Goal: Task Accomplishment & Management: Complete application form

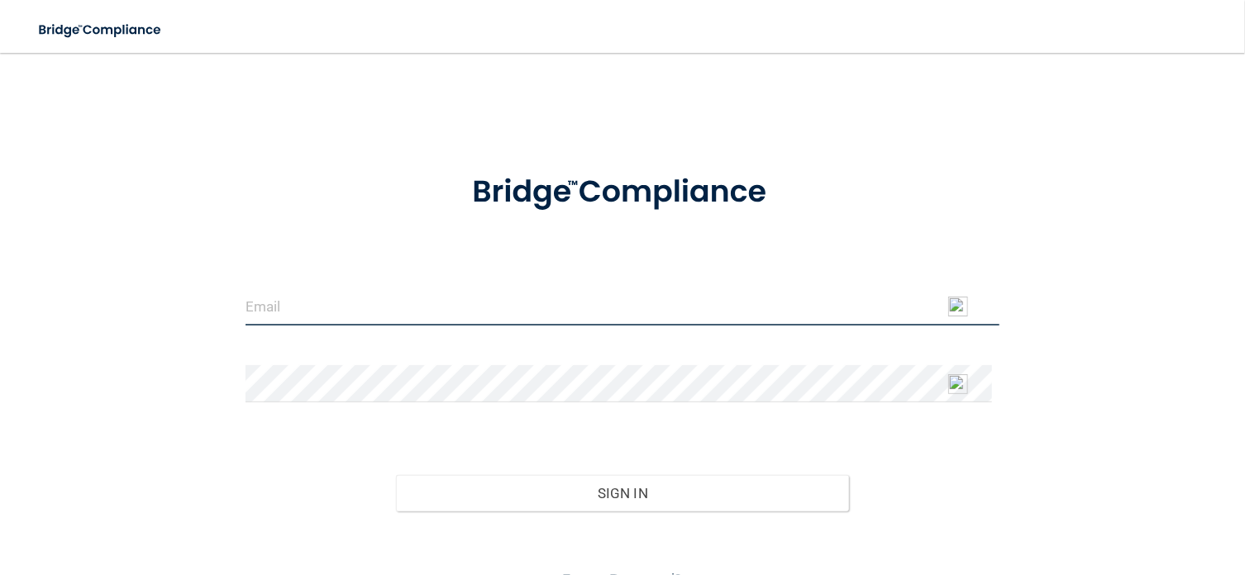
click at [302, 302] on input "email" at bounding box center [622, 306] width 755 height 37
type input "[EMAIL_ADDRESS][DOMAIN_NAME]"
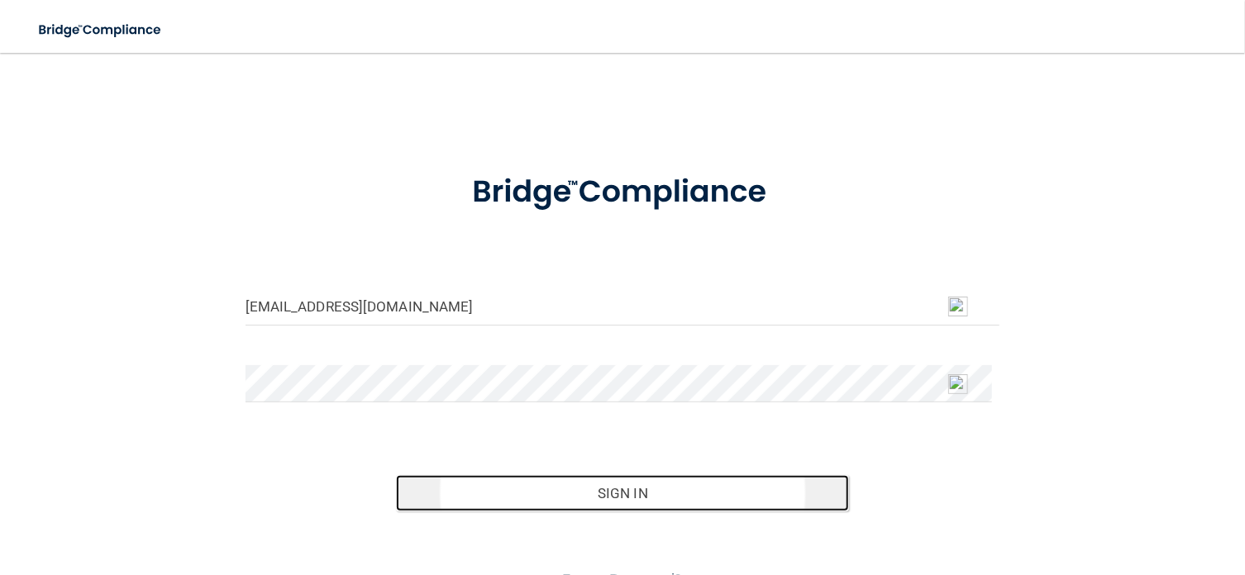
click at [597, 484] on button "Sign In" at bounding box center [622, 493] width 453 height 36
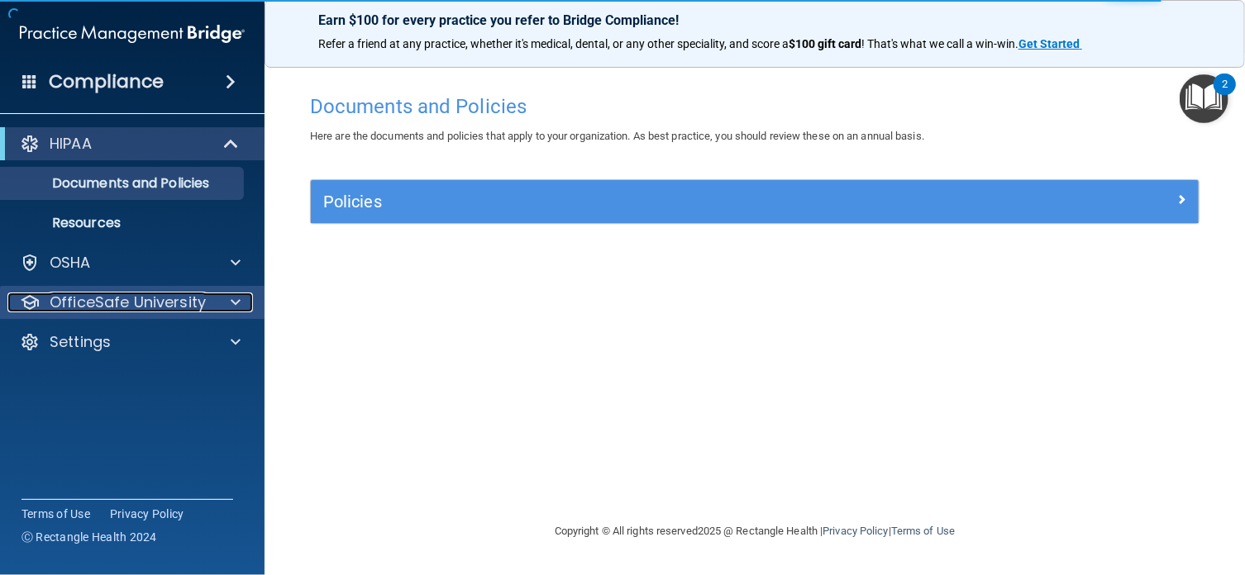
click at [231, 303] on span at bounding box center [236, 303] width 10 height 20
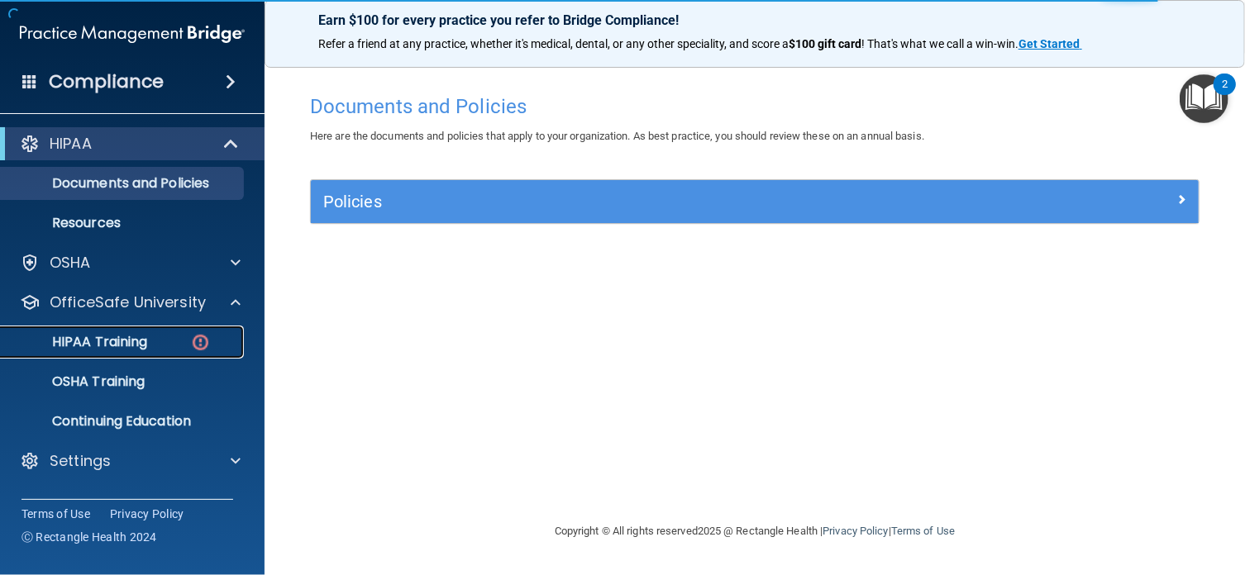
click at [93, 334] on p "HIPAA Training" at bounding box center [79, 342] width 136 height 17
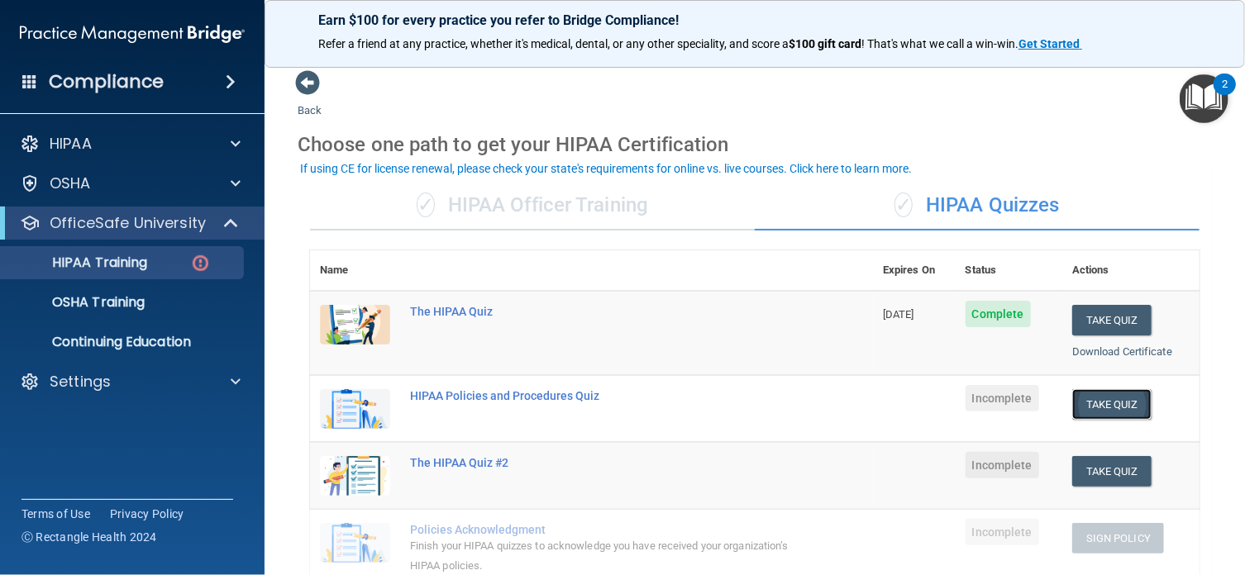
click at [1094, 406] on button "Take Quiz" at bounding box center [1111, 404] width 79 height 31
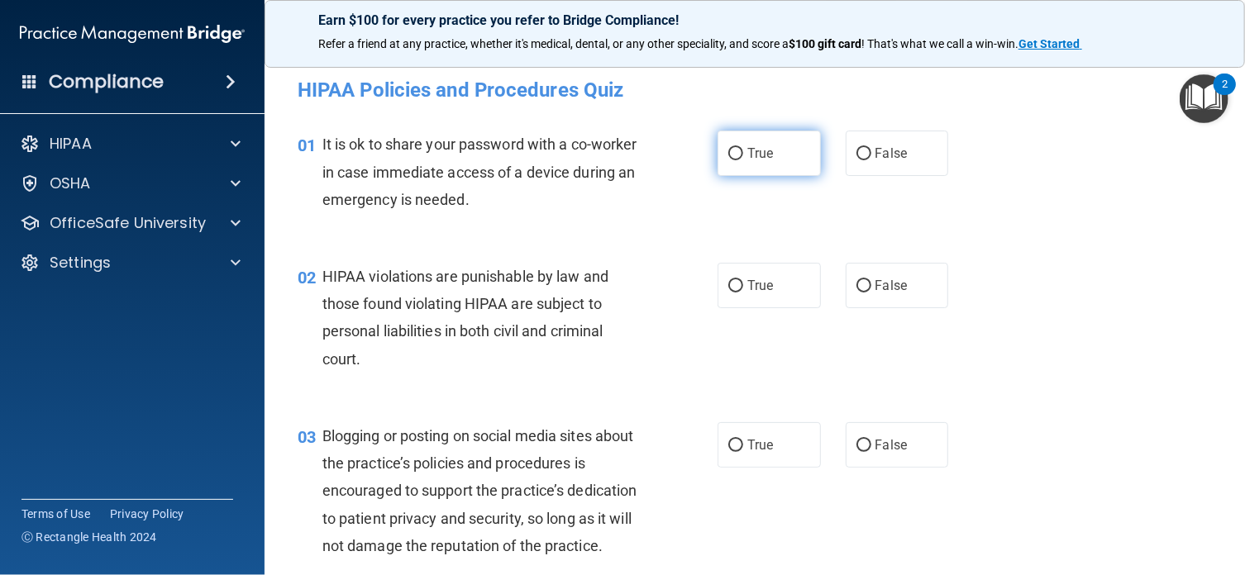
click at [728, 153] on input "True" at bounding box center [735, 154] width 15 height 12
radio input "true"
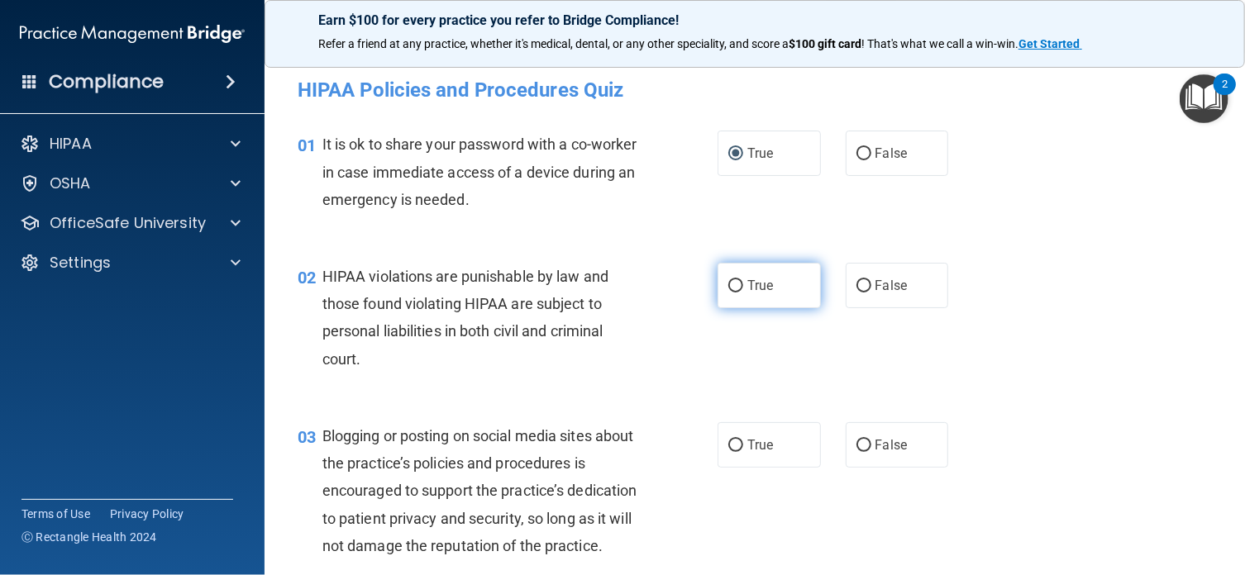
click at [728, 288] on input "True" at bounding box center [735, 286] width 15 height 12
radio input "true"
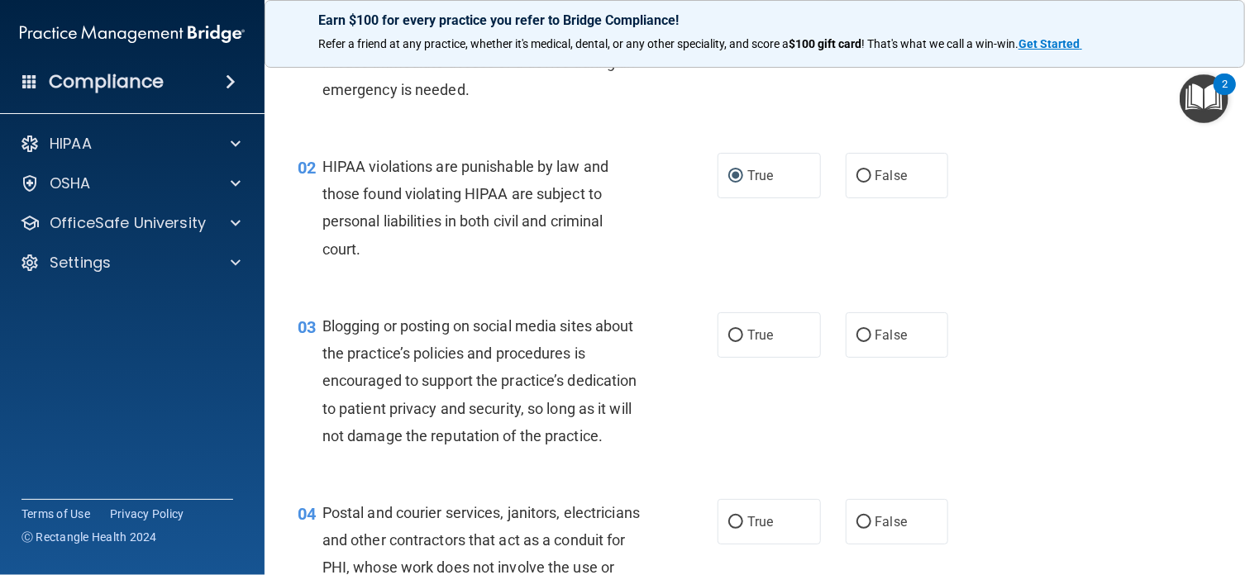
scroll to position [143, 0]
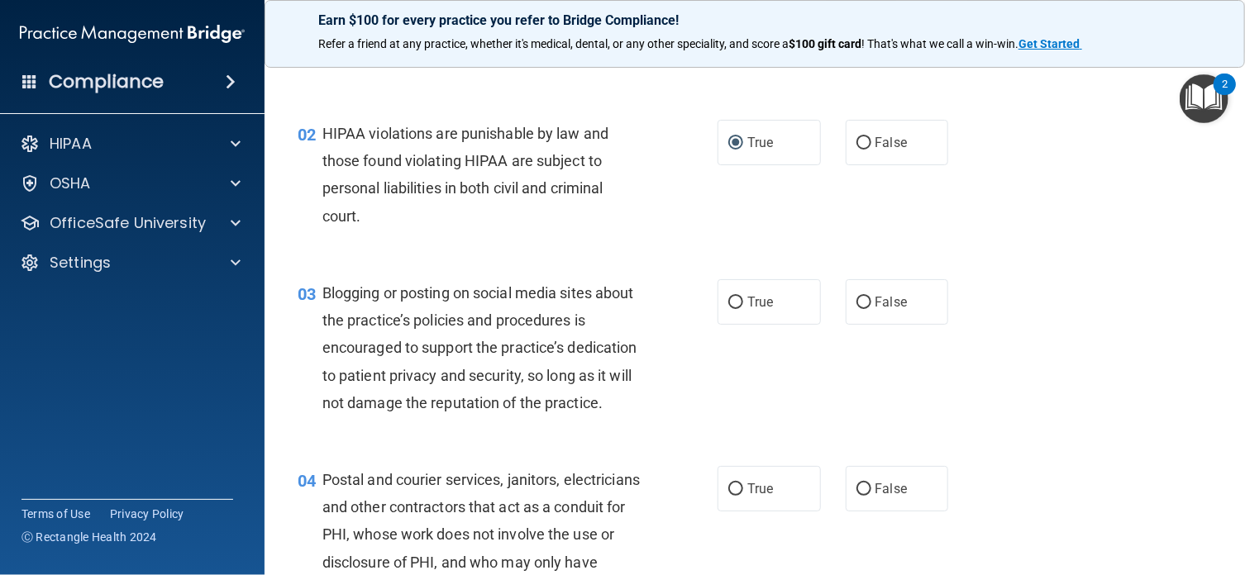
drag, startPoint x: 853, startPoint y: 301, endPoint x: 1002, endPoint y: 384, distance: 171.3
click at [1002, 384] on div "03 Blogging or posting on social media sites about the practice’s policies and …" at bounding box center [754, 352] width 939 height 187
click at [856, 299] on input "False" at bounding box center [863, 303] width 15 height 12
radio input "true"
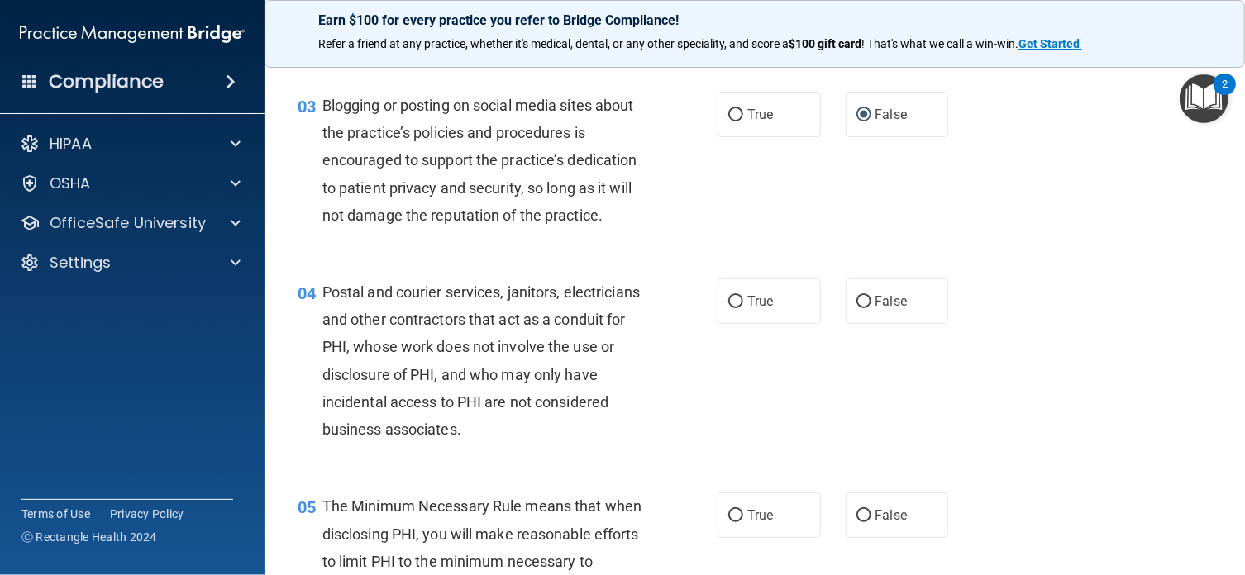
scroll to position [397, 0]
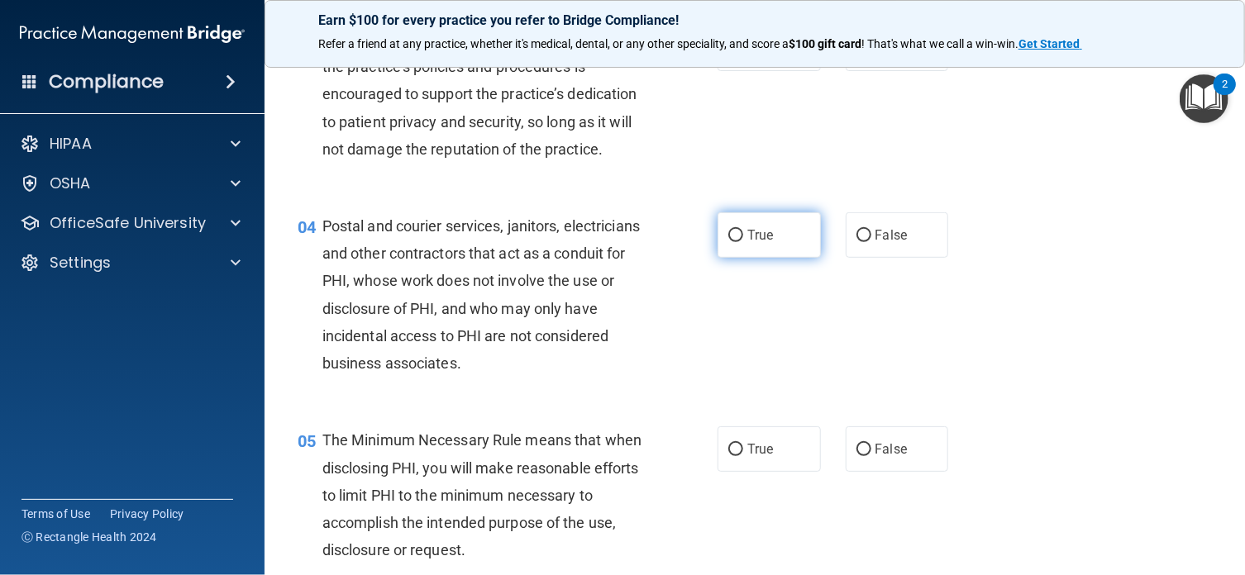
click at [728, 242] on input "True" at bounding box center [735, 236] width 15 height 12
radio input "true"
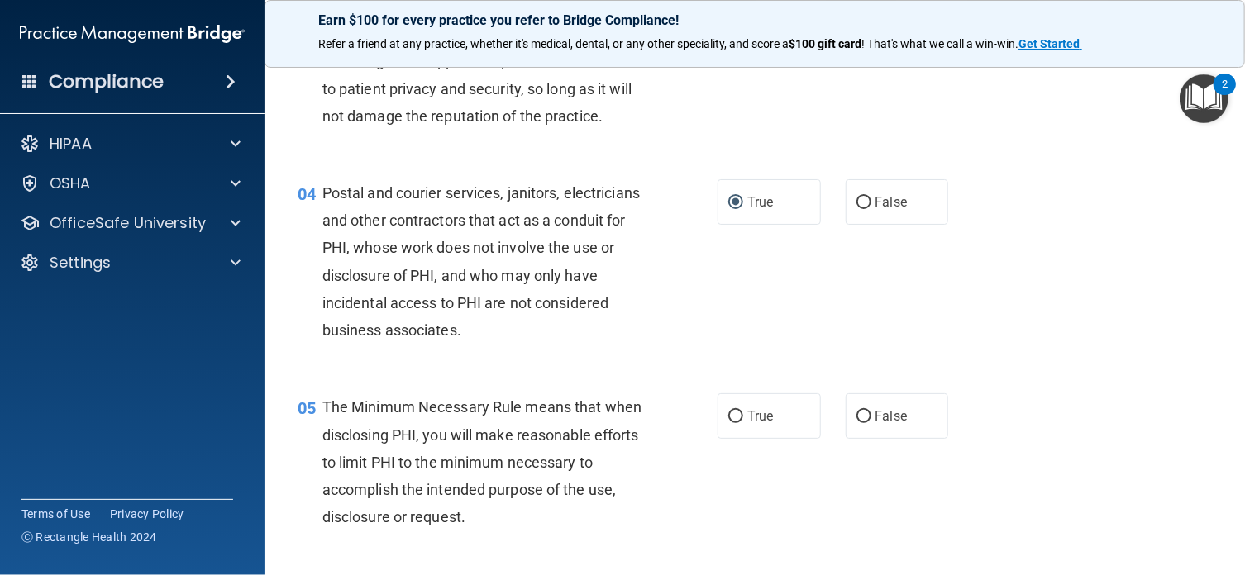
scroll to position [550, 0]
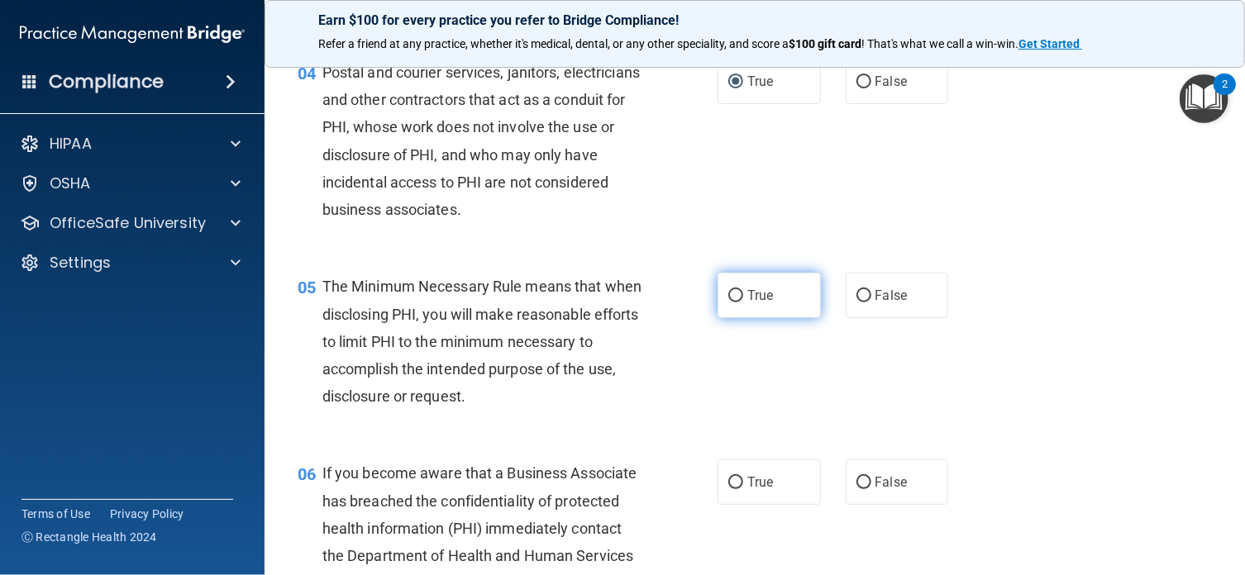
click at [728, 302] on input "True" at bounding box center [735, 296] width 15 height 12
radio input "true"
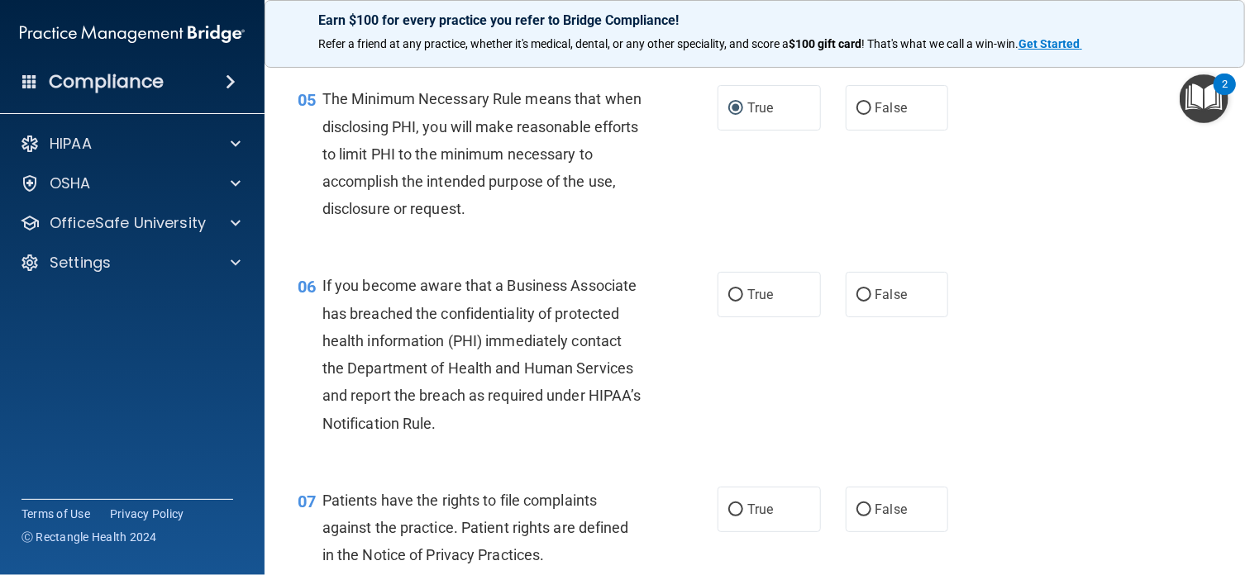
scroll to position [782, 0]
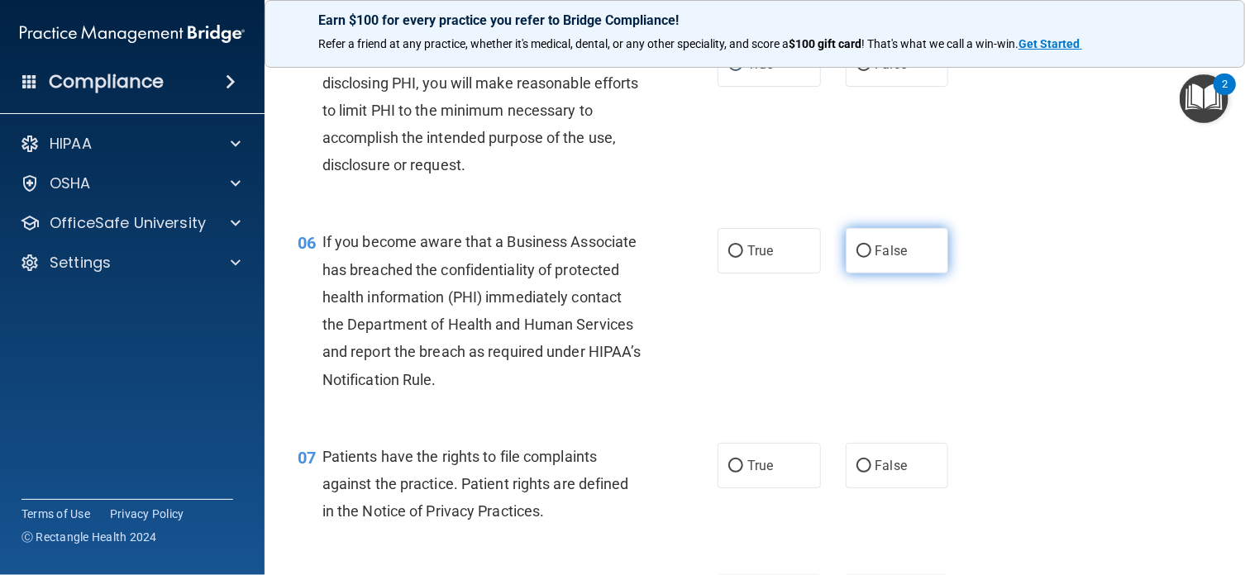
click at [856, 258] on input "False" at bounding box center [863, 251] width 15 height 12
radio input "true"
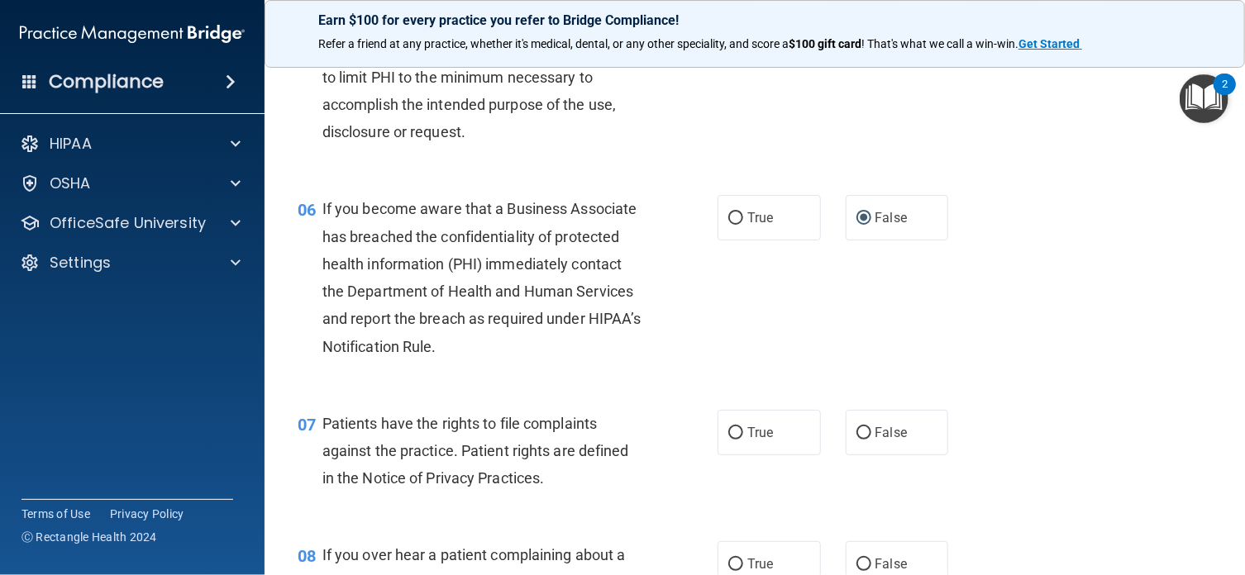
scroll to position [947, 0]
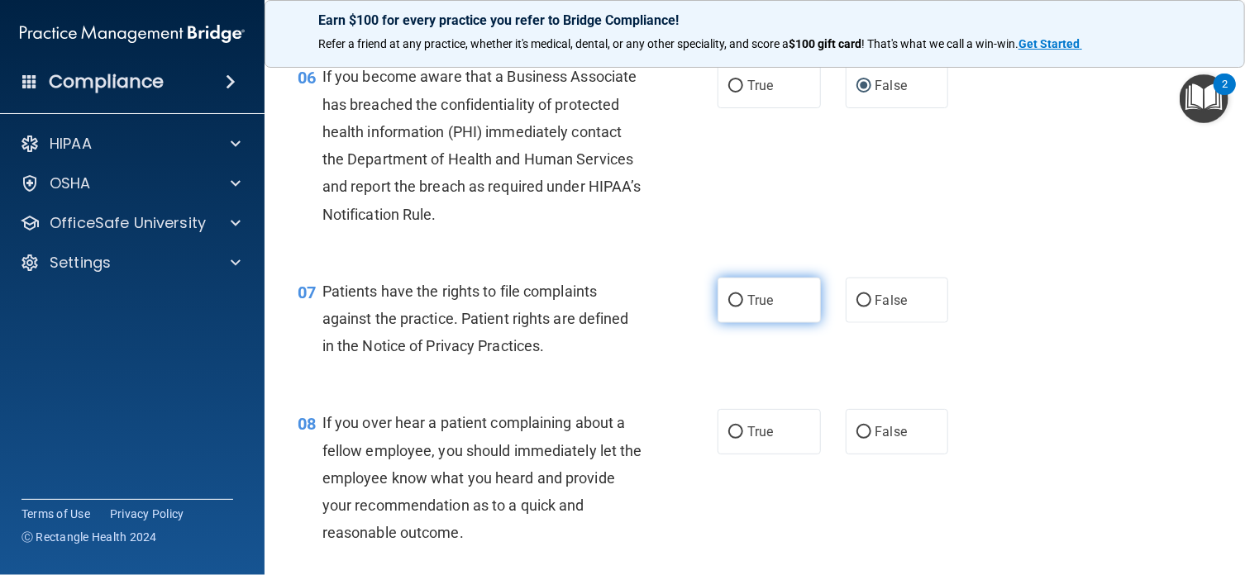
click at [728, 307] on input "True" at bounding box center [735, 301] width 15 height 12
radio input "true"
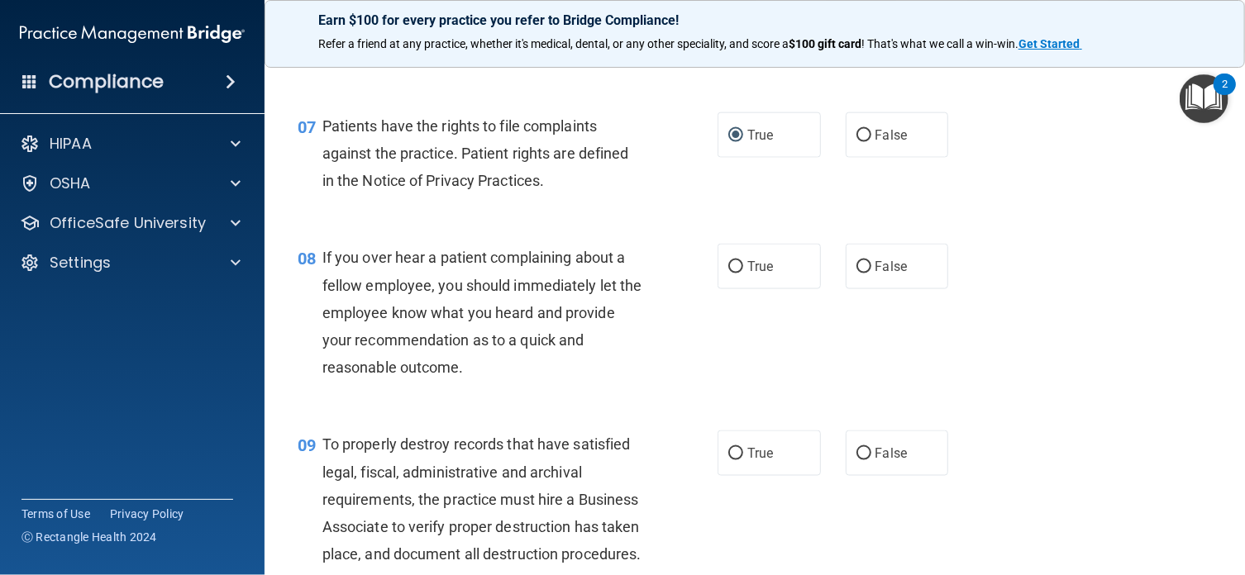
scroll to position [1124, 0]
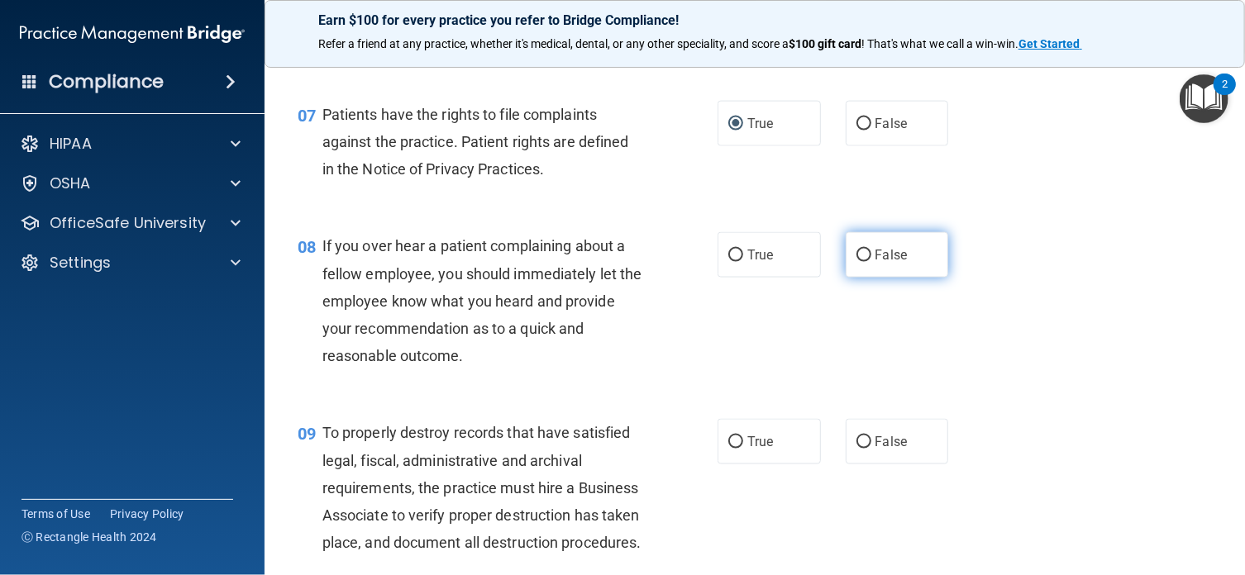
click at [856, 262] on input "False" at bounding box center [863, 256] width 15 height 12
radio input "true"
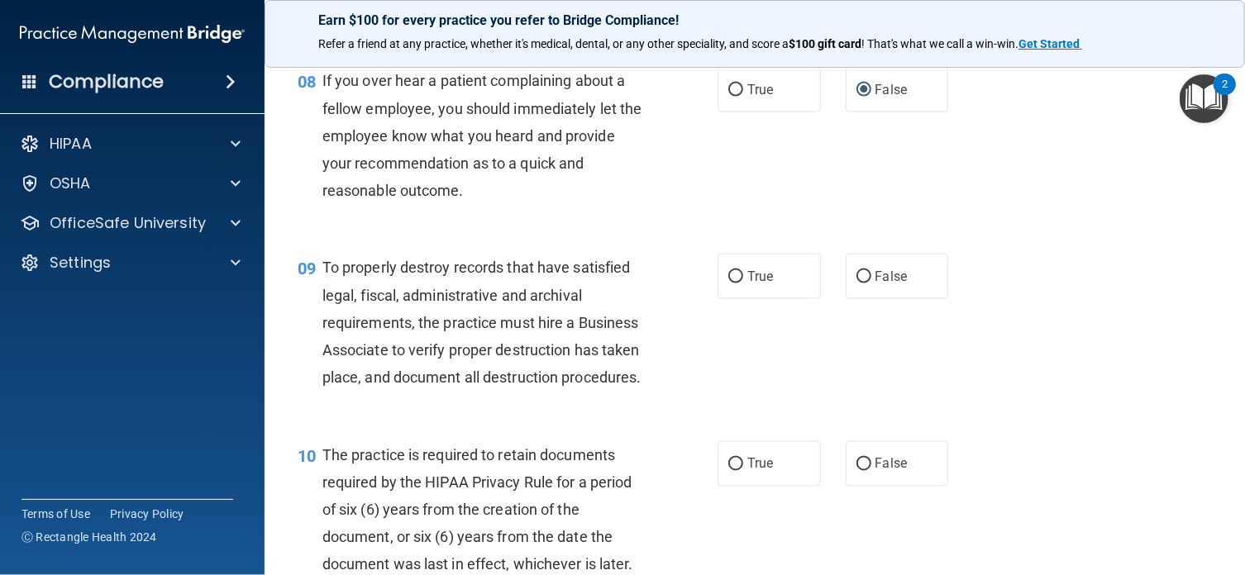
scroll to position [1322, 0]
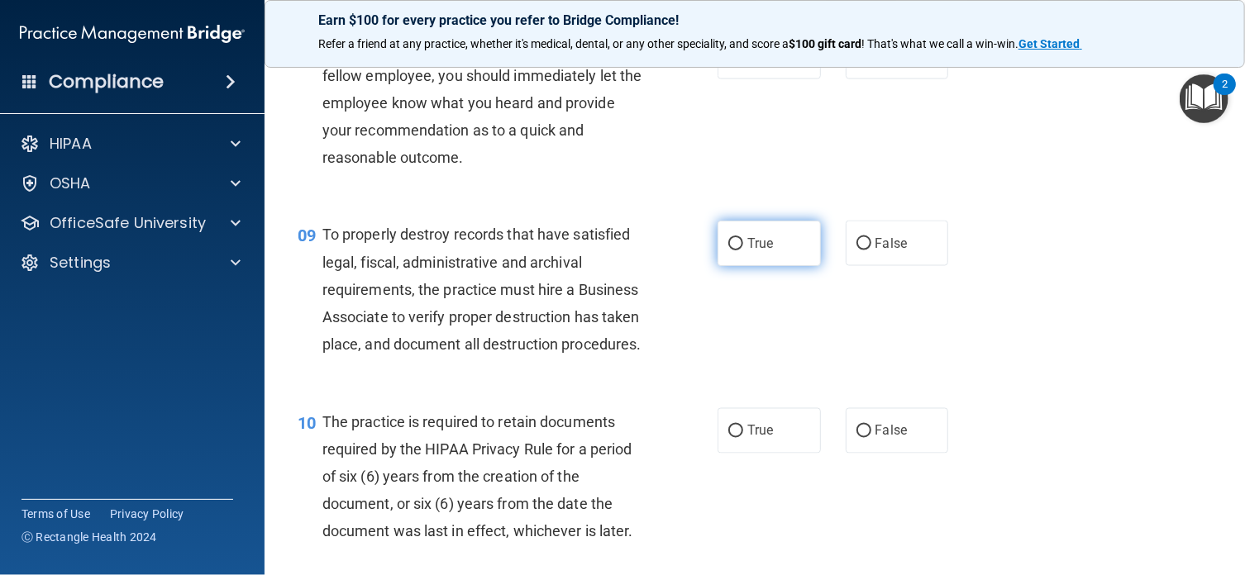
click at [728, 250] on input "True" at bounding box center [735, 244] width 15 height 12
radio input "true"
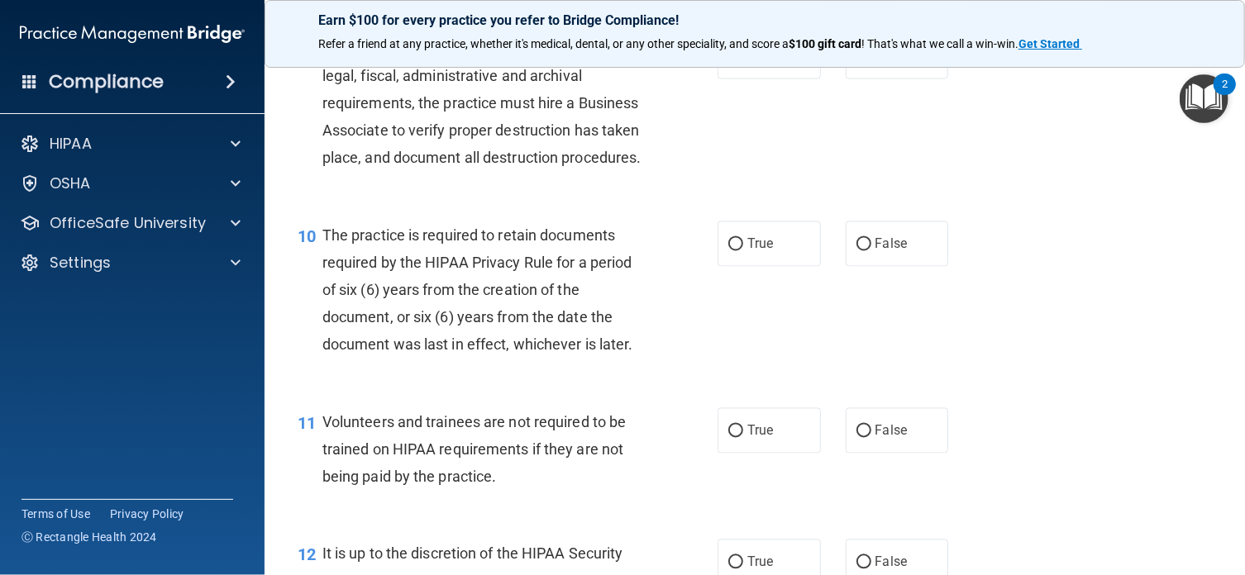
scroll to position [1564, 0]
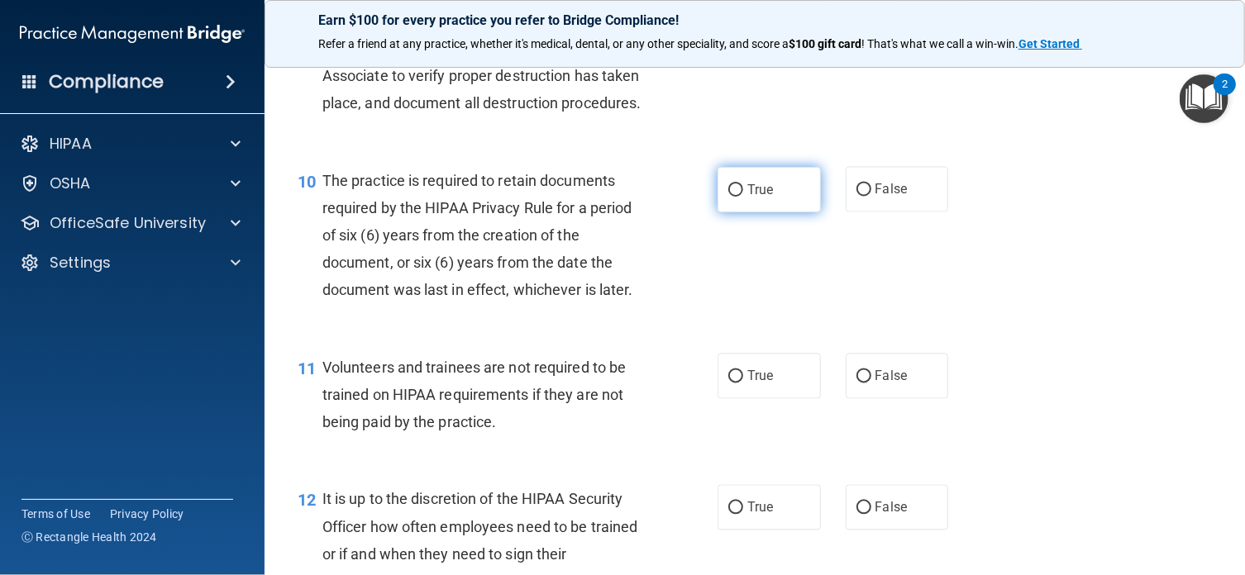
click at [731, 197] on input "True" at bounding box center [735, 190] width 15 height 12
radio input "true"
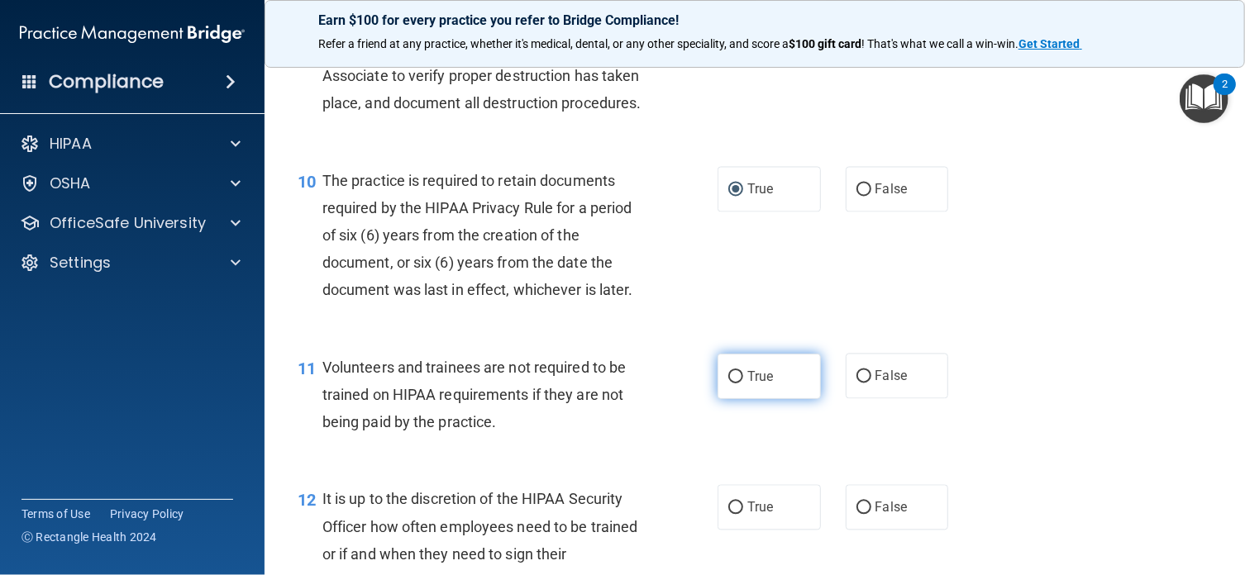
click at [731, 383] on input "True" at bounding box center [735, 377] width 15 height 12
radio input "true"
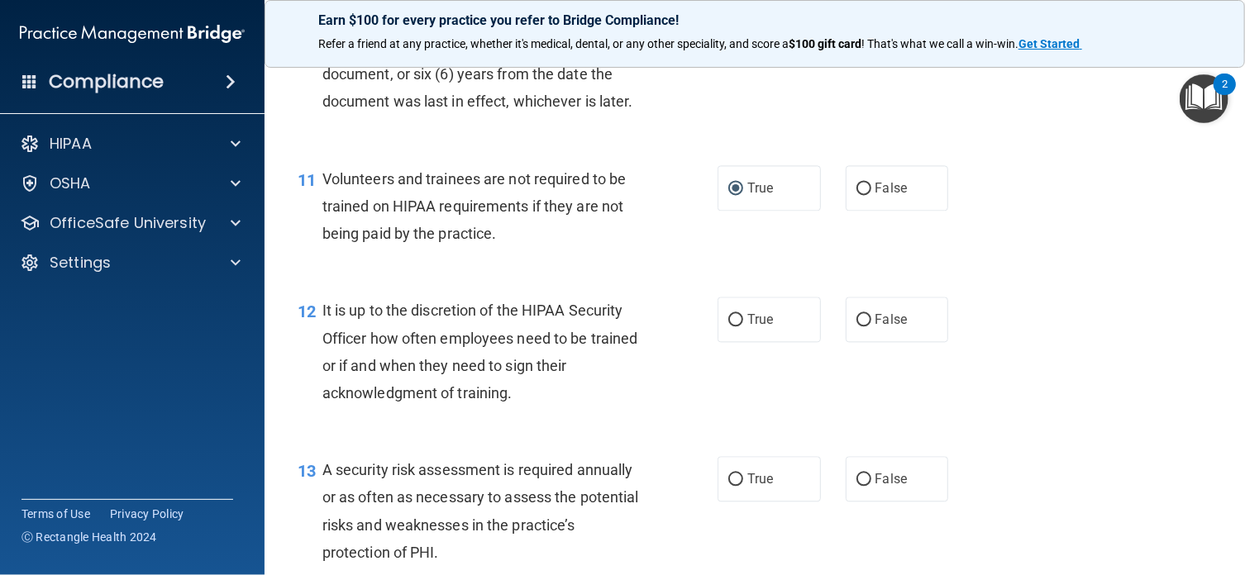
scroll to position [1807, 0]
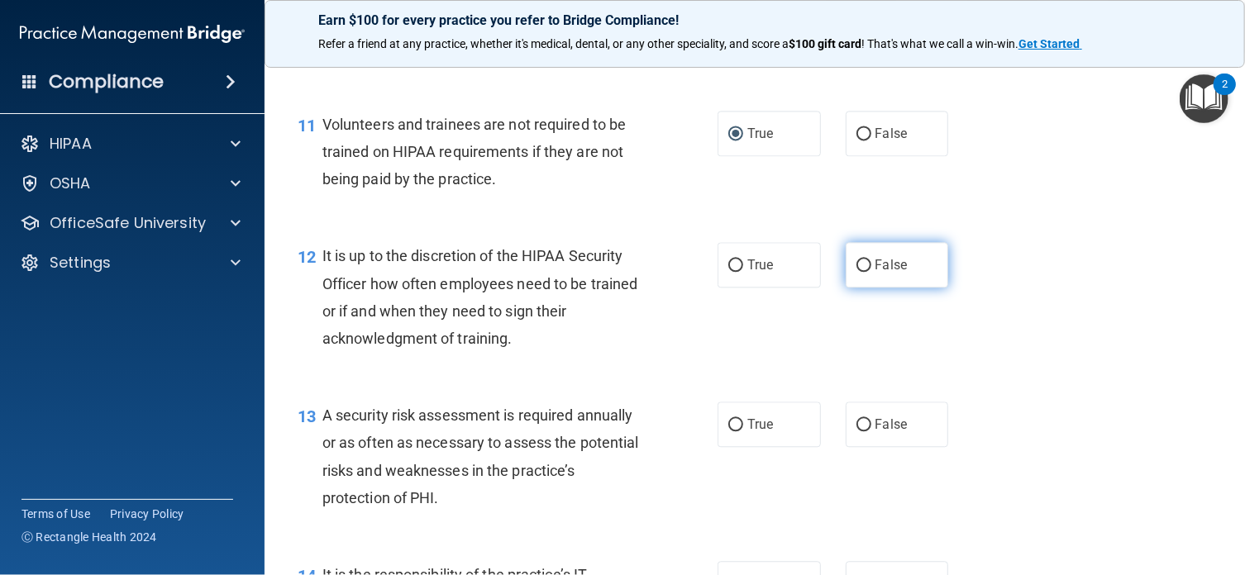
click at [858, 272] on input "False" at bounding box center [863, 265] width 15 height 12
radio input "true"
click at [858, 272] on input "False" at bounding box center [863, 265] width 15 height 12
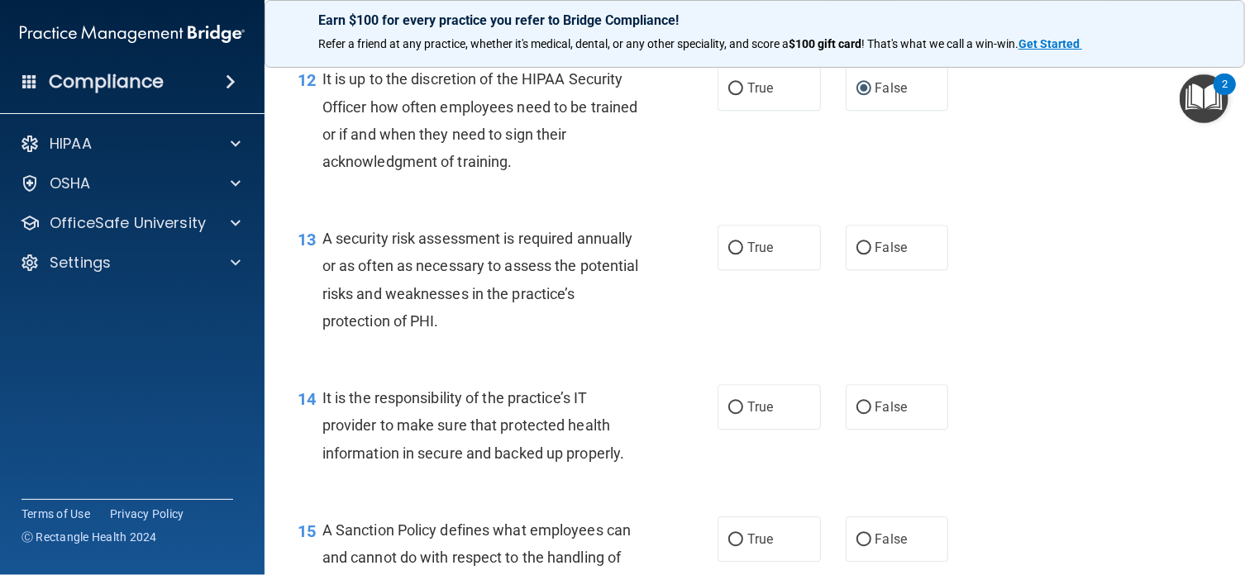
scroll to position [2016, 0]
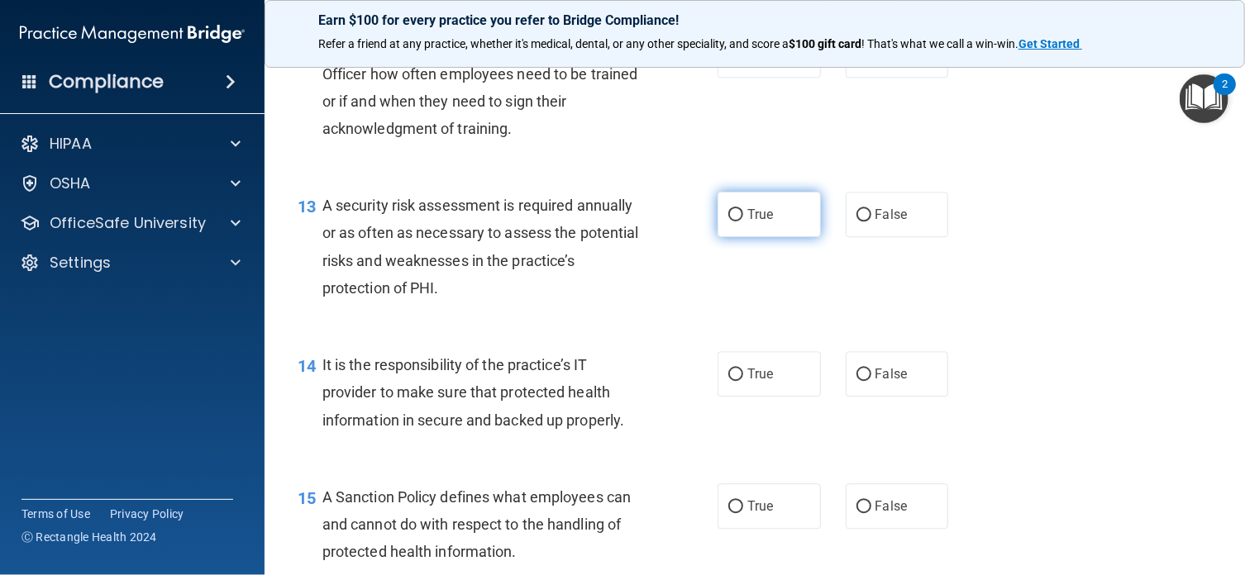
click at [728, 221] on input "True" at bounding box center [735, 215] width 15 height 12
radio input "true"
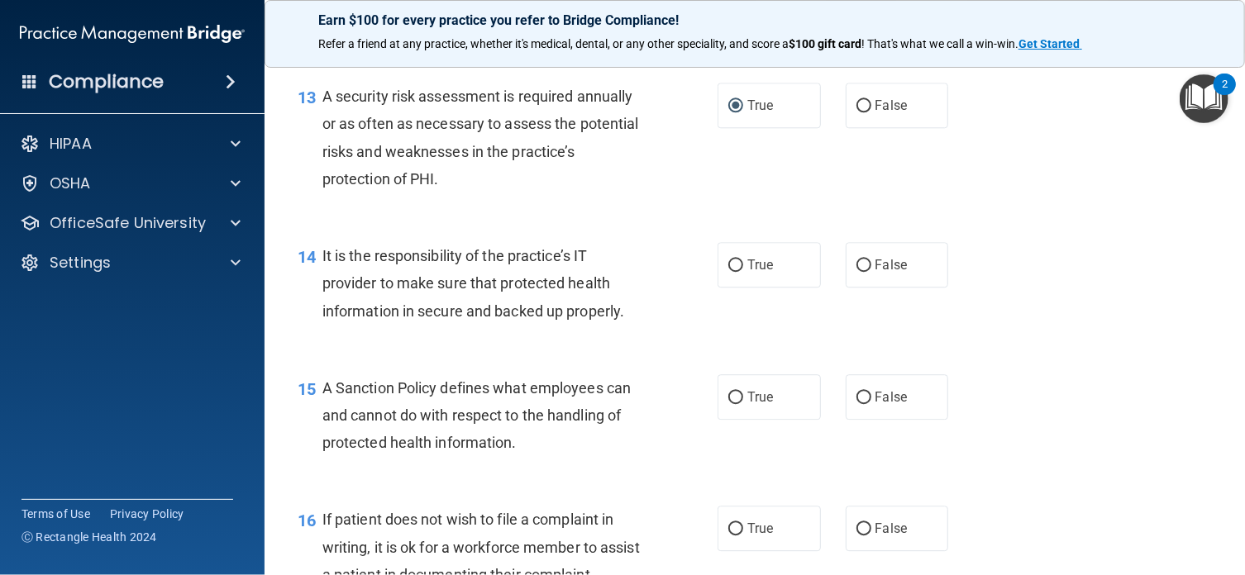
scroll to position [2203, 0]
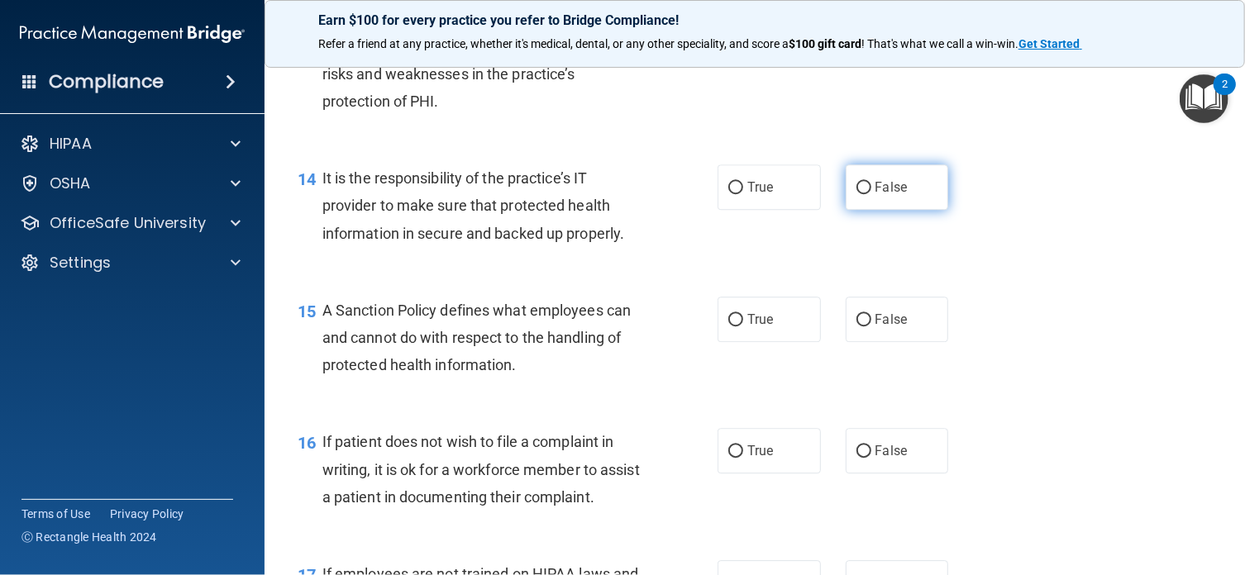
click at [856, 194] on input "False" at bounding box center [863, 188] width 15 height 12
radio input "true"
click at [731, 326] on input "True" at bounding box center [735, 320] width 15 height 12
radio input "true"
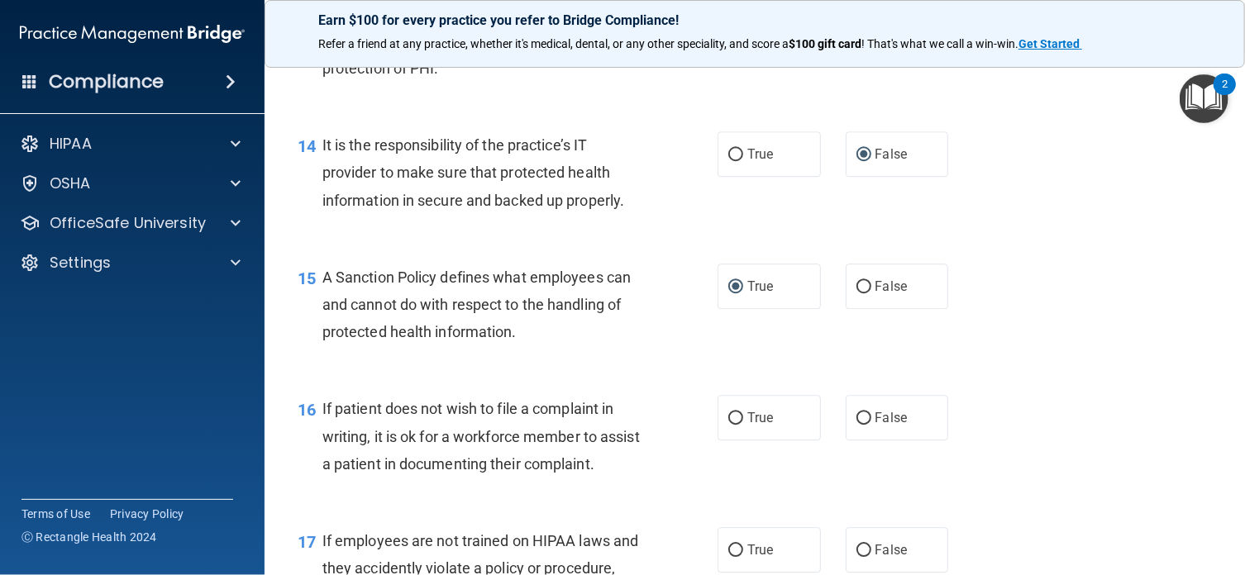
scroll to position [2357, 0]
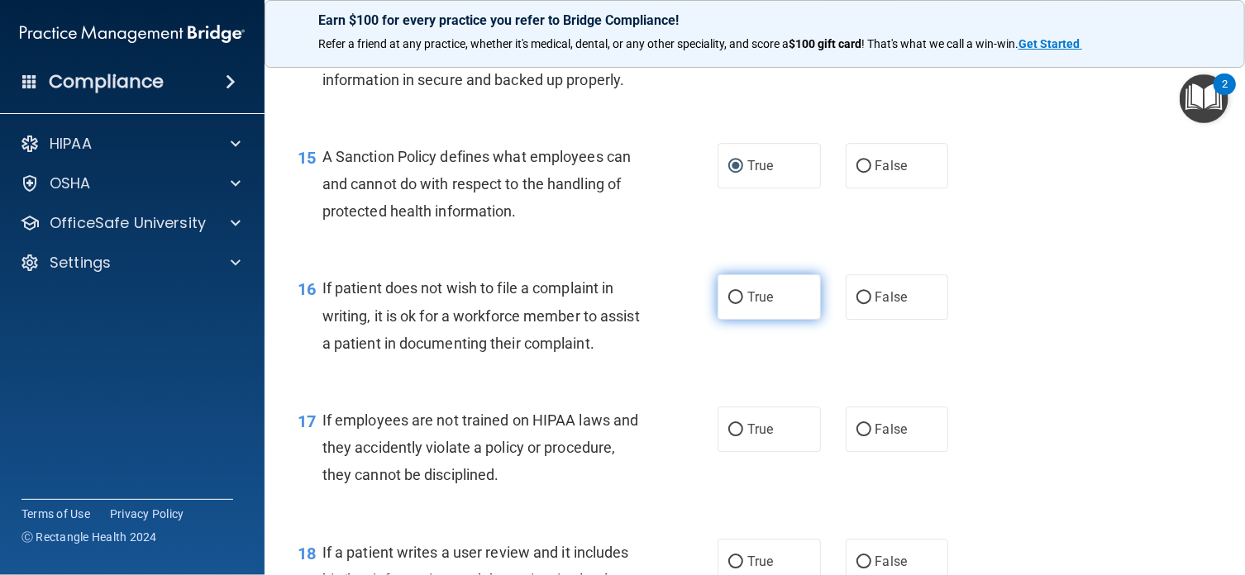
click at [734, 304] on input "True" at bounding box center [735, 298] width 15 height 12
radio input "true"
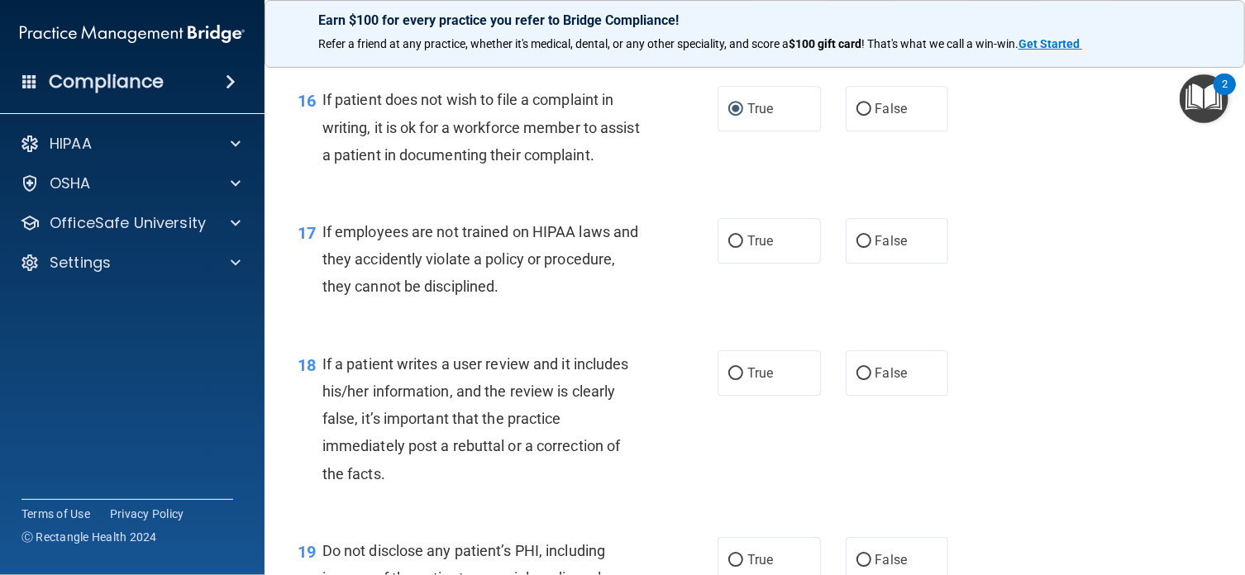
scroll to position [2578, 0]
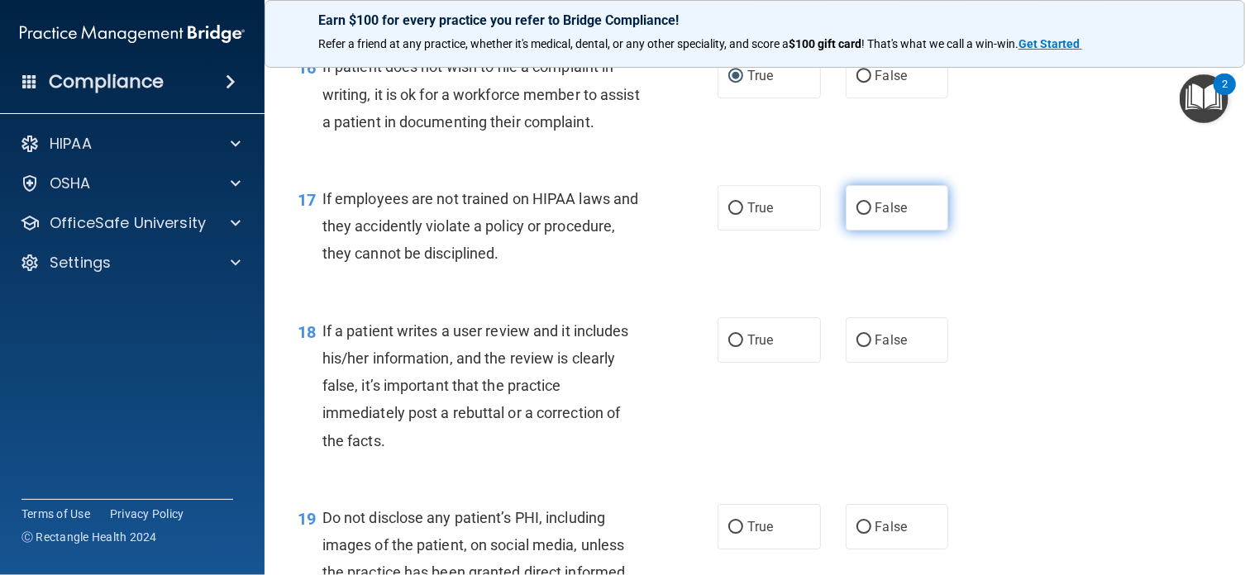
click at [856, 215] on input "False" at bounding box center [863, 208] width 15 height 12
radio input "true"
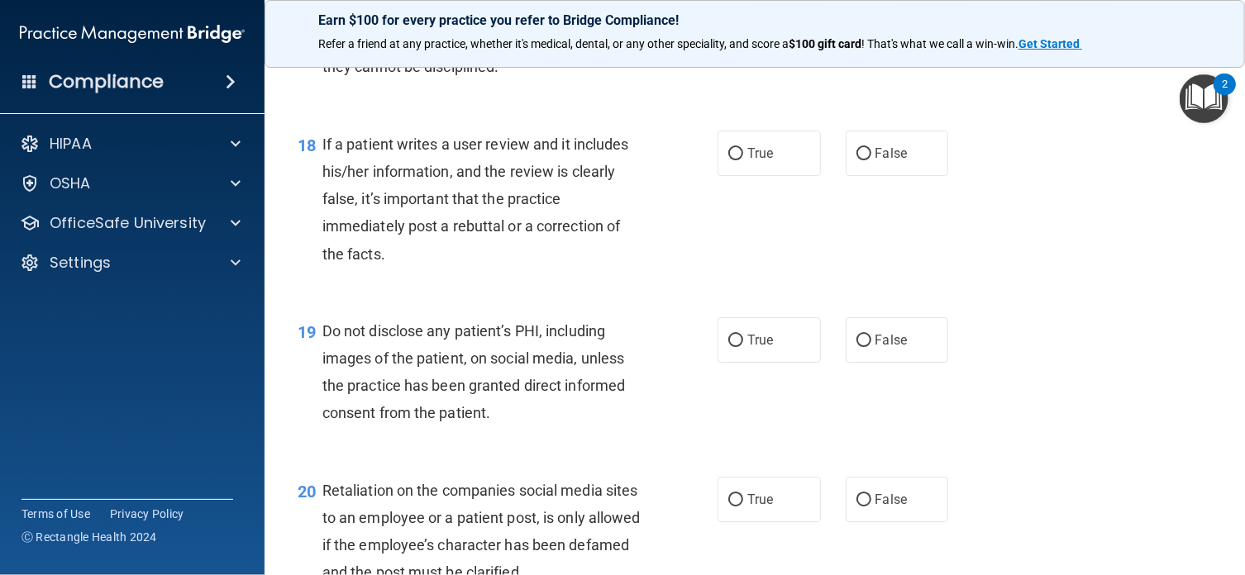
scroll to position [2777, 0]
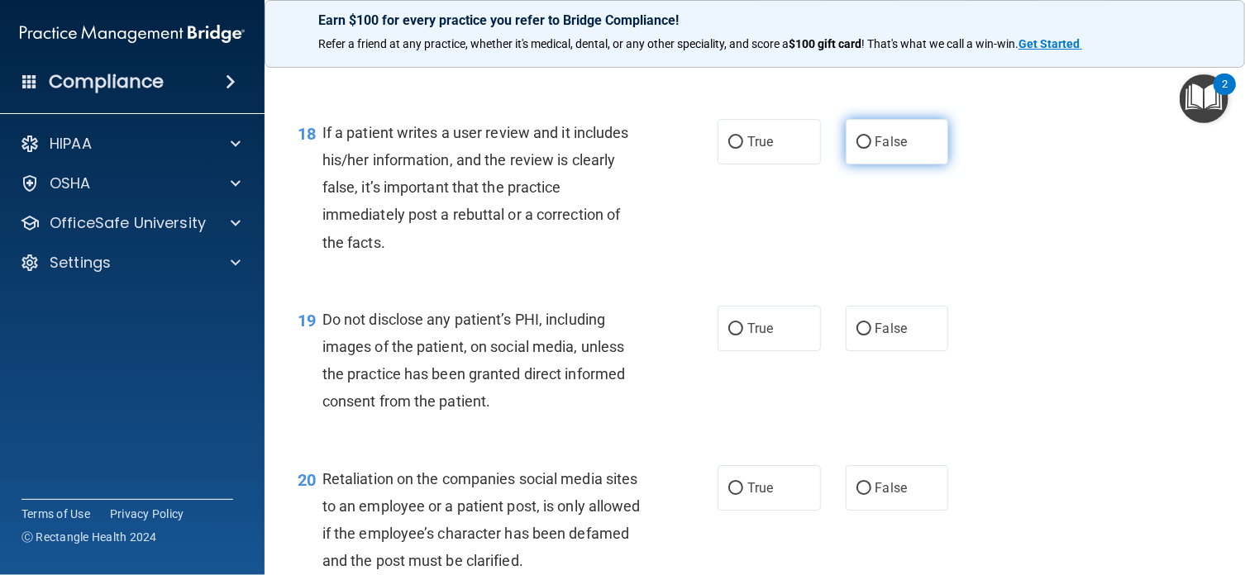
click at [856, 149] on input "False" at bounding box center [863, 142] width 15 height 12
radio input "true"
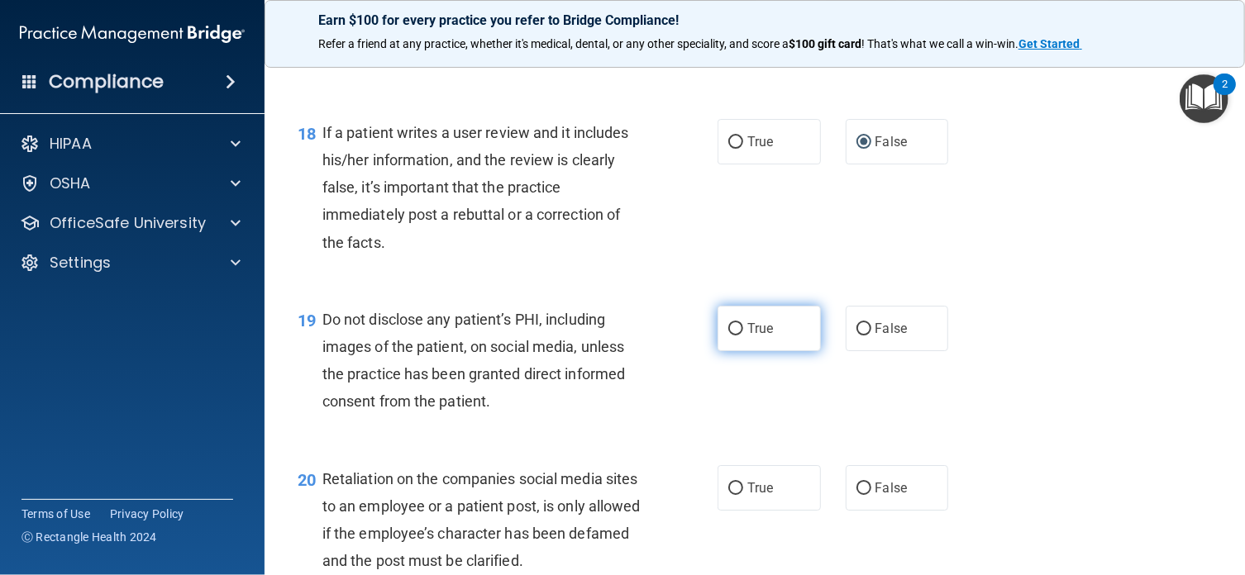
click at [729, 336] on input "True" at bounding box center [735, 329] width 15 height 12
radio input "true"
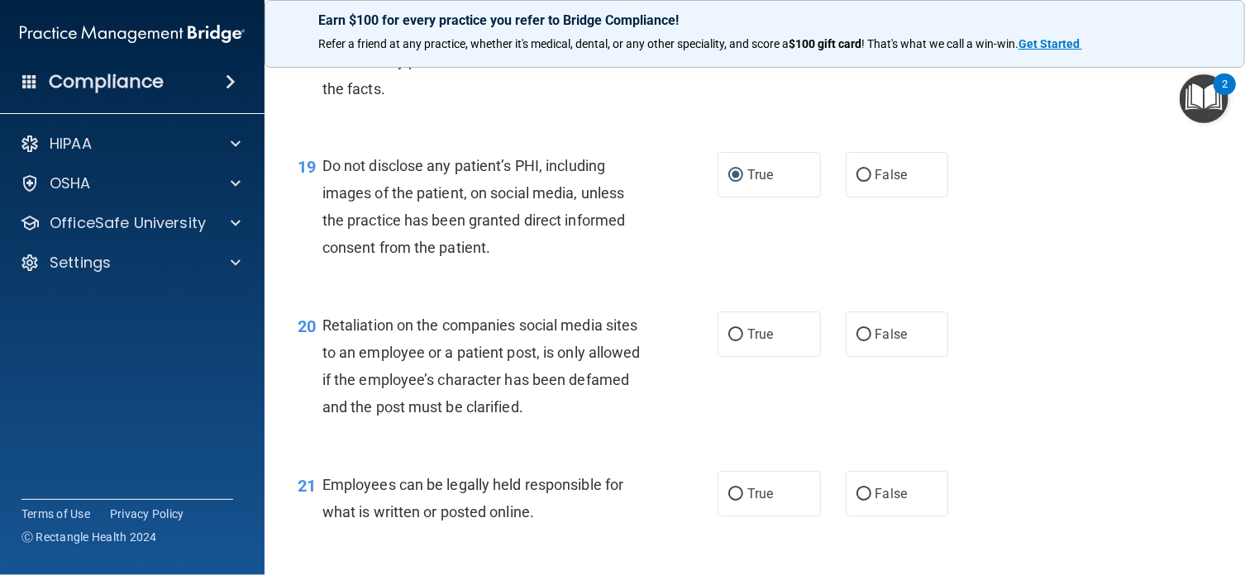
scroll to position [2997, 0]
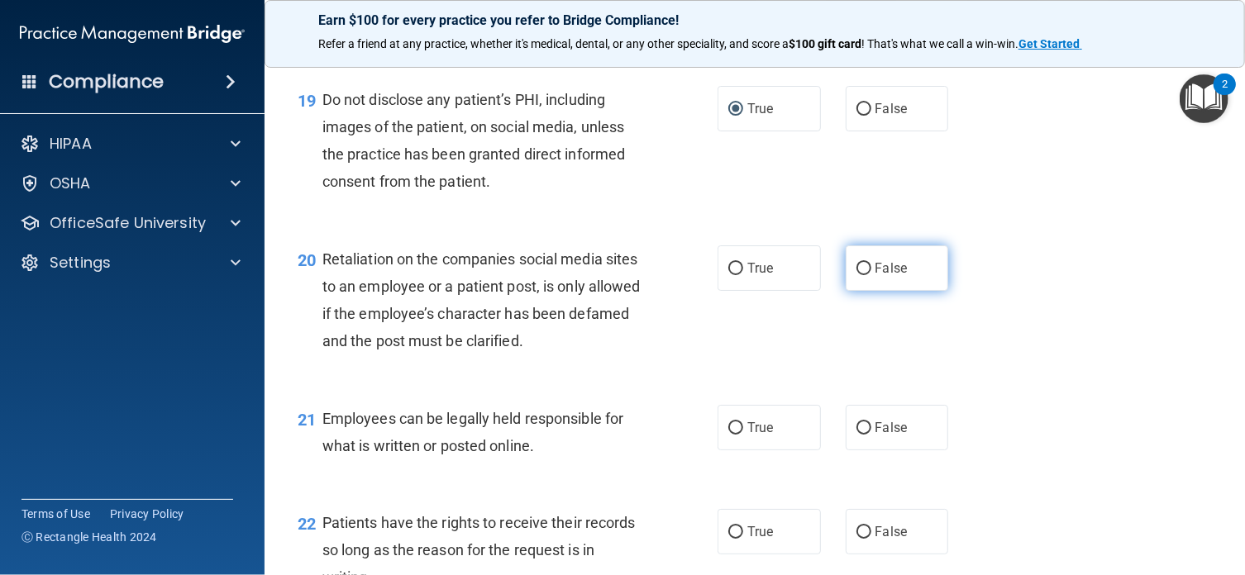
click at [856, 275] on input "False" at bounding box center [863, 269] width 15 height 12
radio input "true"
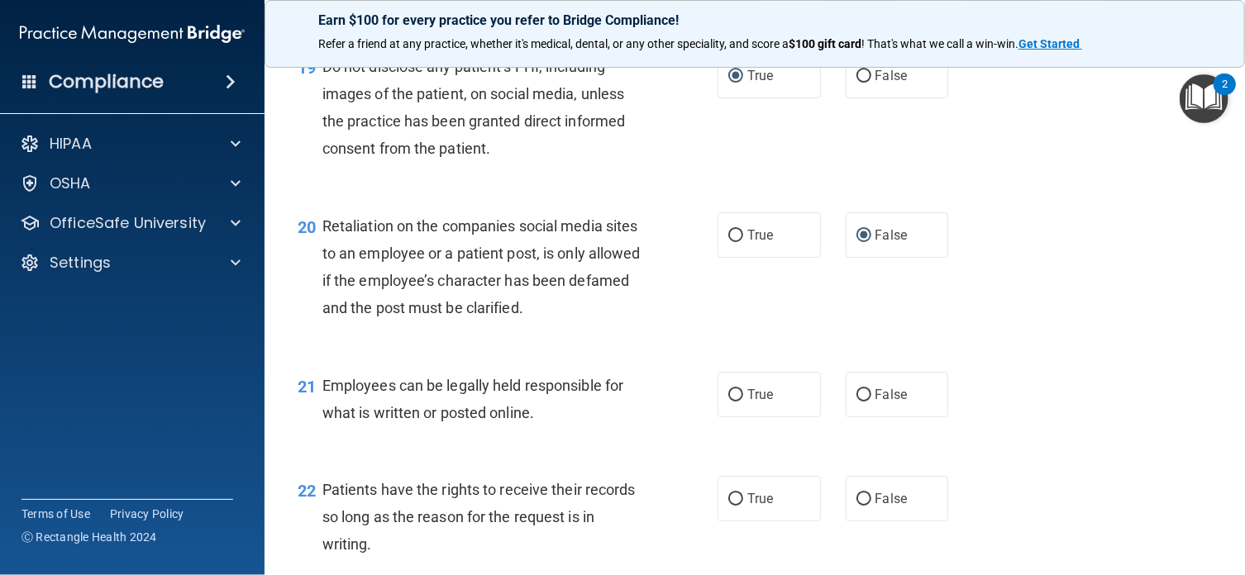
scroll to position [3173, 0]
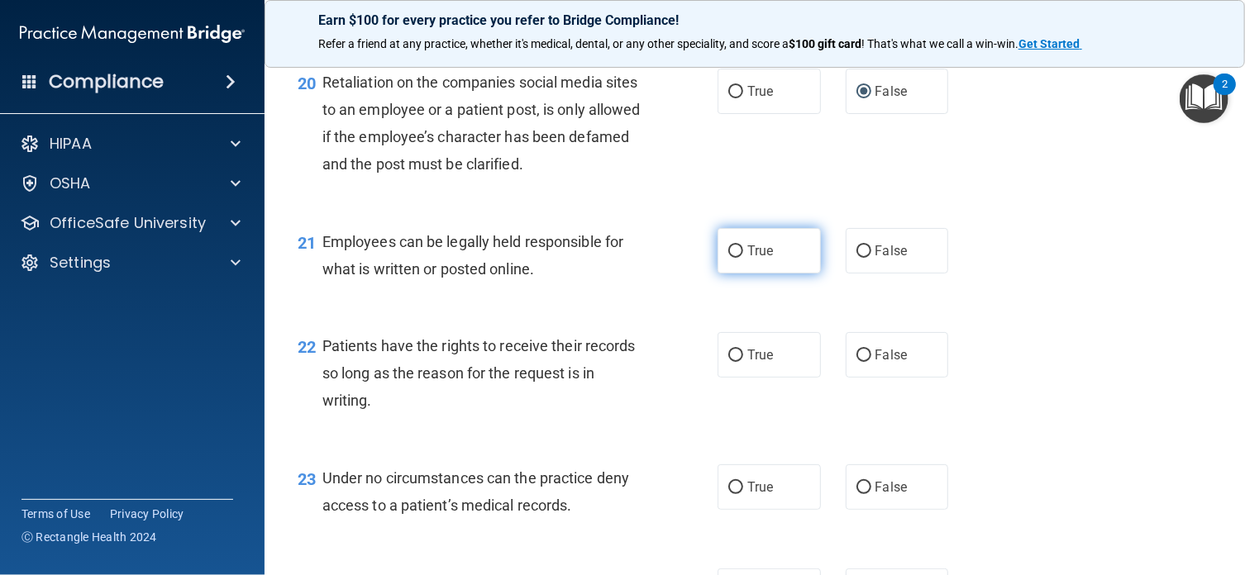
click at [730, 258] on input "True" at bounding box center [735, 251] width 15 height 12
radio input "true"
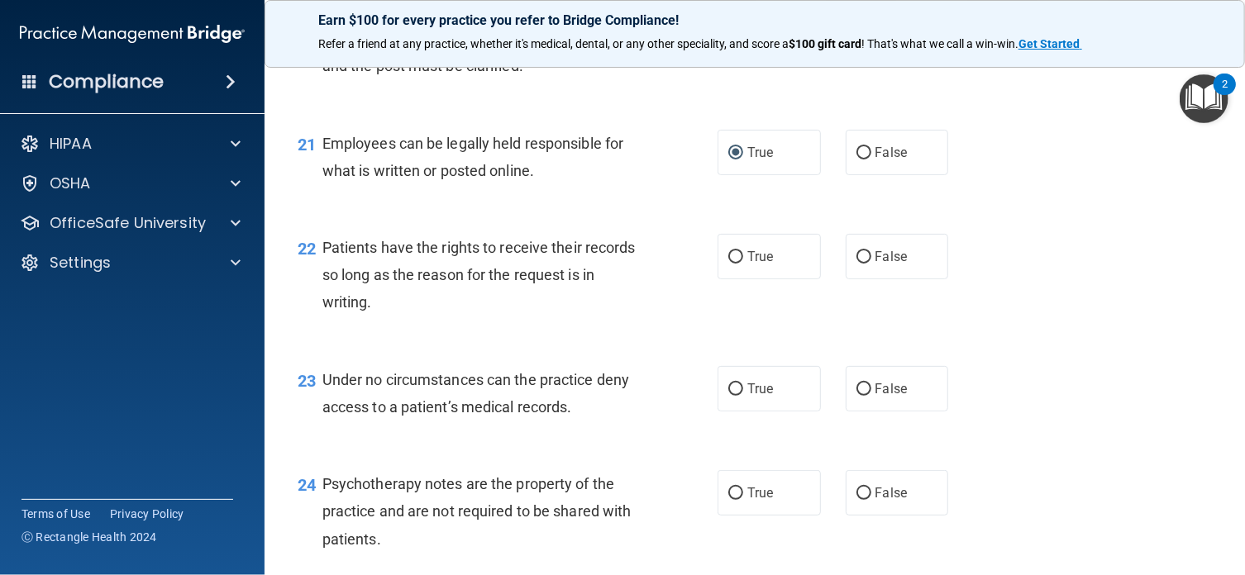
scroll to position [3338, 0]
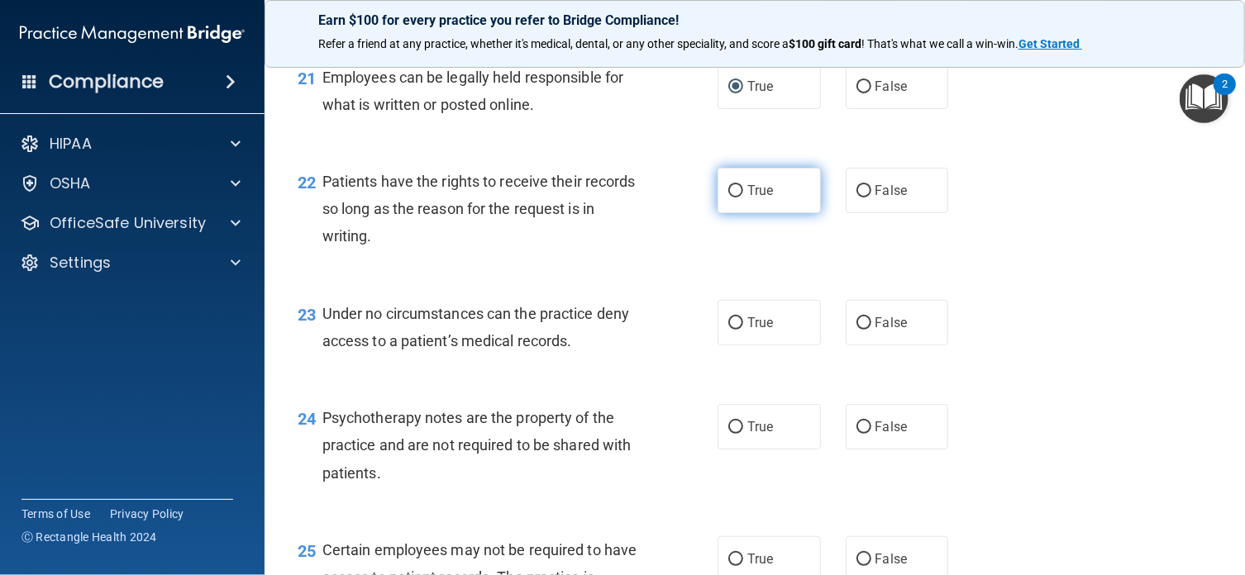
click at [730, 198] on input "True" at bounding box center [735, 191] width 15 height 12
radio input "true"
click at [857, 330] on input "False" at bounding box center [863, 323] width 15 height 12
radio input "true"
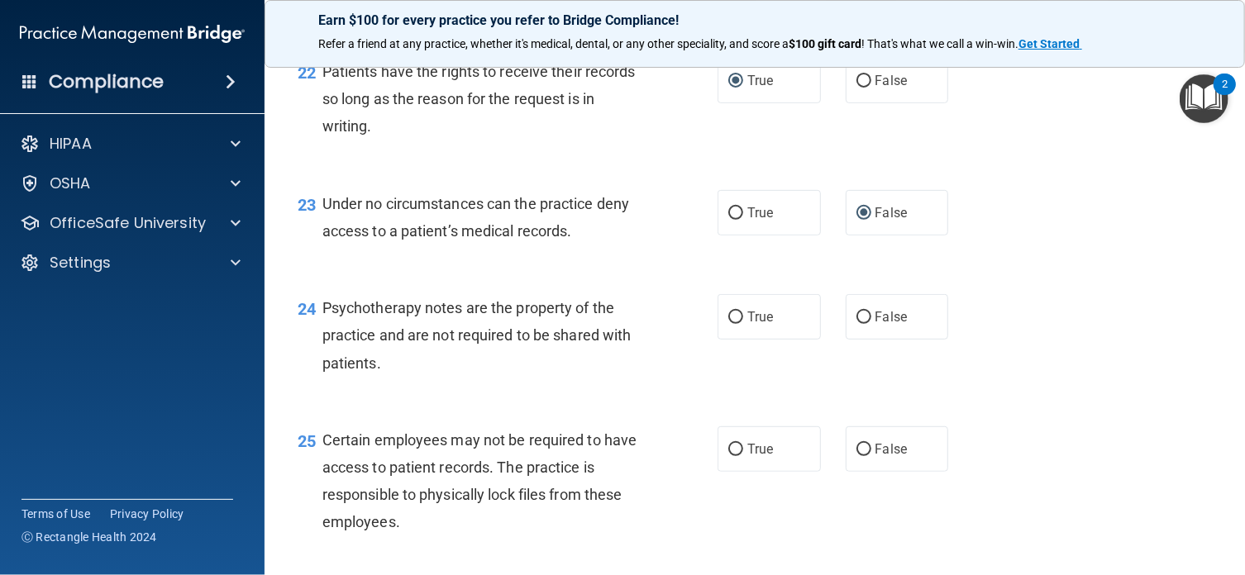
scroll to position [3525, 0]
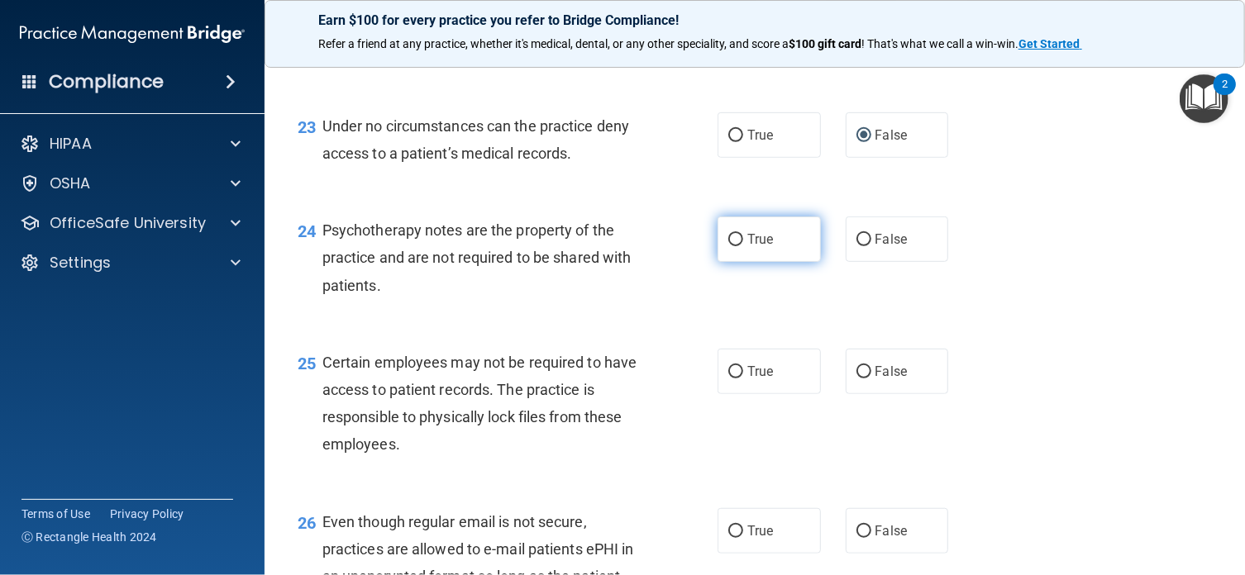
click at [728, 246] on input "True" at bounding box center [735, 240] width 15 height 12
radio input "true"
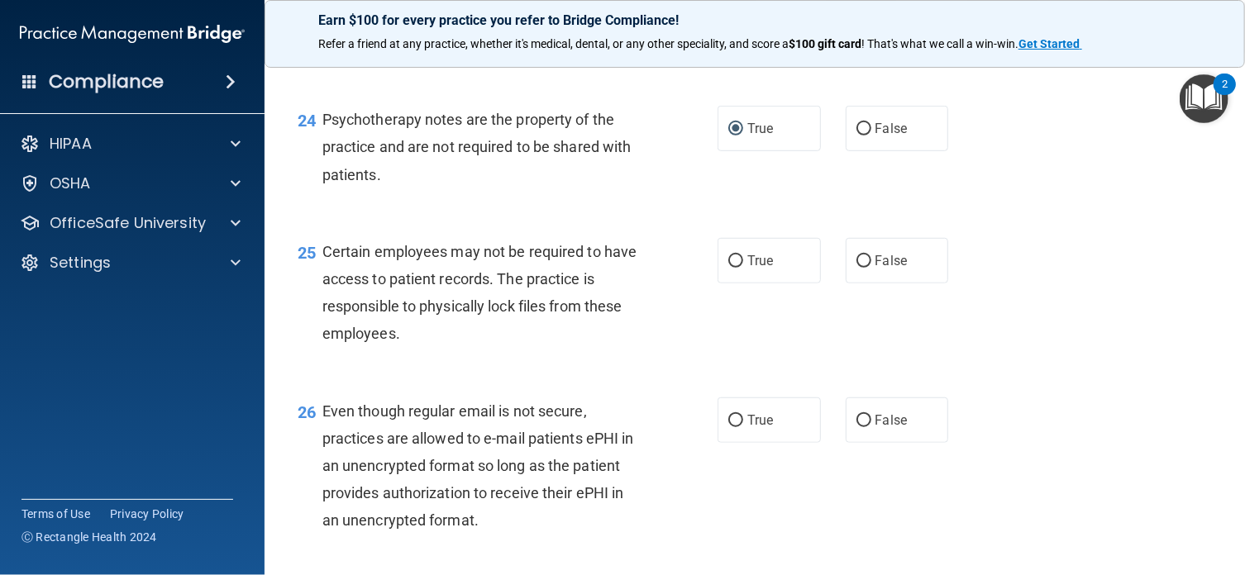
scroll to position [3669, 0]
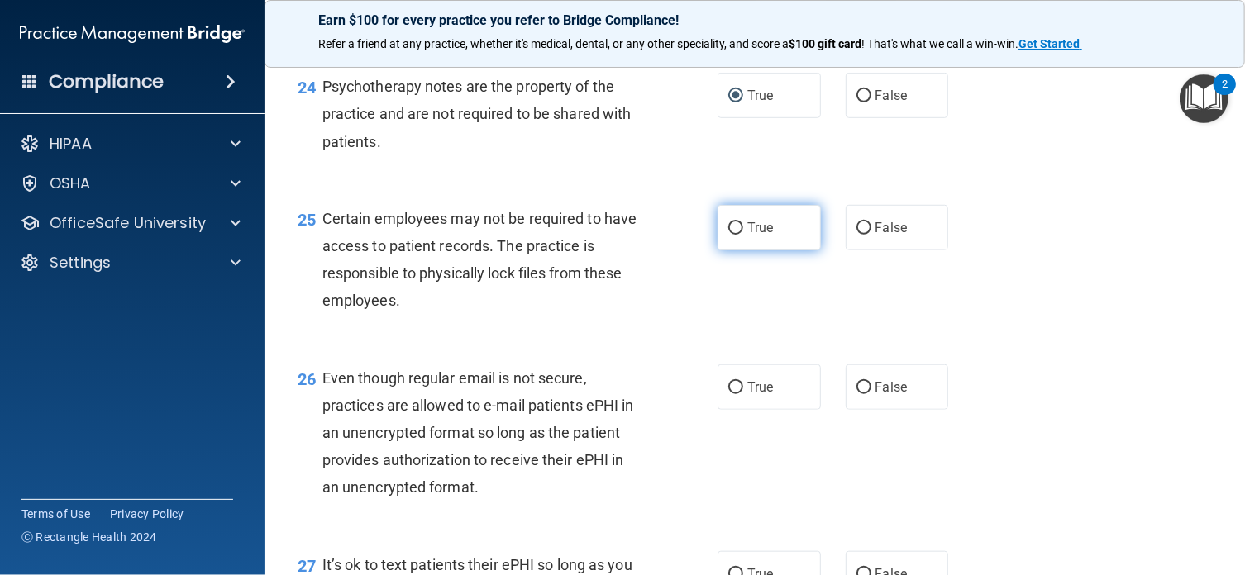
click at [728, 235] on input "True" at bounding box center [735, 228] width 15 height 12
radio input "true"
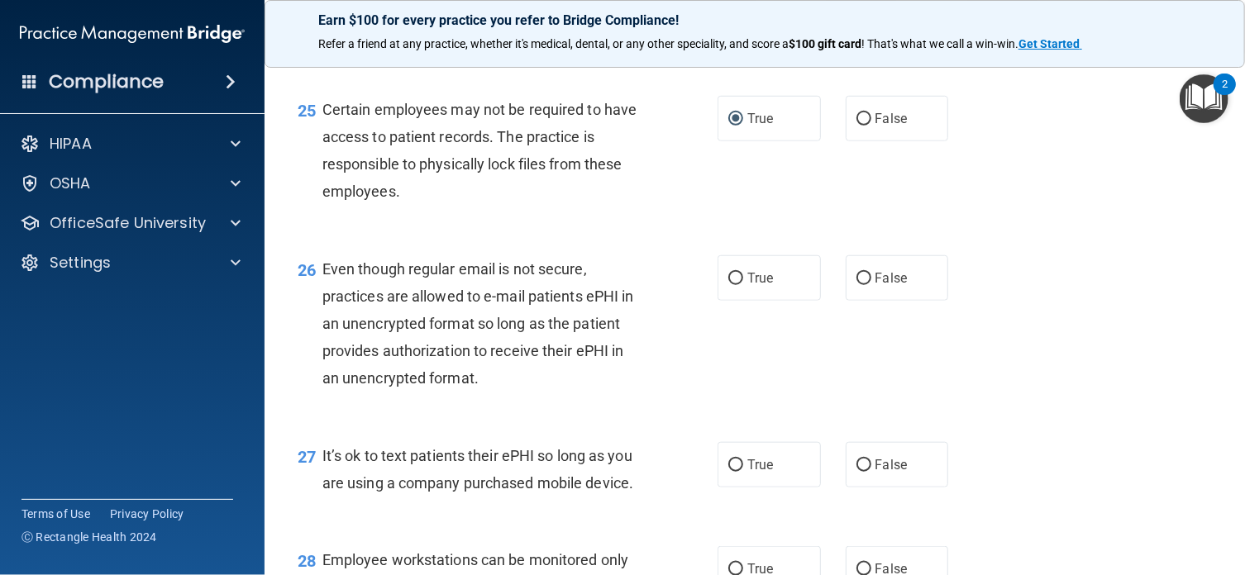
scroll to position [3823, 0]
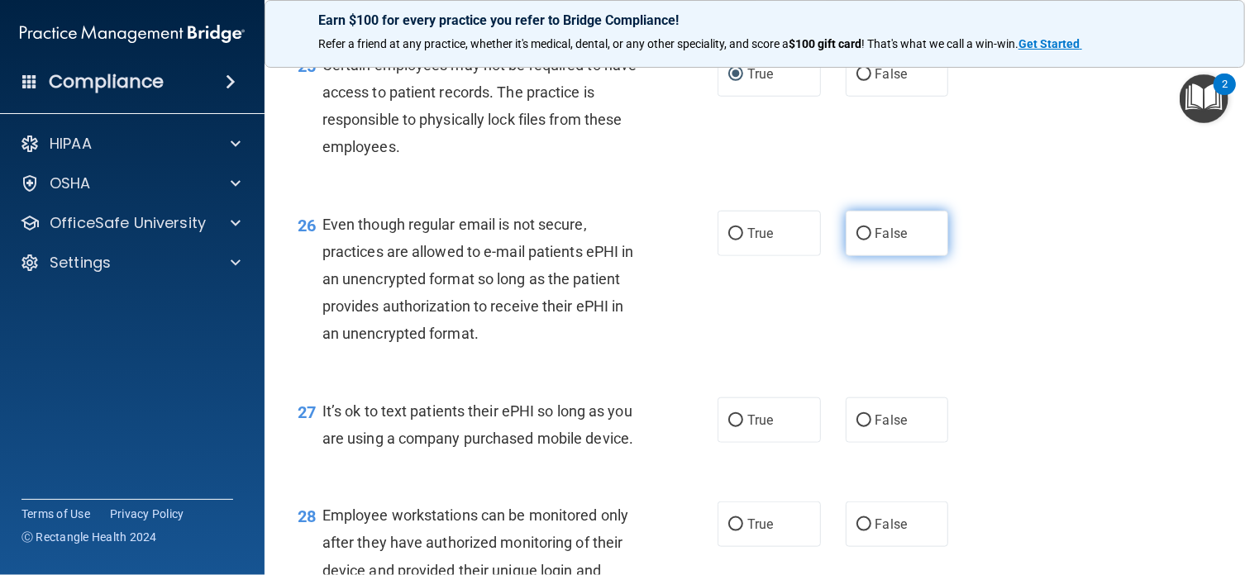
click at [856, 240] on input "False" at bounding box center [863, 234] width 15 height 12
radio input "true"
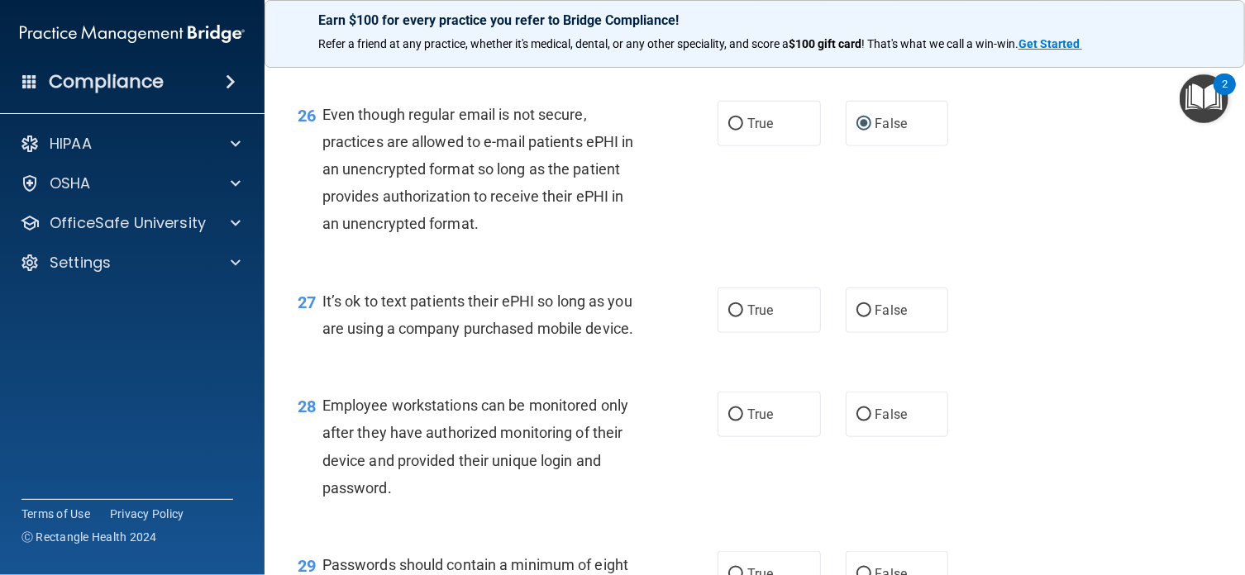
scroll to position [3977, 0]
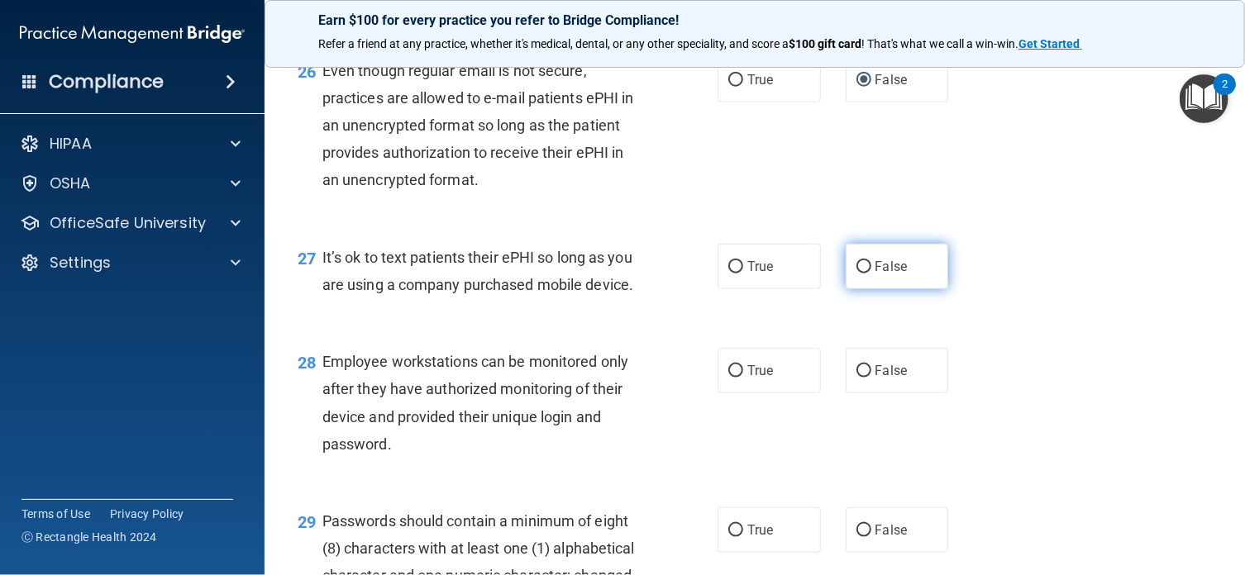
click at [856, 274] on input "False" at bounding box center [863, 267] width 15 height 12
radio input "true"
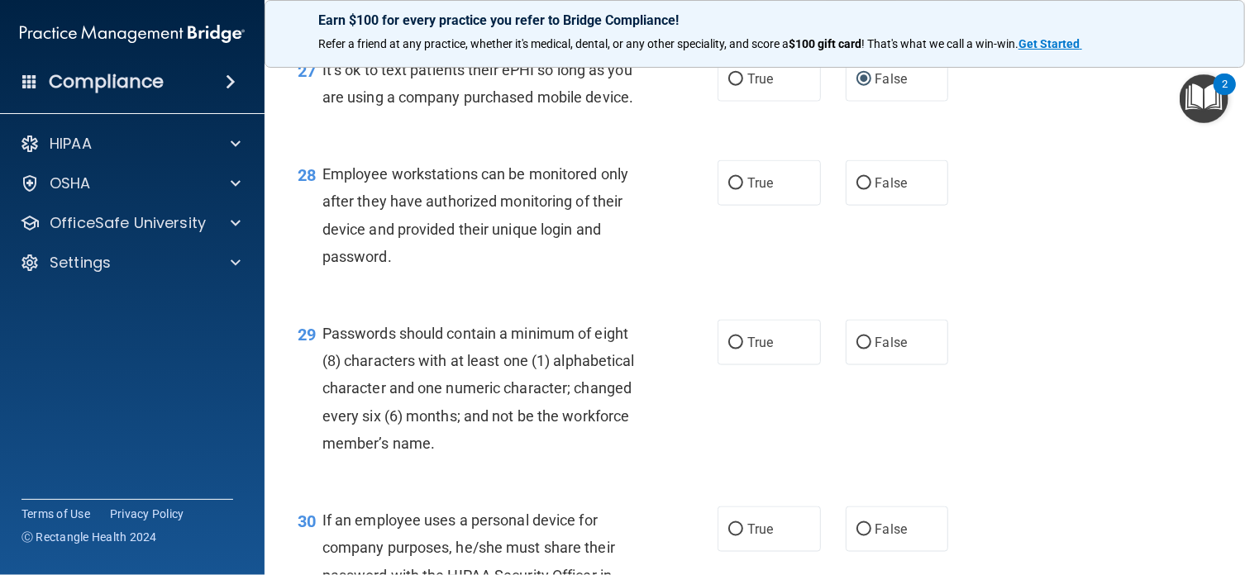
scroll to position [4197, 0]
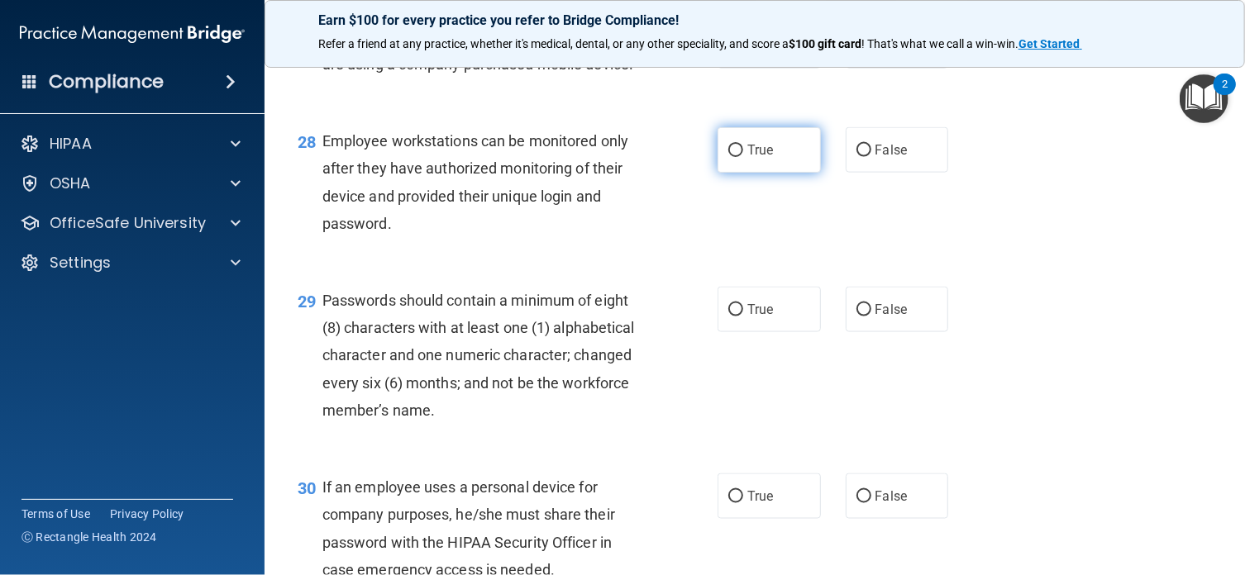
click at [728, 157] on input "True" at bounding box center [735, 151] width 15 height 12
radio input "true"
click at [1058, 404] on div "29 Passwords should contain a minimum of eight (8) characters with at least one…" at bounding box center [754, 359] width 939 height 187
click at [856, 317] on input "False" at bounding box center [863, 310] width 15 height 12
radio input "true"
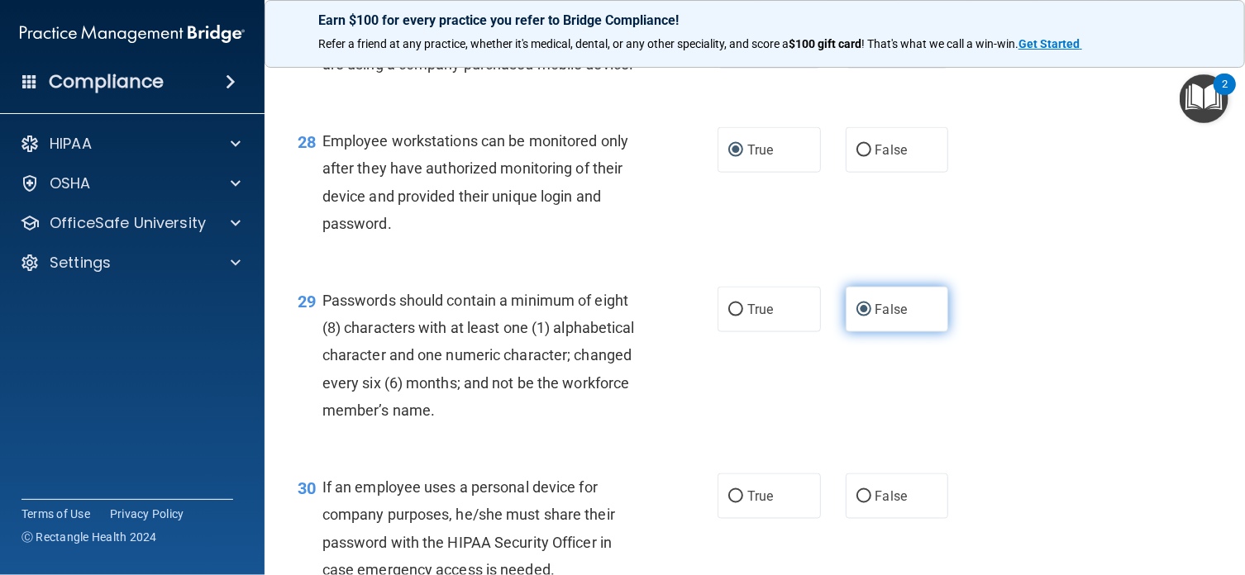
click at [856, 317] on input "False" at bounding box center [863, 310] width 15 height 12
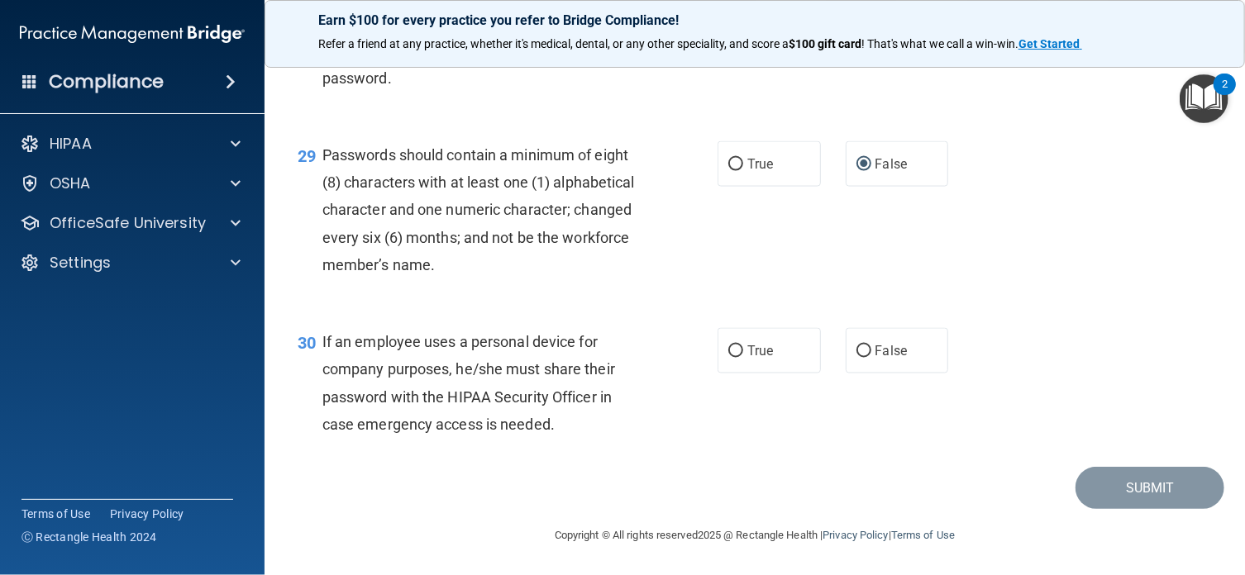
scroll to position [4425, 0]
click at [856, 350] on input "False" at bounding box center [863, 351] width 15 height 12
radio input "true"
click at [1135, 497] on button "Submit" at bounding box center [1149, 488] width 149 height 42
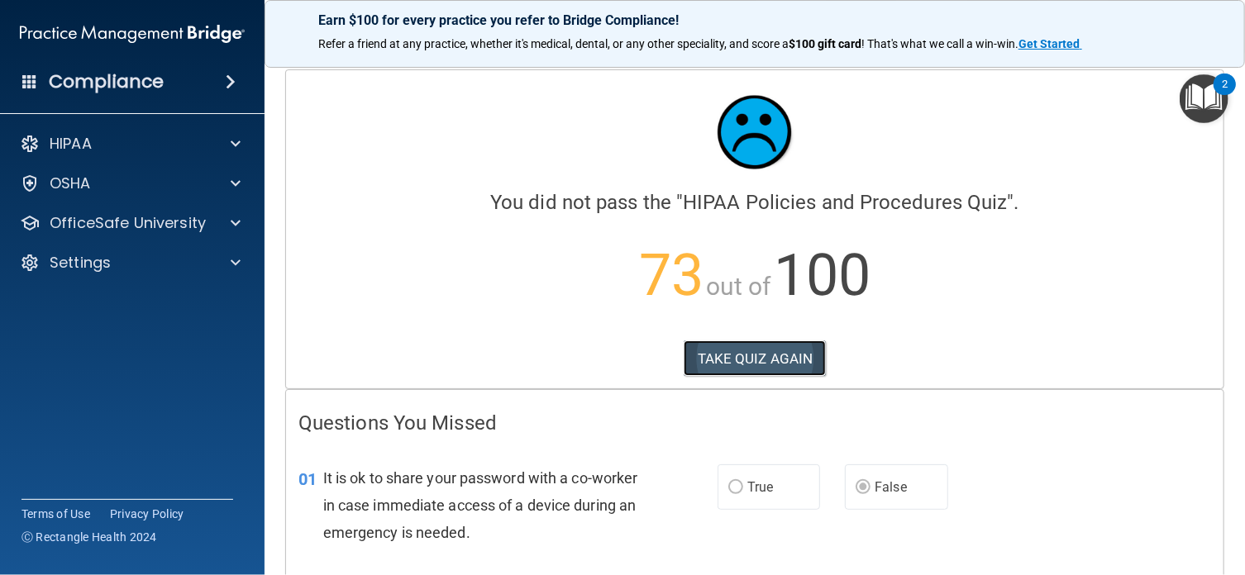
click at [747, 355] on button "TAKE QUIZ AGAIN" at bounding box center [754, 358] width 143 height 36
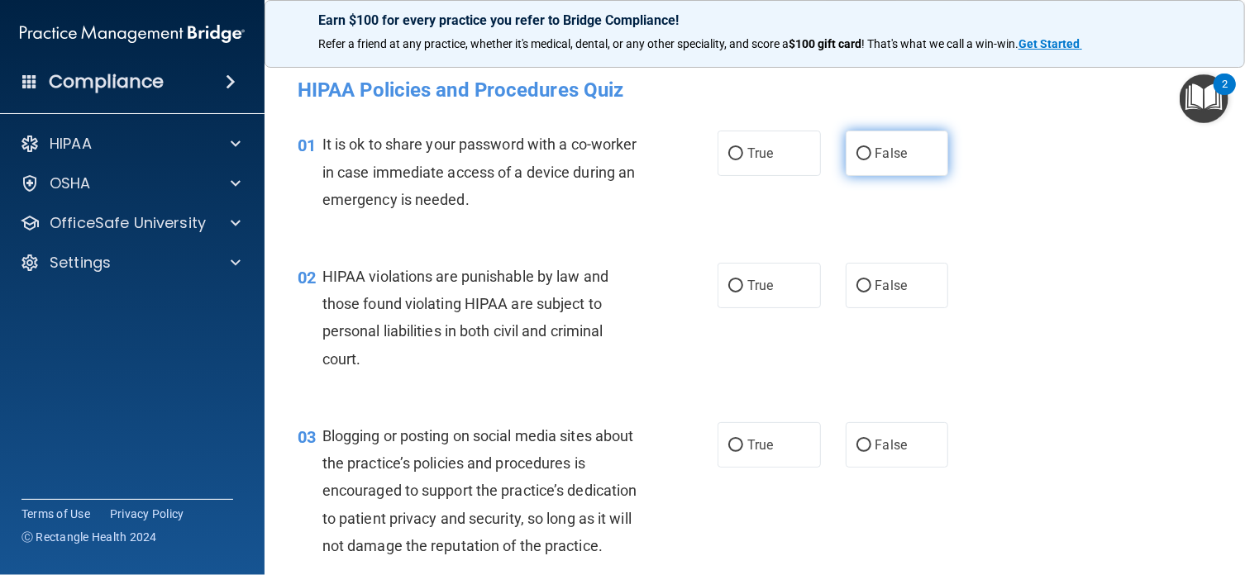
click at [856, 150] on input "False" at bounding box center [863, 154] width 15 height 12
radio input "true"
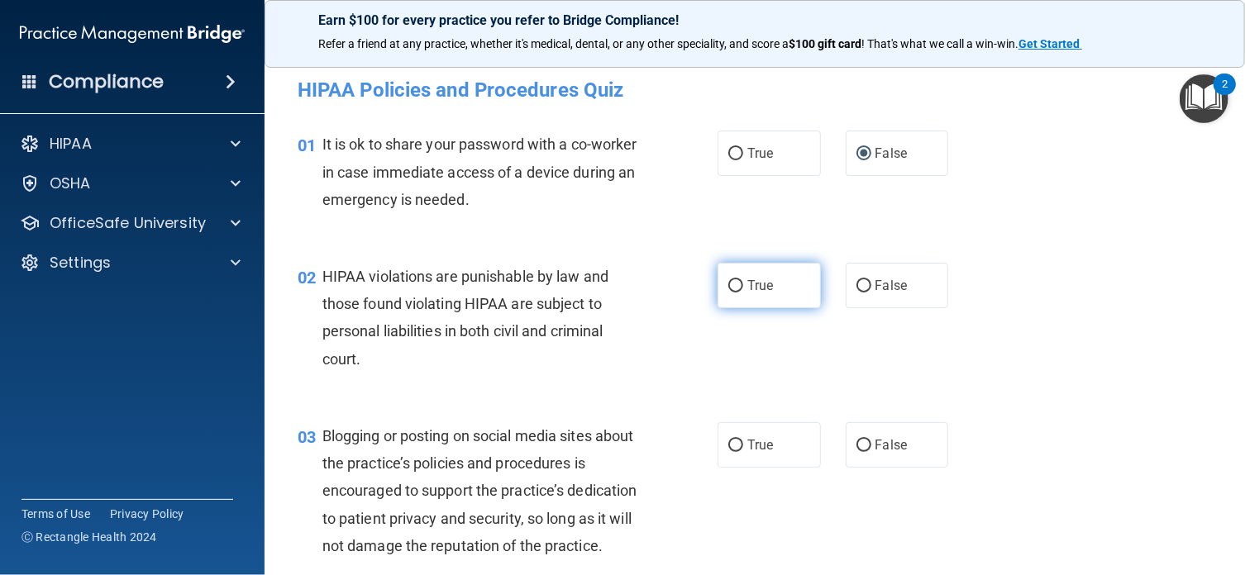
click at [730, 288] on input "True" at bounding box center [735, 286] width 15 height 12
radio input "true"
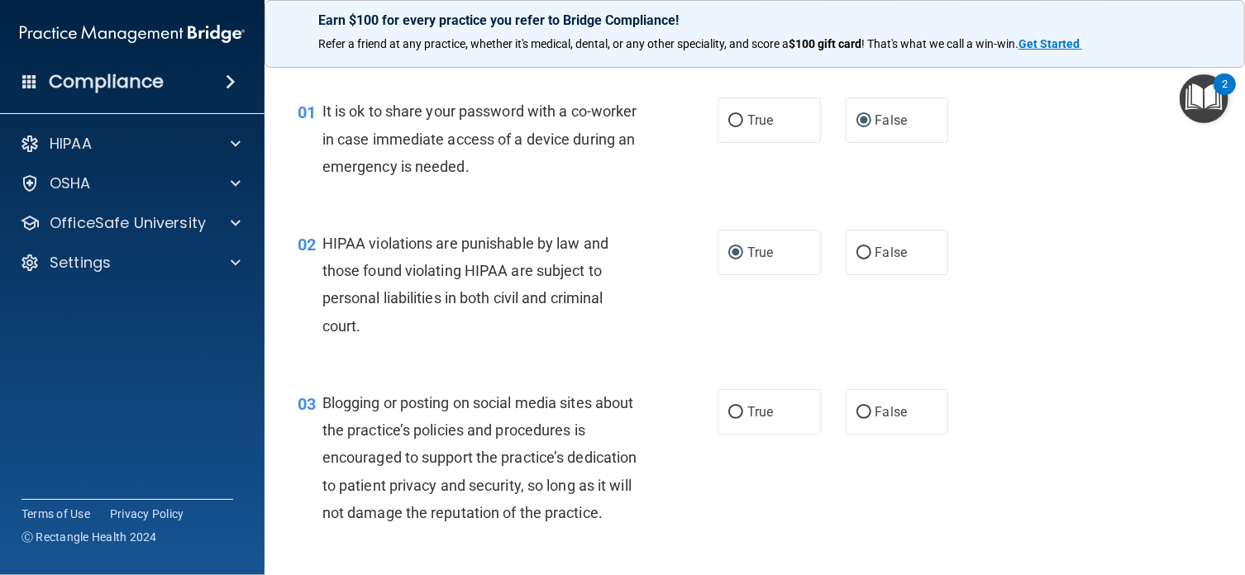
scroll to position [165, 0]
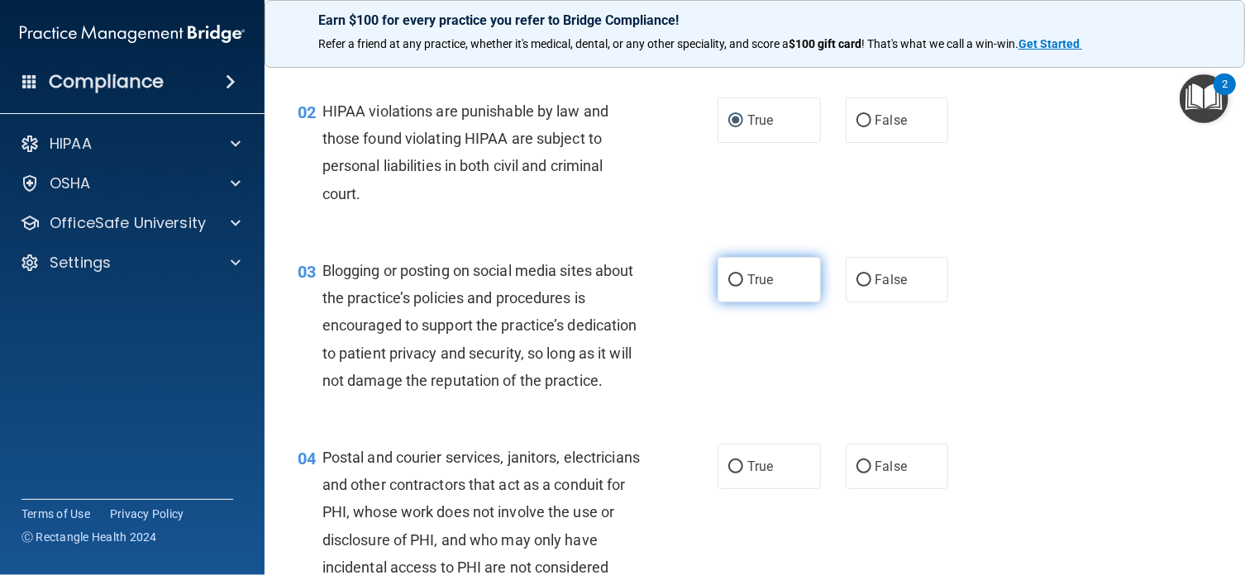
click at [728, 279] on input "True" at bounding box center [735, 280] width 15 height 12
radio input "true"
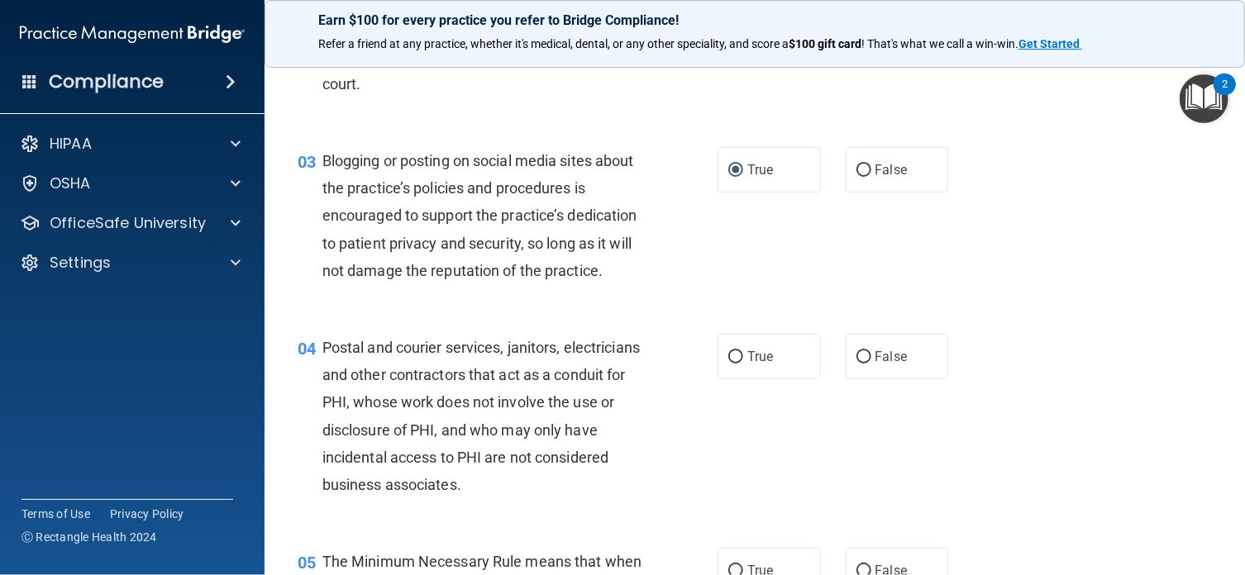
scroll to position [331, 0]
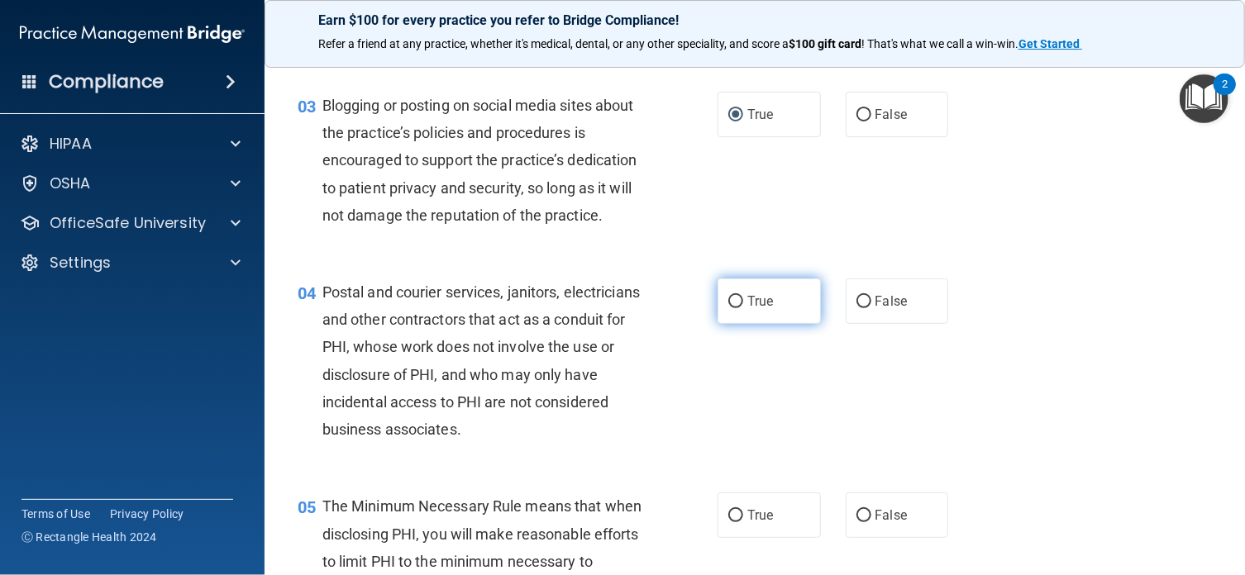
click at [728, 308] on input "True" at bounding box center [735, 302] width 15 height 12
radio input "true"
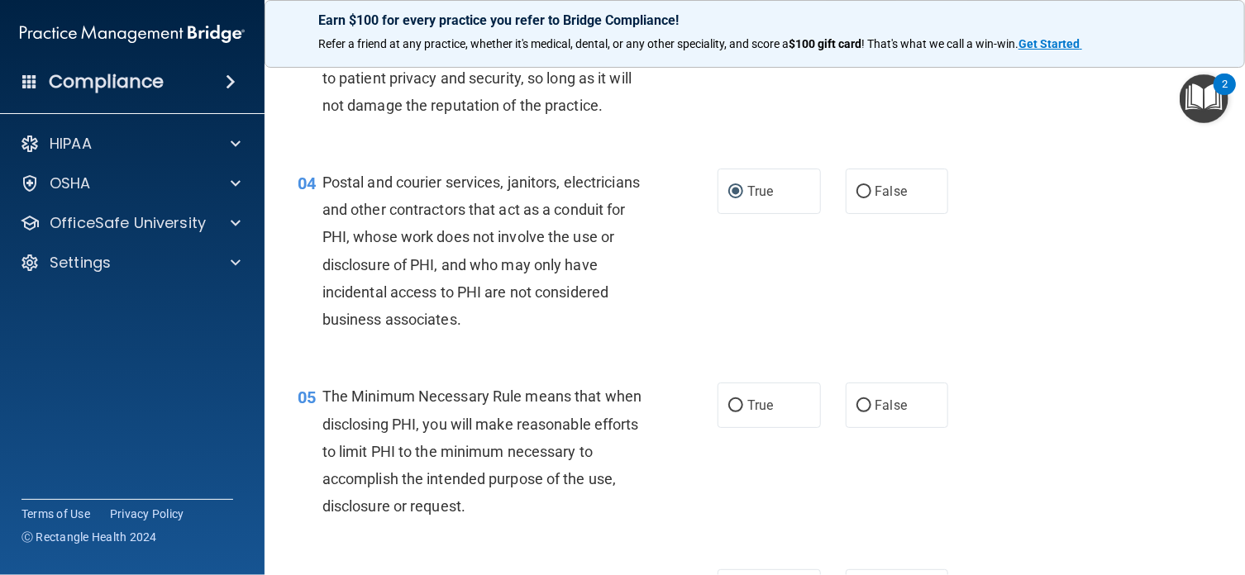
scroll to position [507, 0]
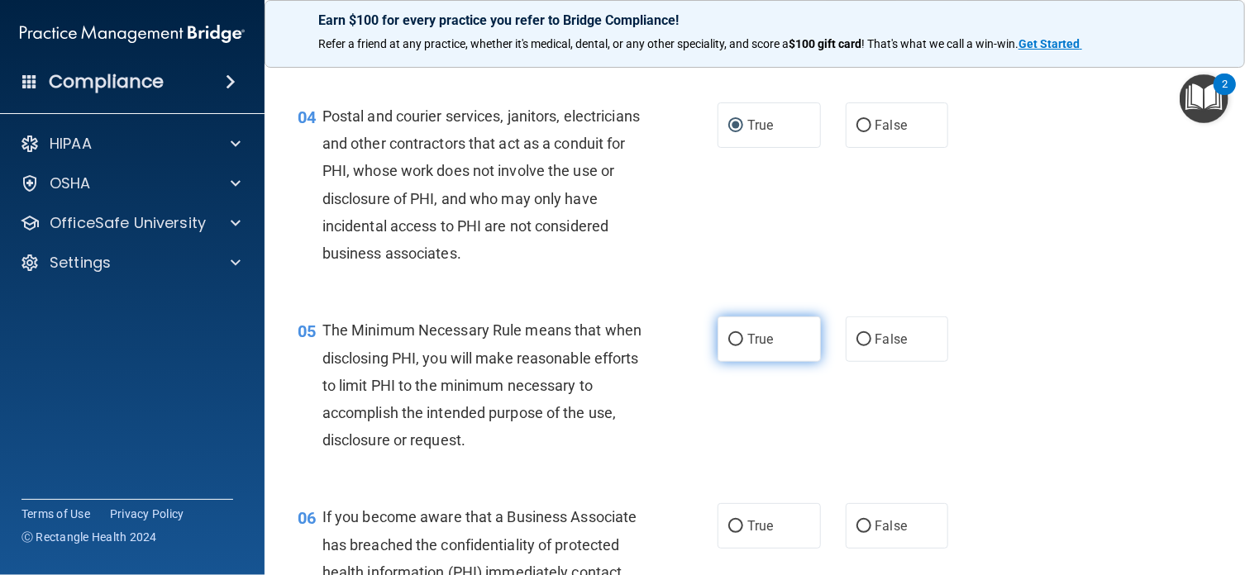
click at [728, 346] on input "True" at bounding box center [735, 340] width 15 height 12
radio input "true"
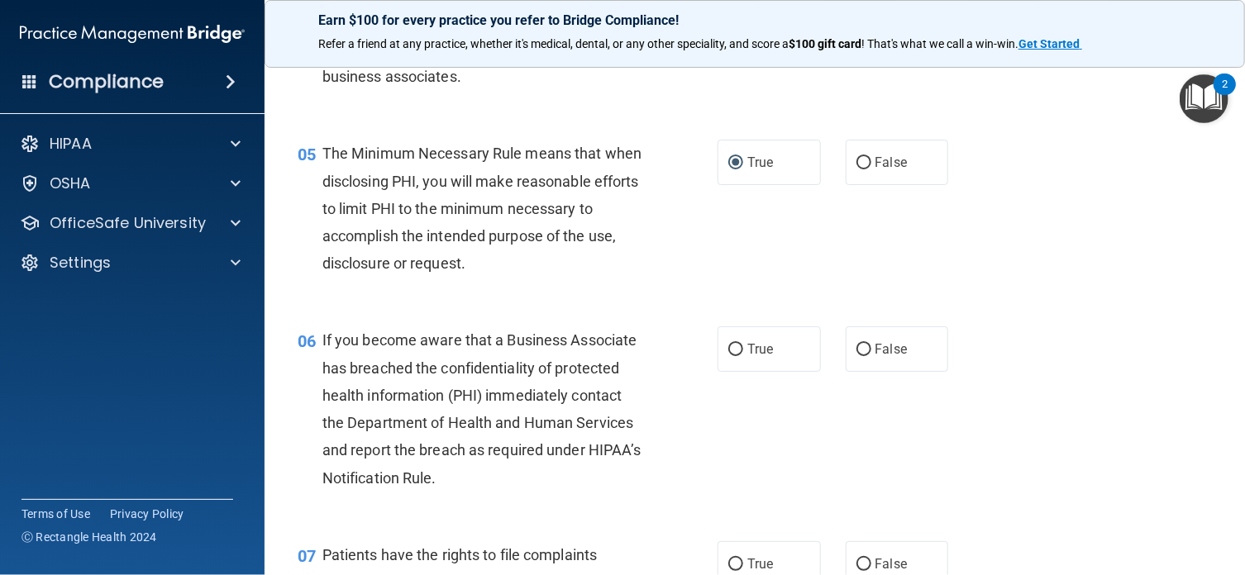
scroll to position [750, 0]
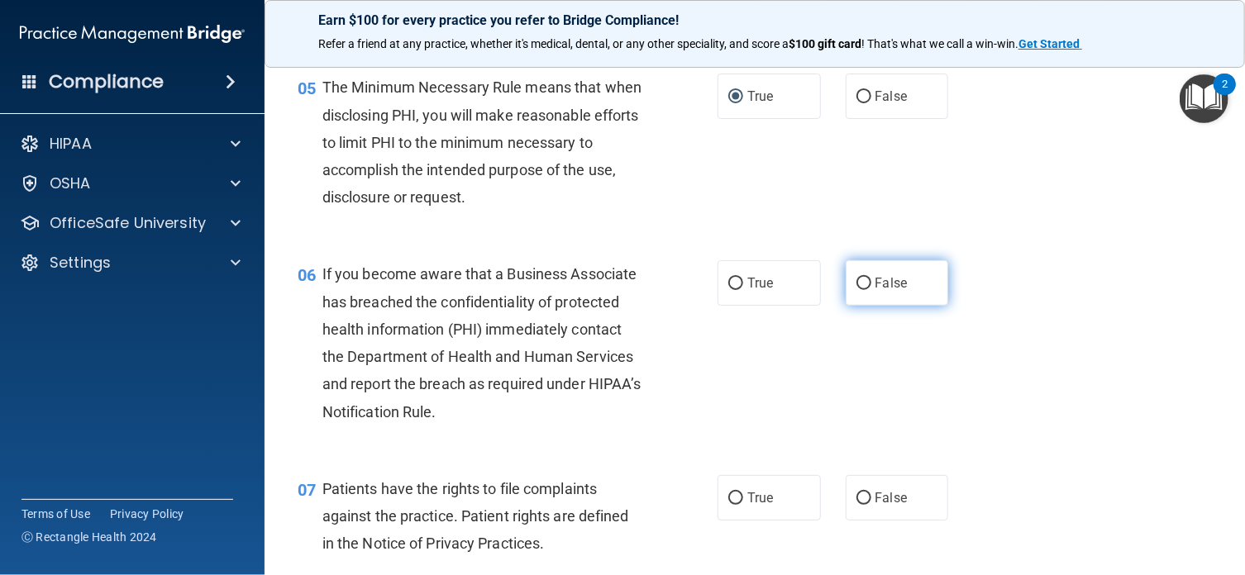
click at [856, 290] on input "False" at bounding box center [863, 284] width 15 height 12
radio input "true"
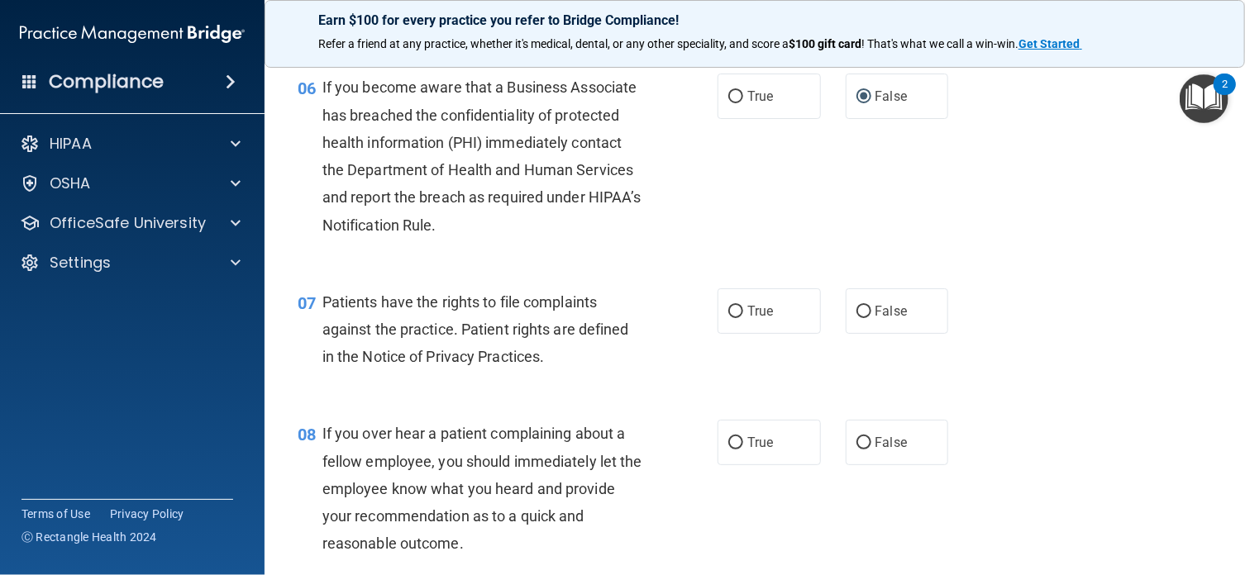
scroll to position [959, 0]
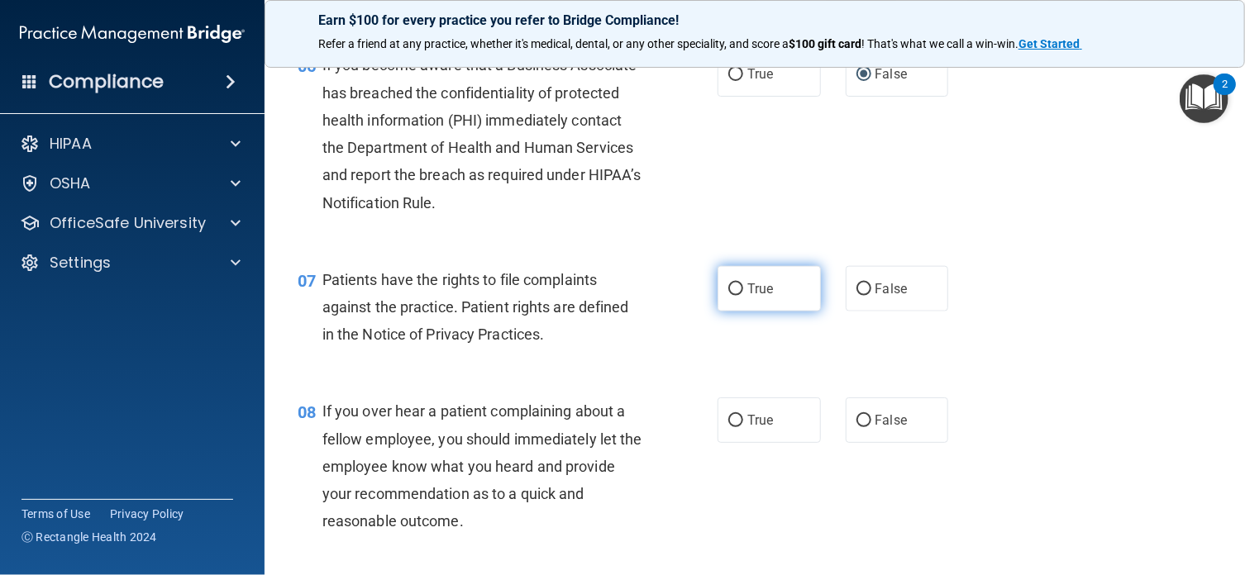
click at [729, 296] on input "True" at bounding box center [735, 289] width 15 height 12
radio input "true"
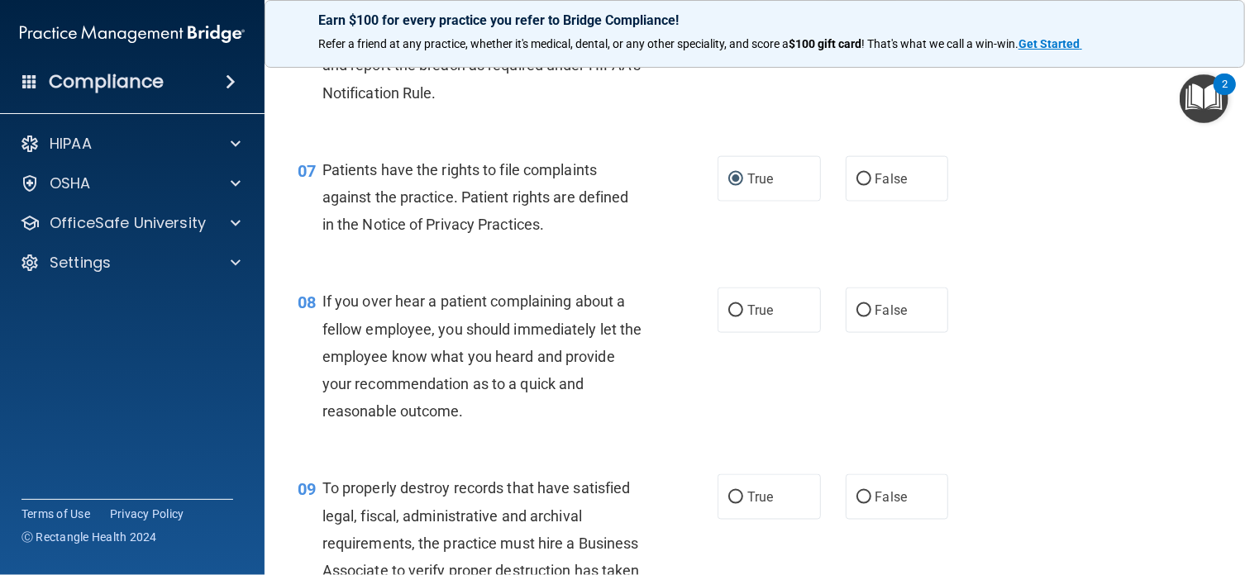
scroll to position [1091, 0]
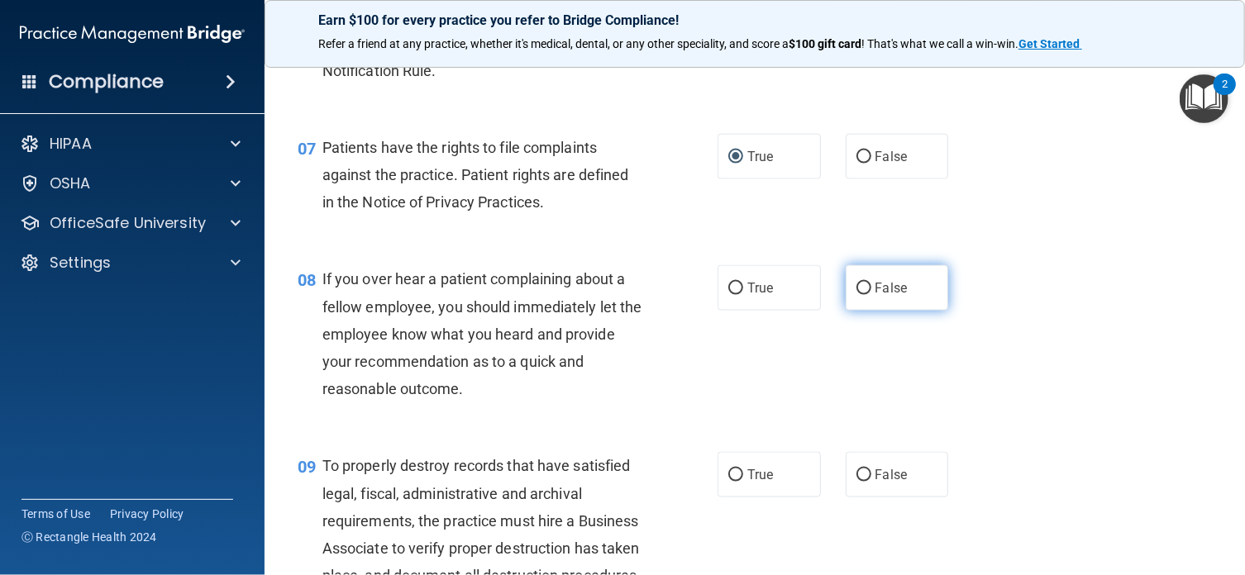
click at [856, 295] on input "False" at bounding box center [863, 289] width 15 height 12
radio input "true"
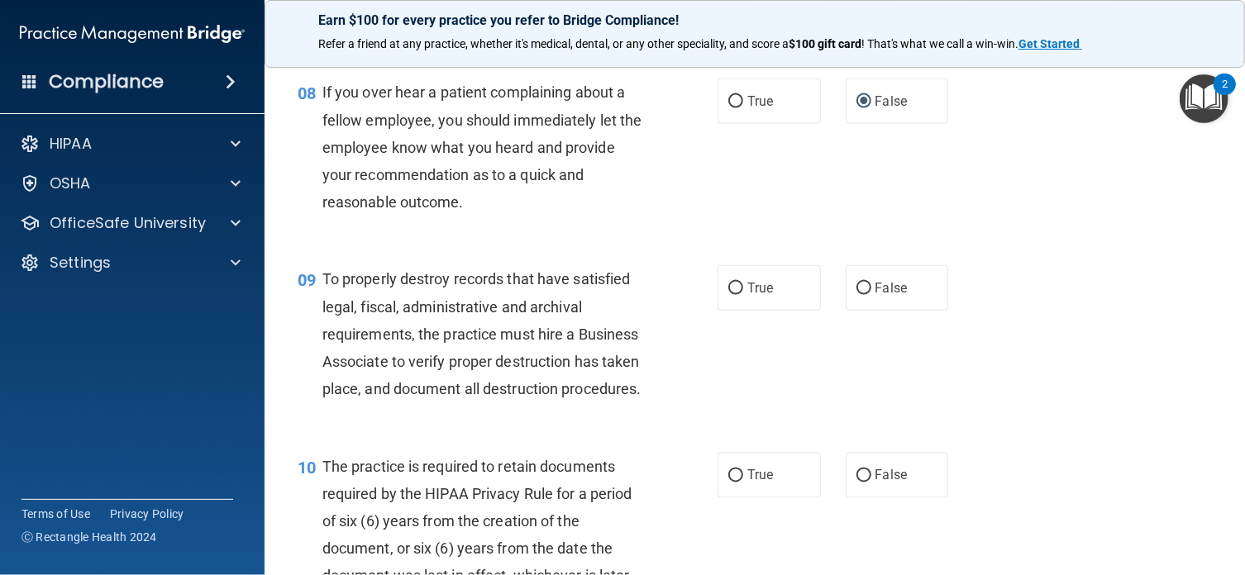
scroll to position [1311, 0]
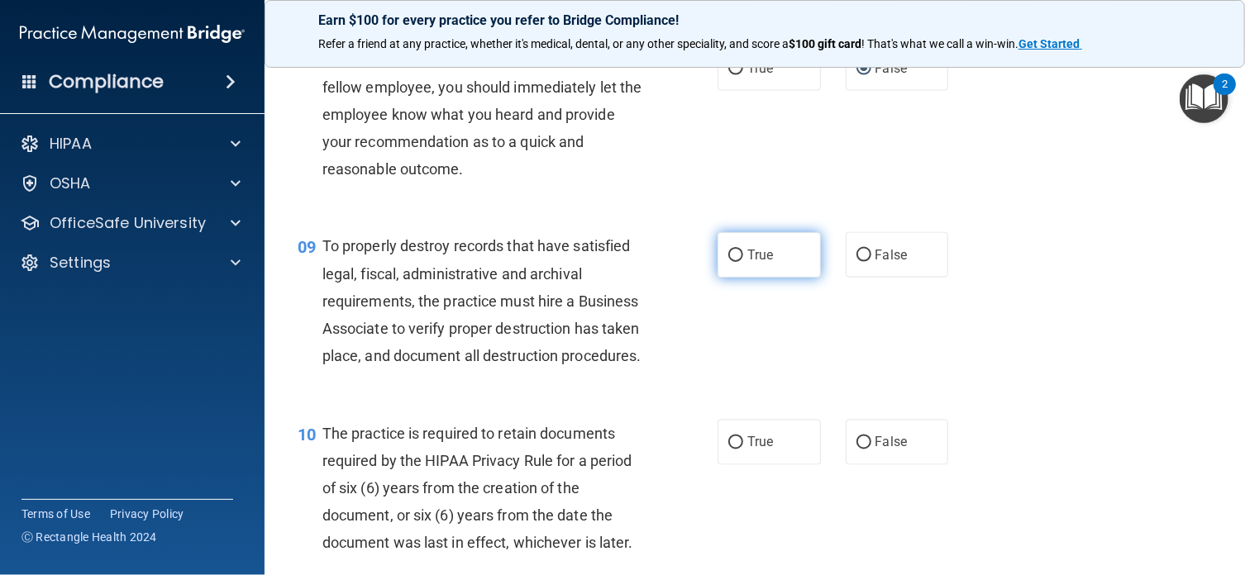
click at [728, 262] on input "True" at bounding box center [735, 256] width 15 height 12
radio input "true"
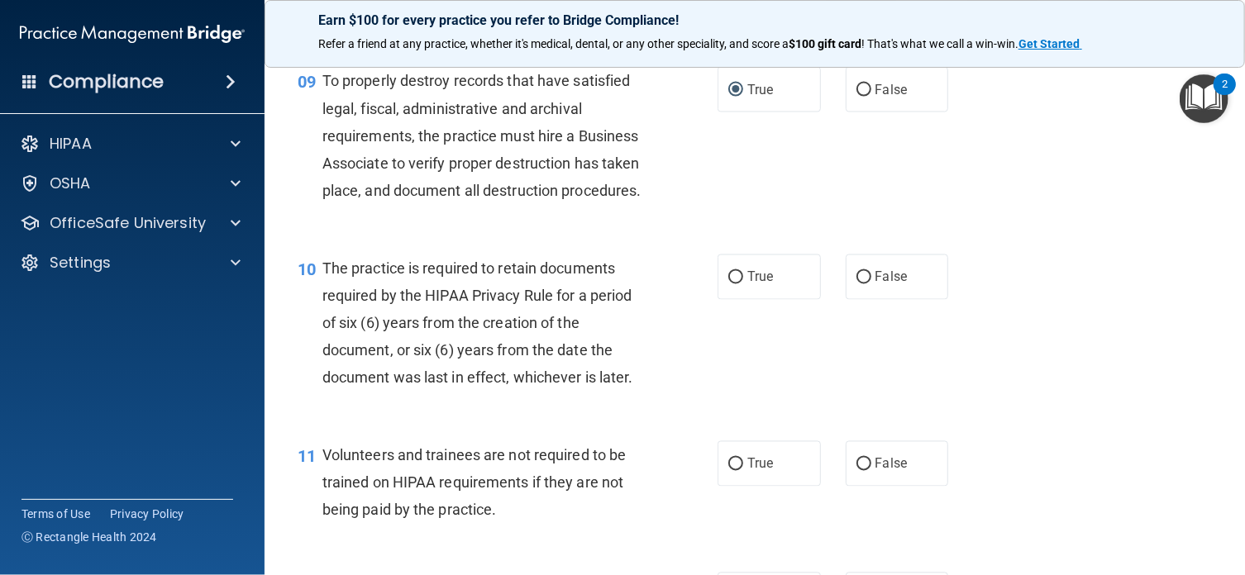
scroll to position [1531, 0]
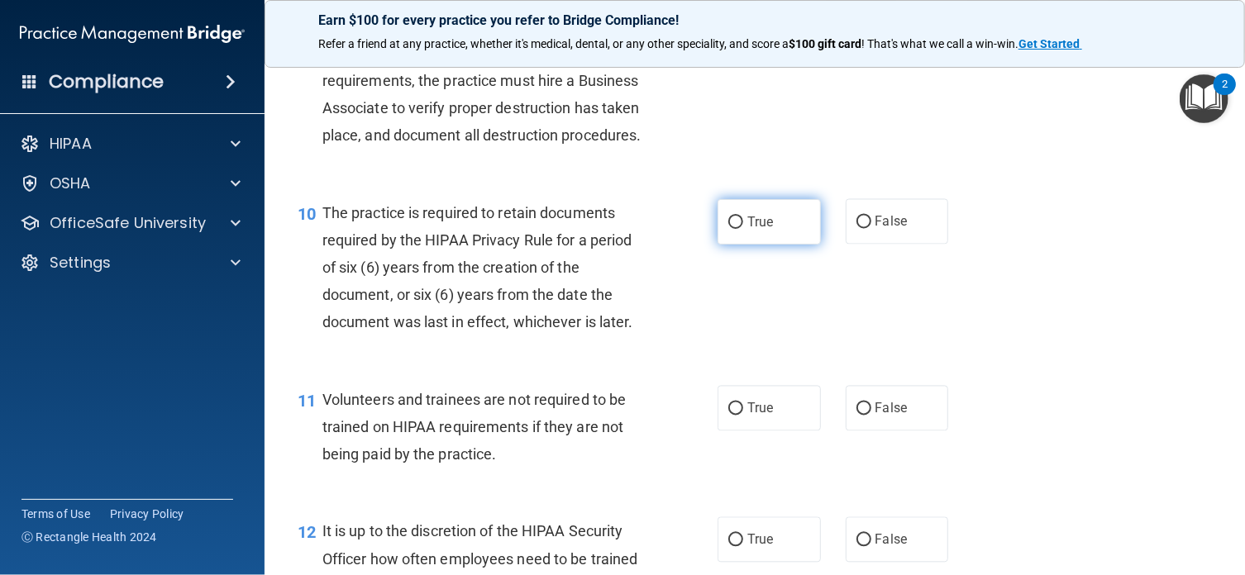
click at [731, 229] on input "True" at bounding box center [735, 223] width 15 height 12
radio input "true"
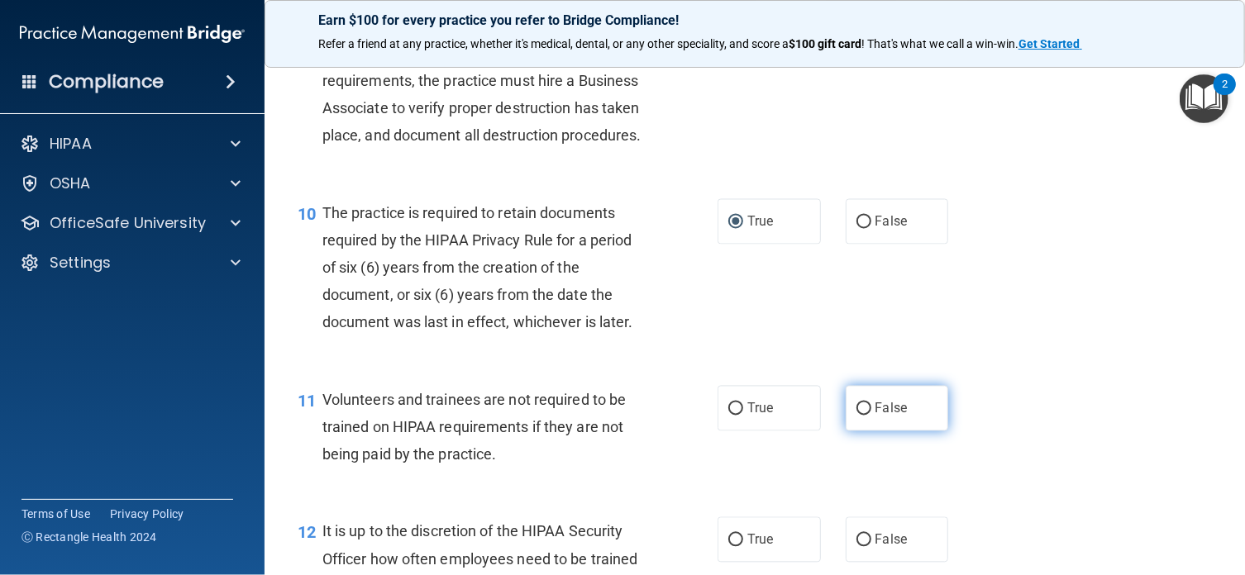
click at [856, 416] on input "False" at bounding box center [863, 409] width 15 height 12
radio input "true"
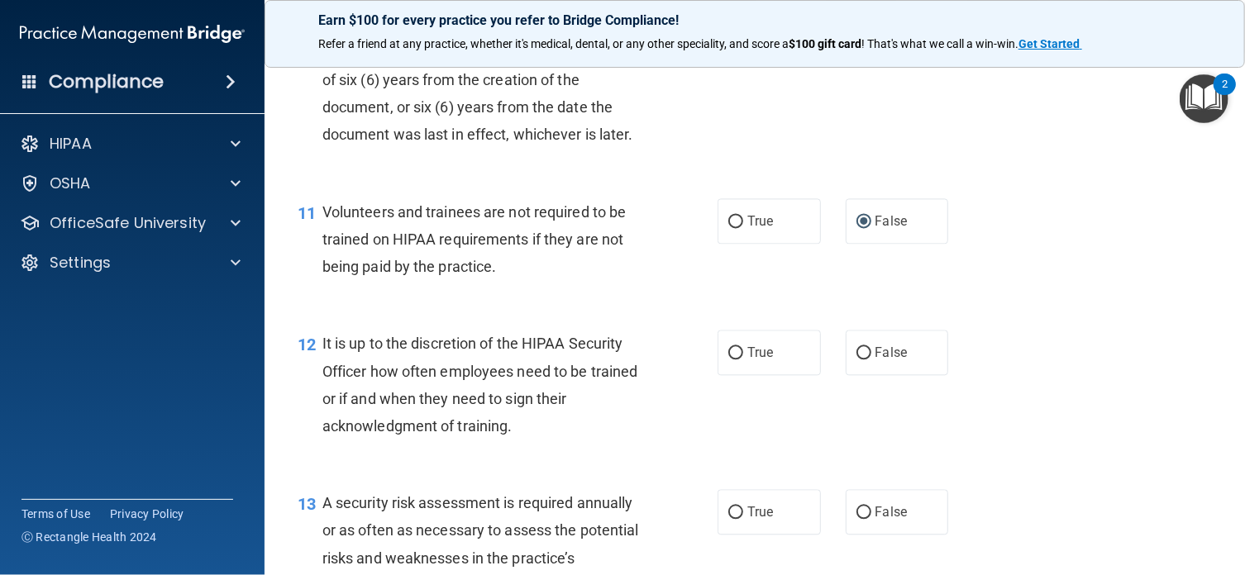
scroll to position [1851, 0]
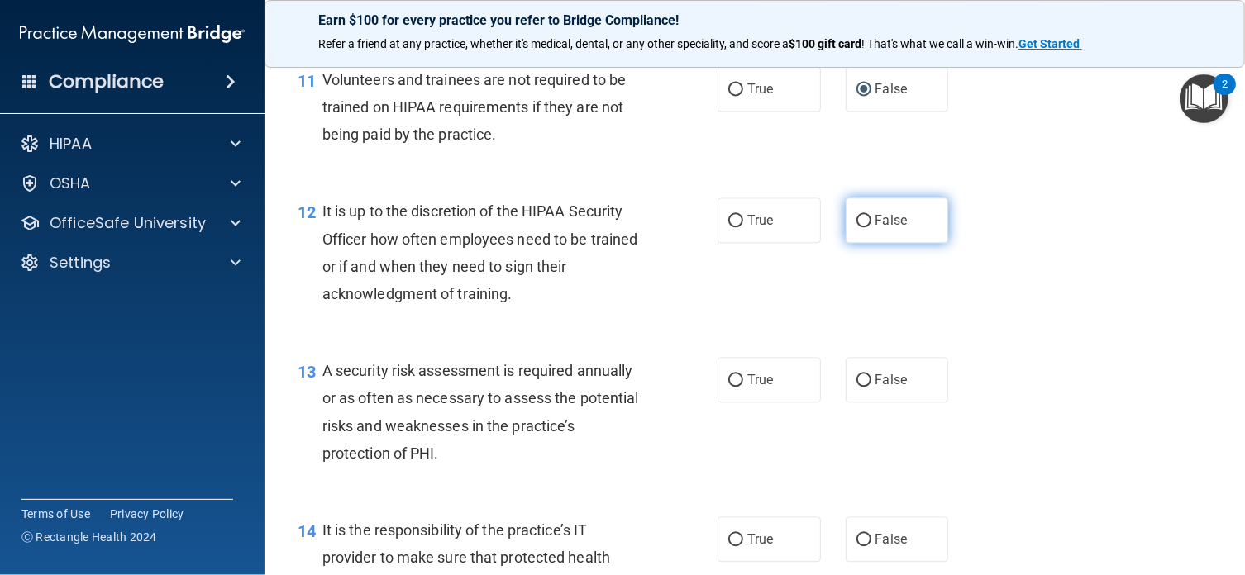
click at [856, 227] on input "False" at bounding box center [863, 221] width 15 height 12
radio input "true"
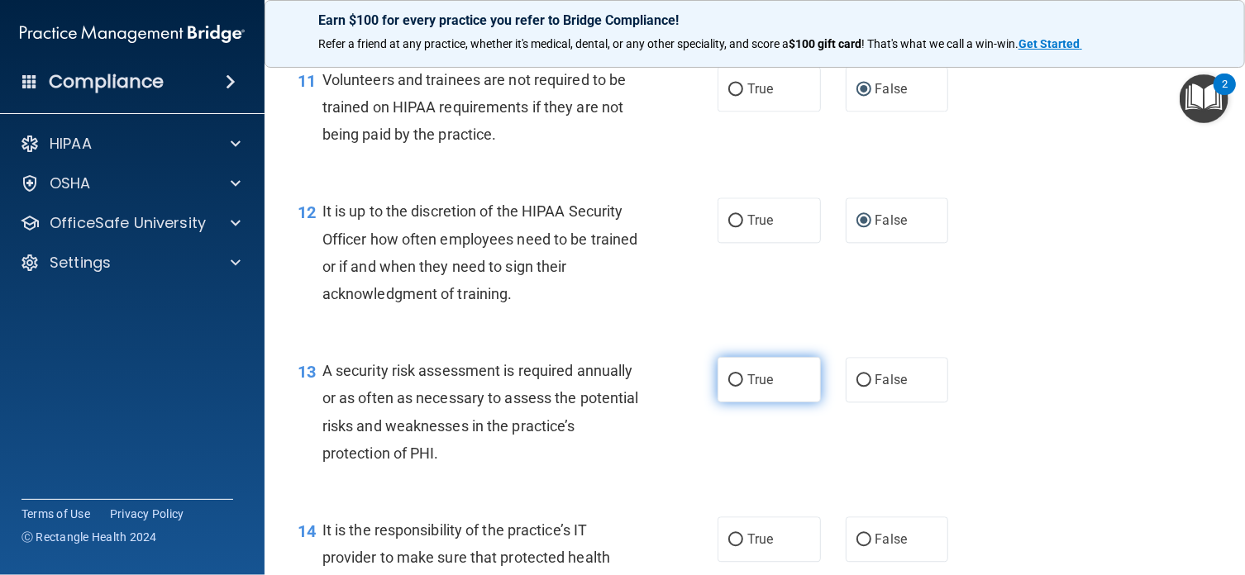
click at [731, 387] on input "True" at bounding box center [735, 380] width 15 height 12
radio input "true"
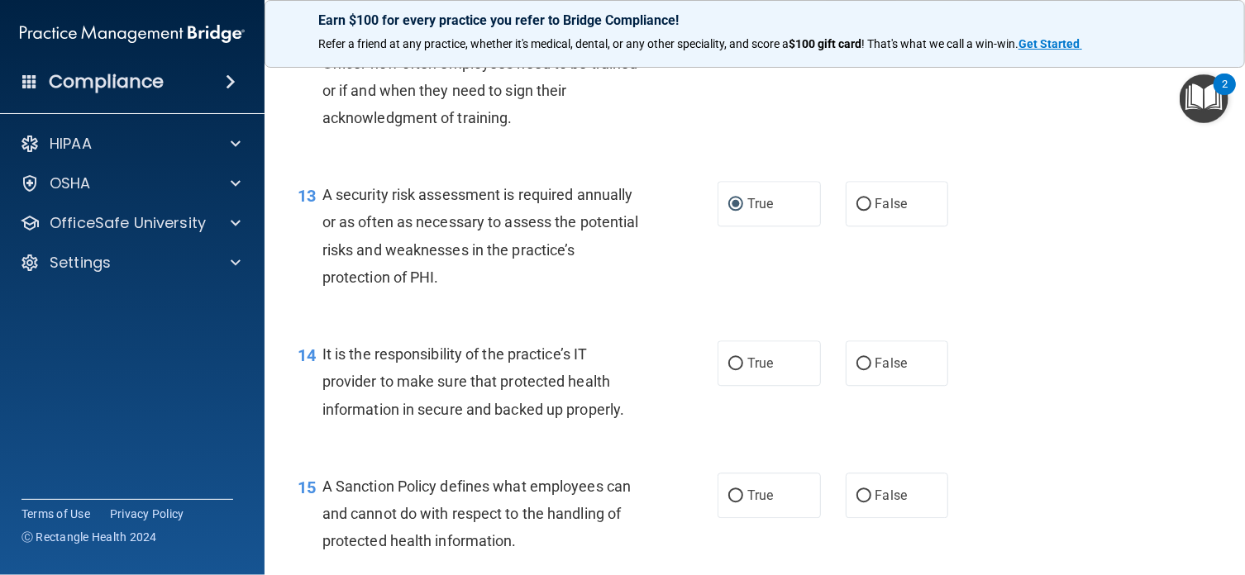
scroll to position [2170, 0]
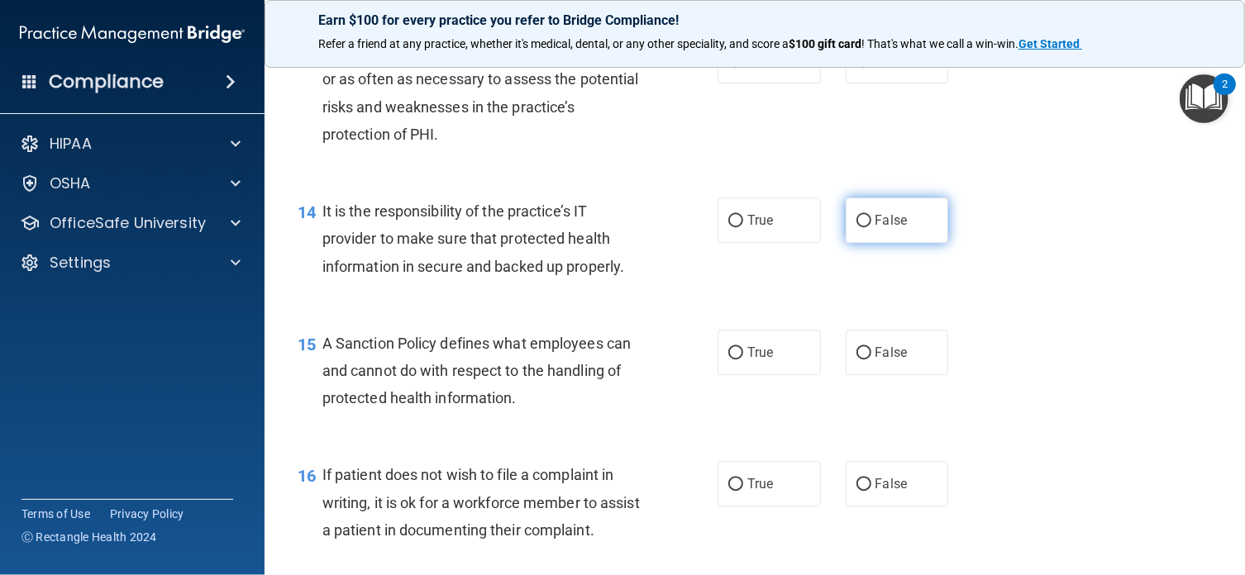
click at [856, 227] on input "False" at bounding box center [863, 221] width 15 height 12
radio input "true"
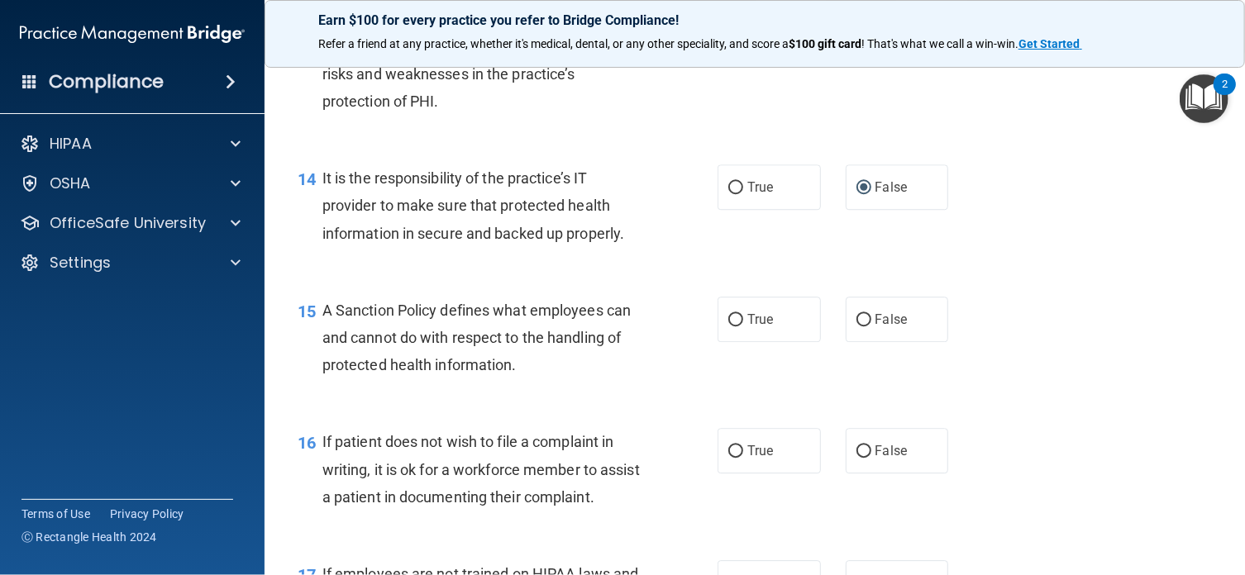
scroll to position [2292, 0]
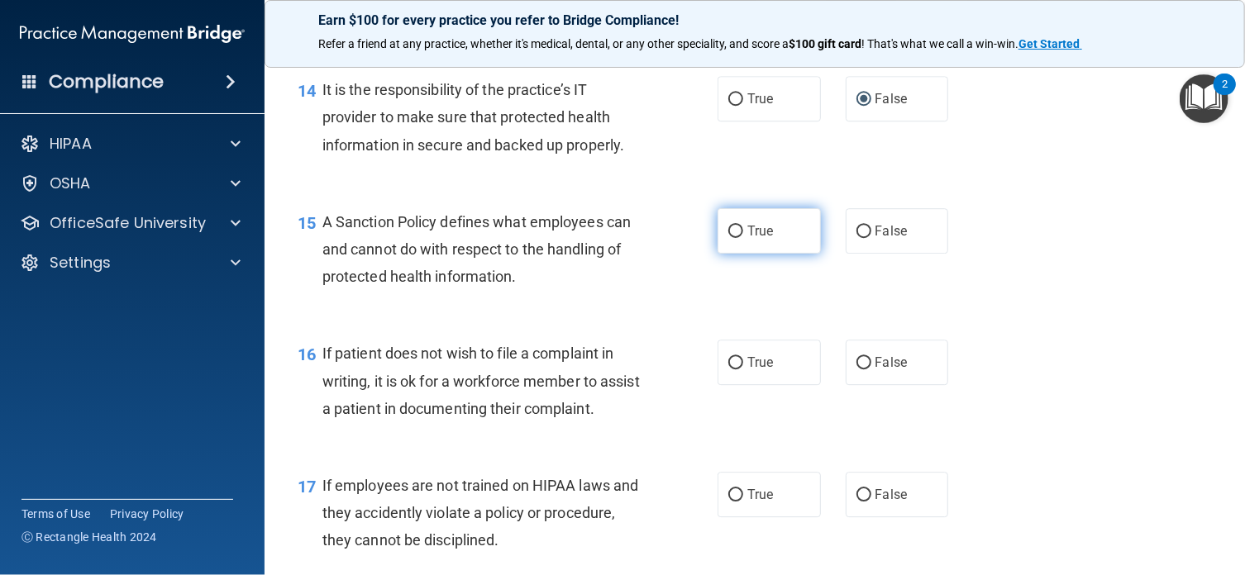
click at [728, 238] on input "True" at bounding box center [735, 232] width 15 height 12
radio input "true"
click at [728, 369] on input "True" at bounding box center [735, 363] width 15 height 12
radio input "true"
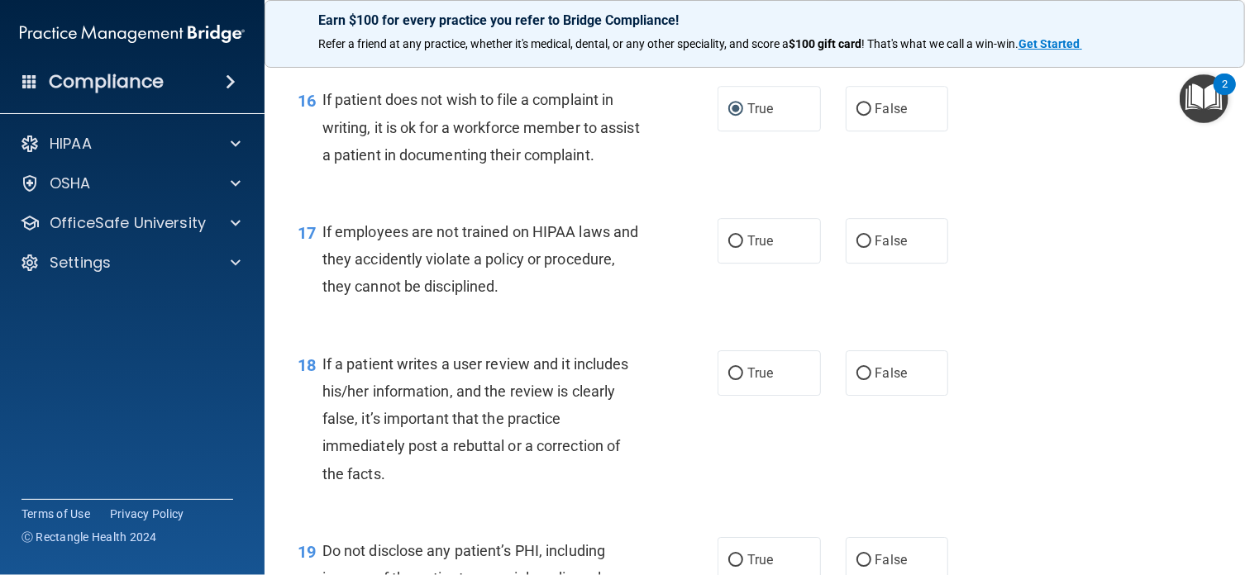
scroll to position [2622, 0]
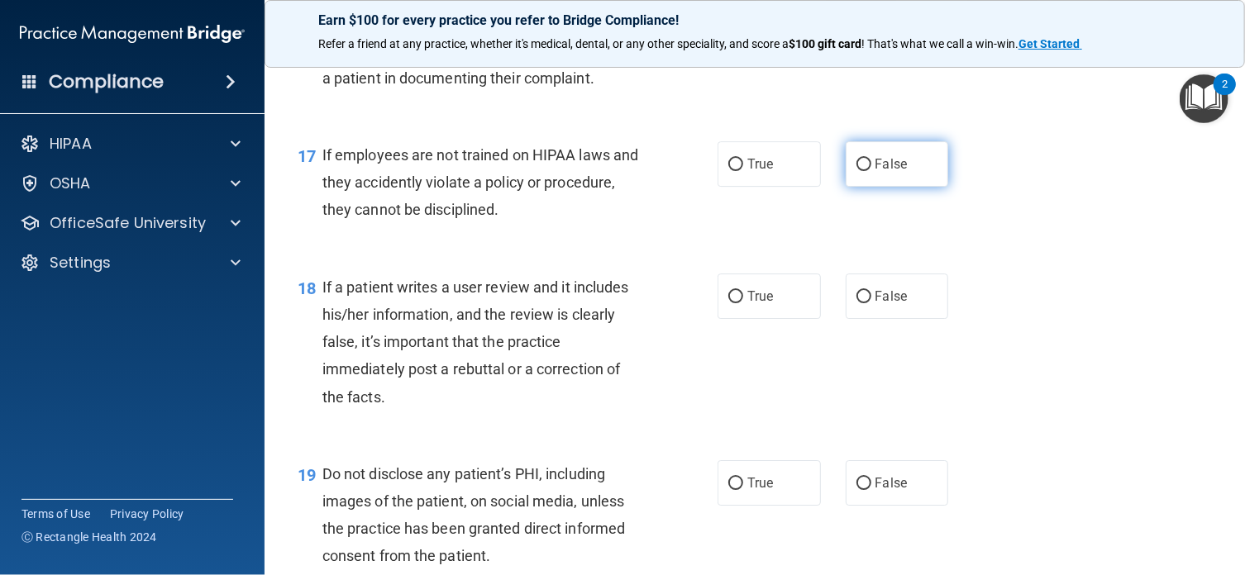
click at [856, 171] on input "False" at bounding box center [863, 165] width 15 height 12
radio input "true"
click at [856, 303] on input "False" at bounding box center [863, 297] width 15 height 12
radio input "true"
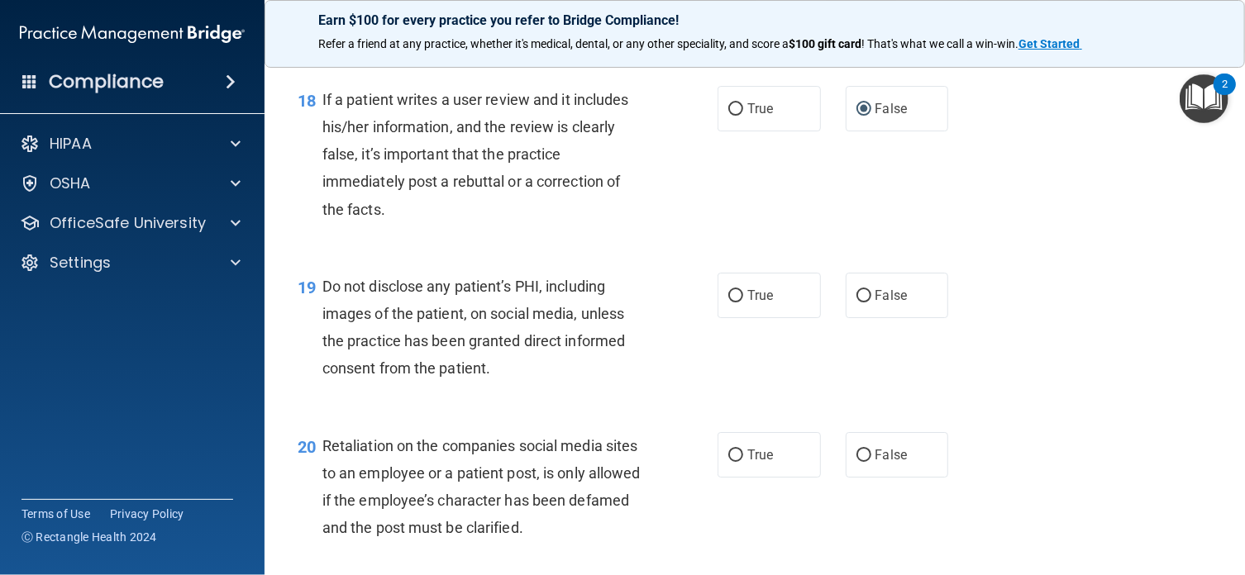
scroll to position [2853, 0]
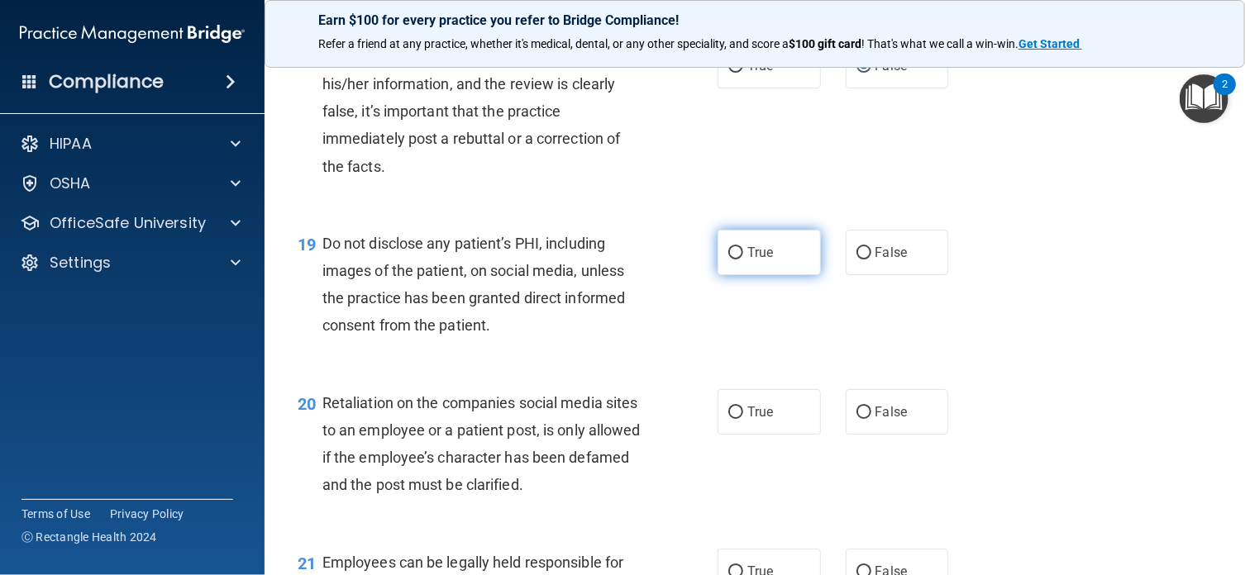
click at [730, 259] on input "True" at bounding box center [735, 253] width 15 height 12
radio input "true"
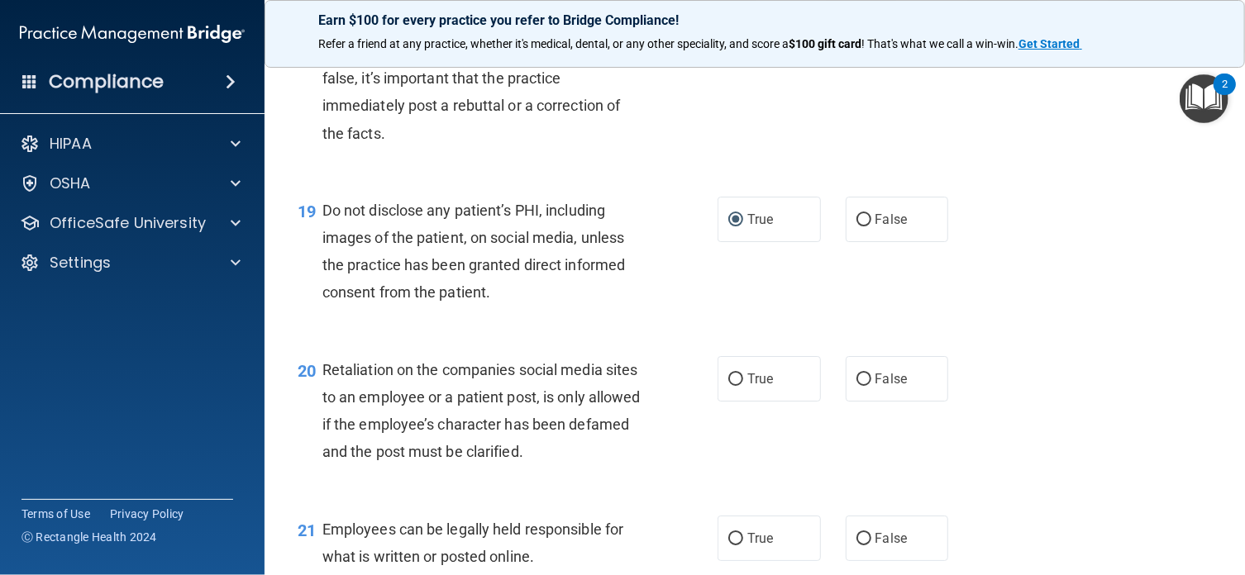
scroll to position [3008, 0]
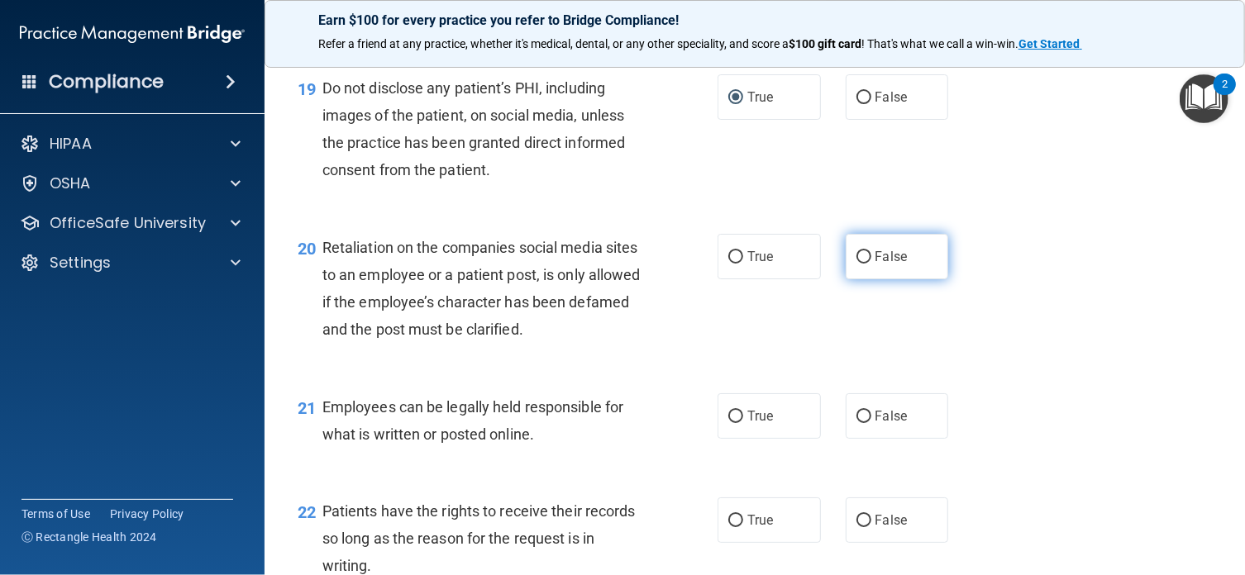
click at [859, 264] on input "False" at bounding box center [863, 257] width 15 height 12
radio input "true"
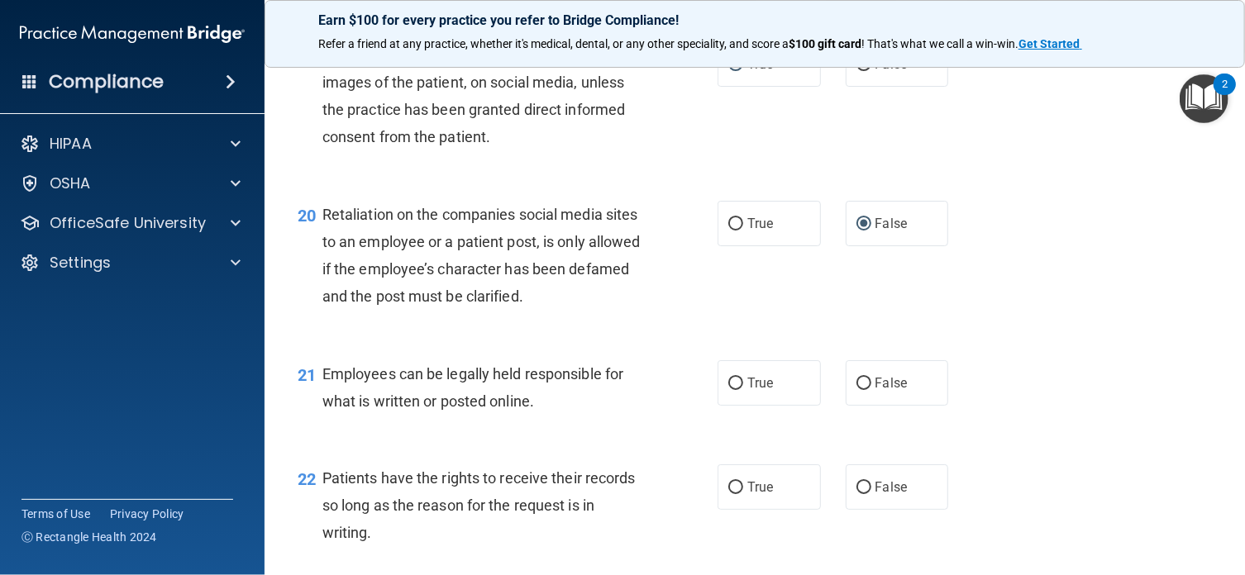
scroll to position [3140, 0]
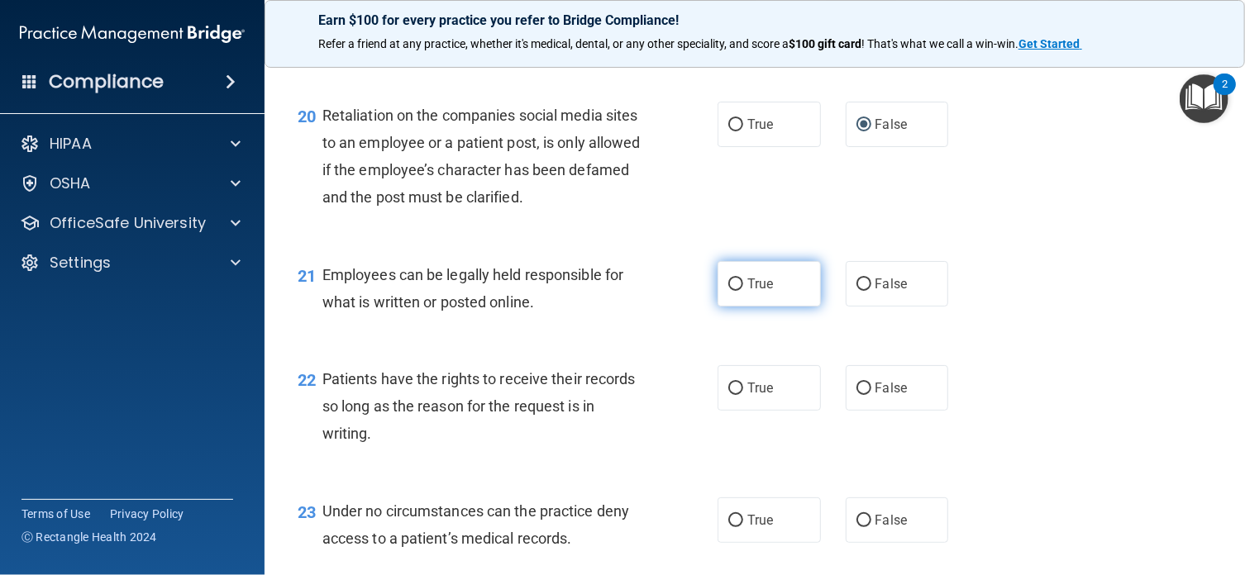
click at [730, 291] on input "True" at bounding box center [735, 285] width 15 height 12
radio input "true"
click at [728, 395] on input "True" at bounding box center [735, 389] width 15 height 12
radio input "true"
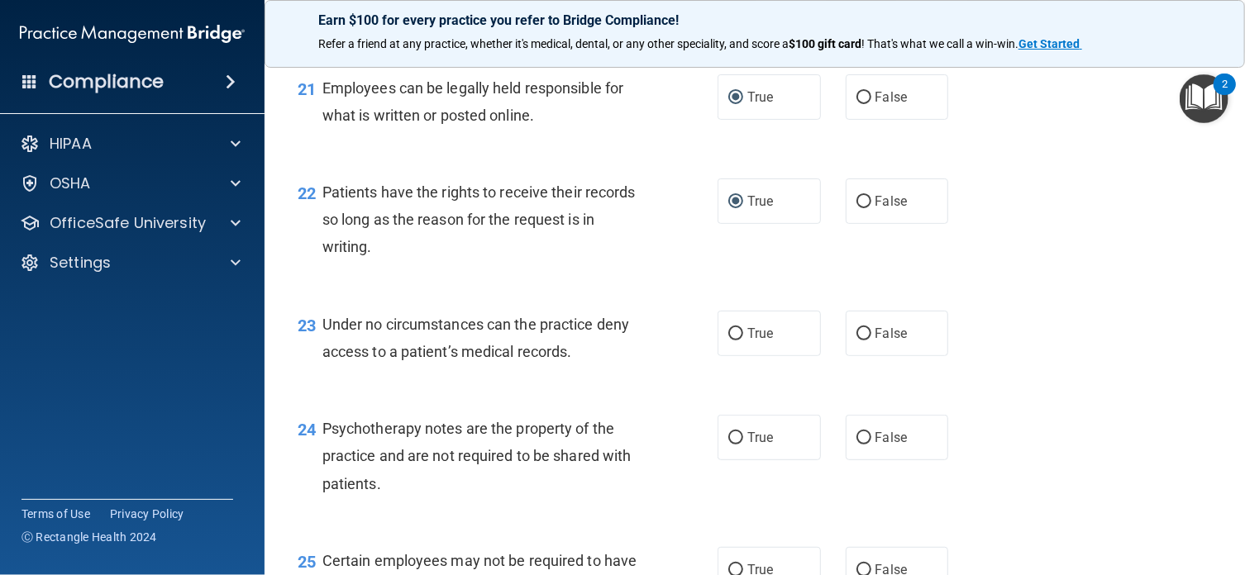
scroll to position [3393, 0]
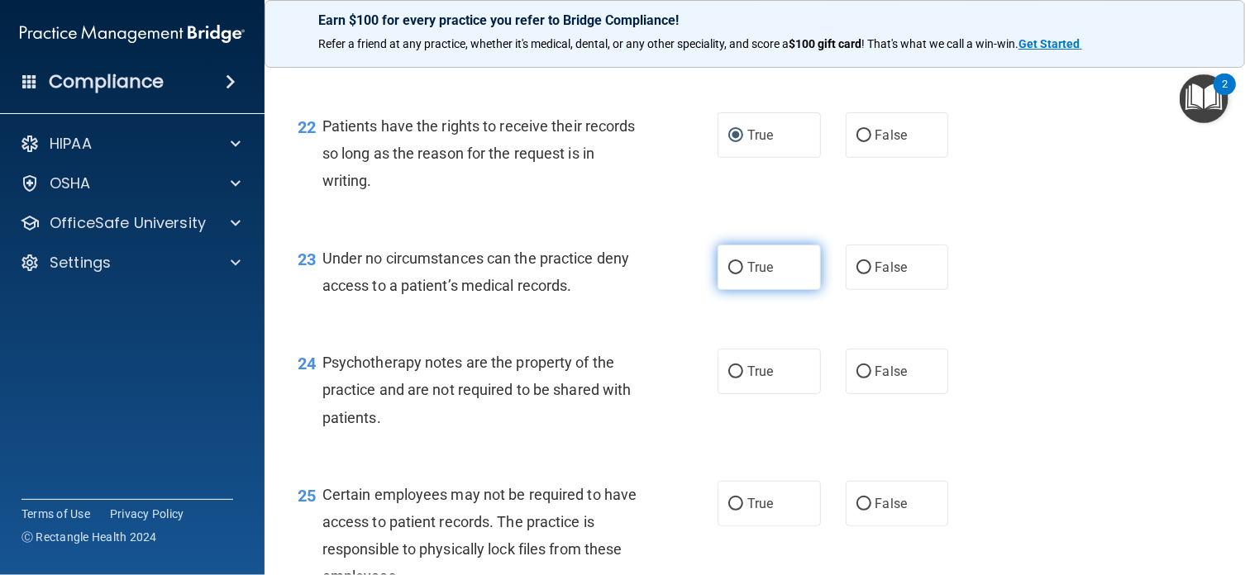
click at [728, 274] on input "True" at bounding box center [735, 268] width 15 height 12
radio input "true"
click at [856, 378] on input "False" at bounding box center [863, 372] width 15 height 12
radio input "true"
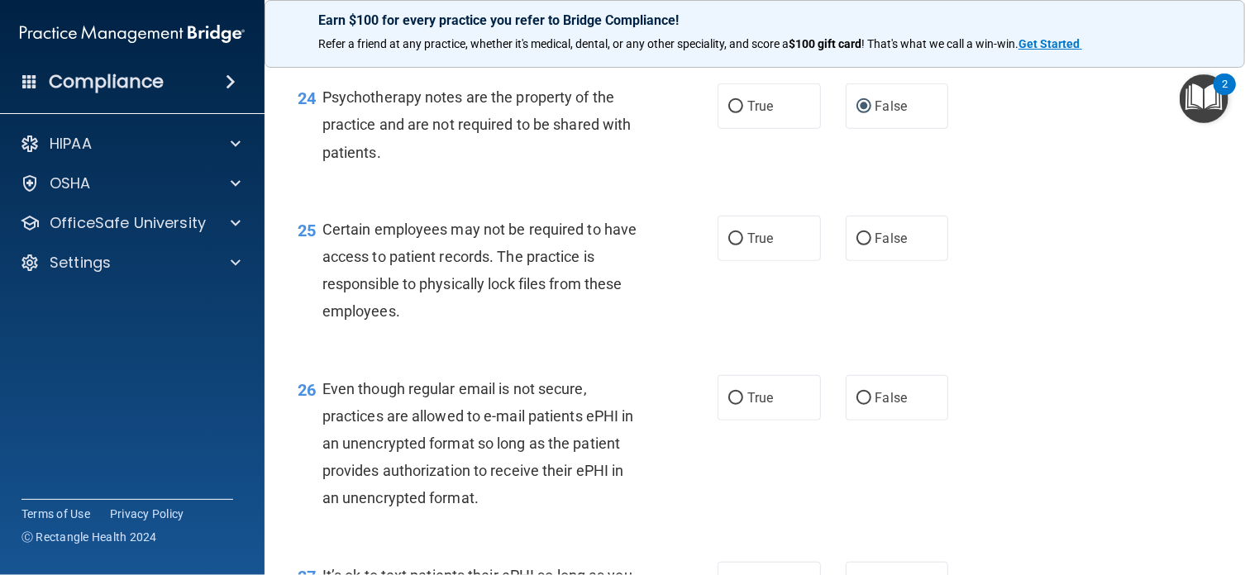
scroll to position [3680, 0]
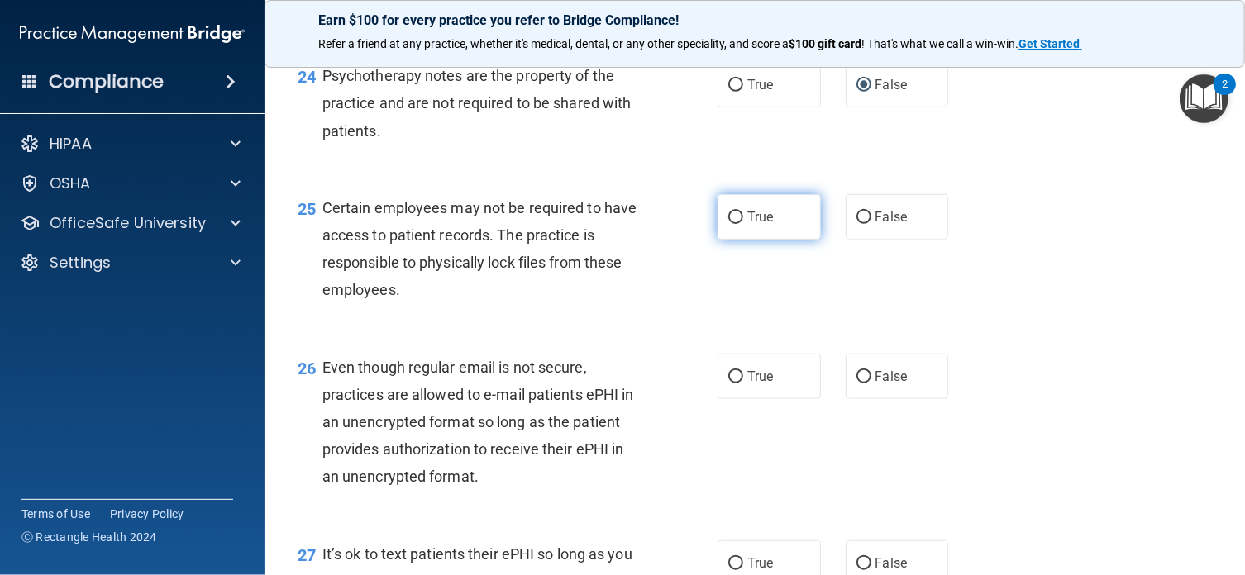
click at [728, 224] on input "True" at bounding box center [735, 218] width 15 height 12
radio input "true"
click at [1230, 566] on main "- HIPAA Policies and Procedures Quiz This quiz doesn’t expire until . Are you s…" at bounding box center [754, 314] width 980 height 522
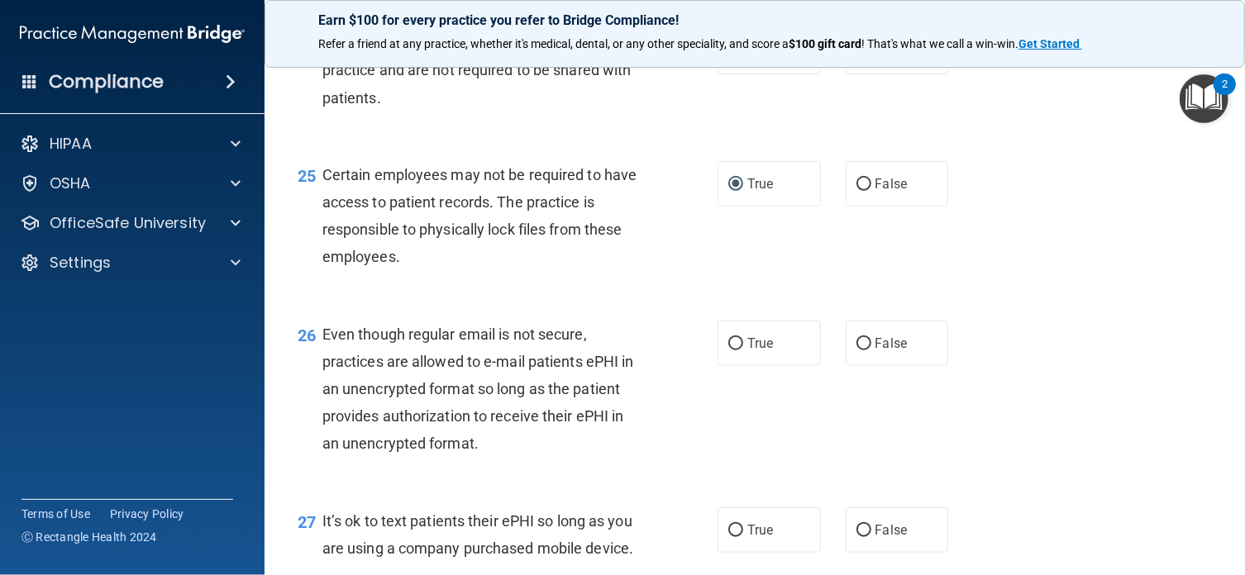
scroll to position [3802, 0]
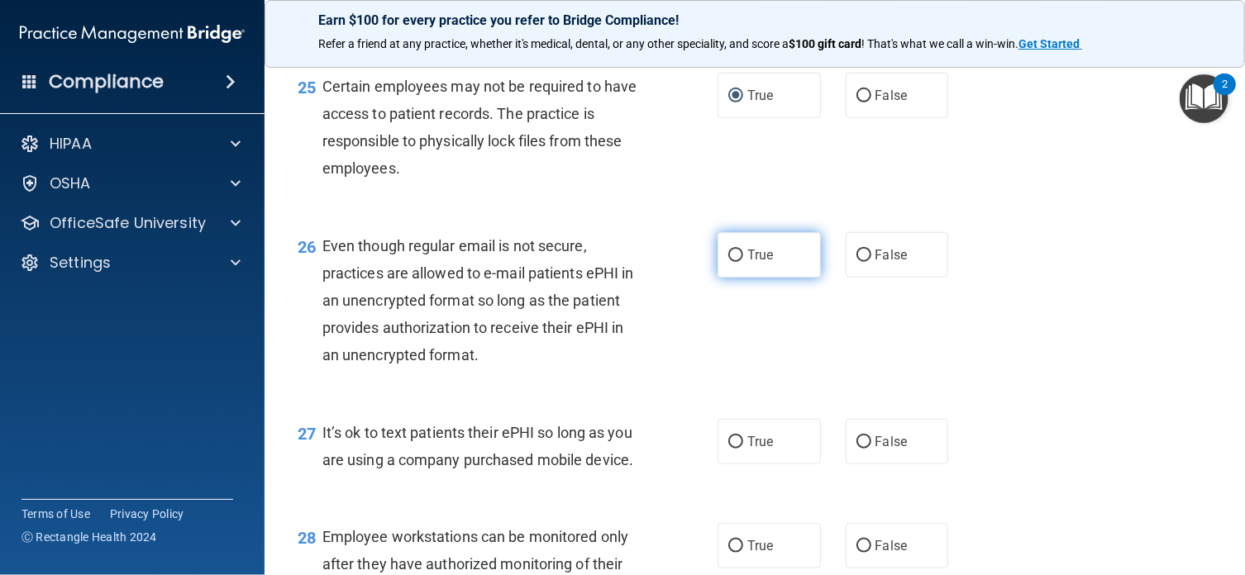
click at [729, 262] on input "True" at bounding box center [735, 256] width 15 height 12
radio input "true"
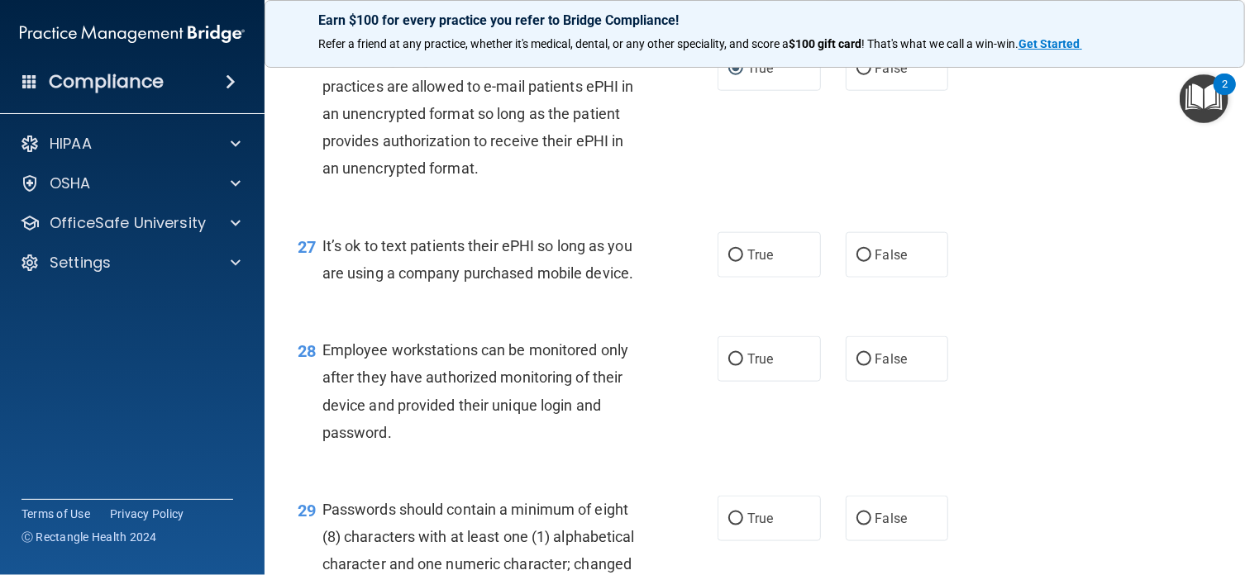
scroll to position [4033, 0]
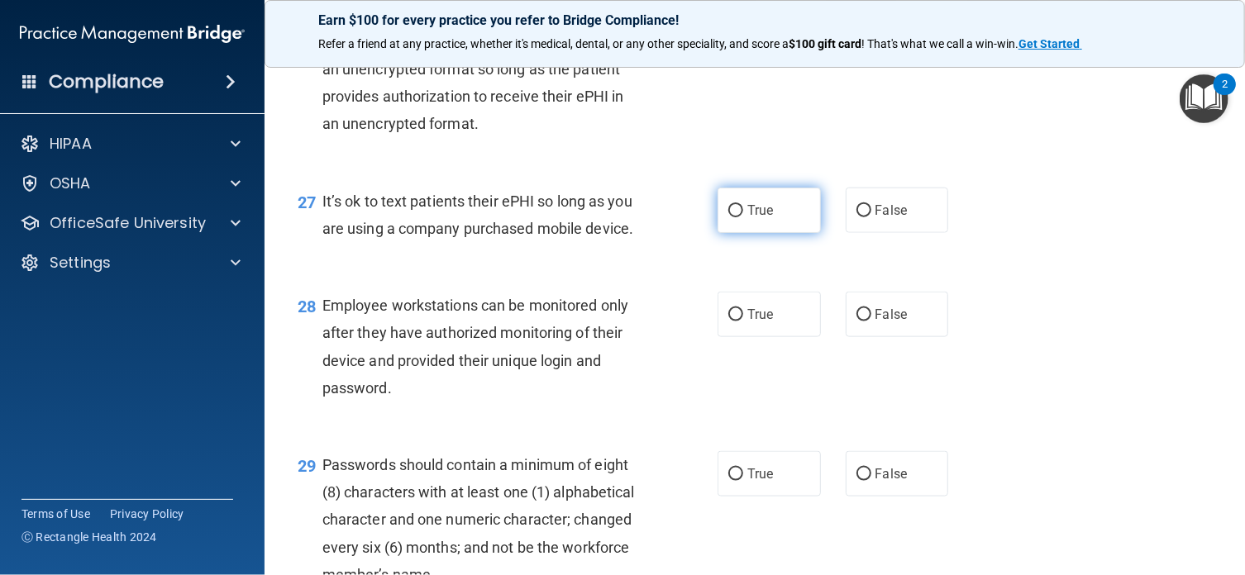
click at [728, 217] on input "True" at bounding box center [735, 211] width 15 height 12
radio input "true"
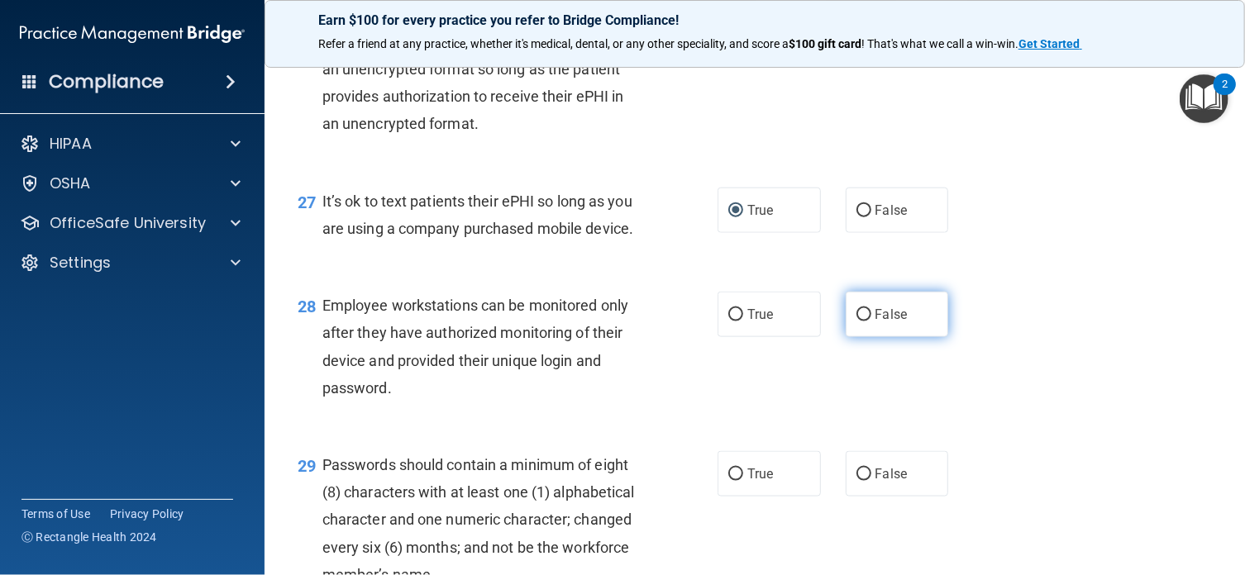
click at [856, 321] on input "False" at bounding box center [863, 315] width 15 height 12
radio input "true"
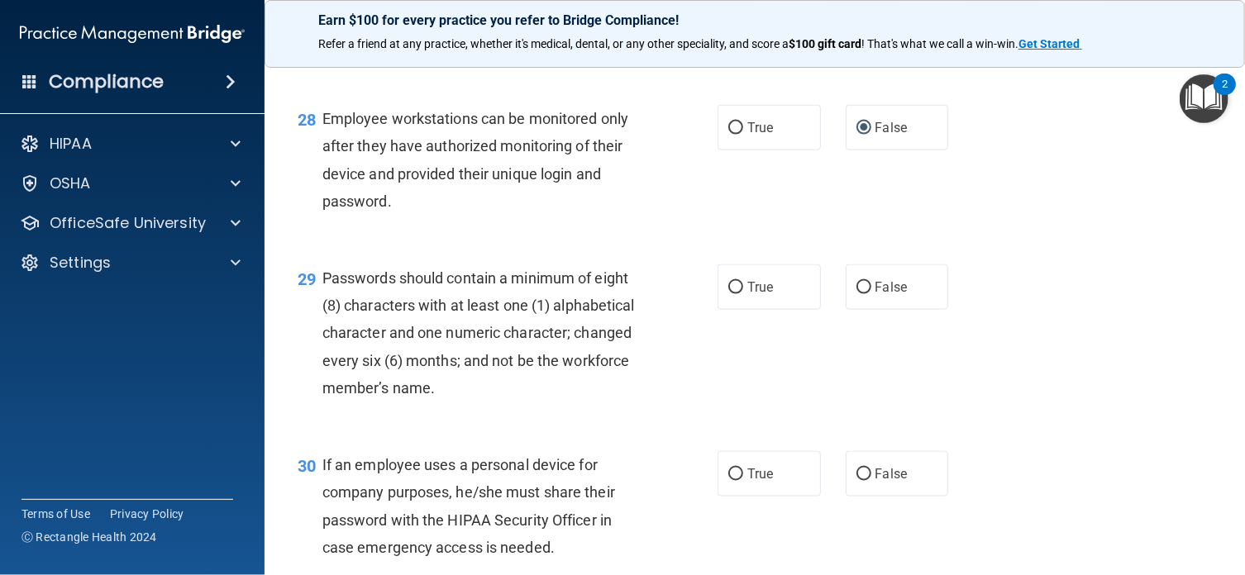
scroll to position [4231, 0]
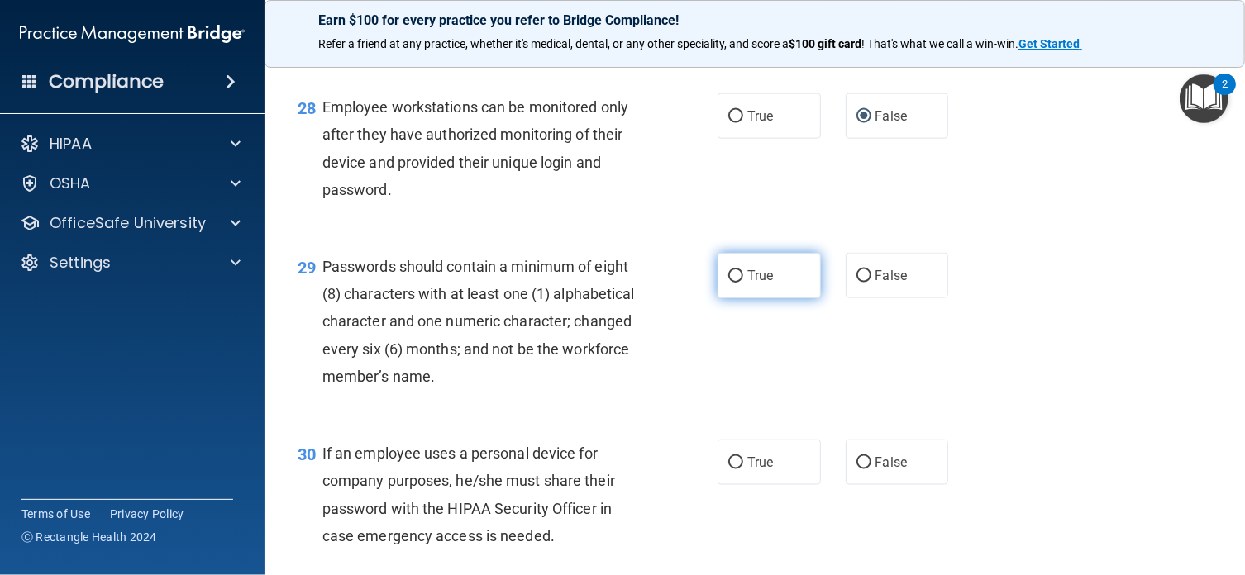
click at [728, 283] on input "True" at bounding box center [735, 276] width 15 height 12
radio input "true"
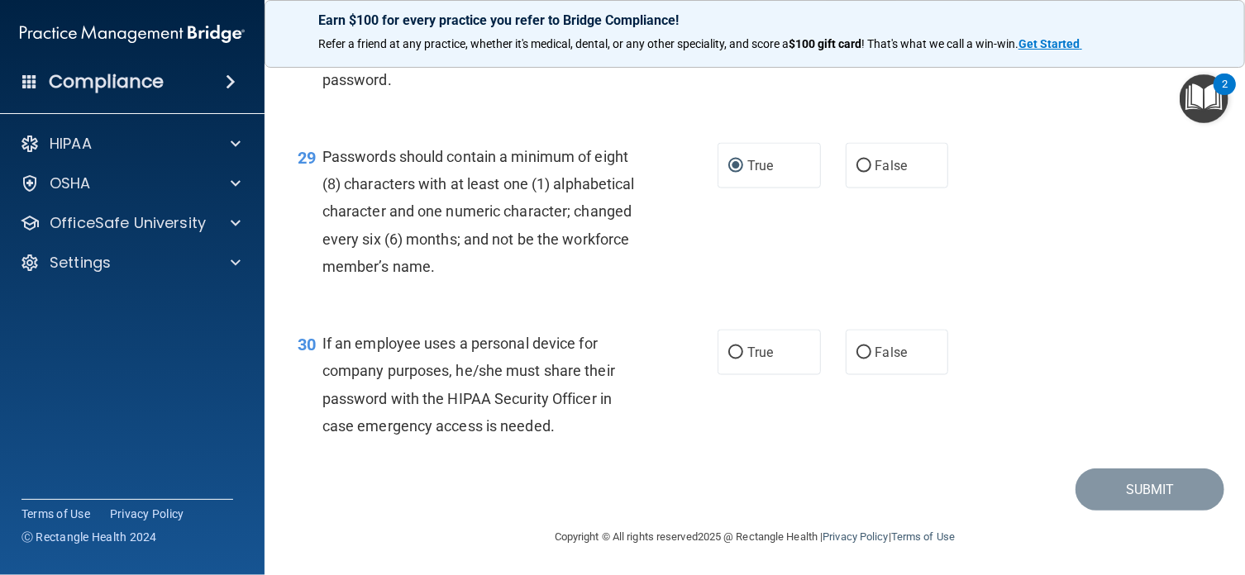
scroll to position [4363, 0]
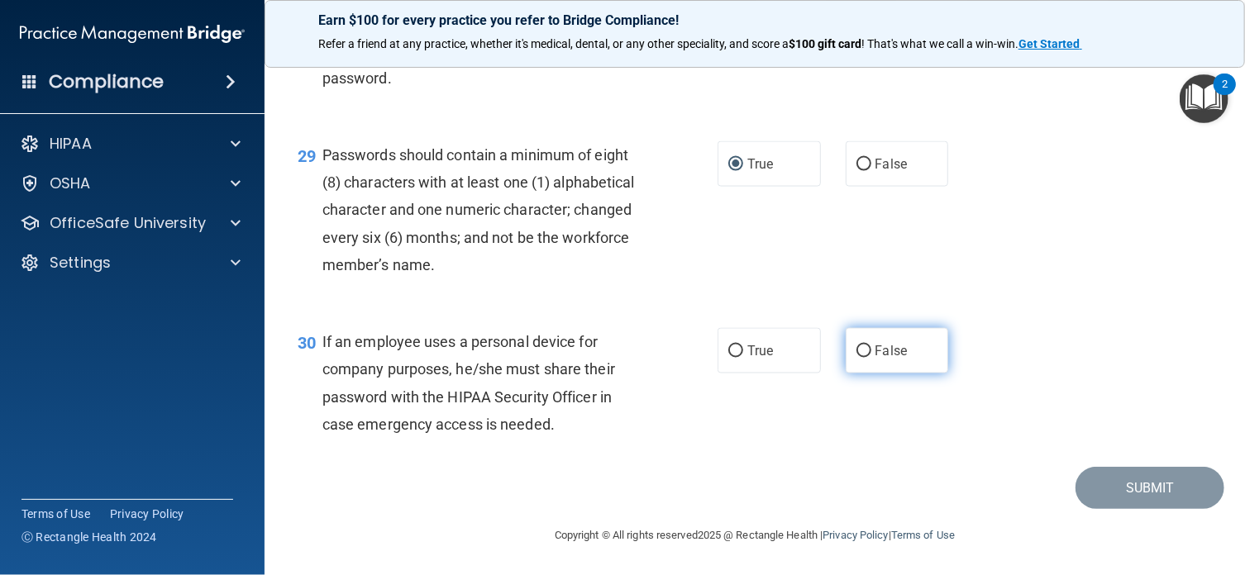
click at [856, 358] on input "False" at bounding box center [863, 351] width 15 height 12
radio input "true"
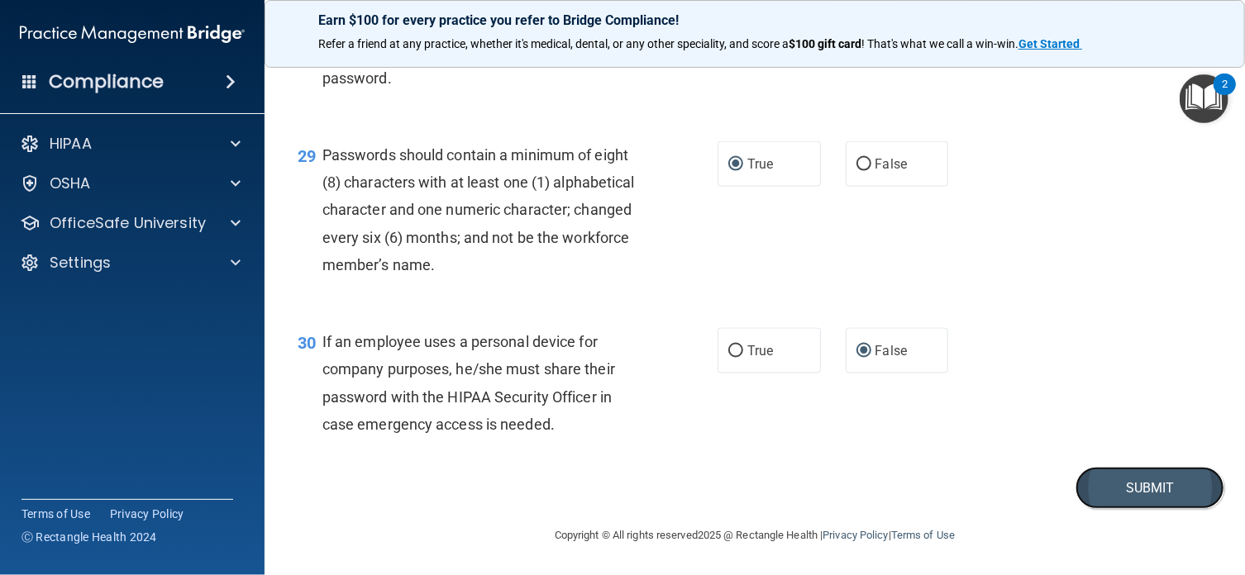
click at [1137, 509] on button "Submit" at bounding box center [1149, 488] width 149 height 42
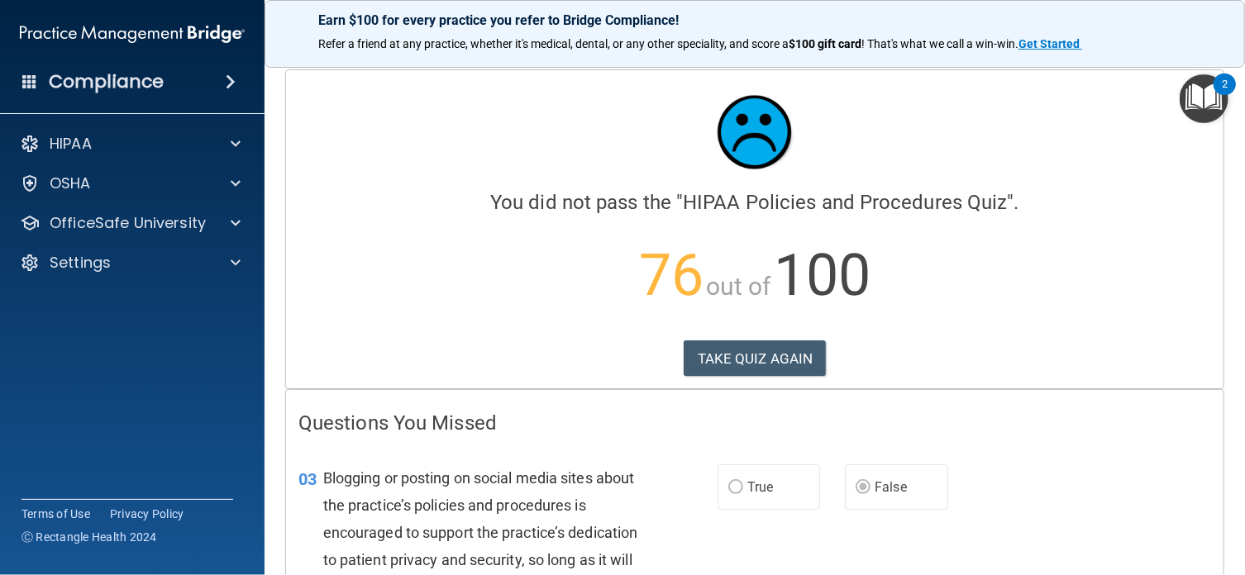
click at [881, 302] on p "76 out of 100" at bounding box center [754, 275] width 912 height 107
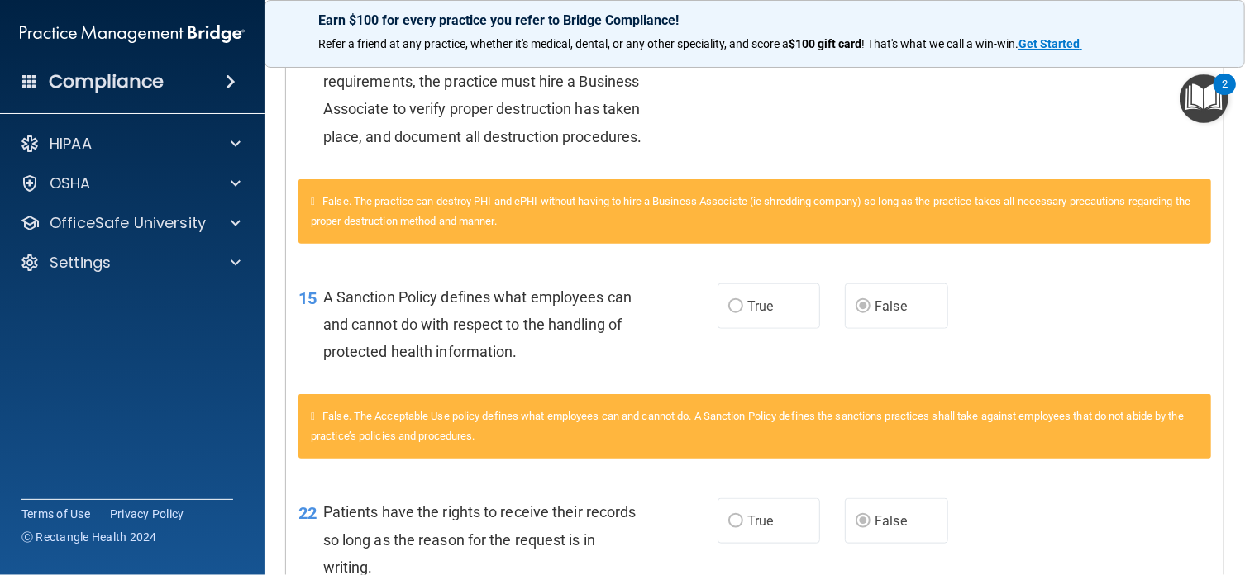
scroll to position [245, 0]
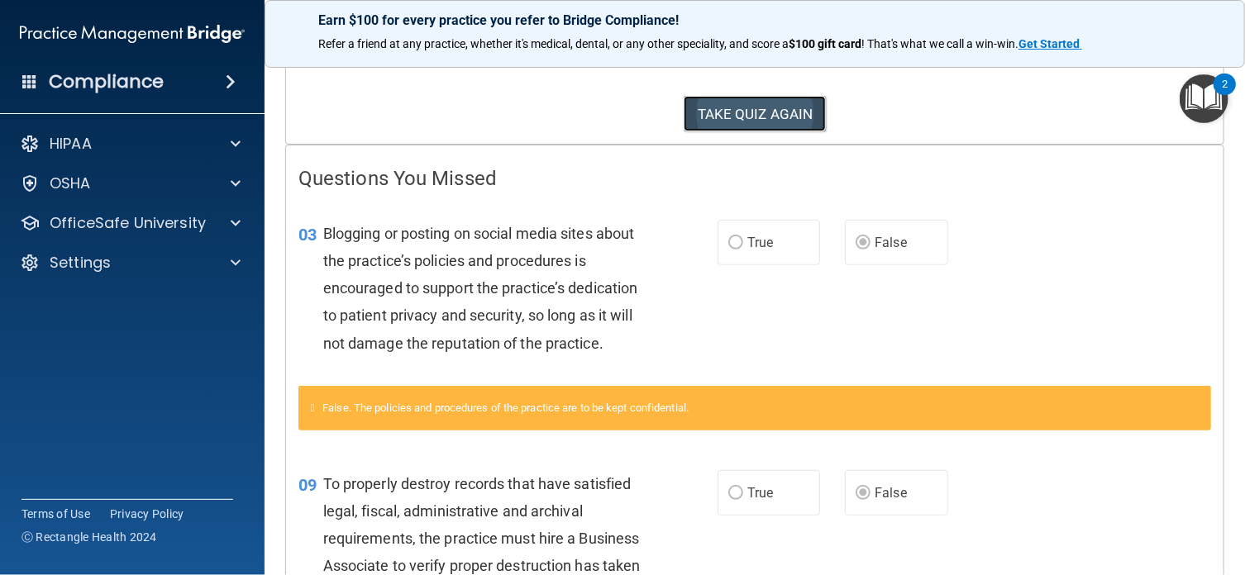
click at [751, 116] on button "TAKE QUIZ AGAIN" at bounding box center [754, 114] width 143 height 36
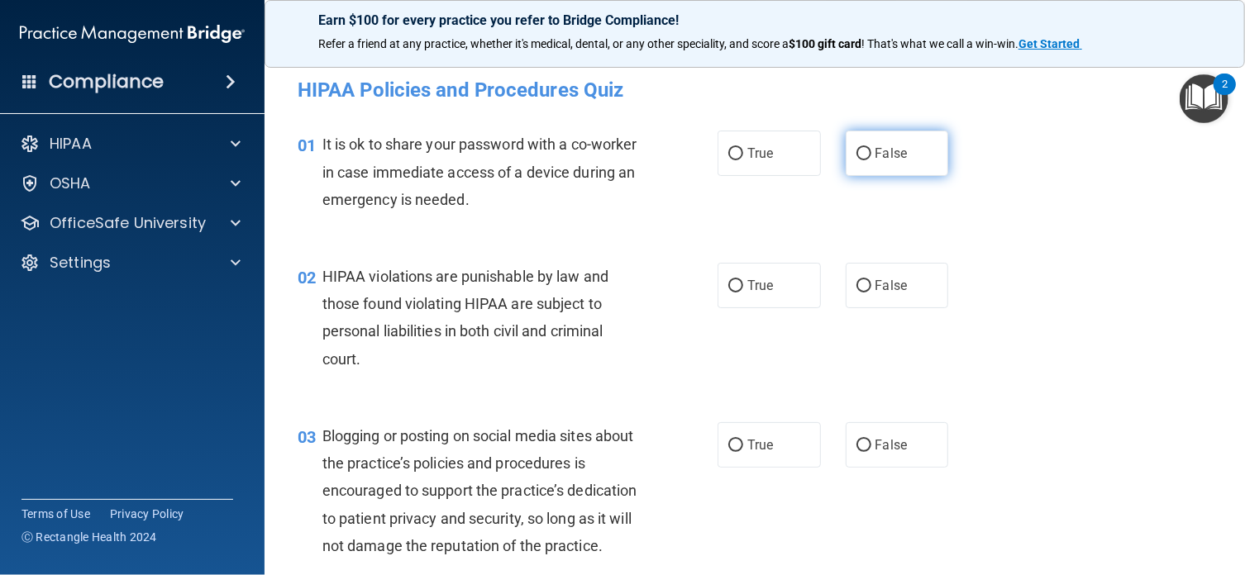
click at [856, 155] on input "False" at bounding box center [863, 154] width 15 height 12
radio input "true"
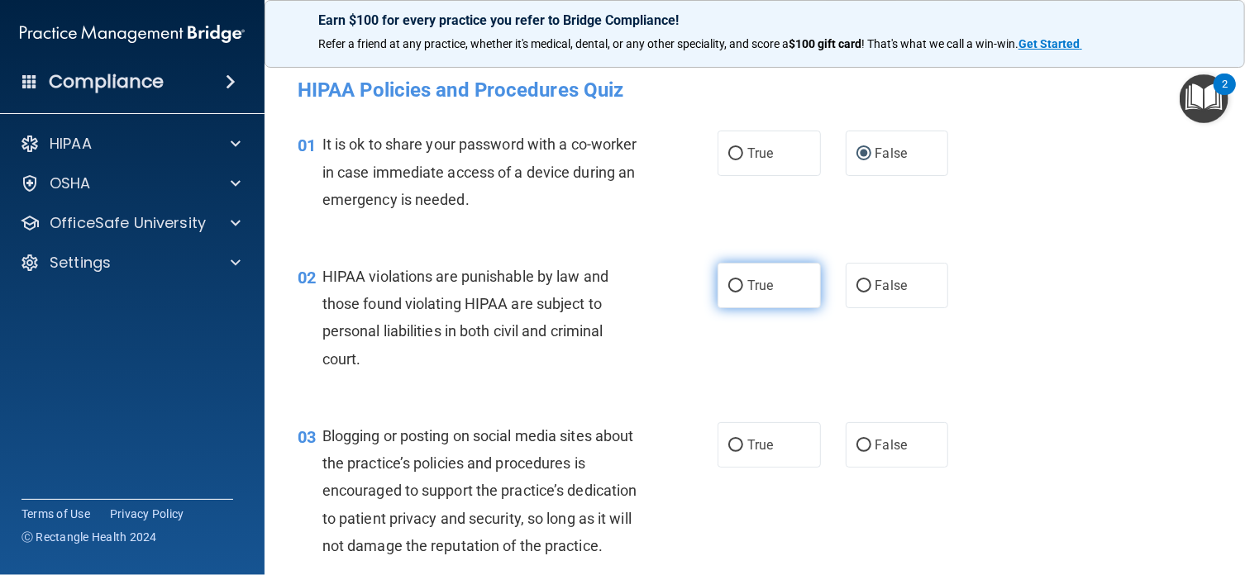
click at [728, 286] on input "True" at bounding box center [735, 286] width 15 height 12
radio input "true"
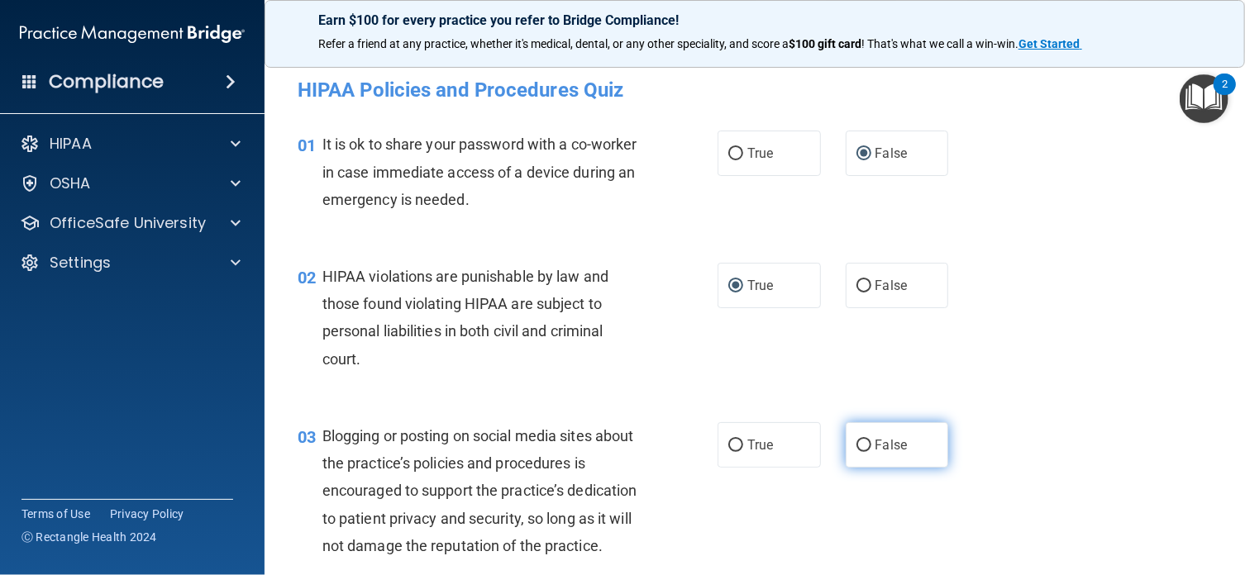
click at [856, 442] on input "False" at bounding box center [863, 446] width 15 height 12
radio input "true"
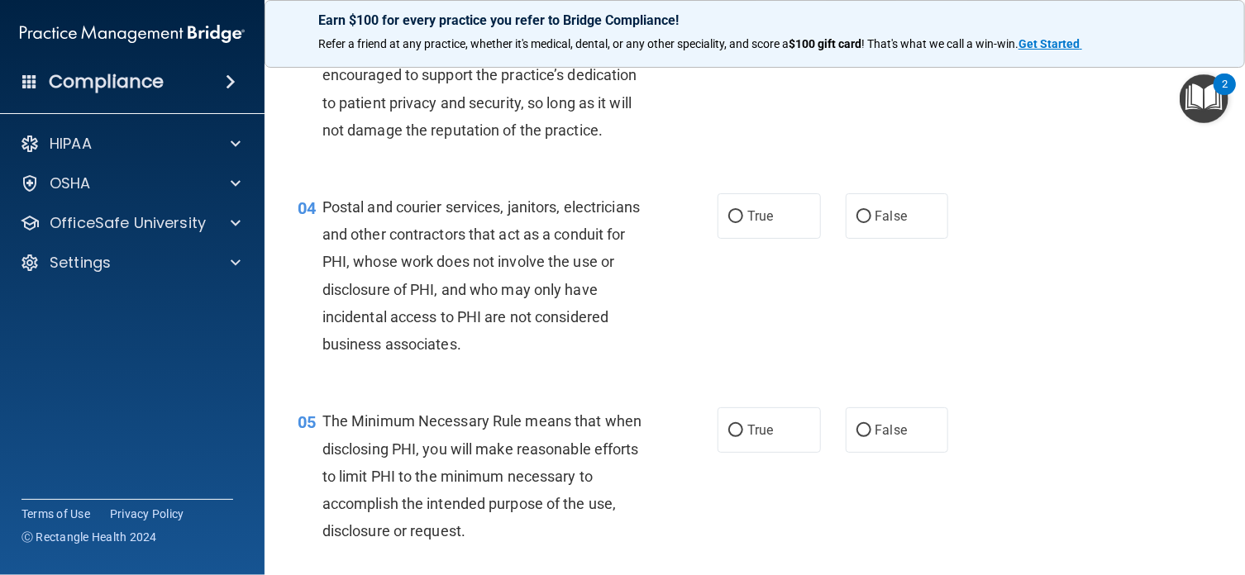
scroll to position [430, 0]
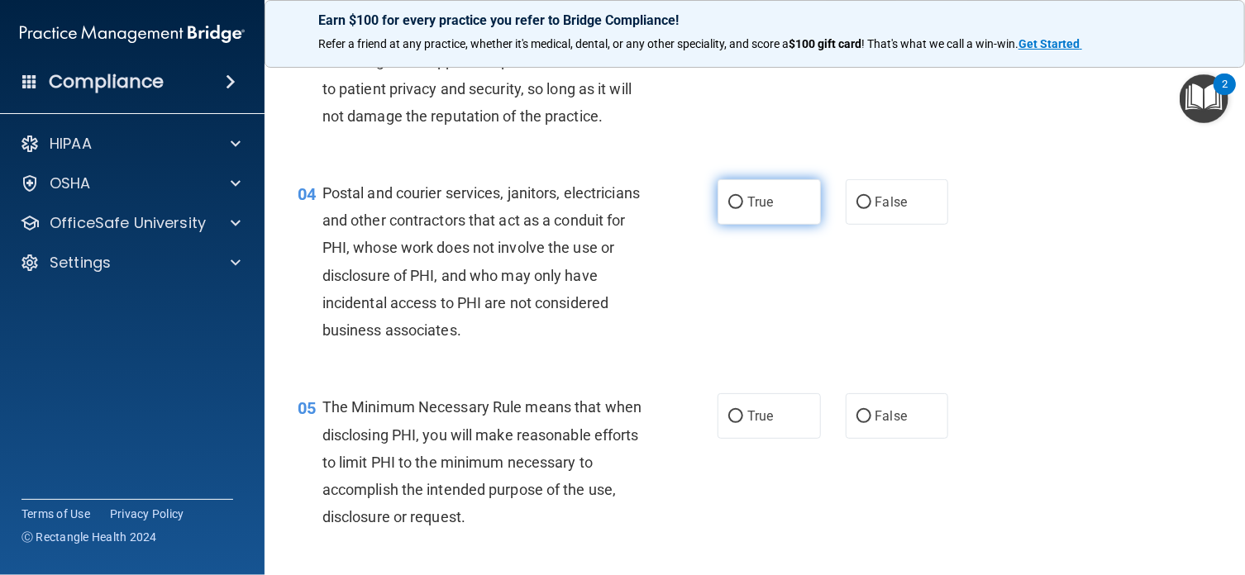
click at [728, 209] on input "True" at bounding box center [735, 203] width 15 height 12
radio input "true"
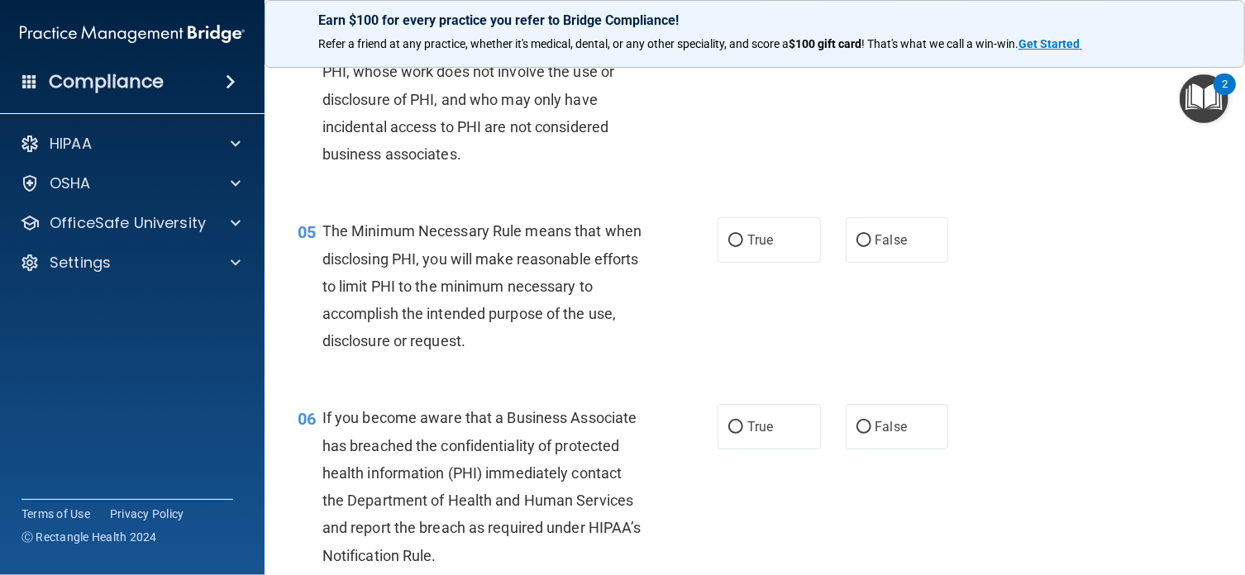
scroll to position [639, 0]
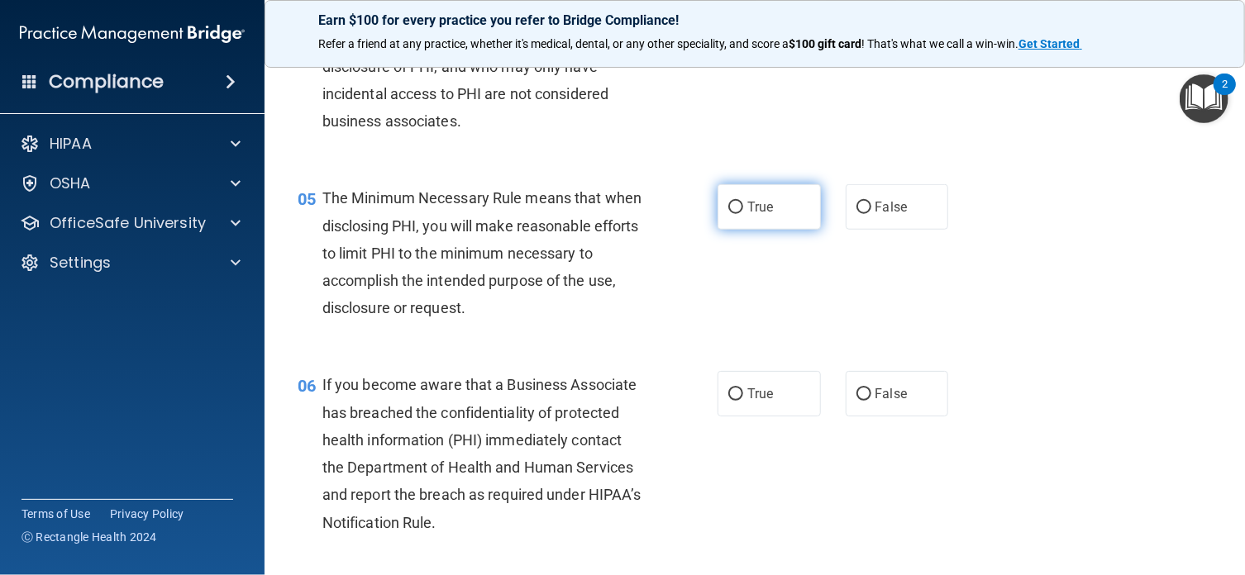
click at [728, 214] on input "True" at bounding box center [735, 208] width 15 height 12
radio input "true"
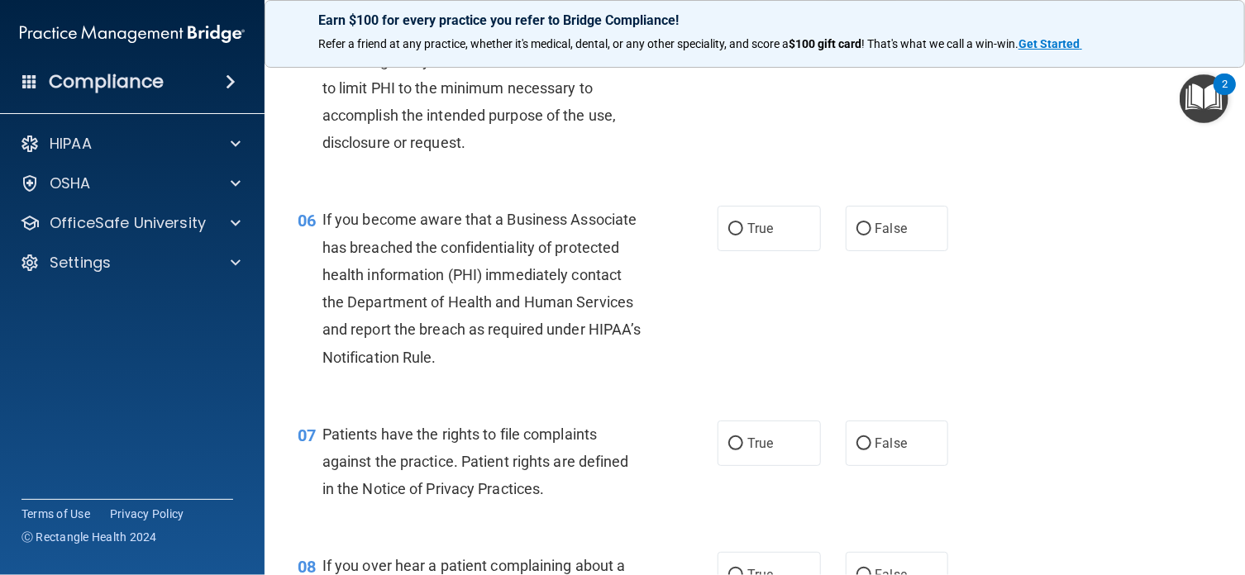
scroll to position [882, 0]
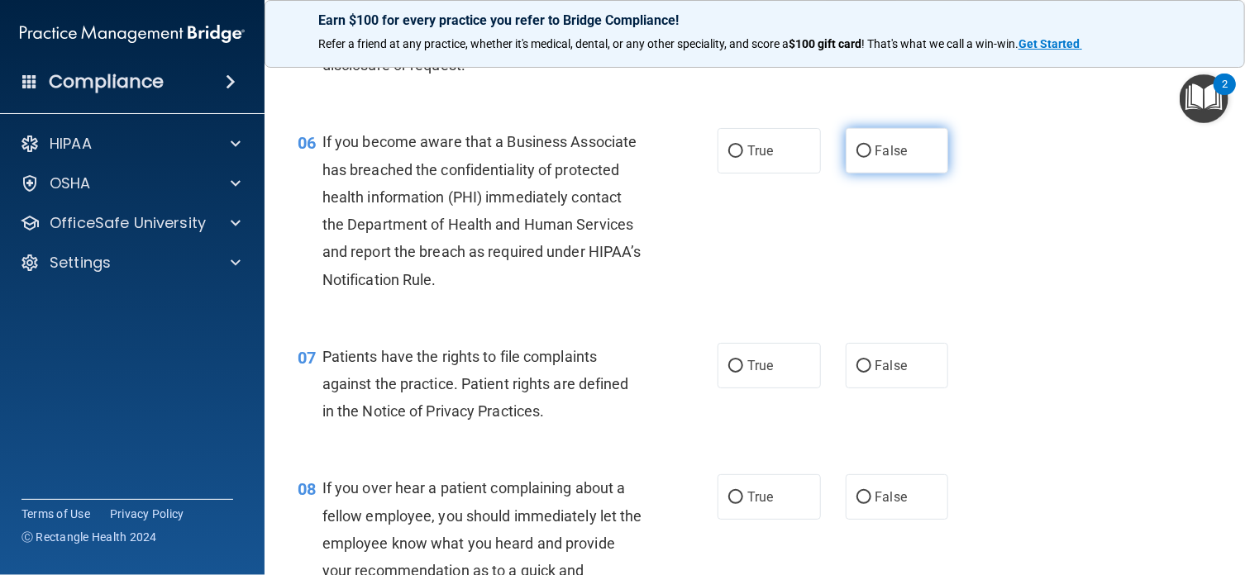
click at [856, 158] on input "False" at bounding box center [863, 151] width 15 height 12
radio input "true"
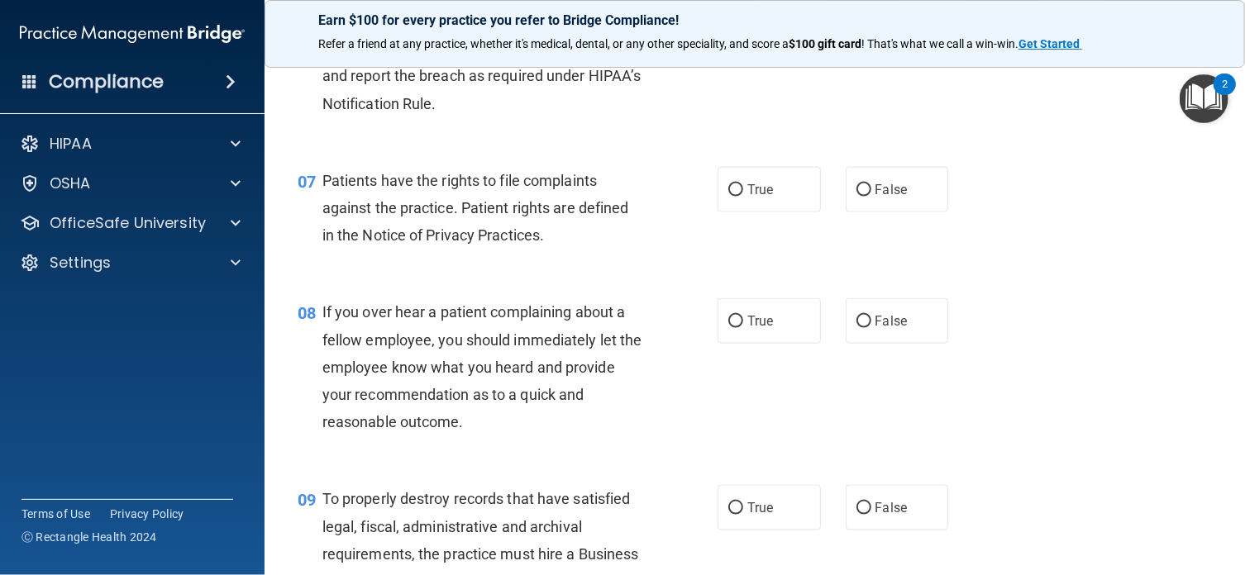
scroll to position [1146, 0]
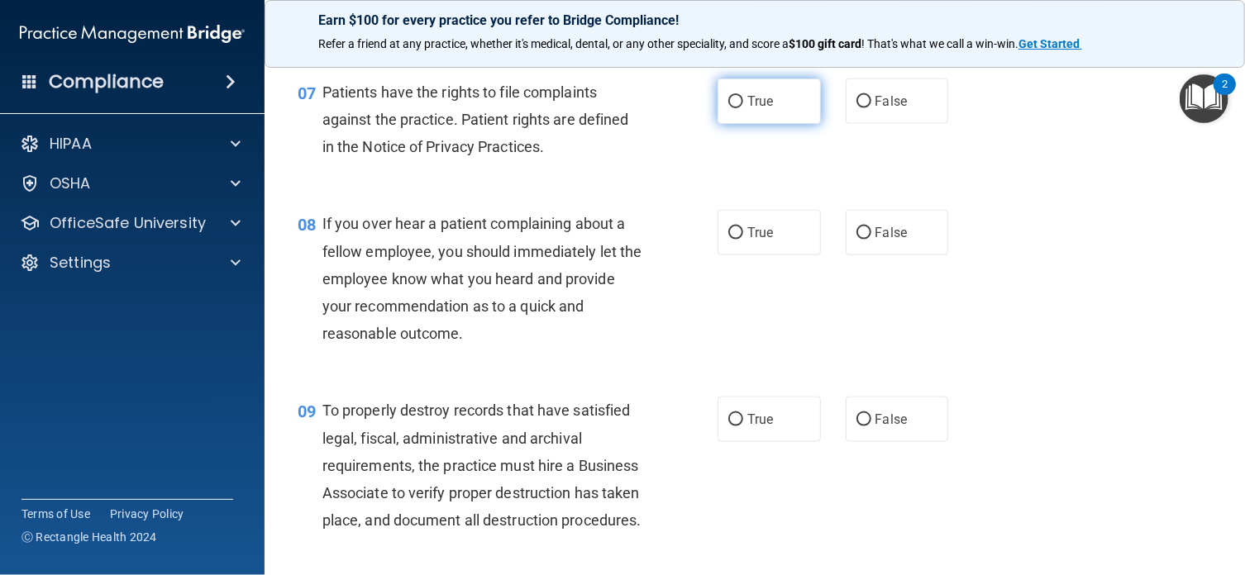
click at [728, 108] on input "True" at bounding box center [735, 102] width 15 height 12
radio input "true"
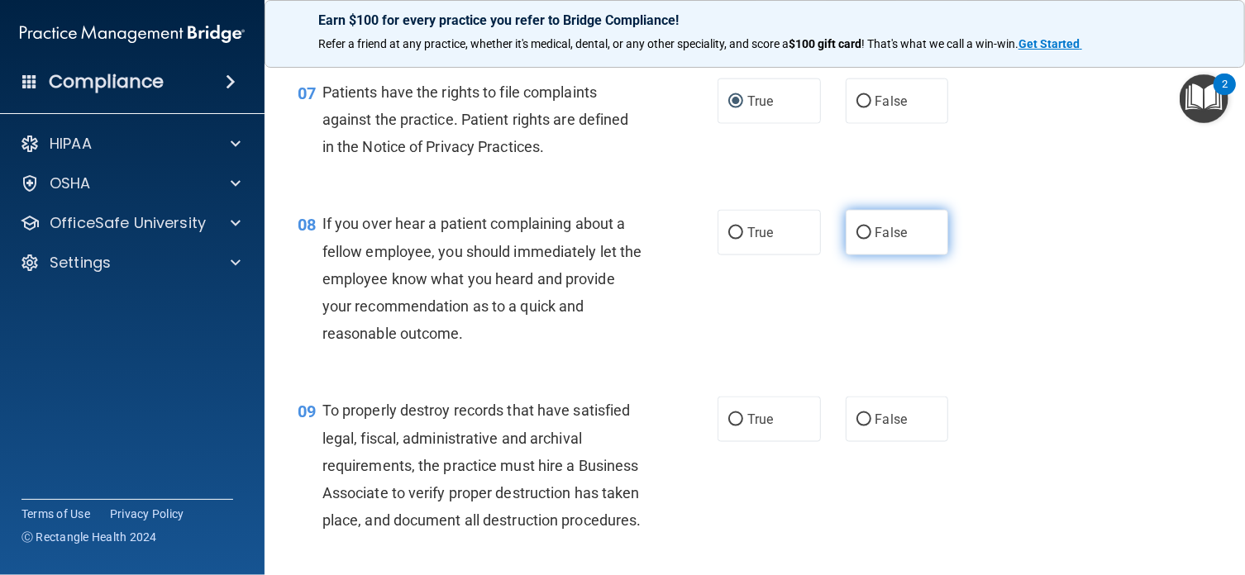
click at [856, 240] on input "False" at bounding box center [863, 233] width 15 height 12
radio input "true"
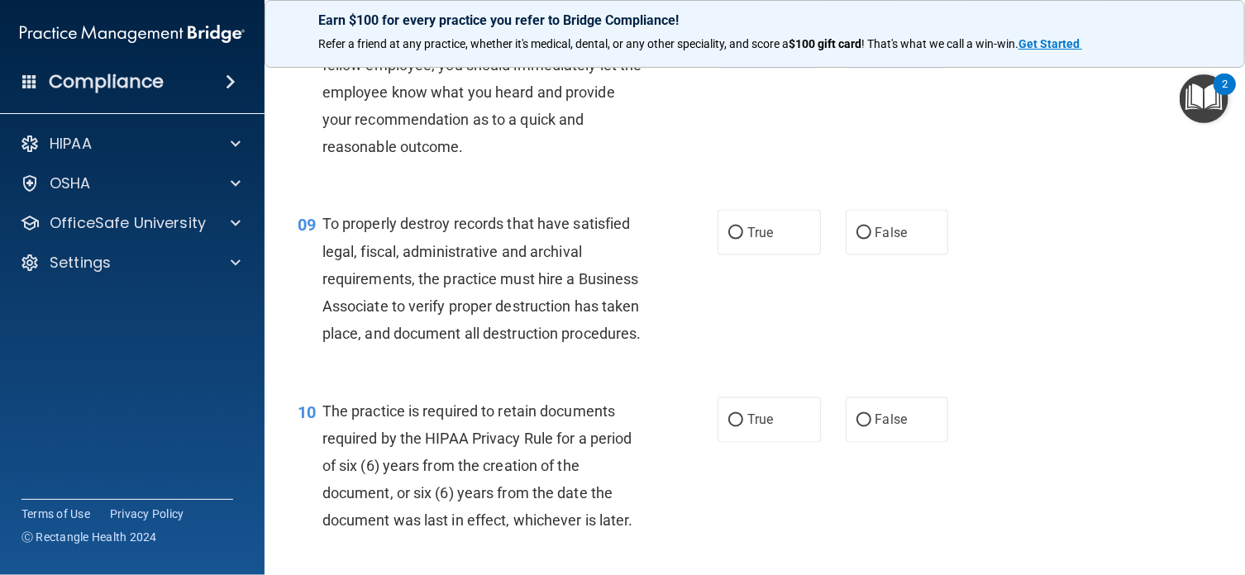
scroll to position [1355, 0]
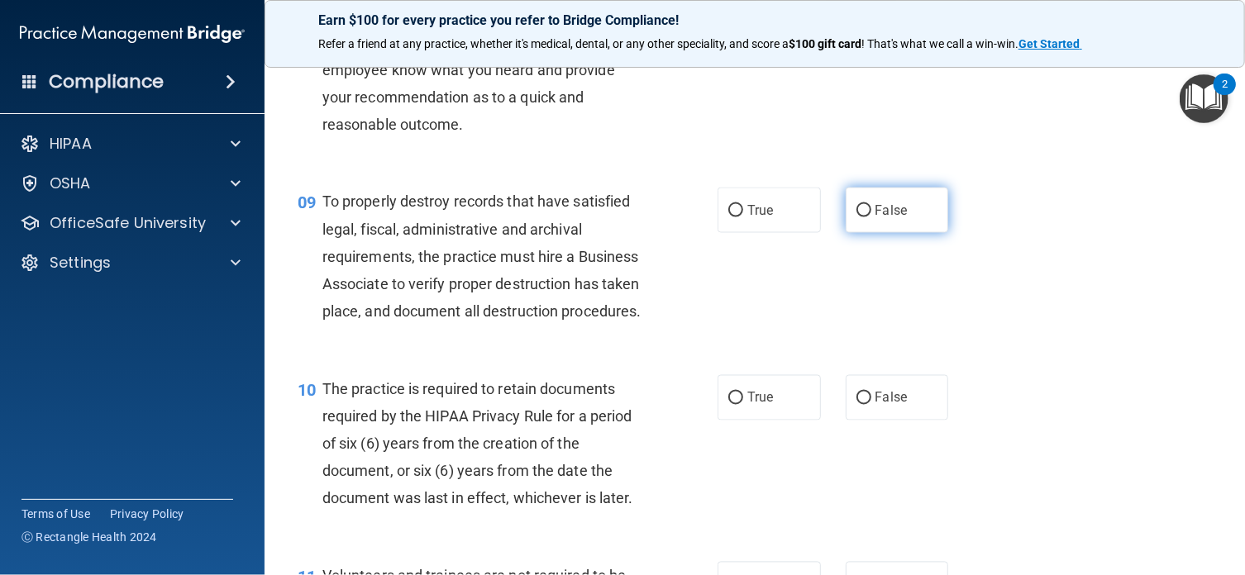
click at [856, 217] on input "False" at bounding box center [863, 211] width 15 height 12
radio input "true"
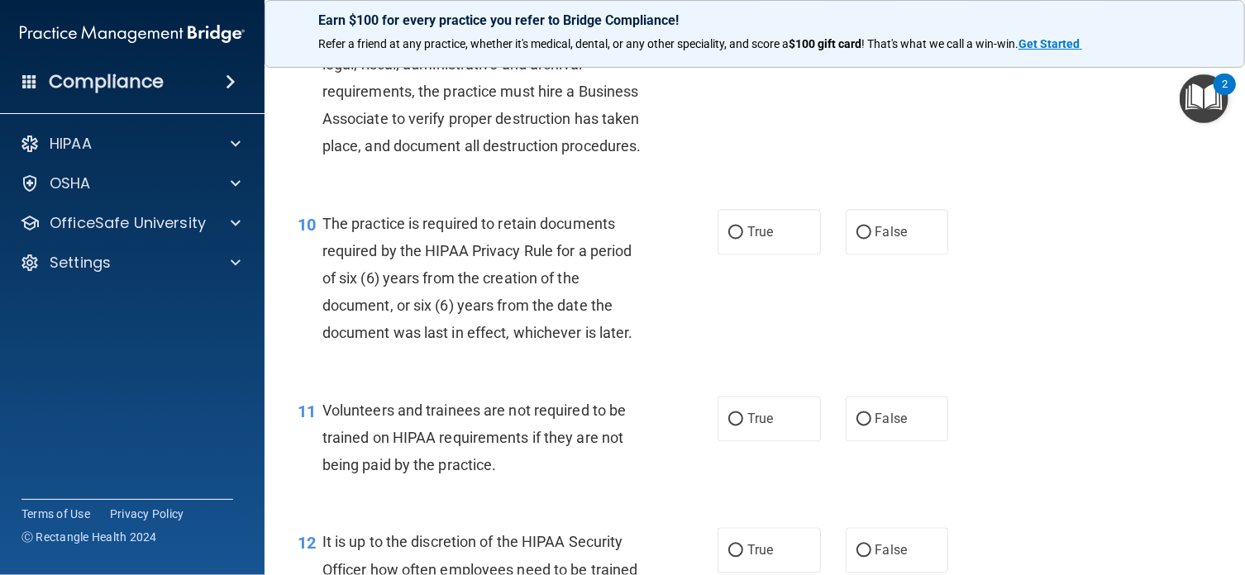
scroll to position [1554, 0]
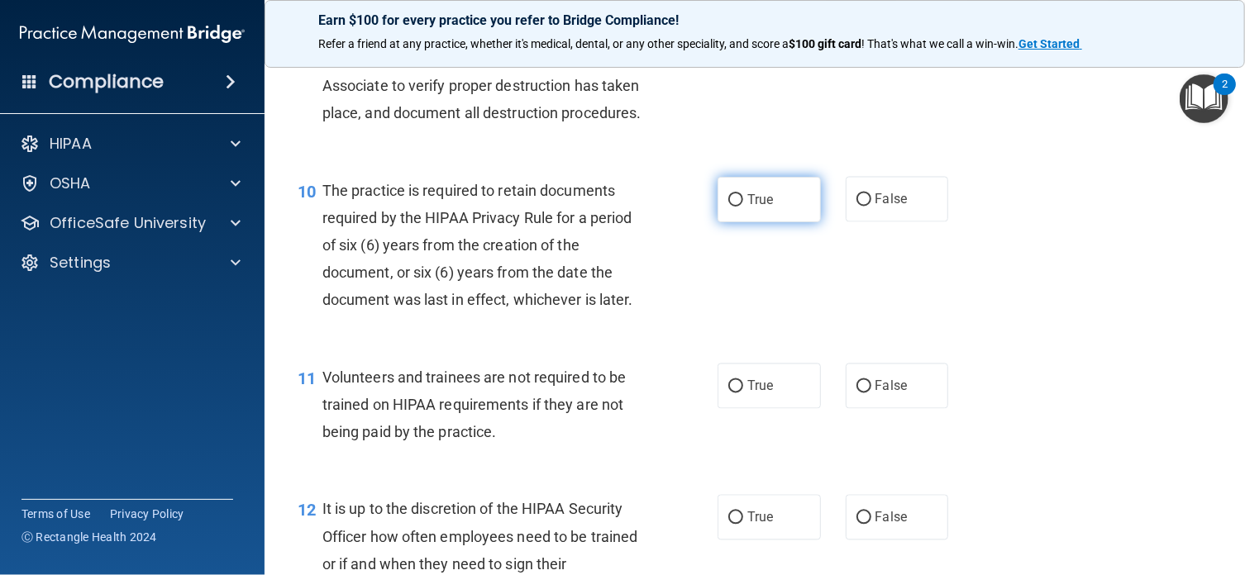
click at [730, 207] on input "True" at bounding box center [735, 200] width 15 height 12
radio input "true"
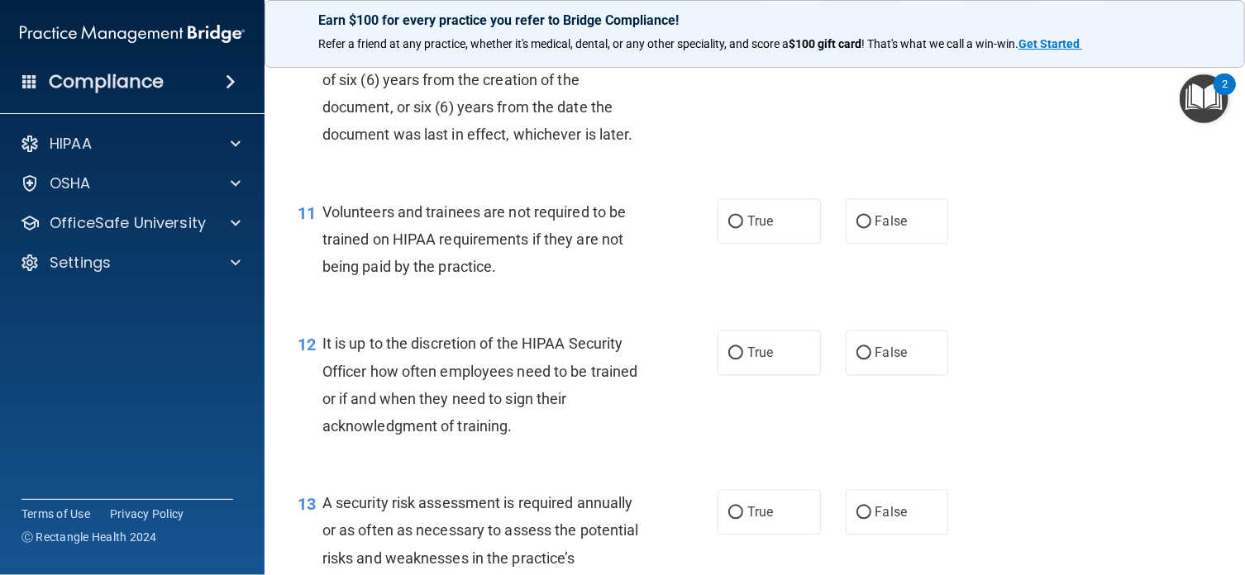
scroll to position [1796, 0]
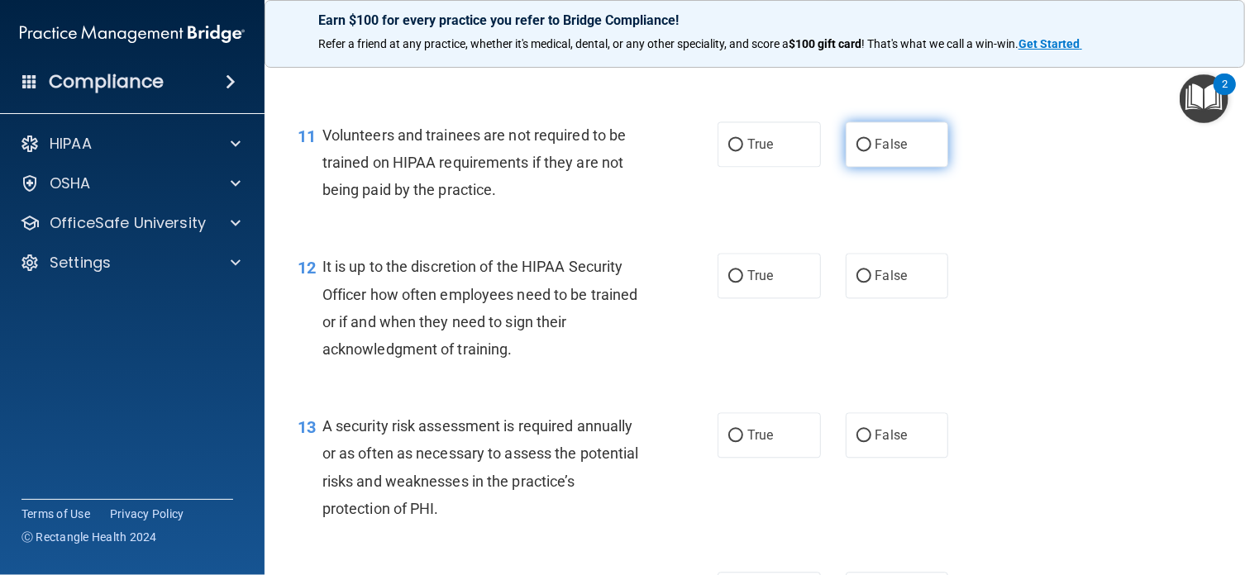
click at [856, 151] on input "False" at bounding box center [863, 145] width 15 height 12
radio input "true"
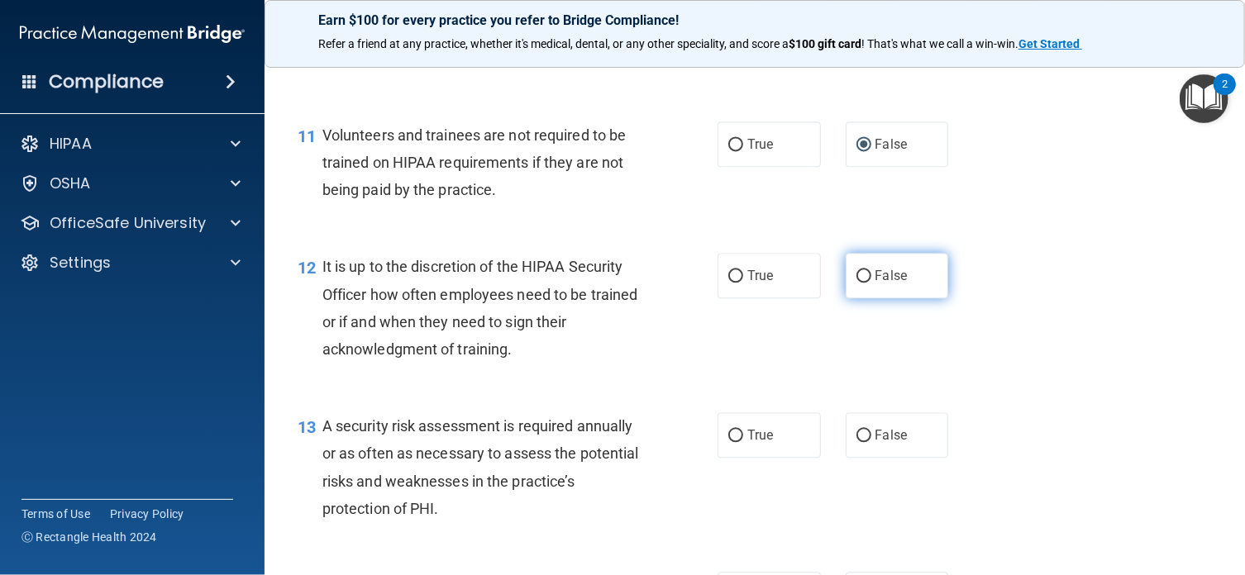
click at [856, 283] on input "False" at bounding box center [863, 276] width 15 height 12
radio input "true"
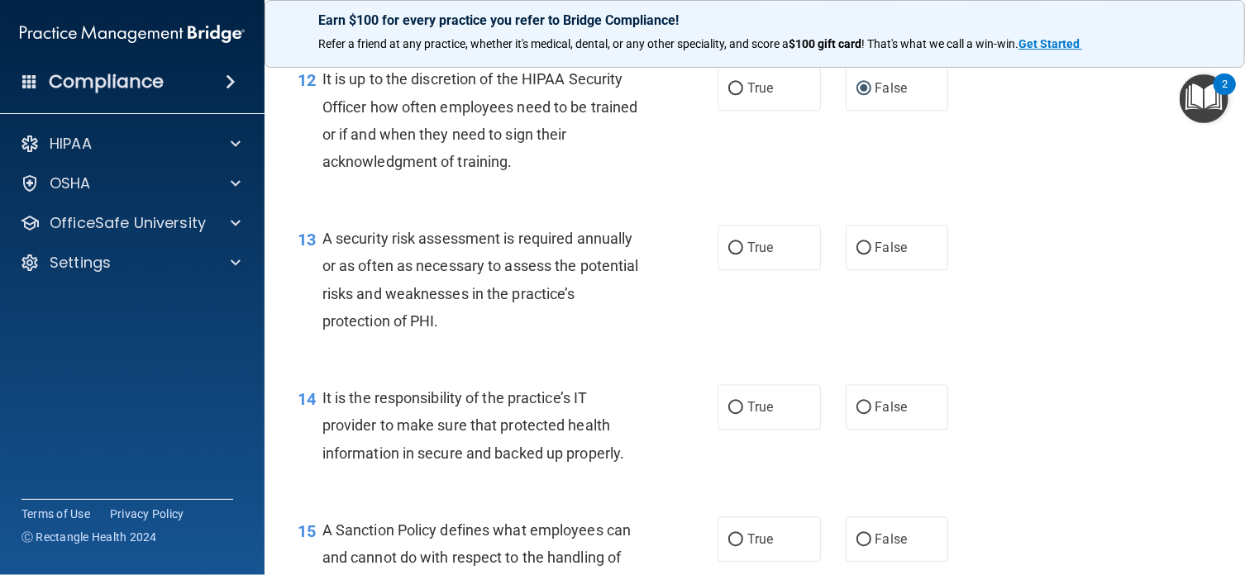
scroll to position [2016, 0]
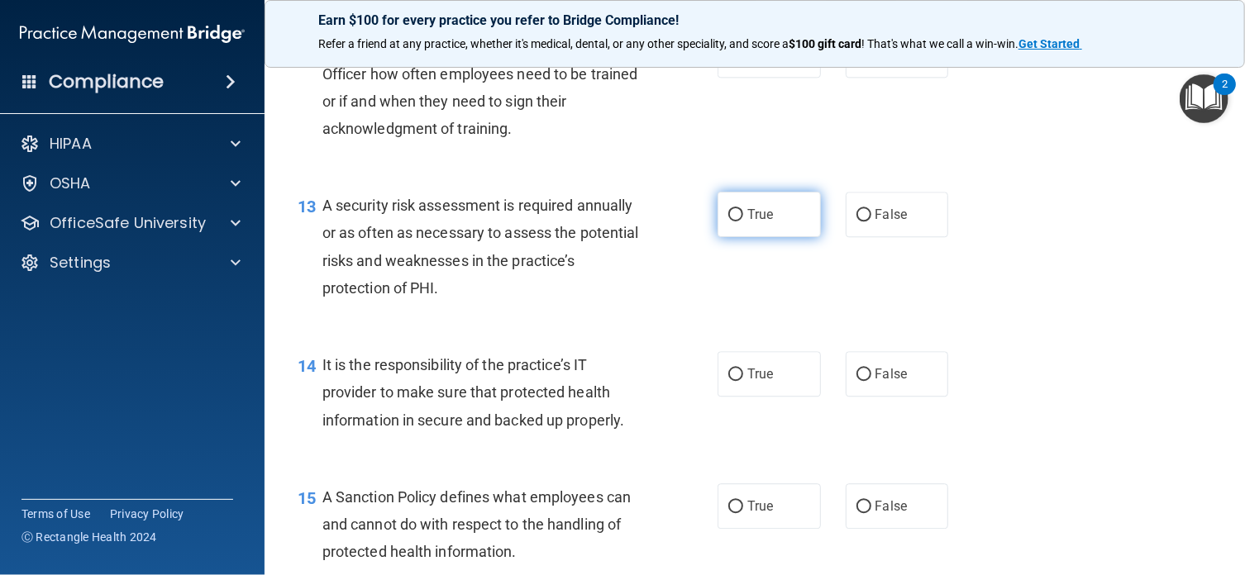
click at [728, 221] on input "True" at bounding box center [735, 215] width 15 height 12
radio input "true"
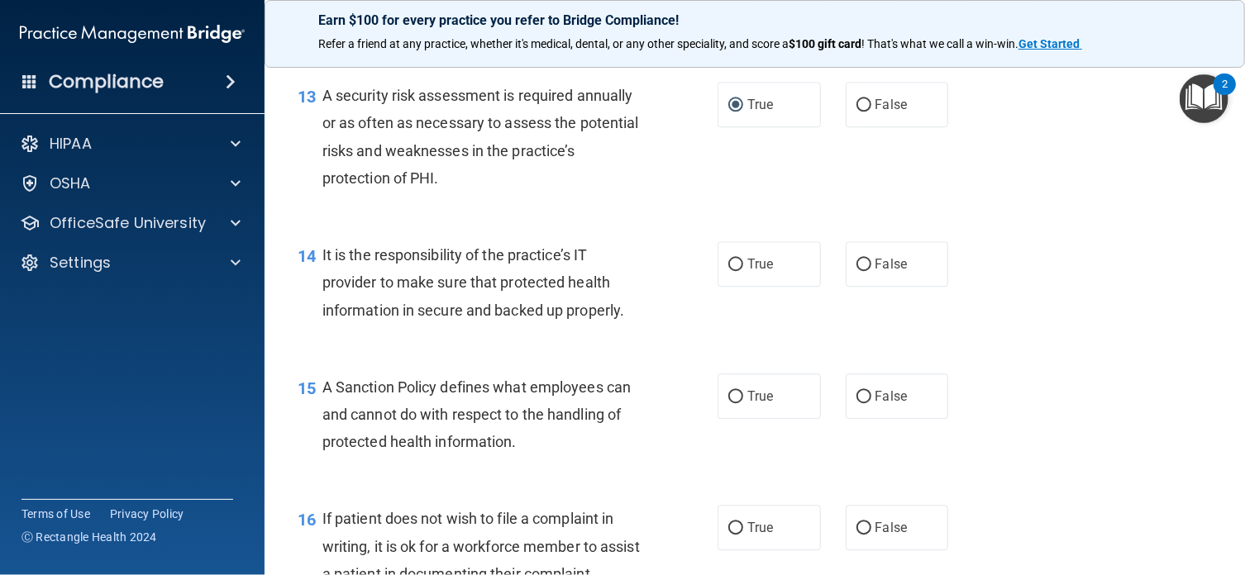
scroll to position [2192, 0]
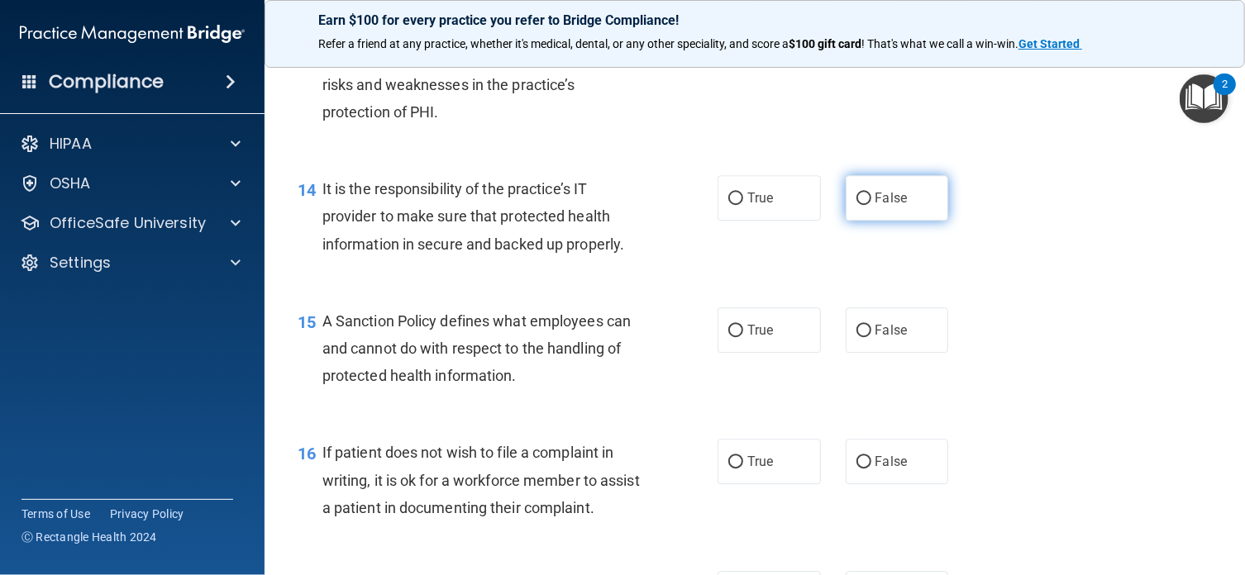
click at [856, 205] on input "False" at bounding box center [863, 199] width 15 height 12
radio input "true"
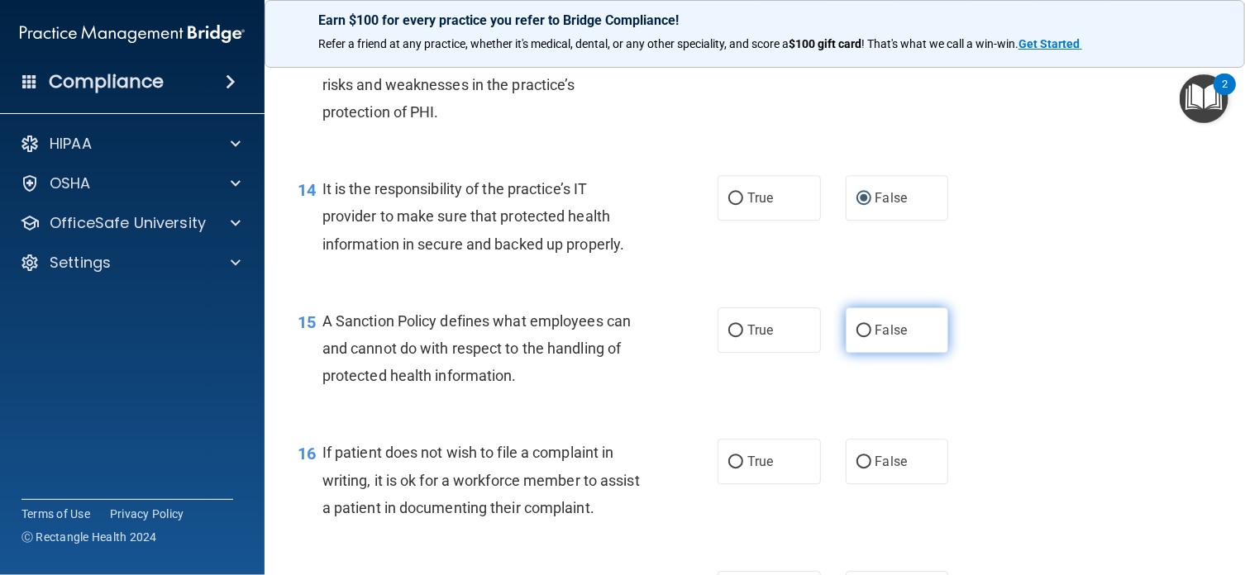
click at [856, 337] on input "False" at bounding box center [863, 331] width 15 height 12
radio input "true"
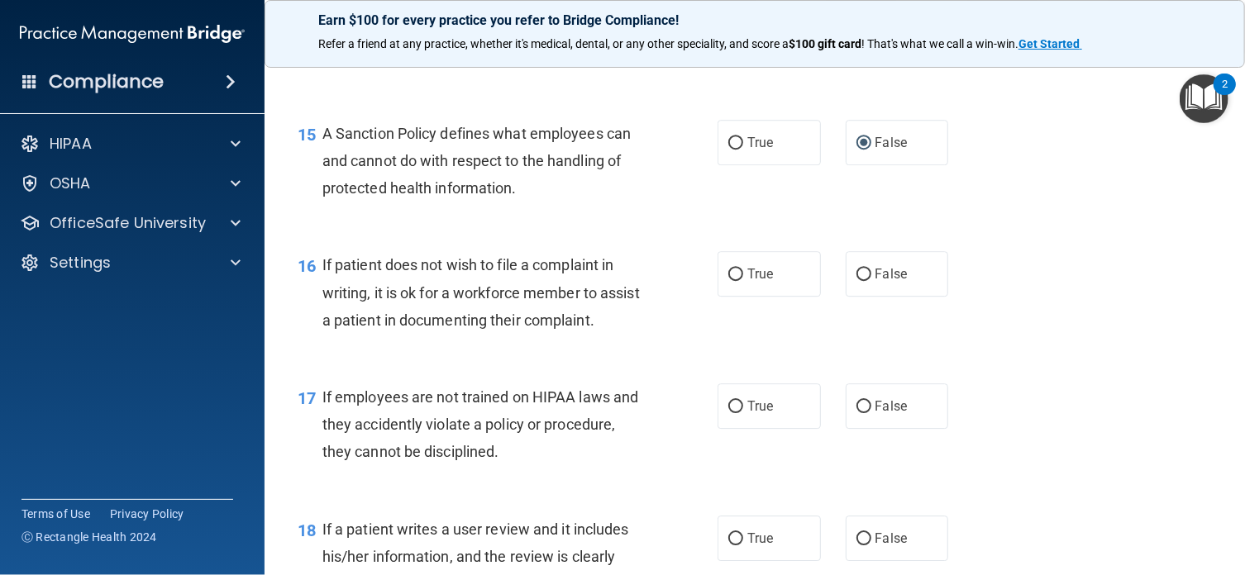
scroll to position [2424, 0]
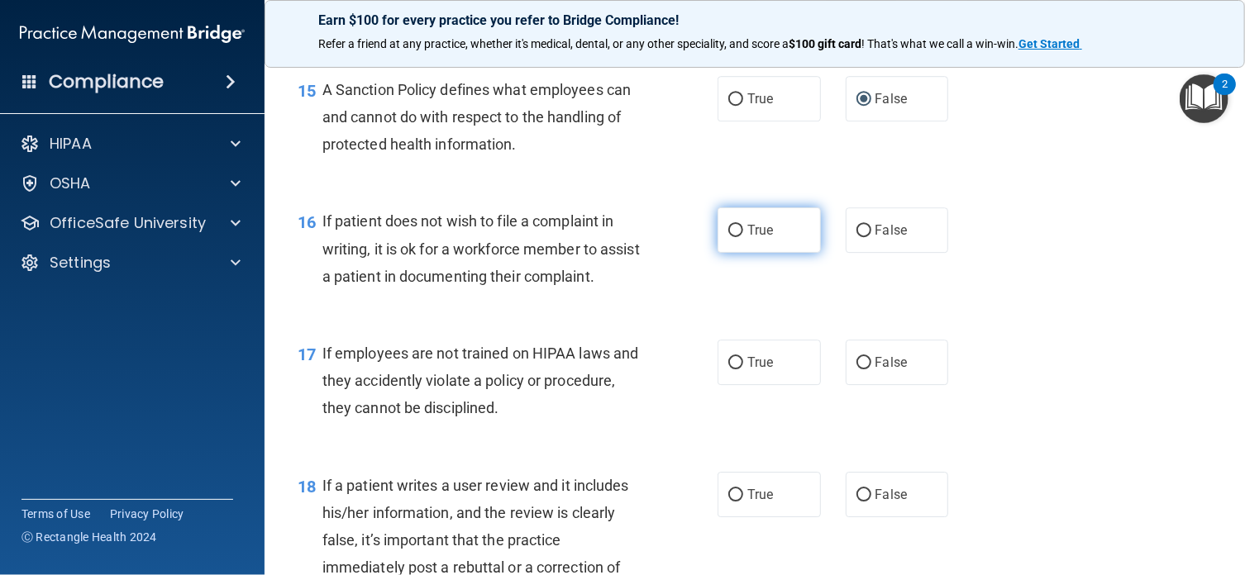
click at [728, 237] on input "True" at bounding box center [735, 231] width 15 height 12
radio input "true"
click at [856, 369] on input "False" at bounding box center [863, 363] width 15 height 12
radio input "true"
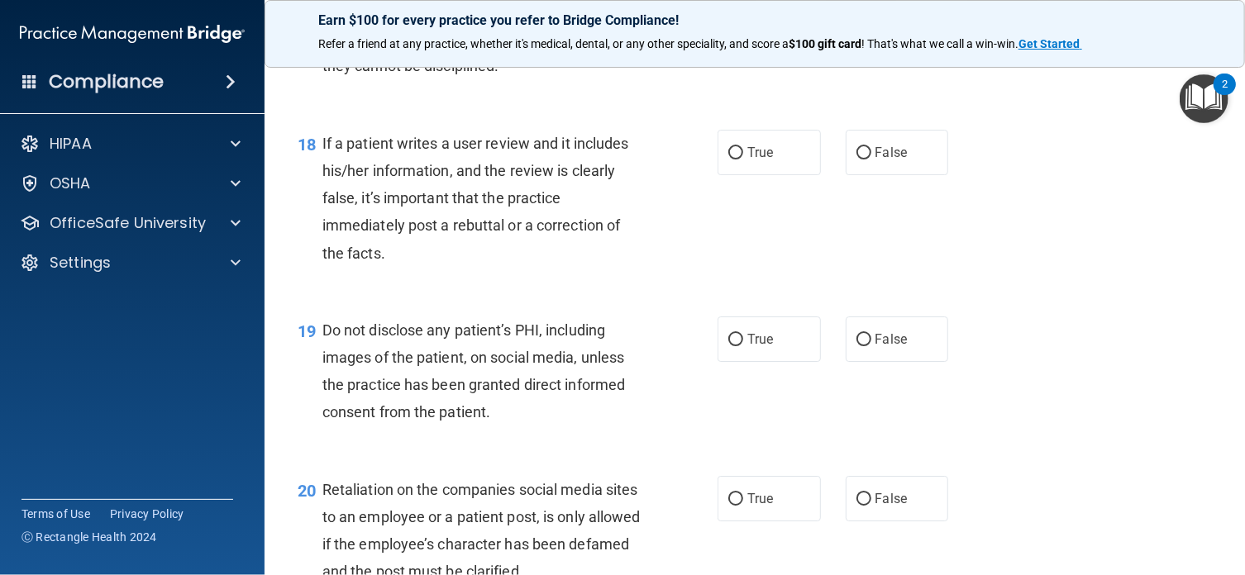
scroll to position [2777, 0]
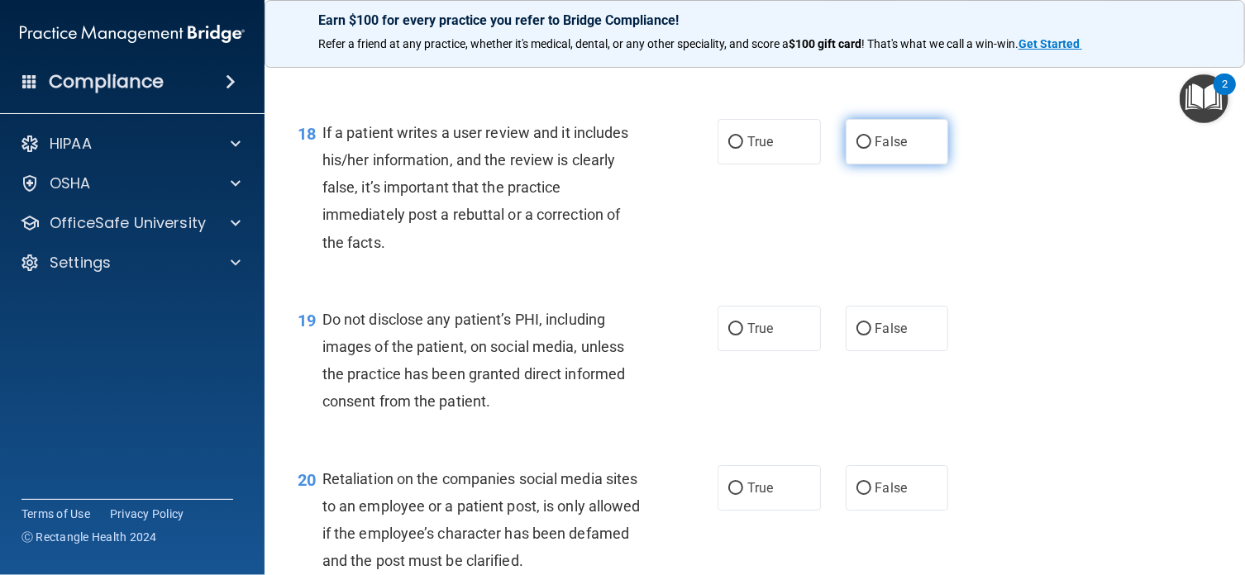
click at [856, 149] on input "False" at bounding box center [863, 142] width 15 height 12
radio input "true"
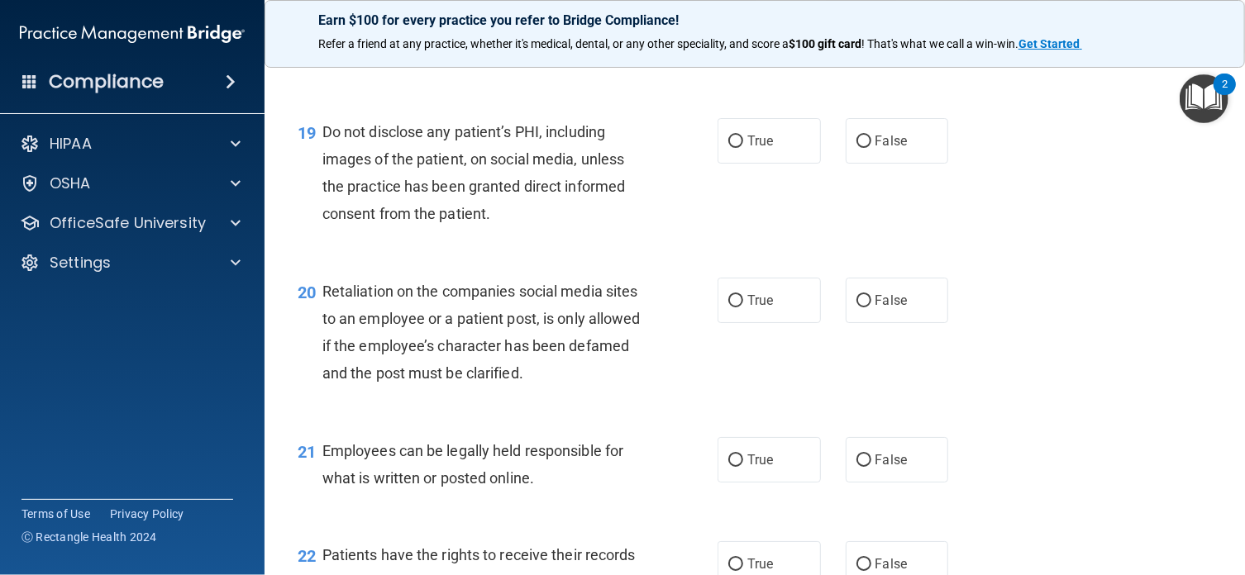
scroll to position [2975, 0]
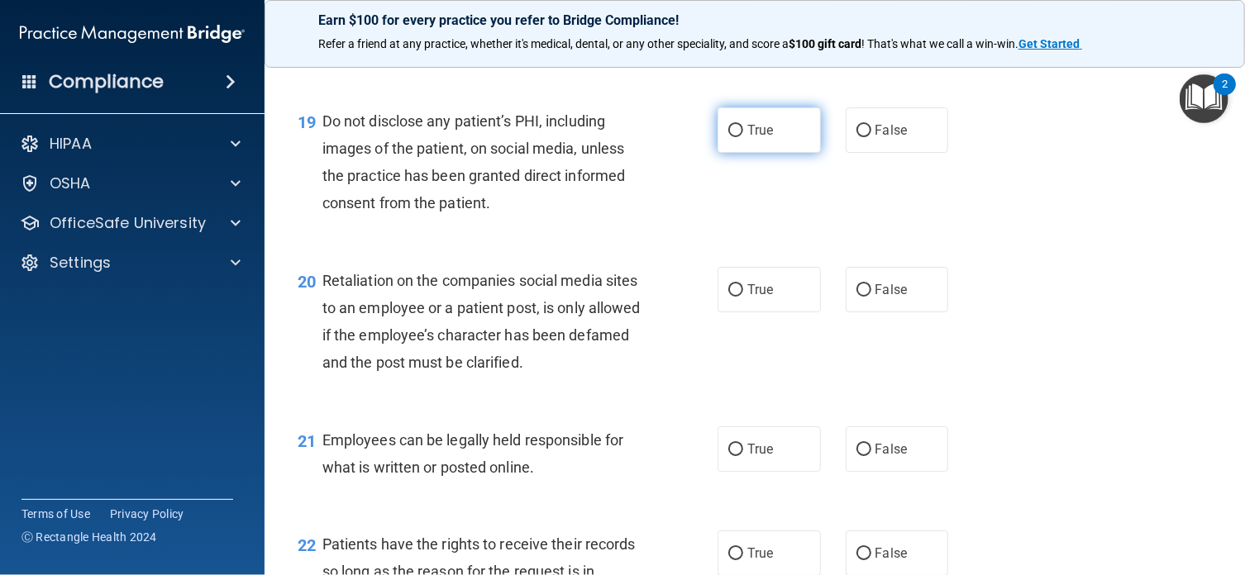
click at [728, 137] on input "True" at bounding box center [735, 131] width 15 height 12
radio input "true"
click at [1002, 406] on div "20 Retaliation on the companies social media sites to an employee or a patient …" at bounding box center [754, 325] width 939 height 159
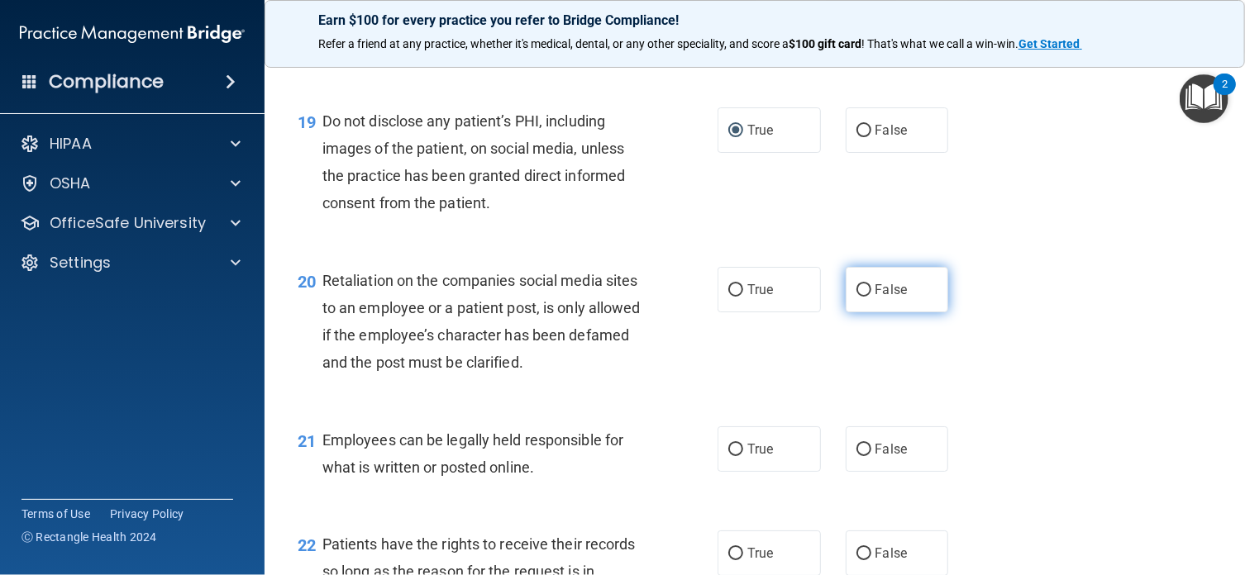
click at [856, 297] on input "False" at bounding box center [863, 290] width 15 height 12
radio input "true"
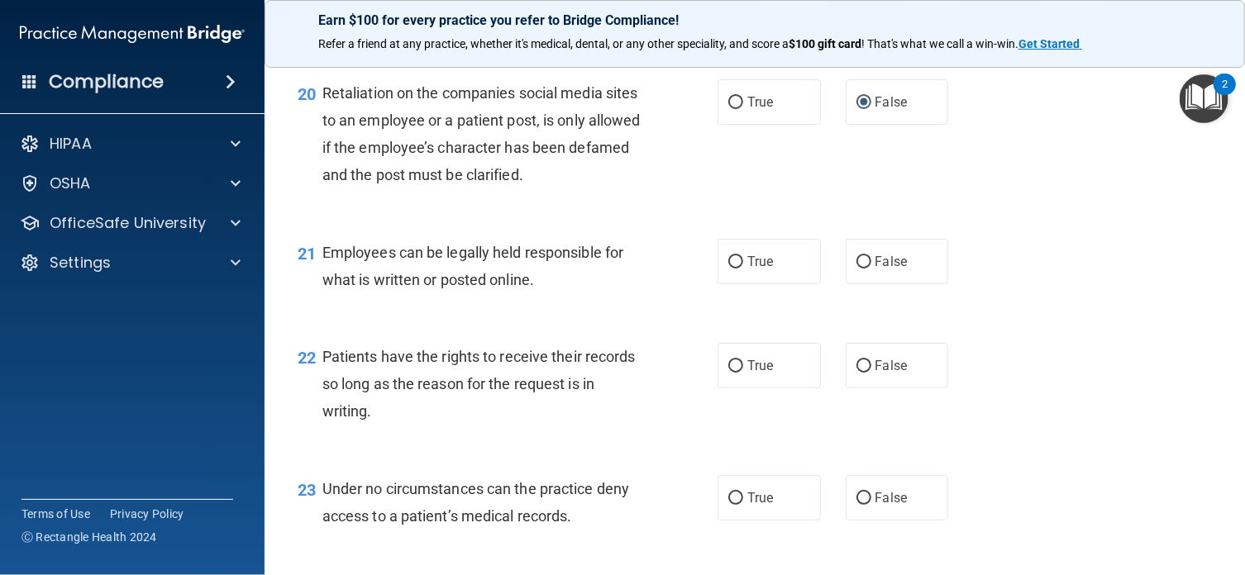
scroll to position [3262, 0]
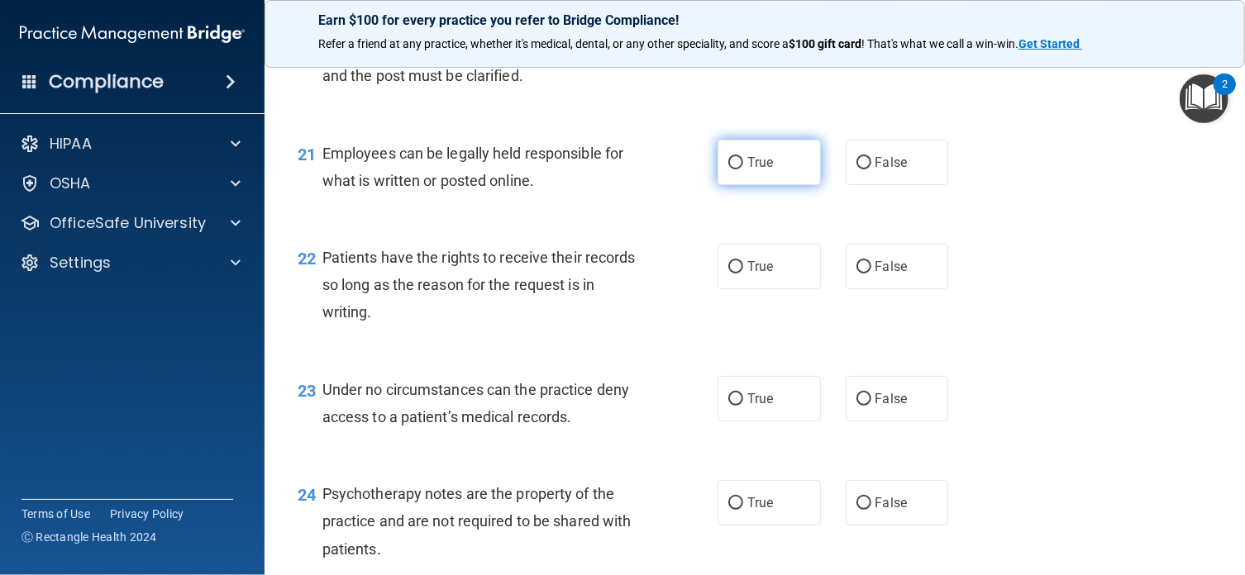
click at [730, 169] on input "True" at bounding box center [735, 163] width 15 height 12
radio input "true"
click at [731, 274] on input "True" at bounding box center [735, 267] width 15 height 12
radio input "true"
click at [856, 406] on input "False" at bounding box center [863, 399] width 15 height 12
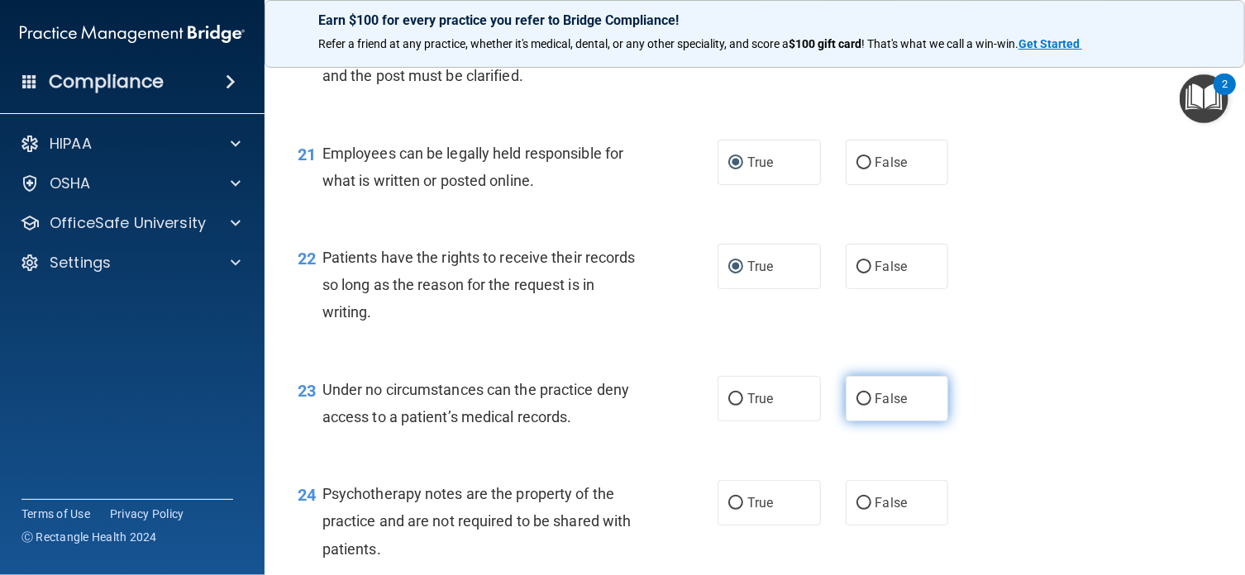
radio input "true"
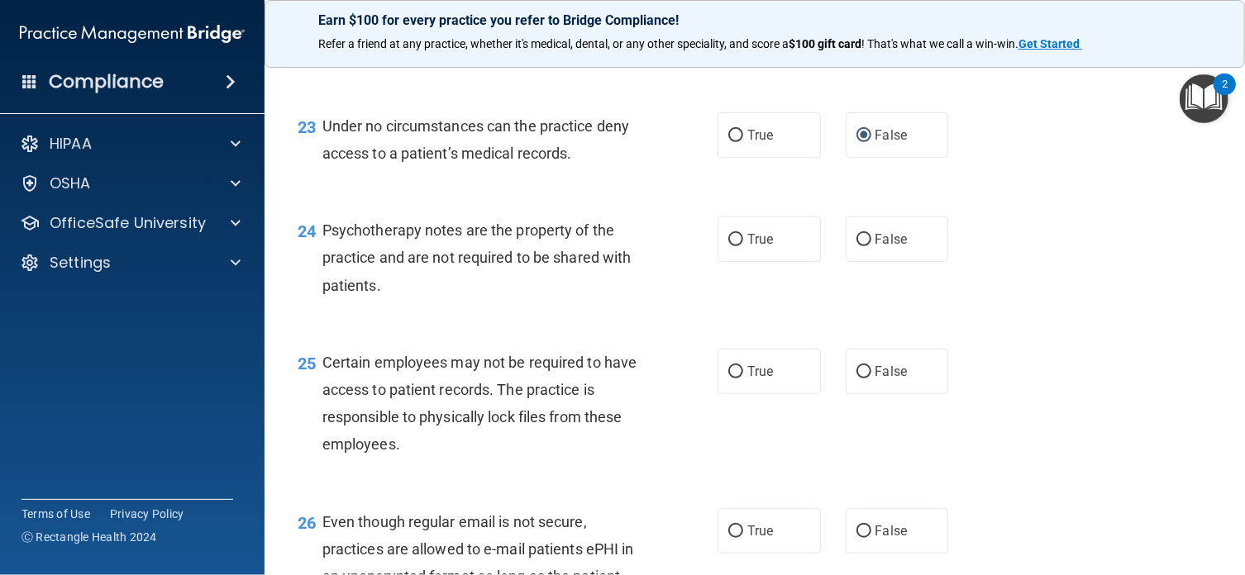
scroll to position [3603, 0]
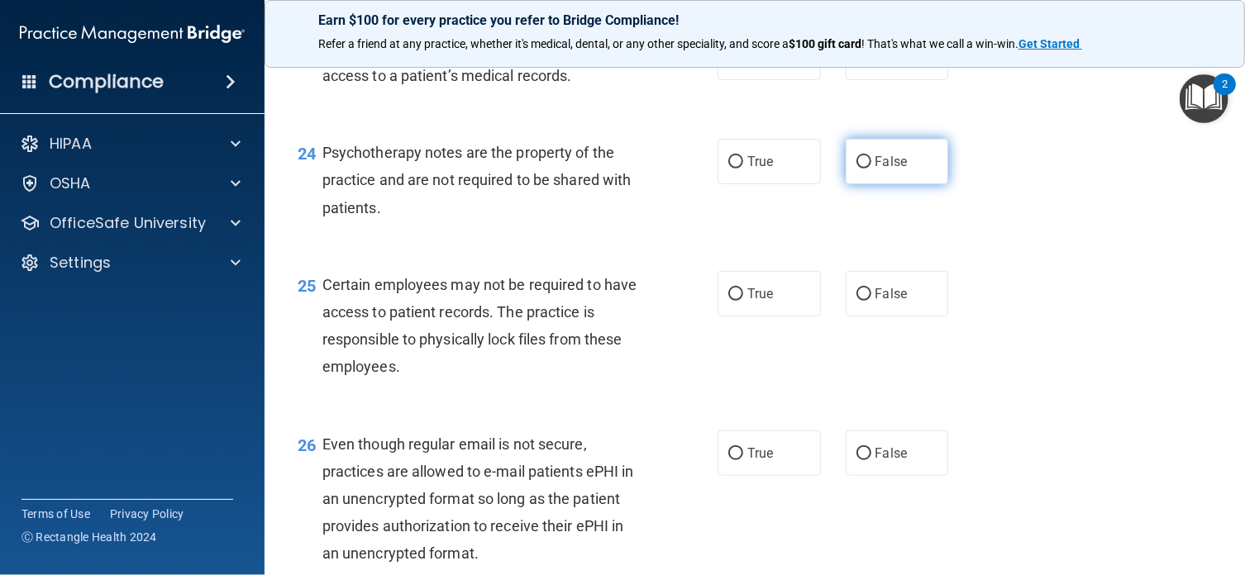
click at [856, 169] on input "False" at bounding box center [863, 162] width 15 height 12
radio input "true"
click at [731, 301] on input "True" at bounding box center [735, 294] width 15 height 12
radio input "true"
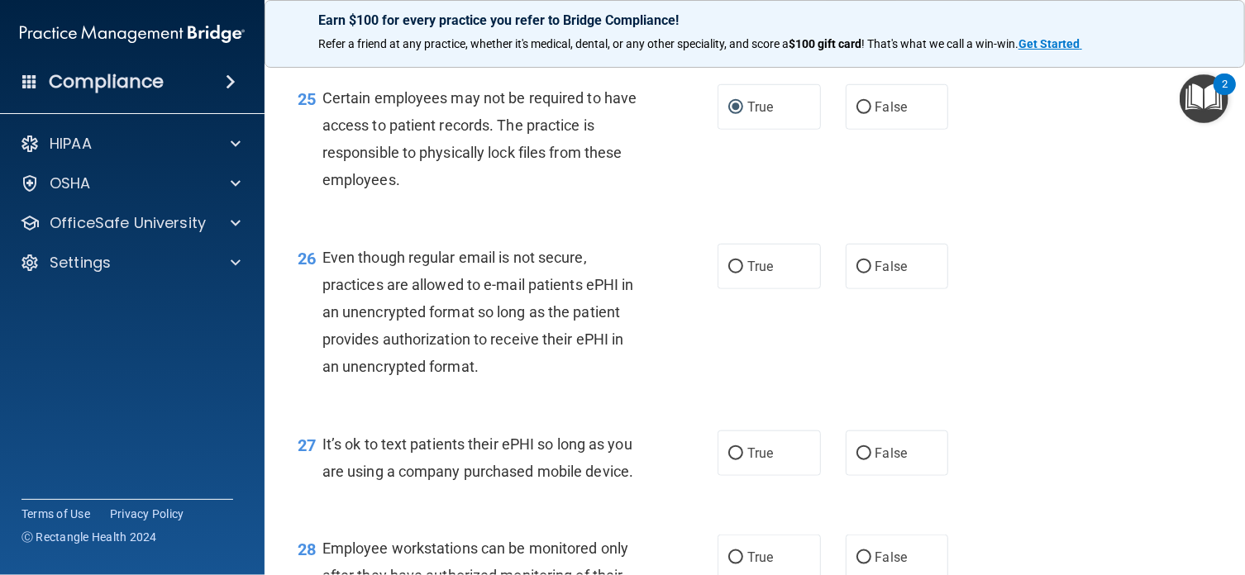
scroll to position [3333, 0]
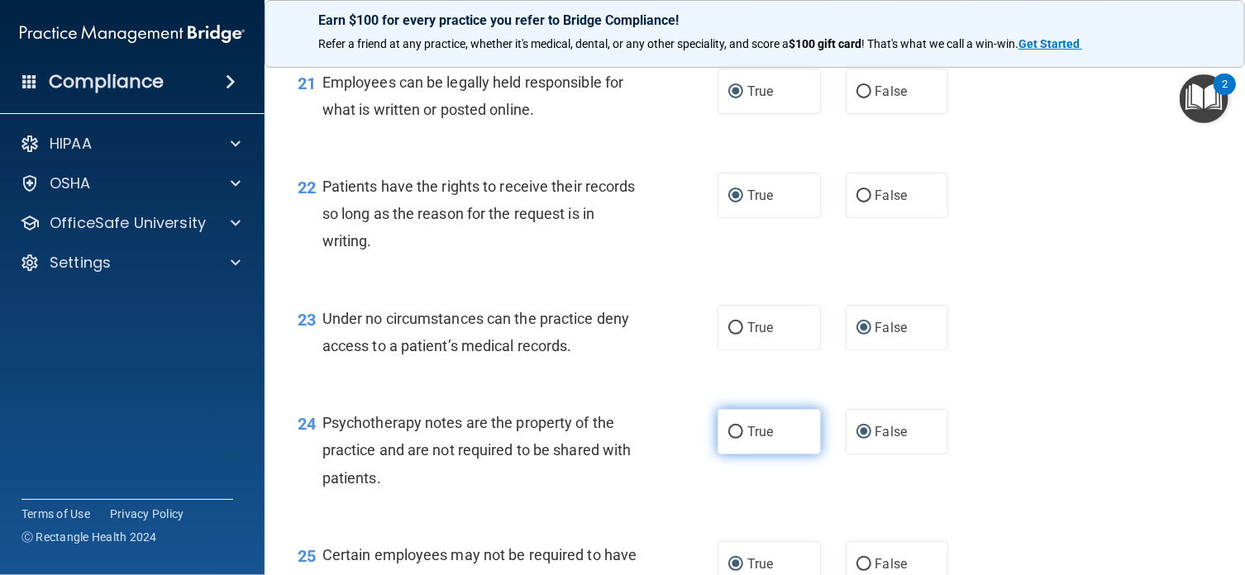
click at [728, 439] on input "True" at bounding box center [735, 432] width 15 height 12
radio input "true"
radio input "false"
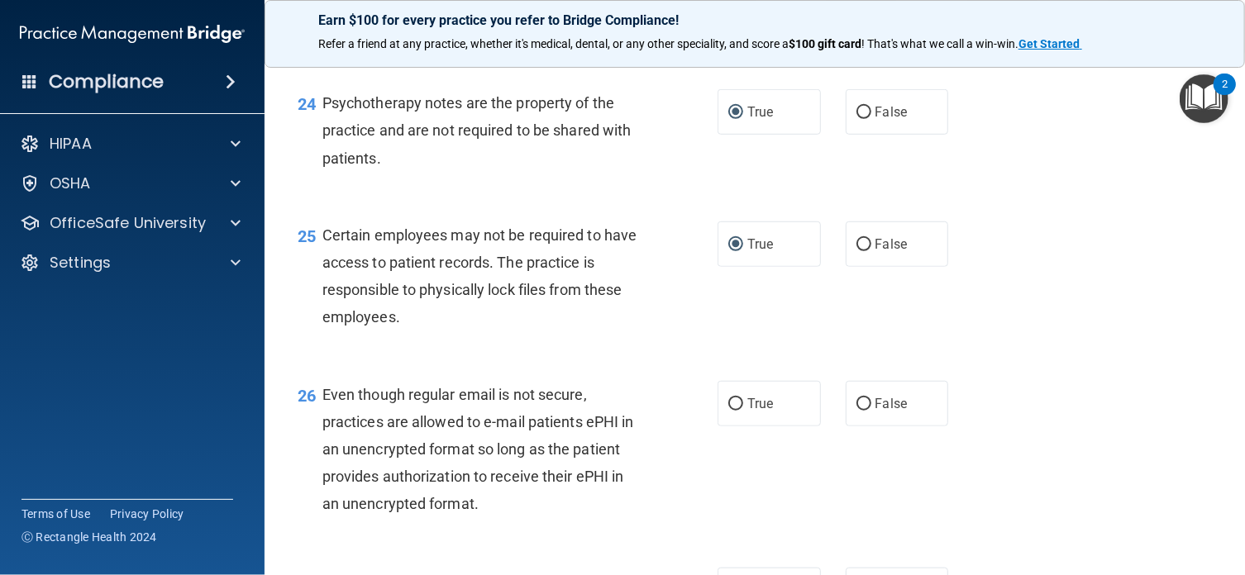
scroll to position [3719, 0]
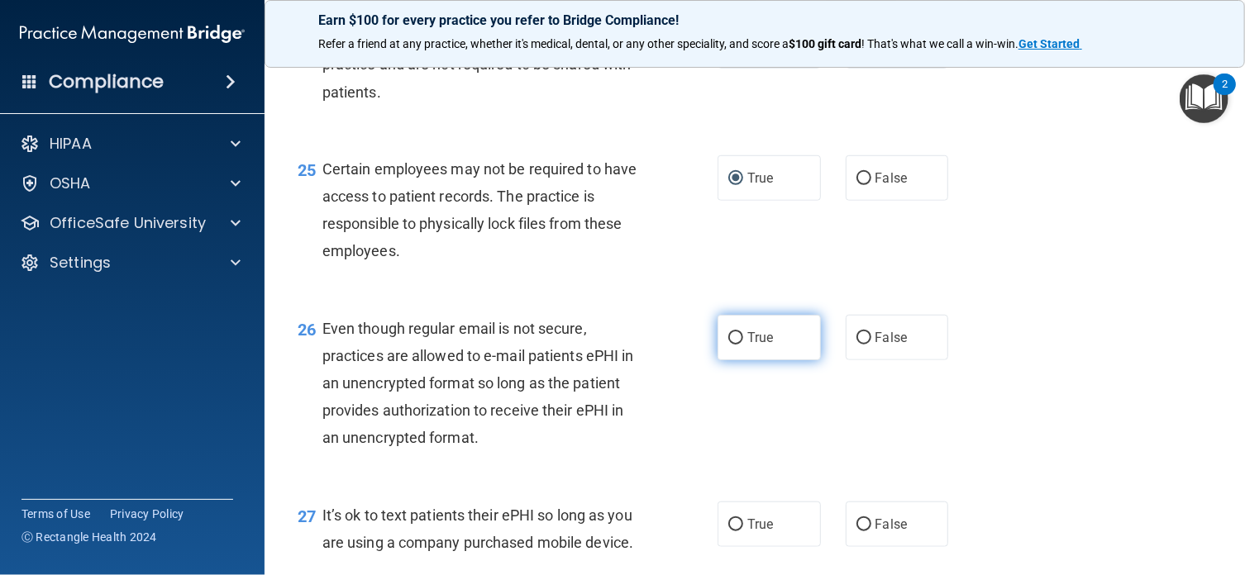
click at [728, 345] on input "True" at bounding box center [735, 338] width 15 height 12
radio input "true"
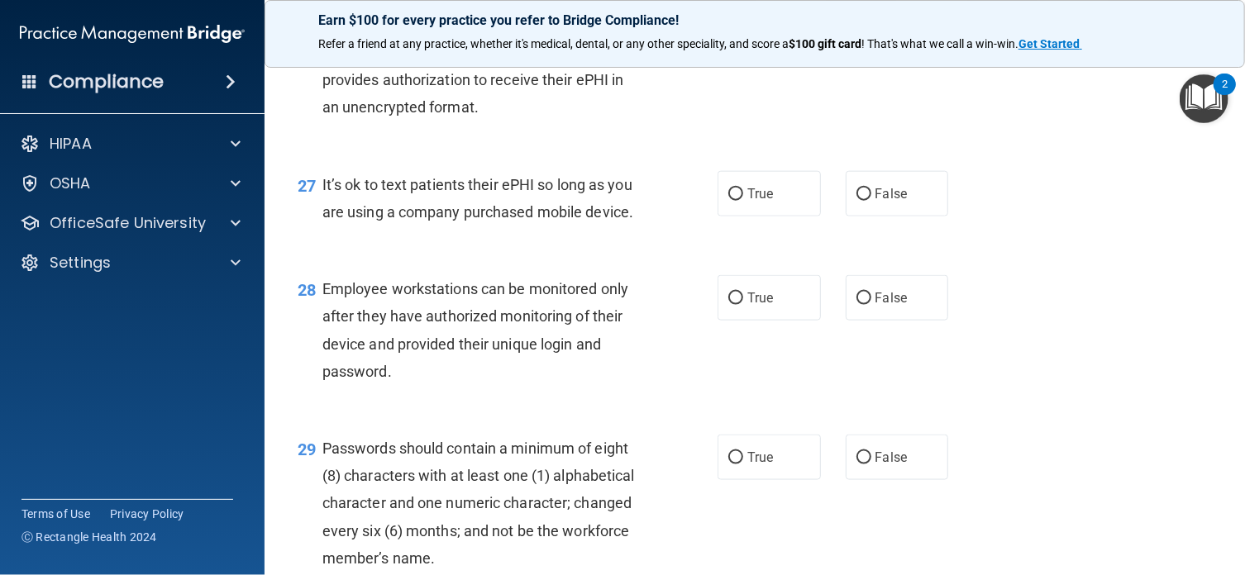
scroll to position [4116, 0]
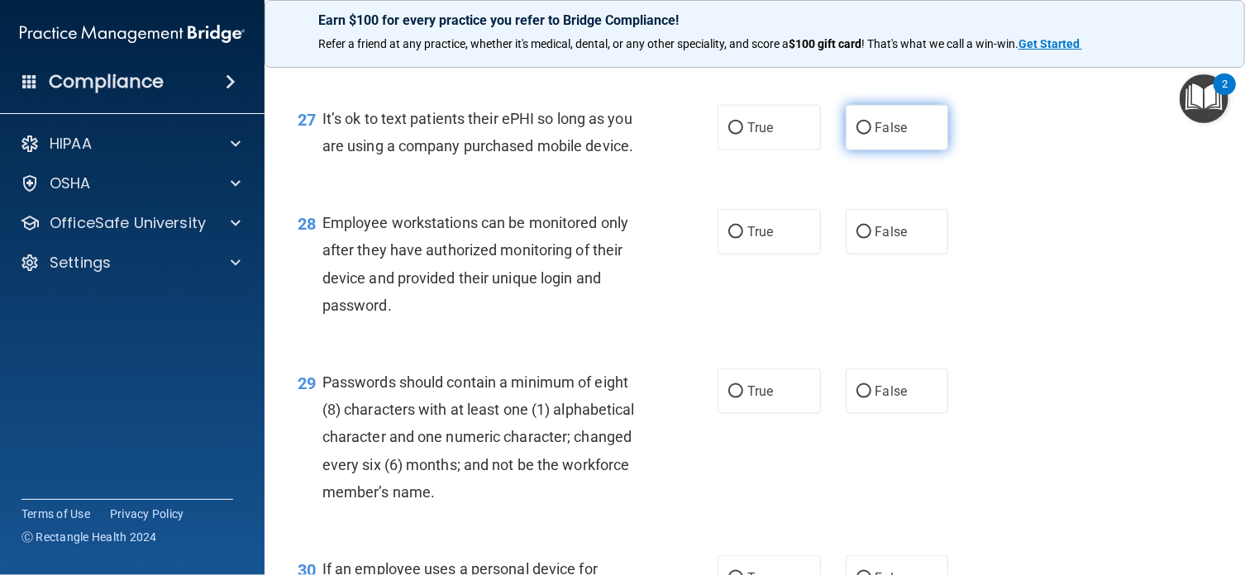
click at [856, 135] on input "False" at bounding box center [863, 128] width 15 height 12
radio input "true"
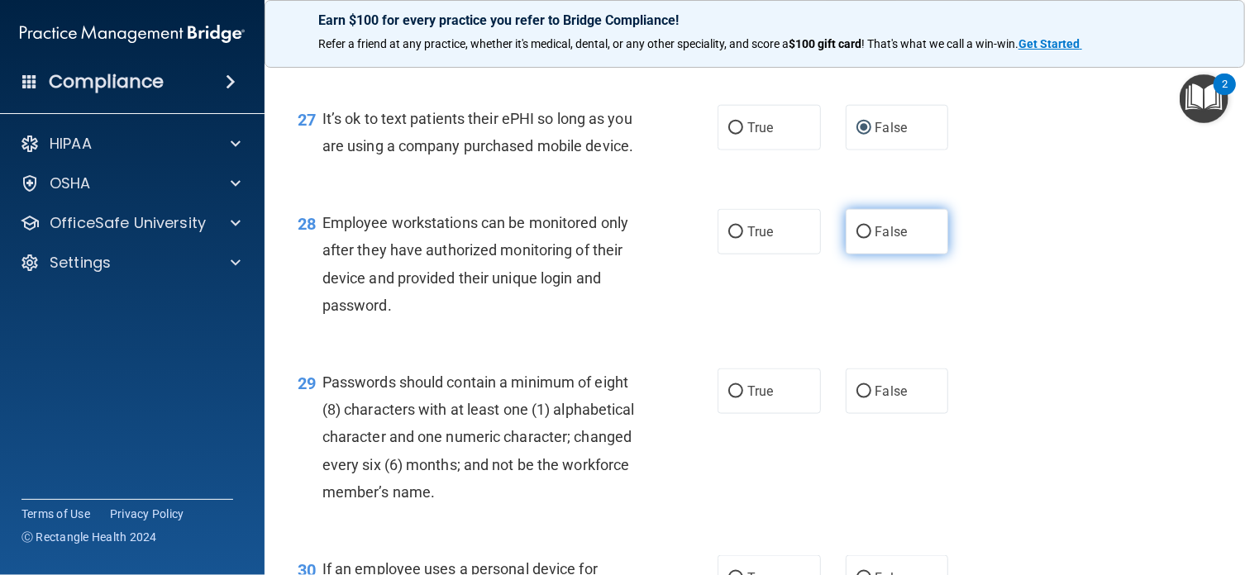
click at [856, 239] on input "False" at bounding box center [863, 232] width 15 height 12
radio input "true"
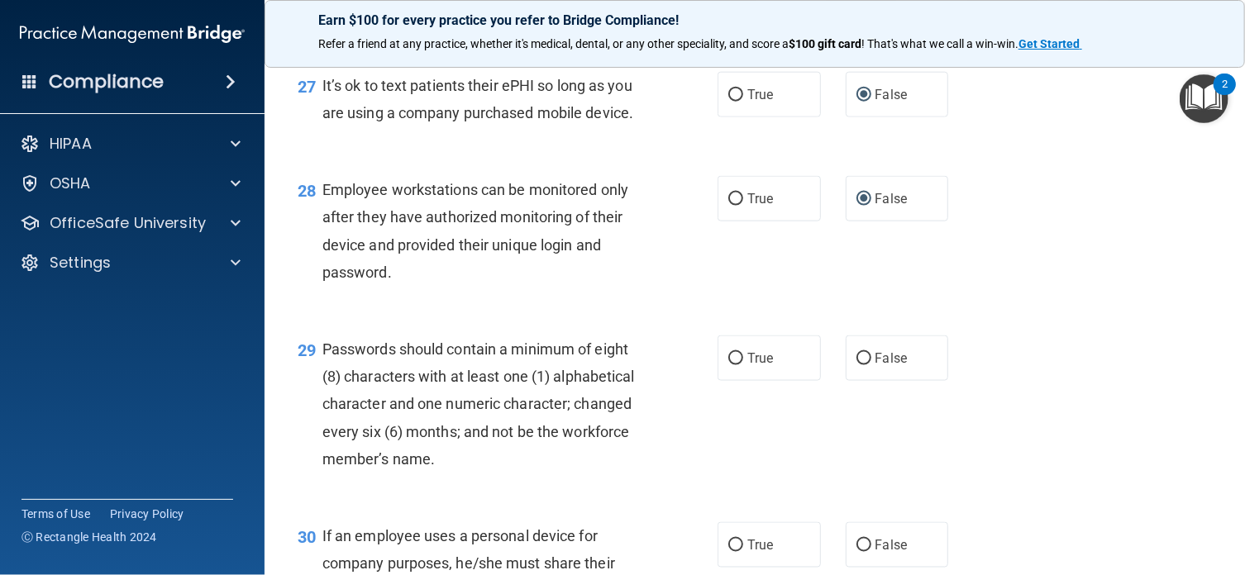
scroll to position [4270, 0]
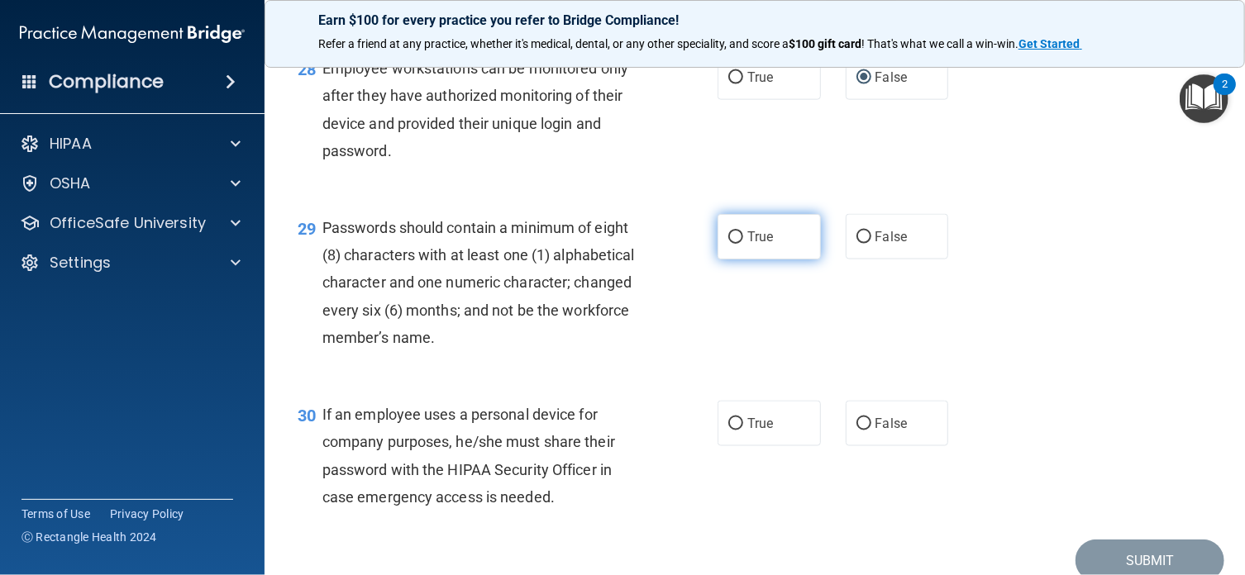
click at [729, 244] on input "True" at bounding box center [735, 237] width 15 height 12
radio input "true"
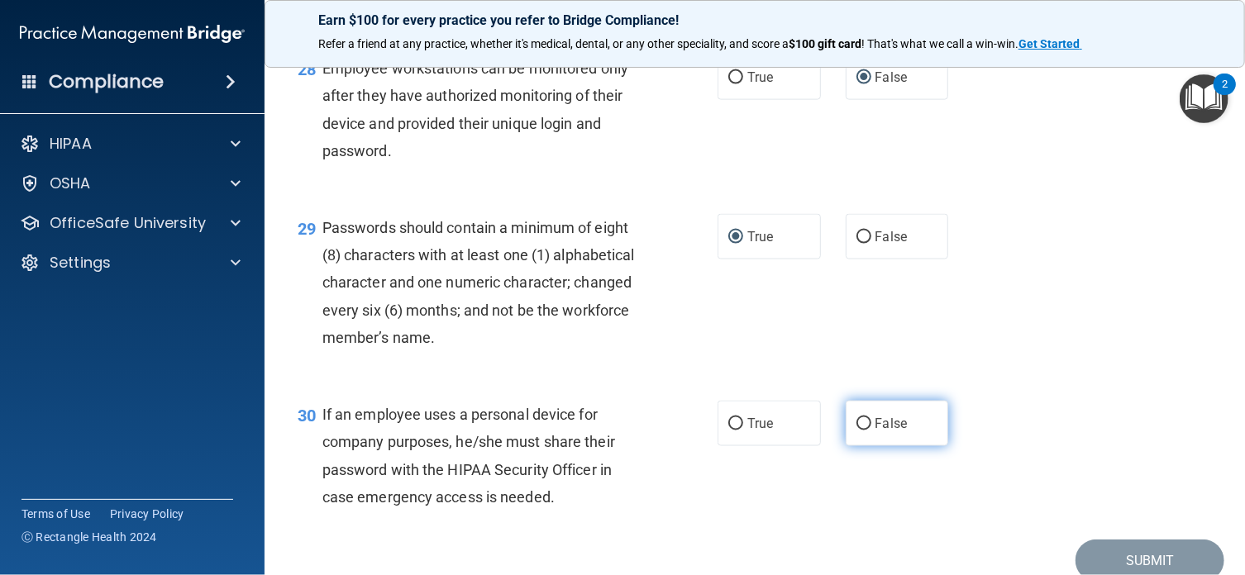
click at [856, 431] on input "False" at bounding box center [863, 424] width 15 height 12
radio input "true"
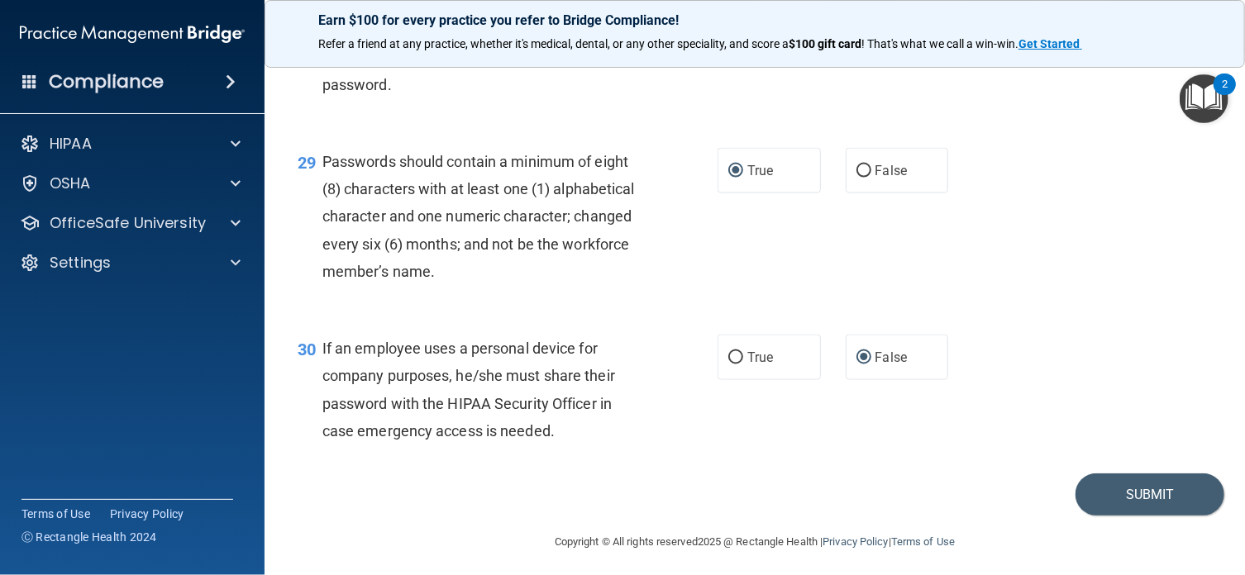
scroll to position [4425, 0]
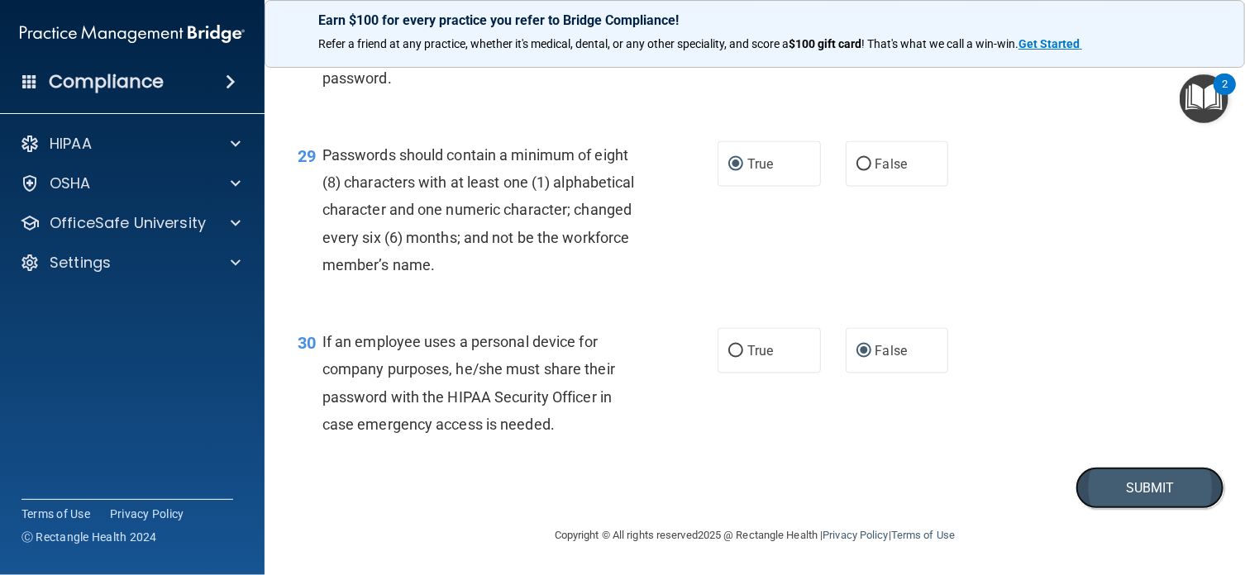
click at [1137, 489] on button "Submit" at bounding box center [1149, 488] width 149 height 42
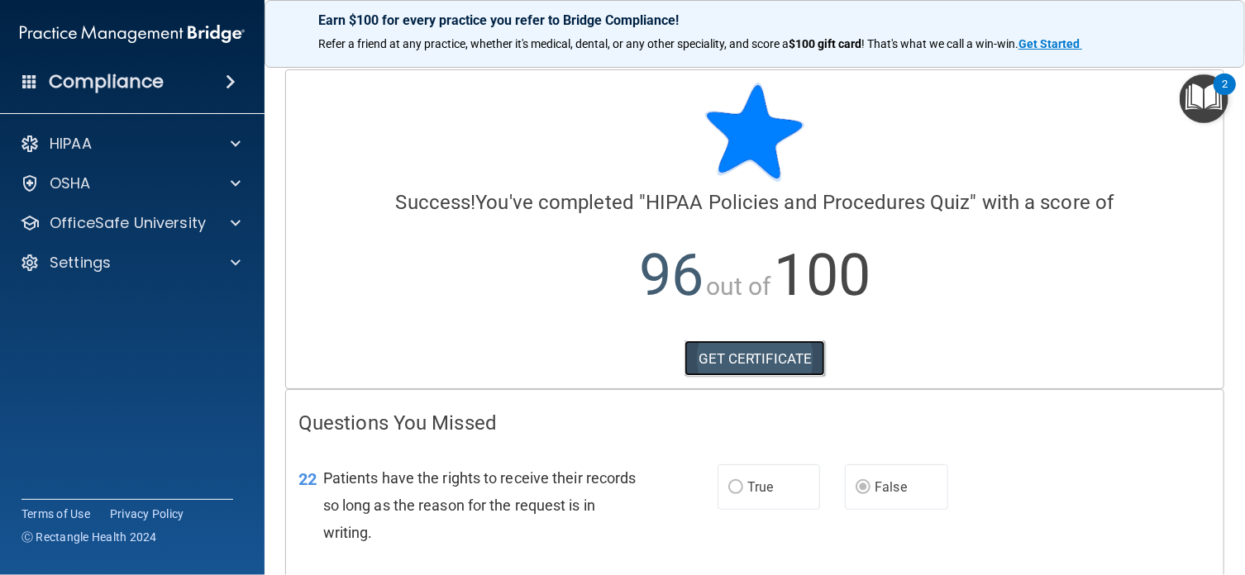
click at [746, 359] on link "GET CERTIFICATE" at bounding box center [754, 358] width 141 height 36
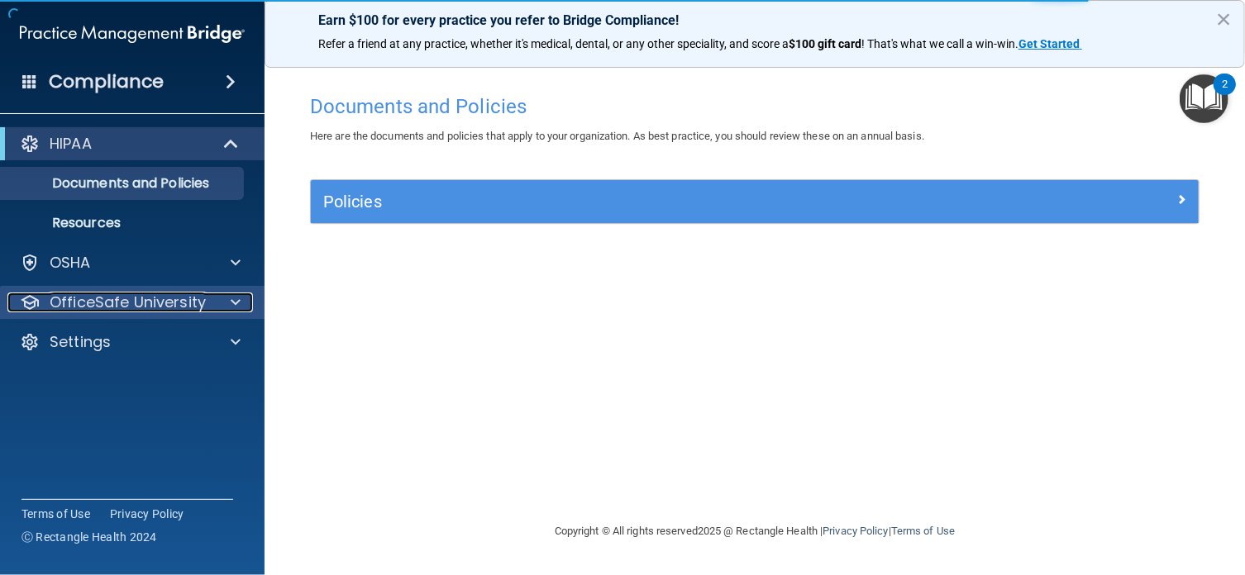
click at [234, 305] on span at bounding box center [236, 303] width 10 height 20
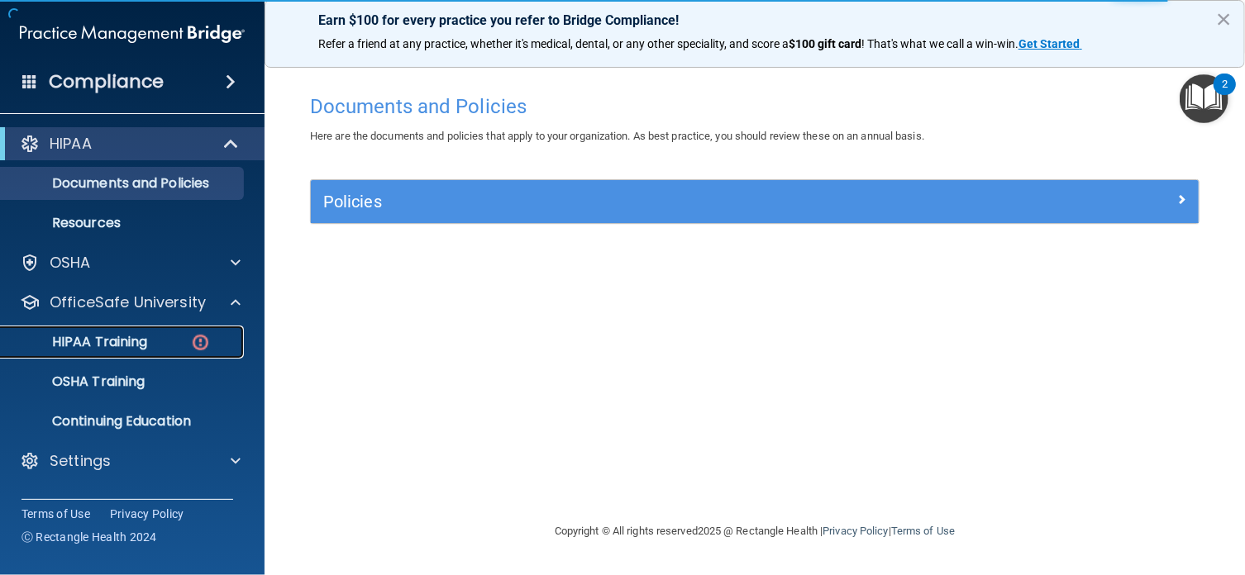
click at [125, 343] on p "HIPAA Training" at bounding box center [79, 342] width 136 height 17
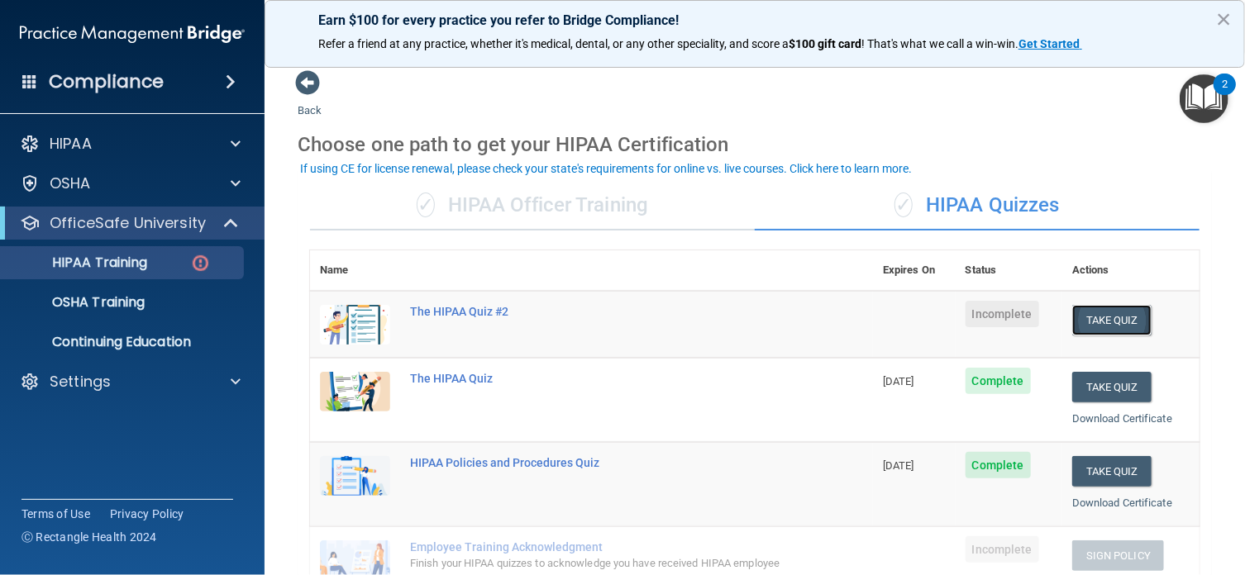
click at [1100, 320] on button "Take Quiz" at bounding box center [1111, 320] width 79 height 31
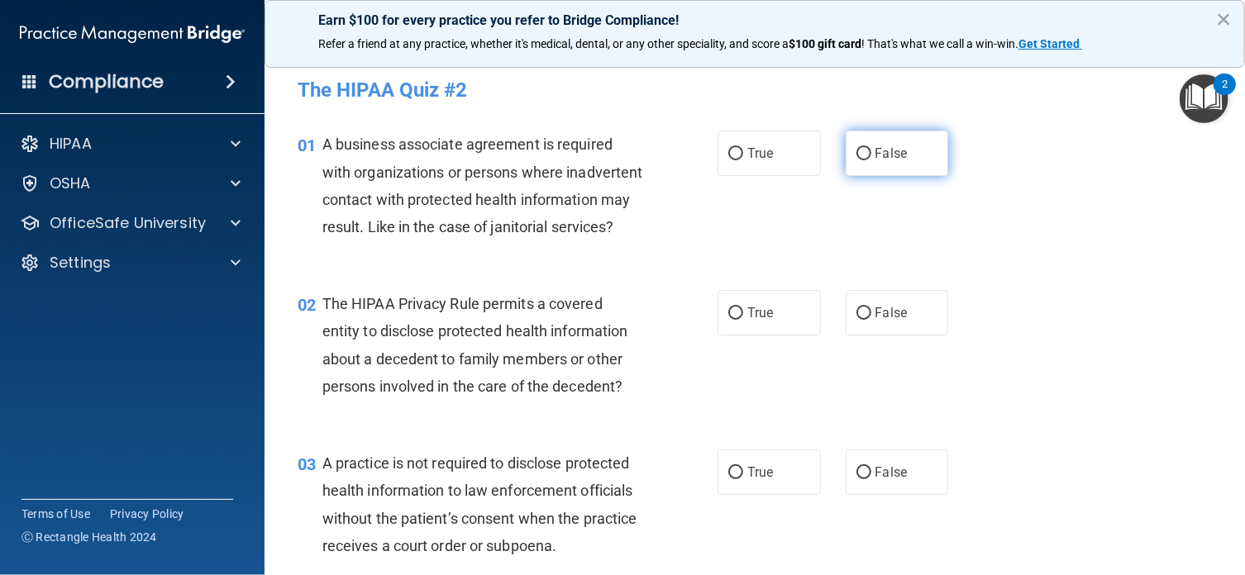
click at [856, 151] on input "False" at bounding box center [863, 154] width 15 height 12
radio input "true"
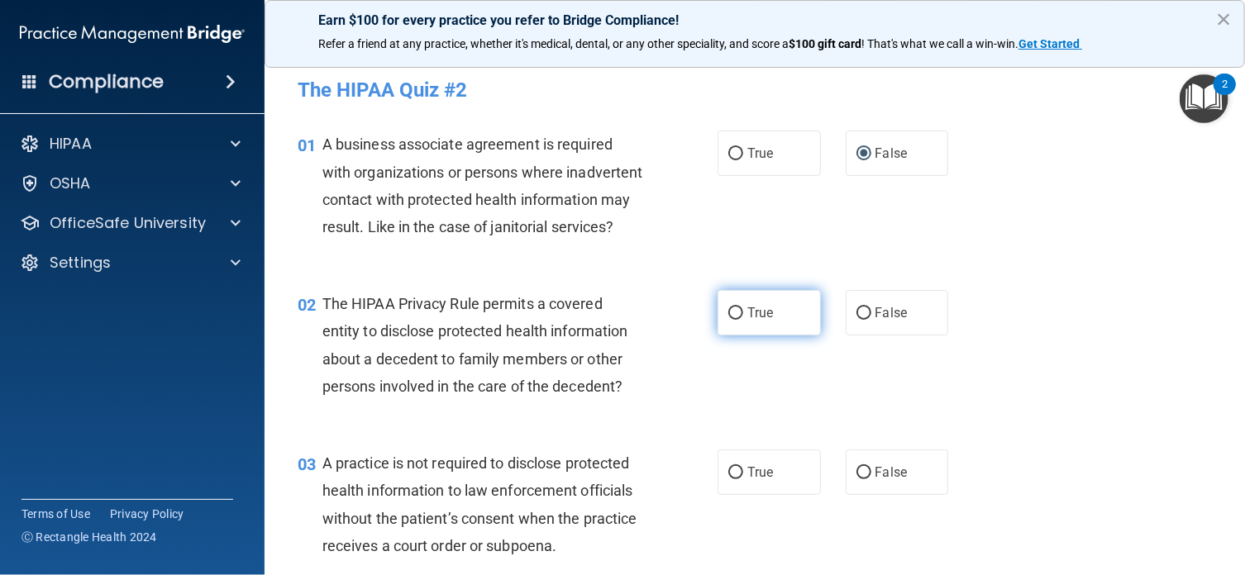
click at [728, 320] on input "True" at bounding box center [735, 313] width 15 height 12
radio input "true"
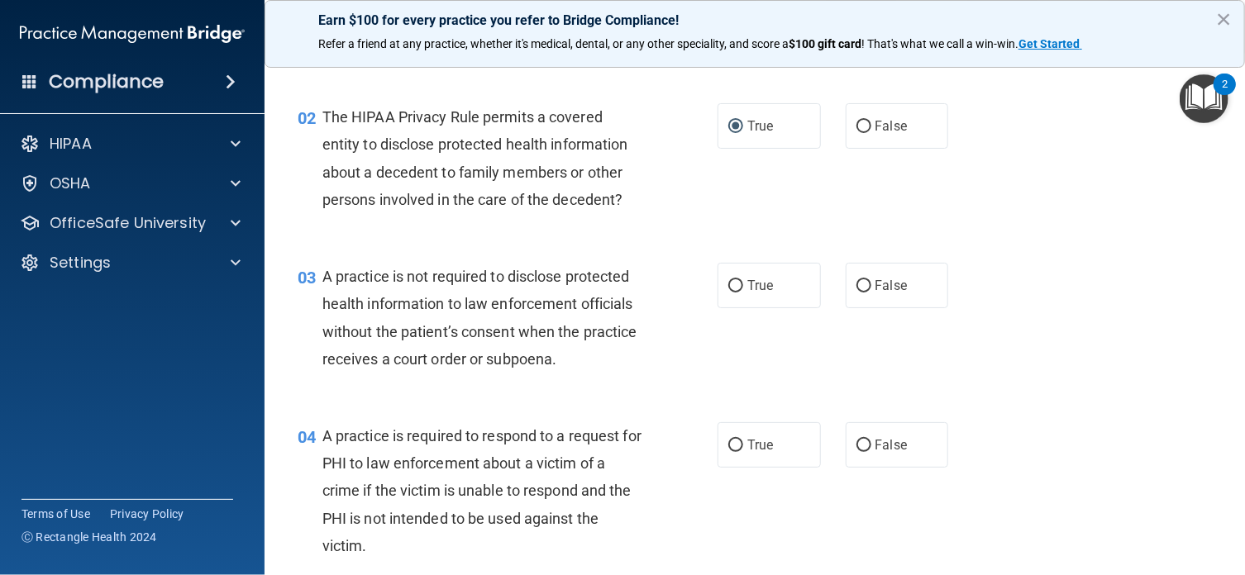
scroll to position [242, 0]
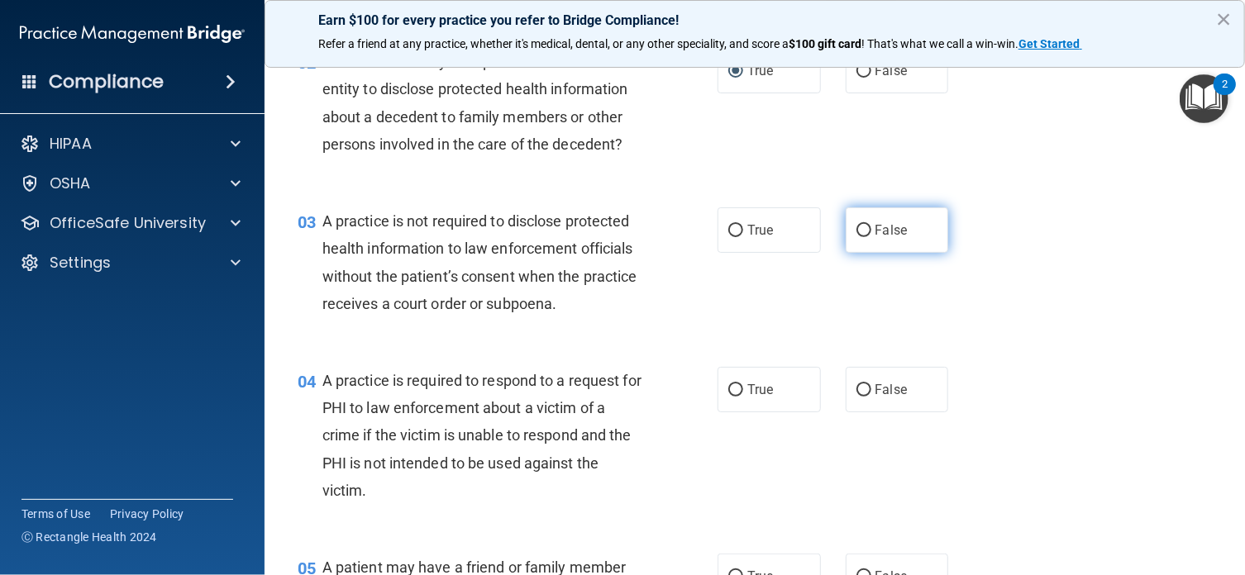
click at [857, 237] on input "False" at bounding box center [863, 231] width 15 height 12
radio input "true"
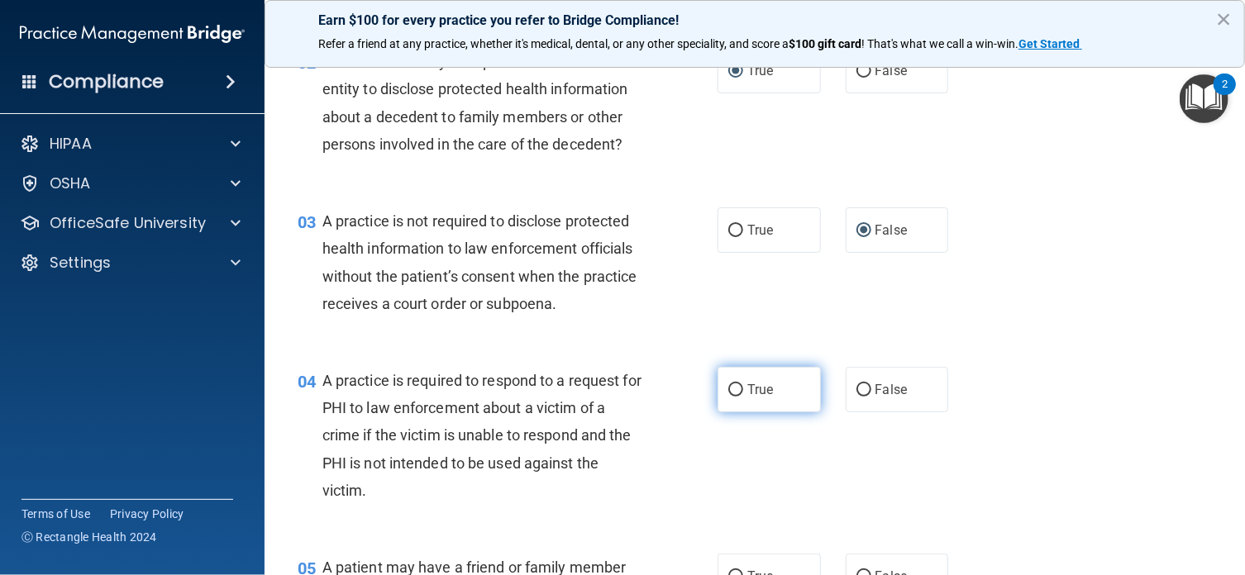
click at [728, 397] on input "True" at bounding box center [735, 390] width 15 height 12
radio input "true"
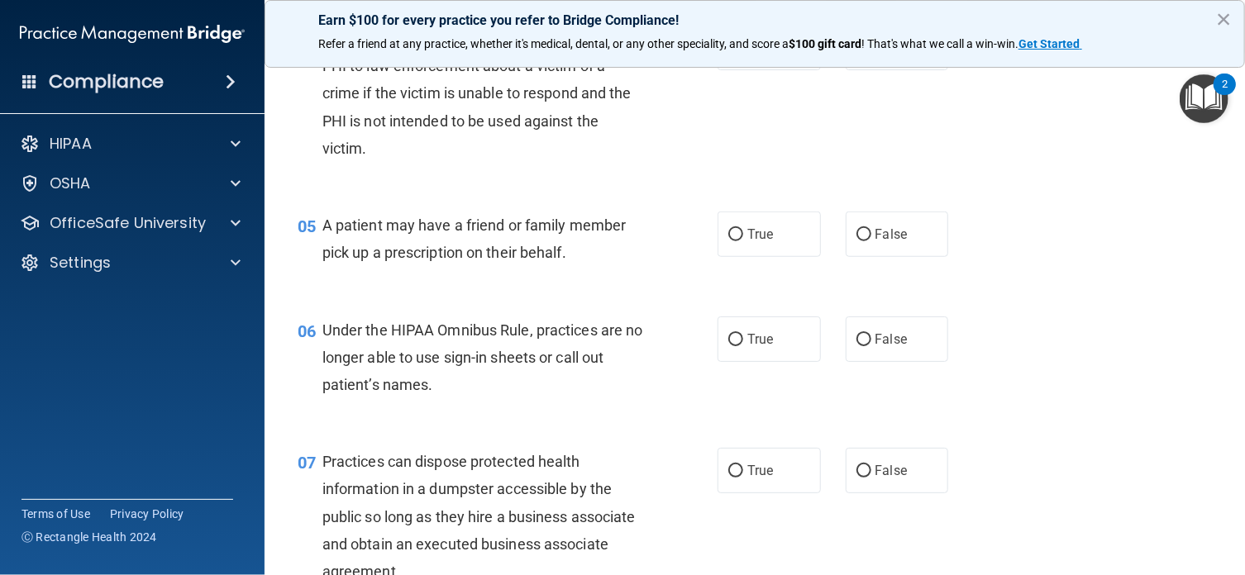
scroll to position [606, 0]
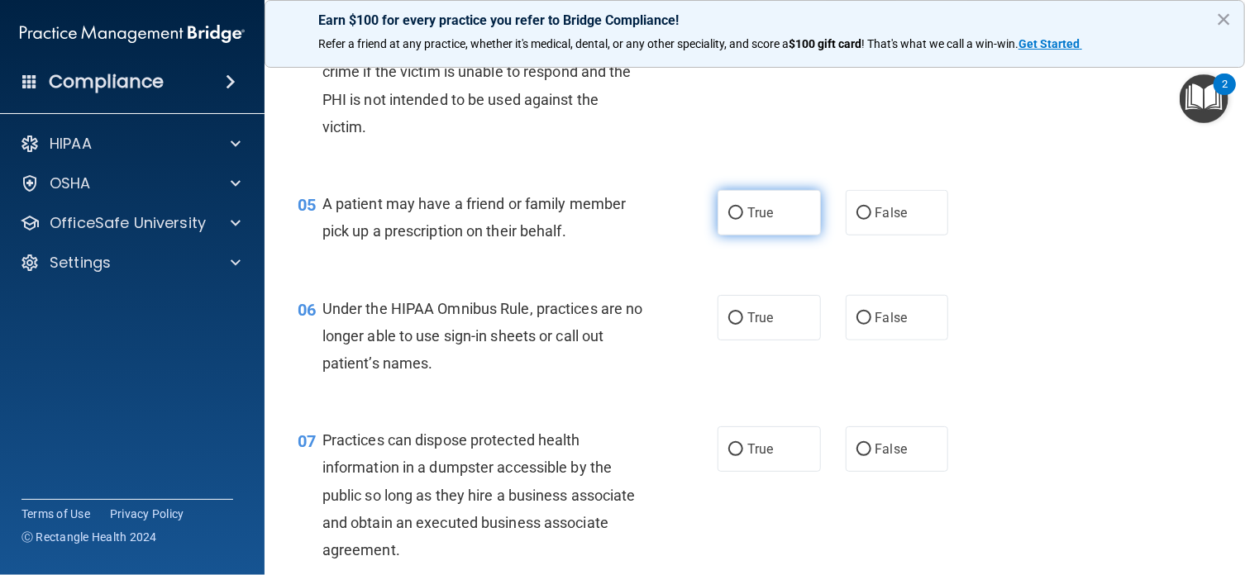
click at [728, 220] on input "True" at bounding box center [735, 213] width 15 height 12
radio input "true"
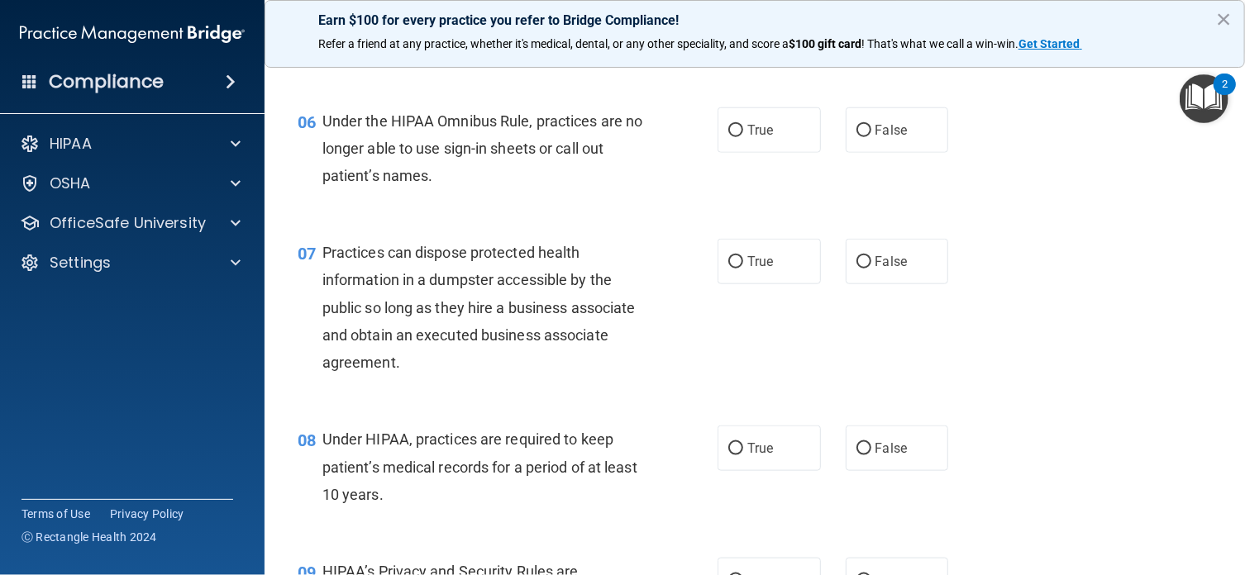
scroll to position [804, 0]
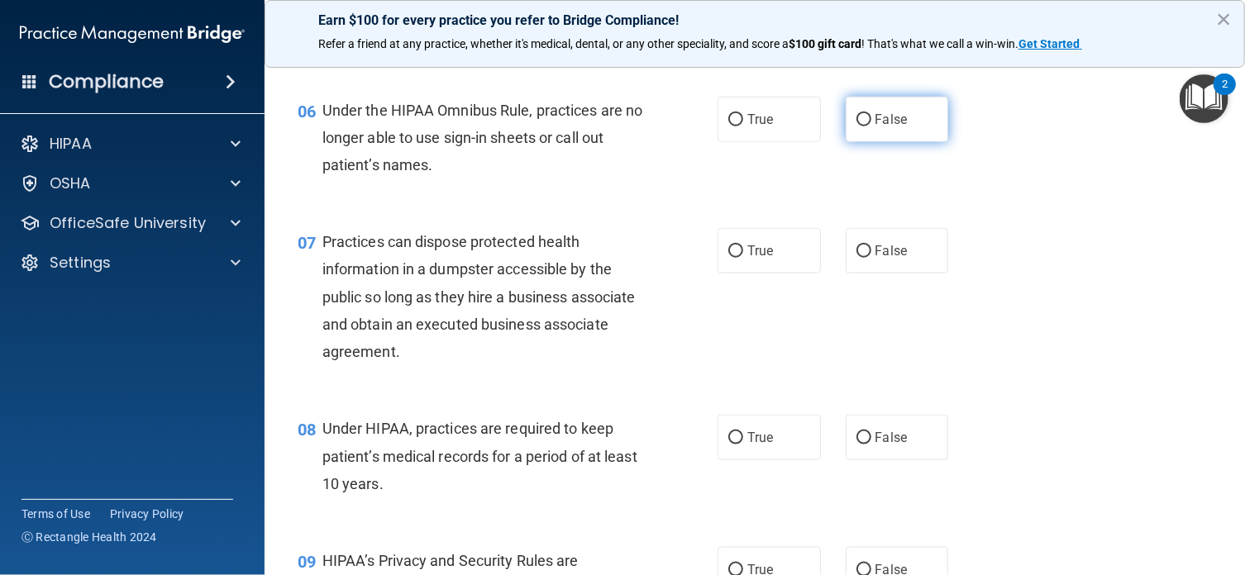
click at [856, 126] on input "False" at bounding box center [863, 120] width 15 height 12
radio input "true"
click at [750, 369] on div "07 Practices can dispose protected health information in a dumpster accessible …" at bounding box center [754, 300] width 939 height 187
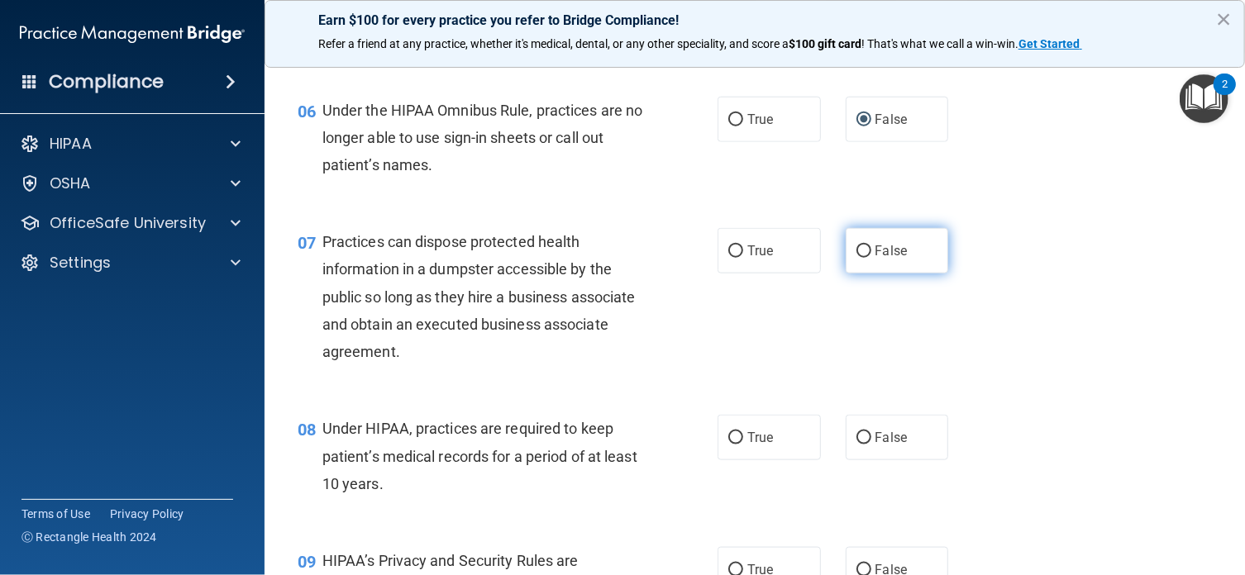
click at [856, 258] on input "False" at bounding box center [863, 251] width 15 height 12
radio input "true"
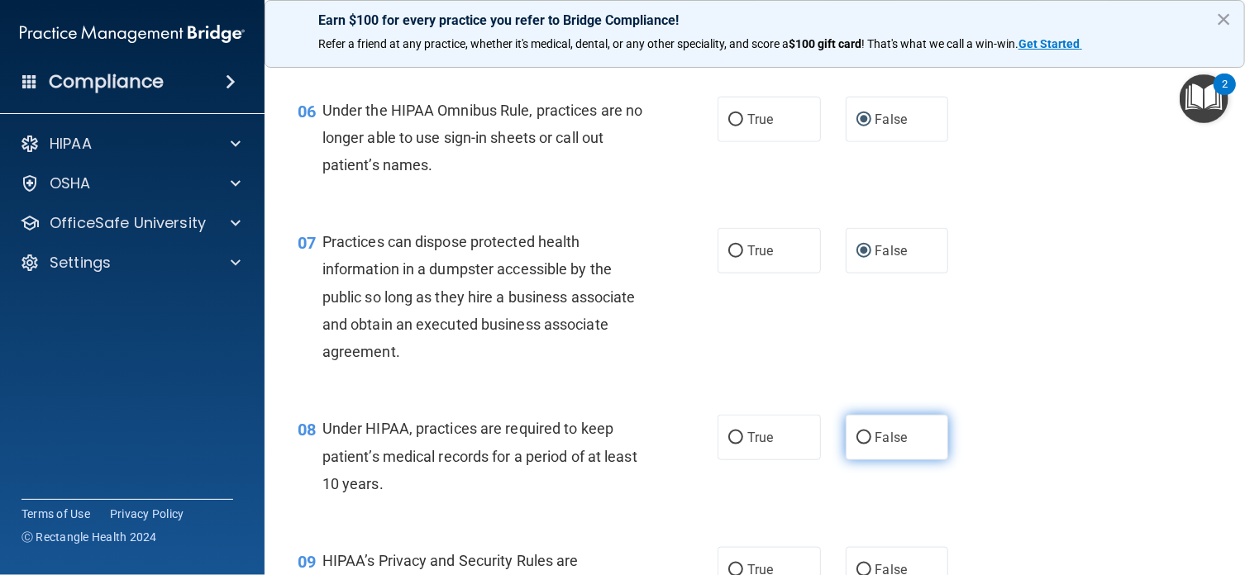
click at [856, 445] on input "False" at bounding box center [863, 438] width 15 height 12
radio input "true"
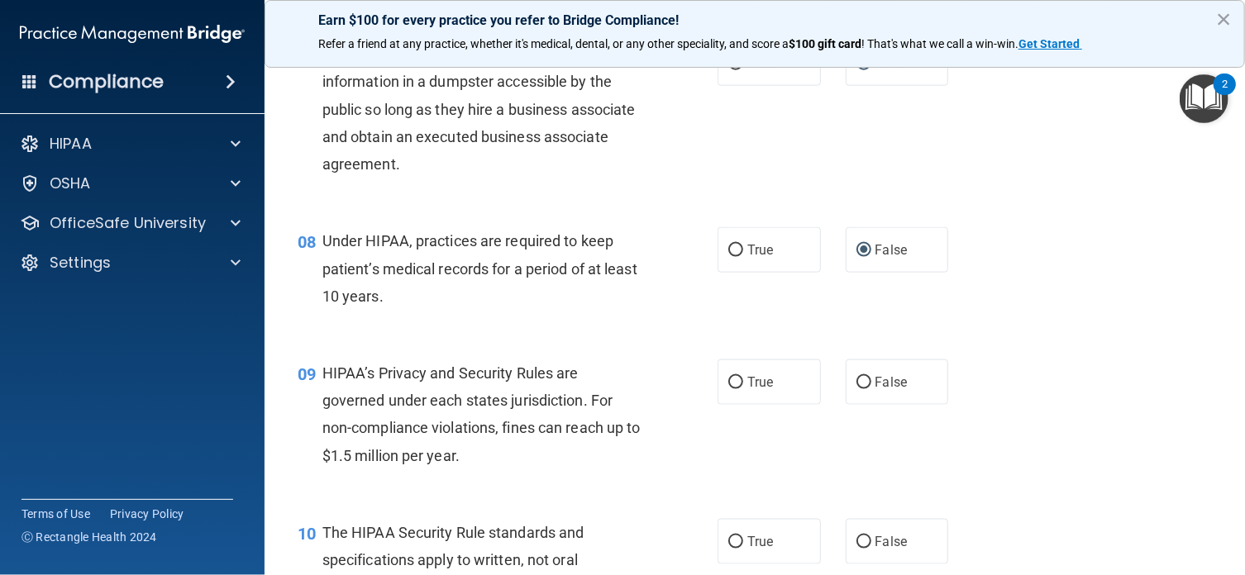
scroll to position [1091, 0]
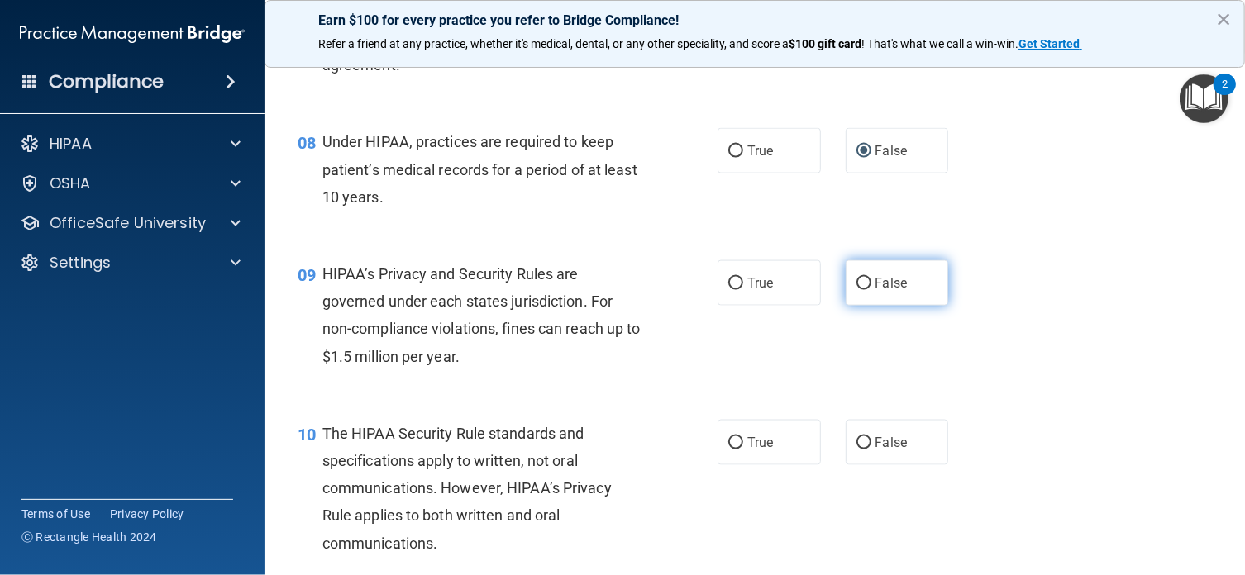
click at [856, 290] on input "False" at bounding box center [863, 284] width 15 height 12
radio input "true"
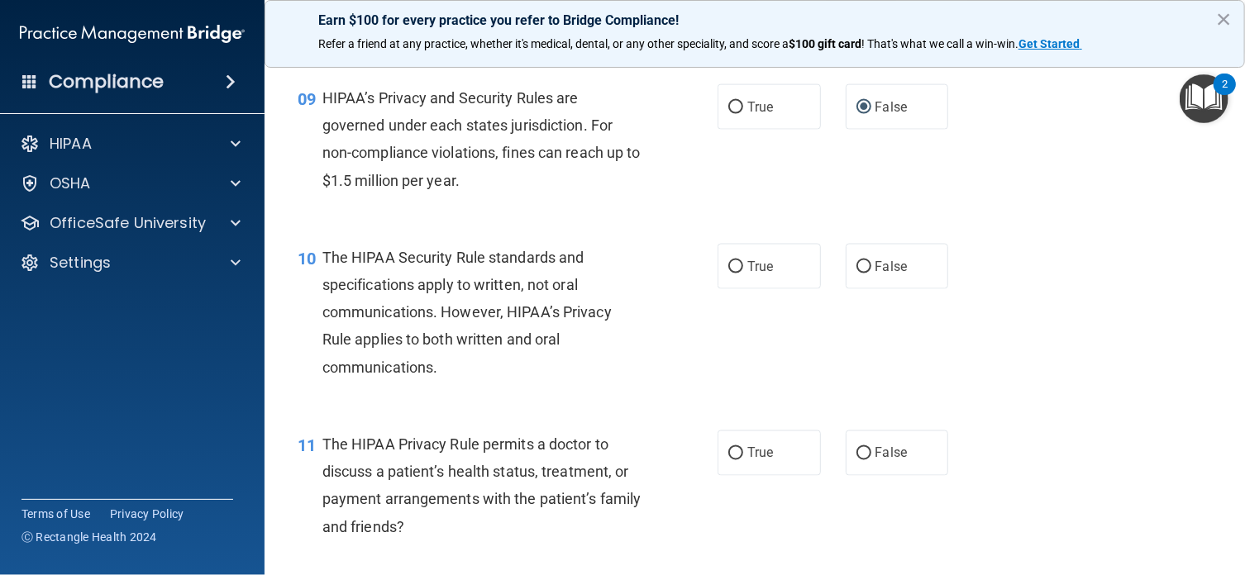
scroll to position [1311, 0]
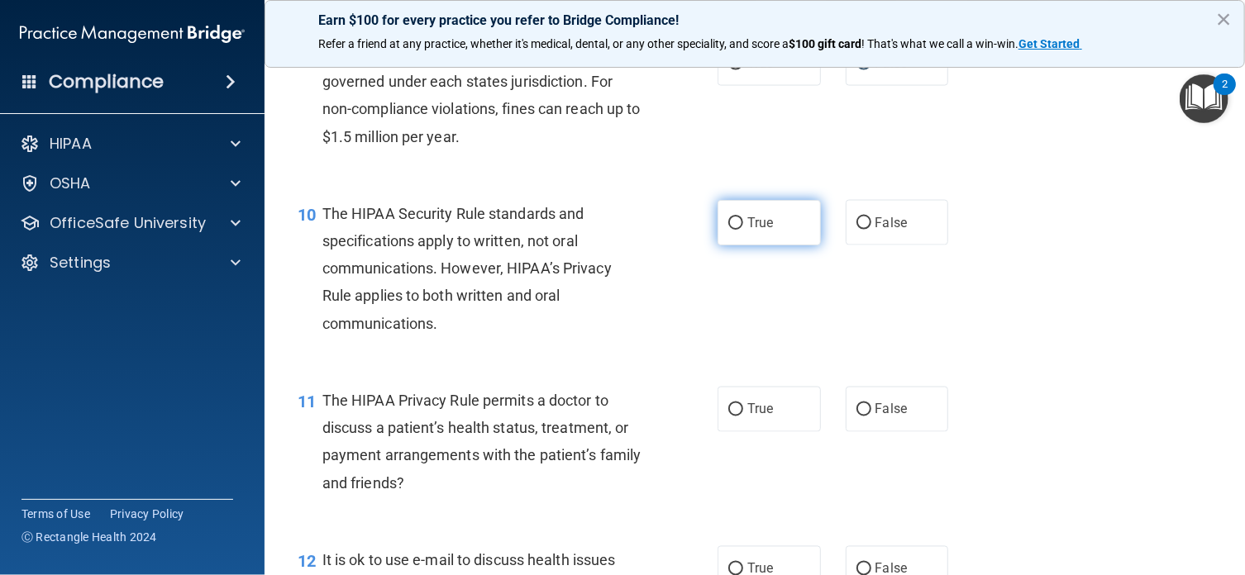
click at [728, 230] on input "True" at bounding box center [735, 223] width 15 height 12
radio input "true"
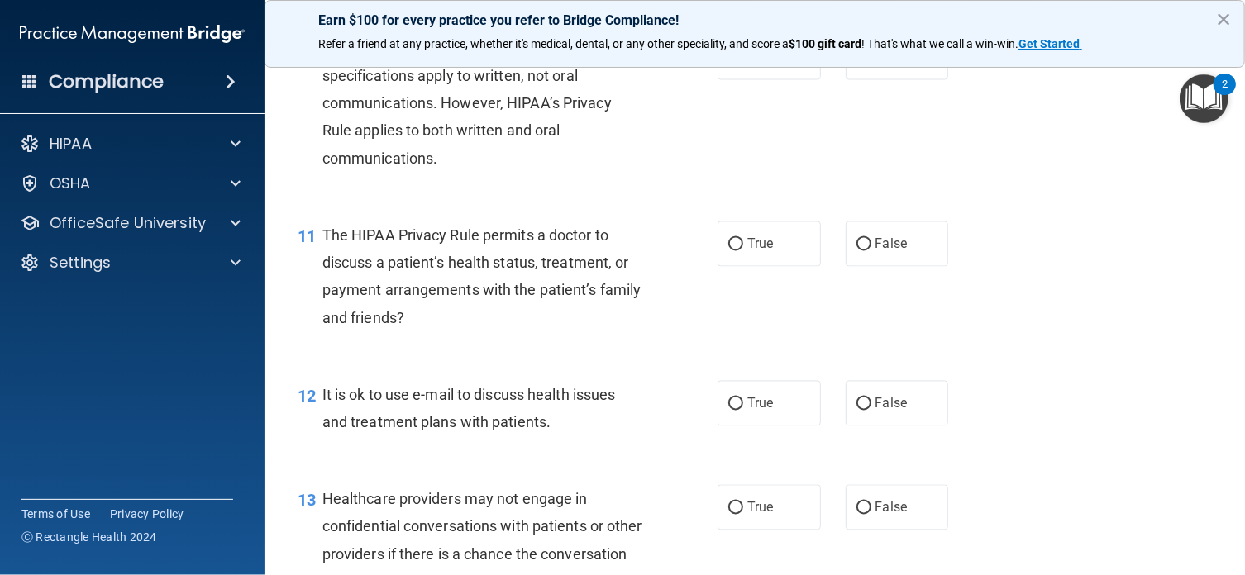
scroll to position [1497, 0]
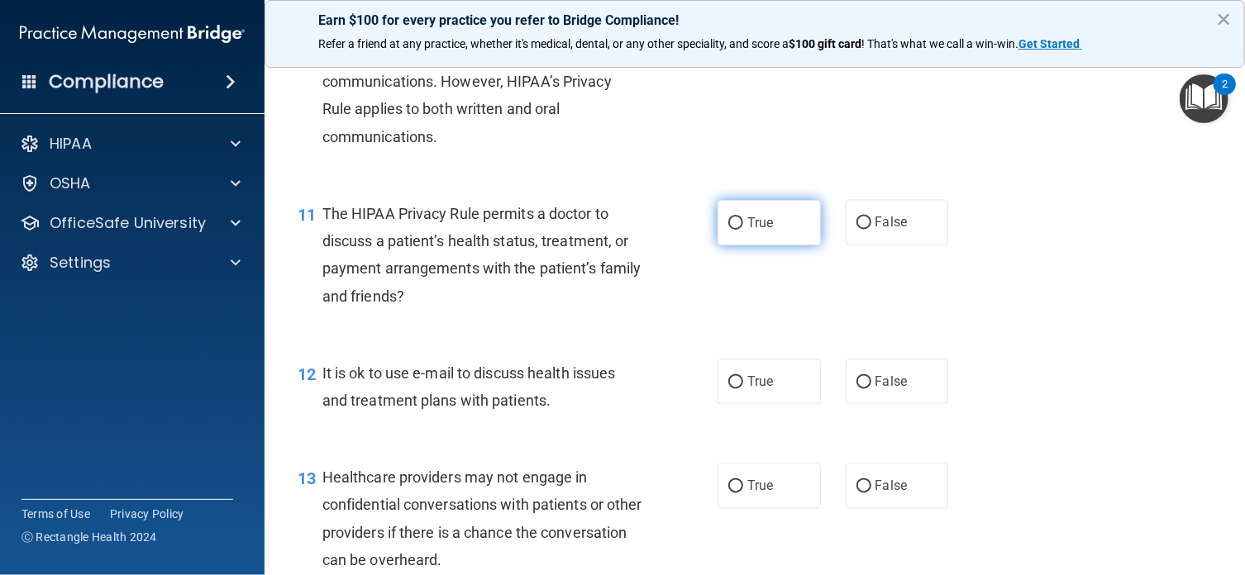
click at [728, 230] on input "True" at bounding box center [735, 223] width 15 height 12
radio input "true"
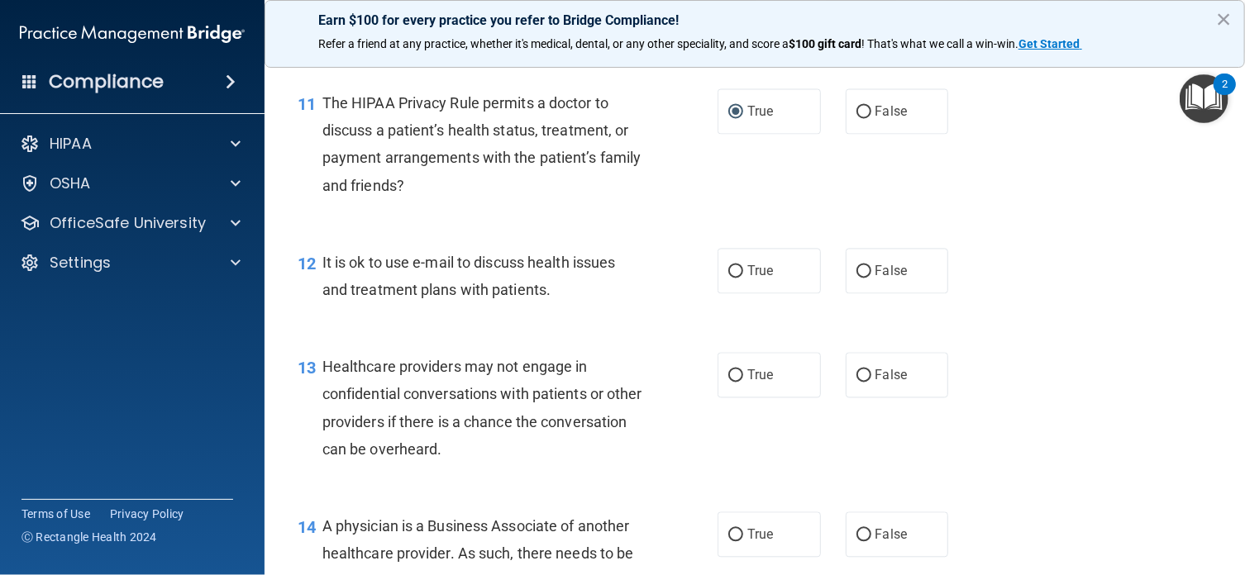
scroll to position [1653, 0]
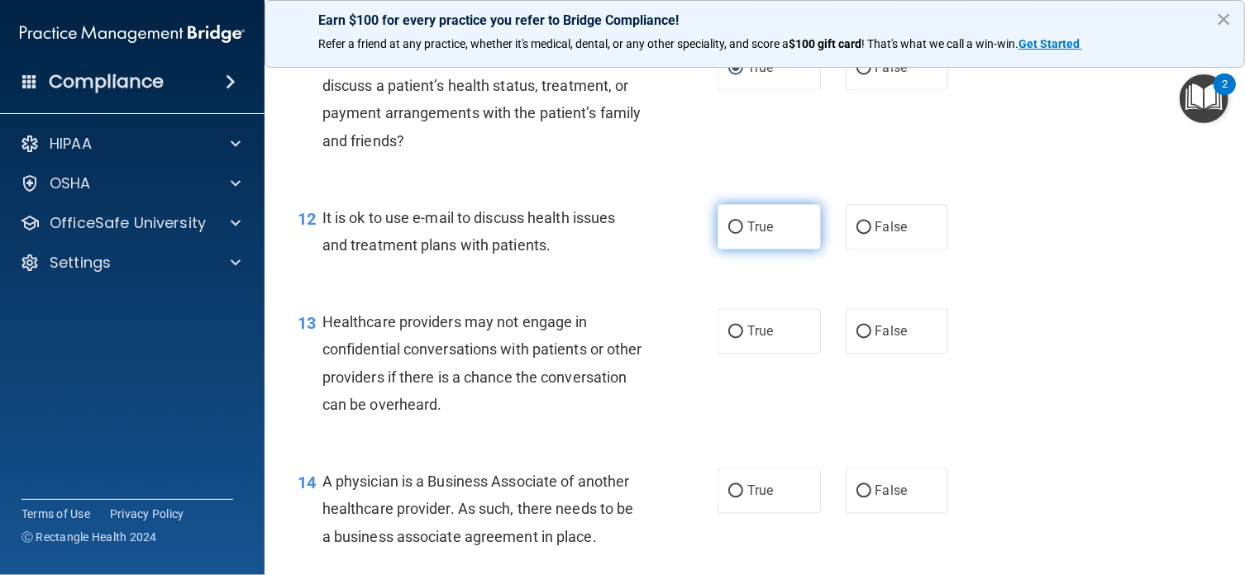
click at [728, 234] on input "True" at bounding box center [735, 227] width 15 height 12
radio input "true"
click at [731, 338] on input "True" at bounding box center [735, 332] width 15 height 12
radio input "true"
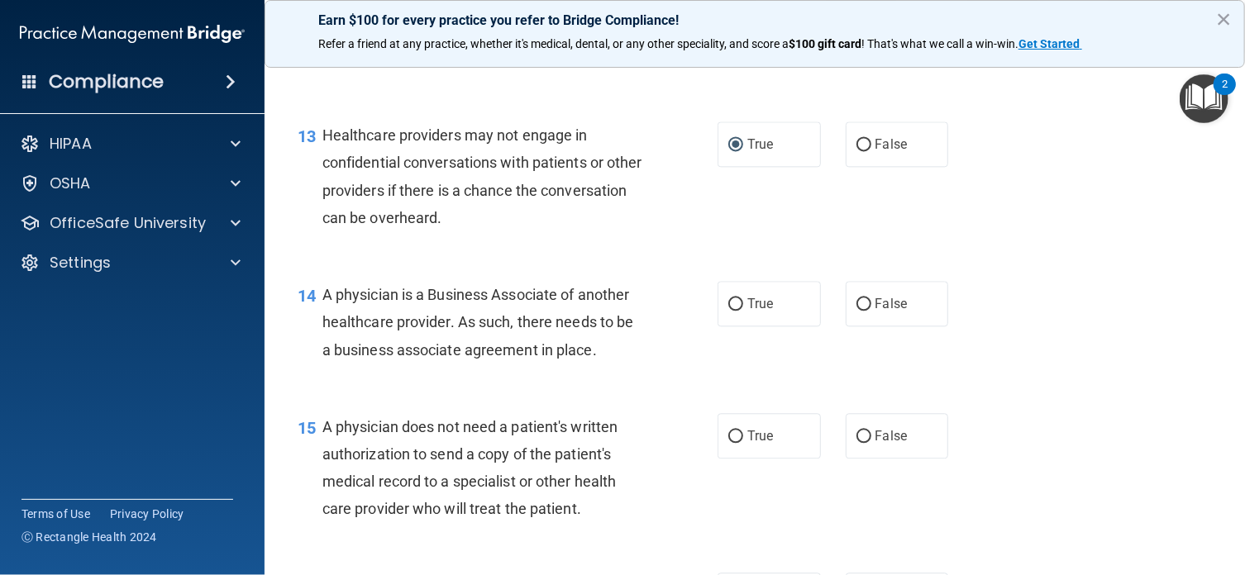
scroll to position [1884, 0]
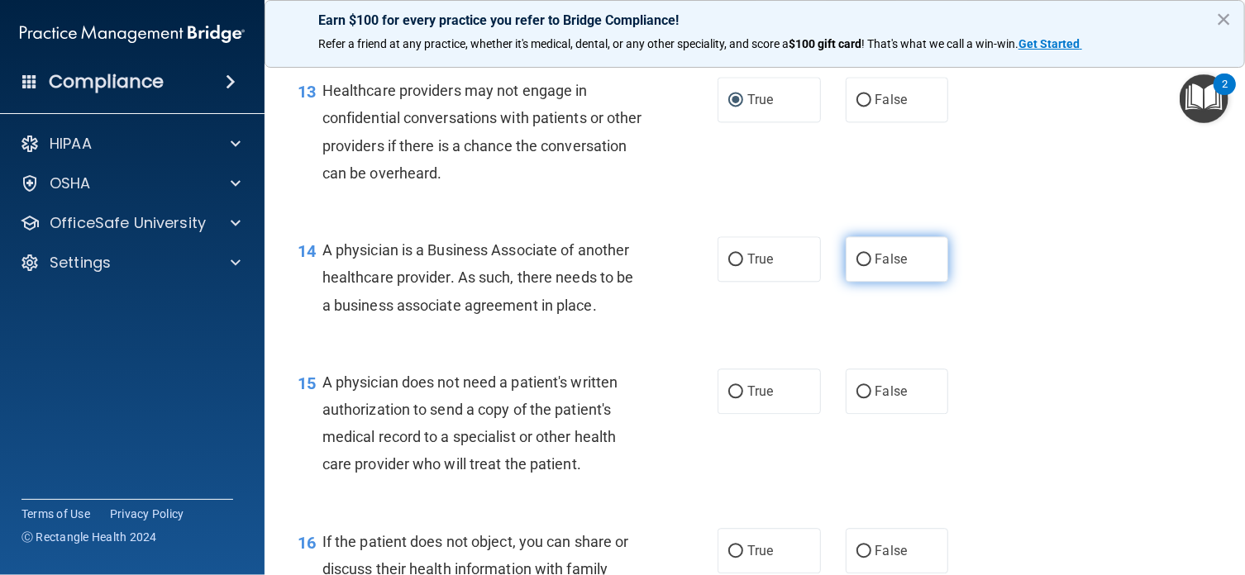
click at [856, 266] on input "False" at bounding box center [863, 260] width 15 height 12
radio input "true"
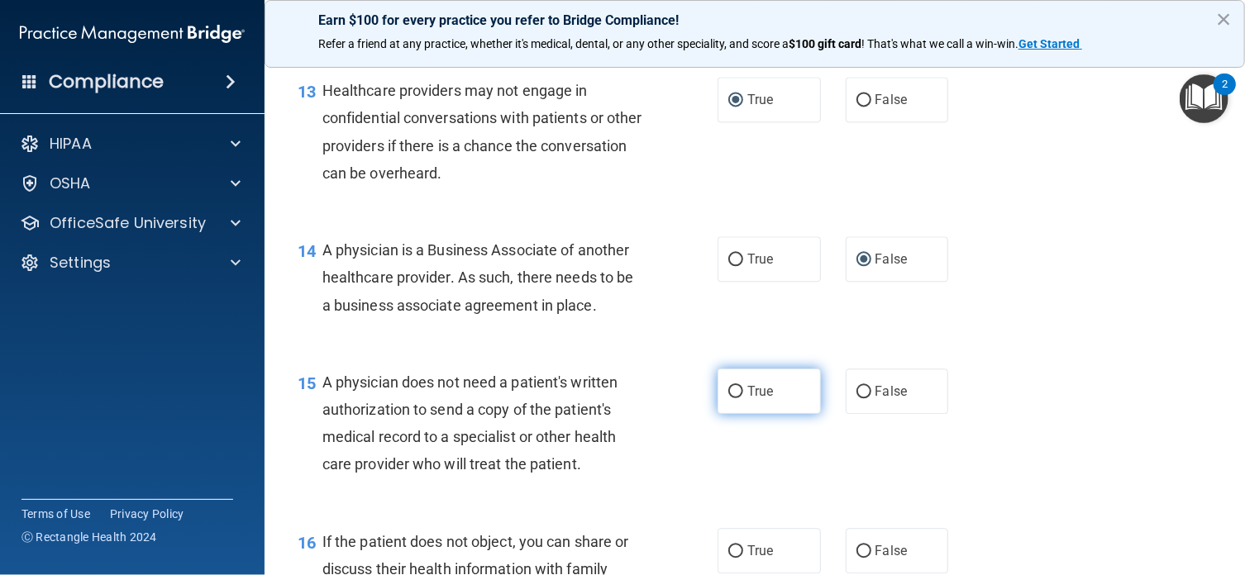
click at [731, 398] on input "True" at bounding box center [735, 392] width 15 height 12
radio input "true"
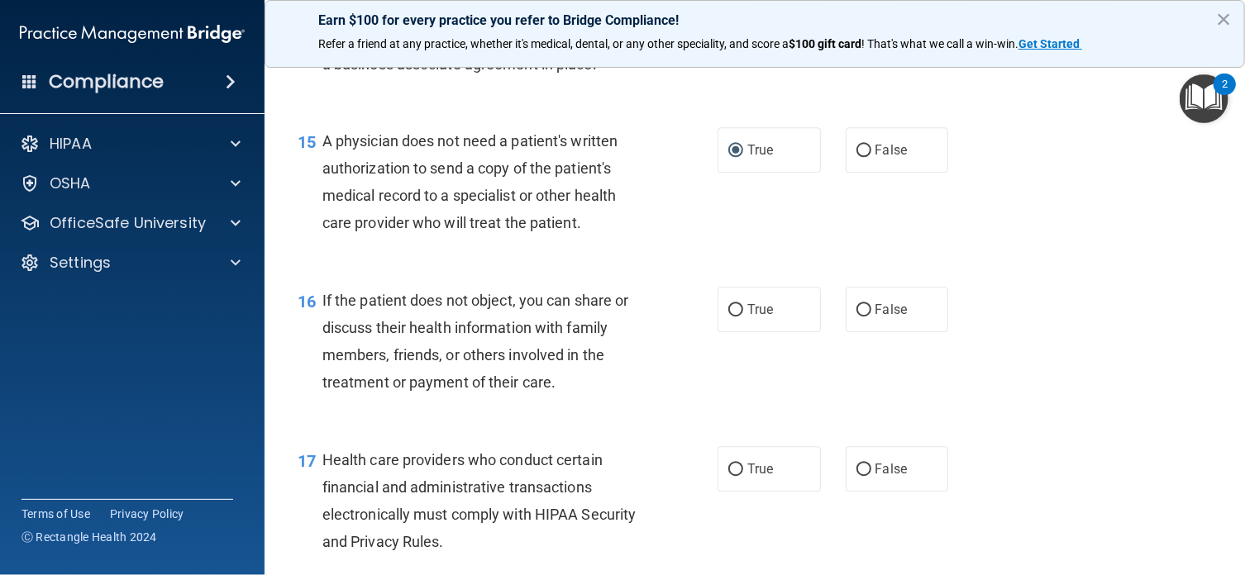
scroll to position [2182, 0]
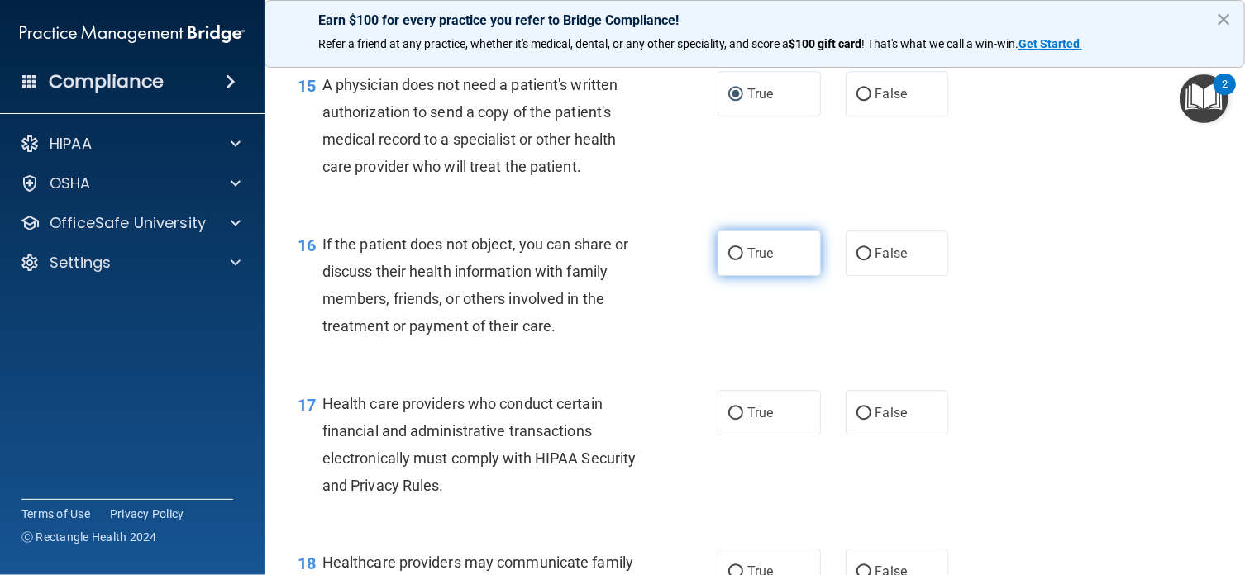
click at [728, 260] on input "True" at bounding box center [735, 254] width 15 height 12
radio input "true"
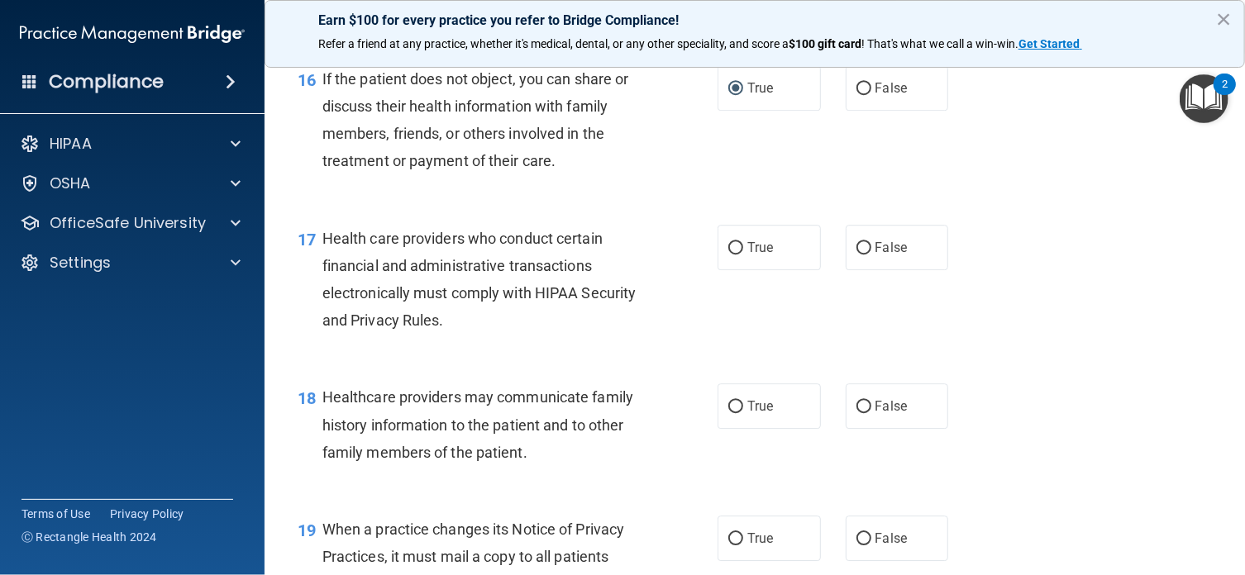
scroll to position [2402, 0]
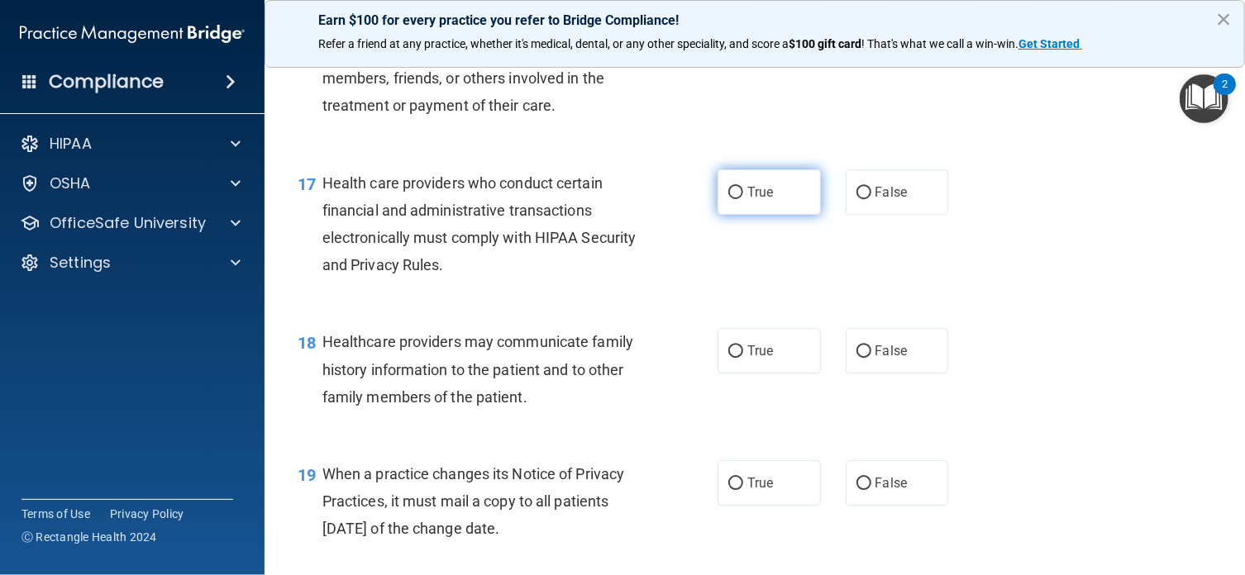
click at [728, 199] on input "True" at bounding box center [735, 193] width 15 height 12
radio input "true"
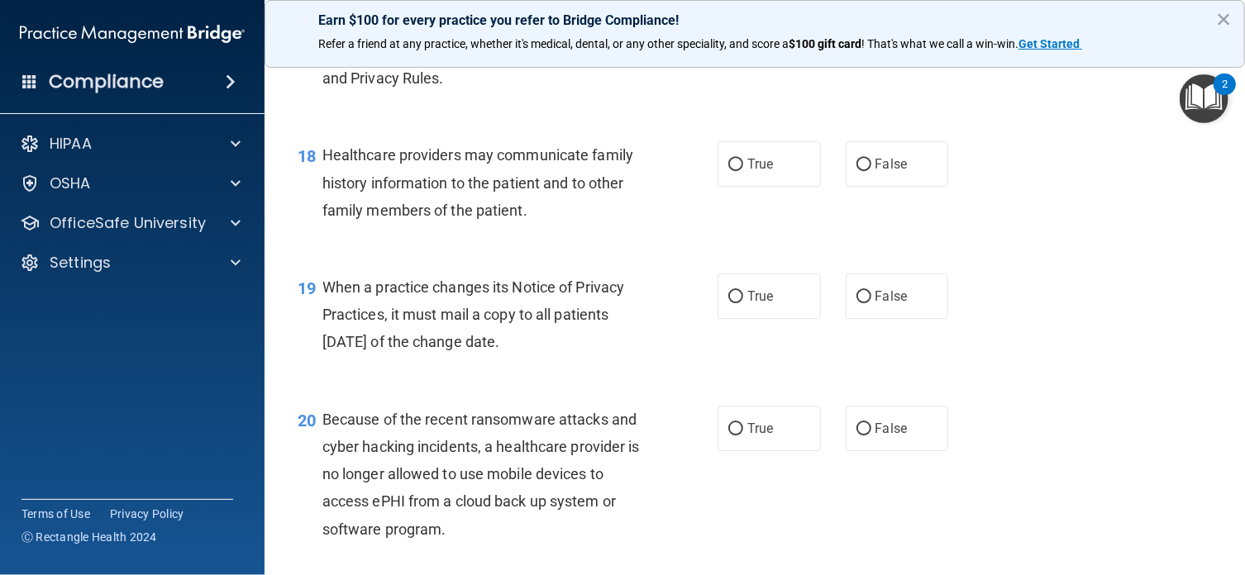
scroll to position [2601, 0]
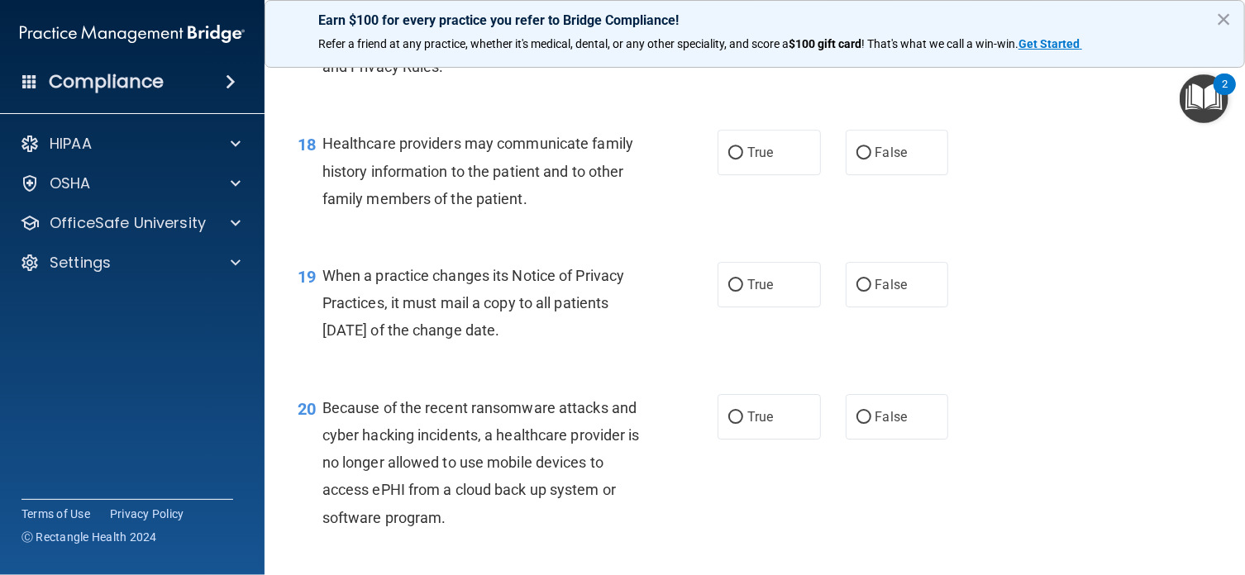
click at [1064, 225] on div "18 Healthcare providers may communicate family history information to the patie…" at bounding box center [754, 175] width 939 height 132
click at [728, 159] on input "True" at bounding box center [735, 153] width 15 height 12
radio input "true"
click at [856, 292] on input "False" at bounding box center [863, 285] width 15 height 12
radio input "true"
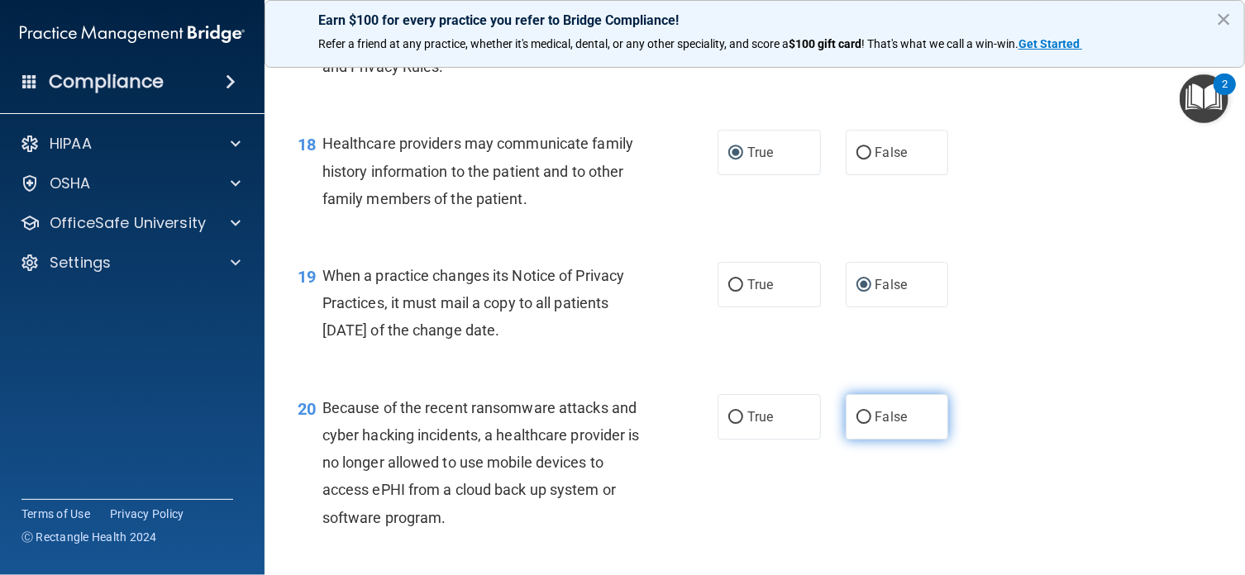
click at [856, 424] on input "False" at bounding box center [863, 418] width 15 height 12
radio input "true"
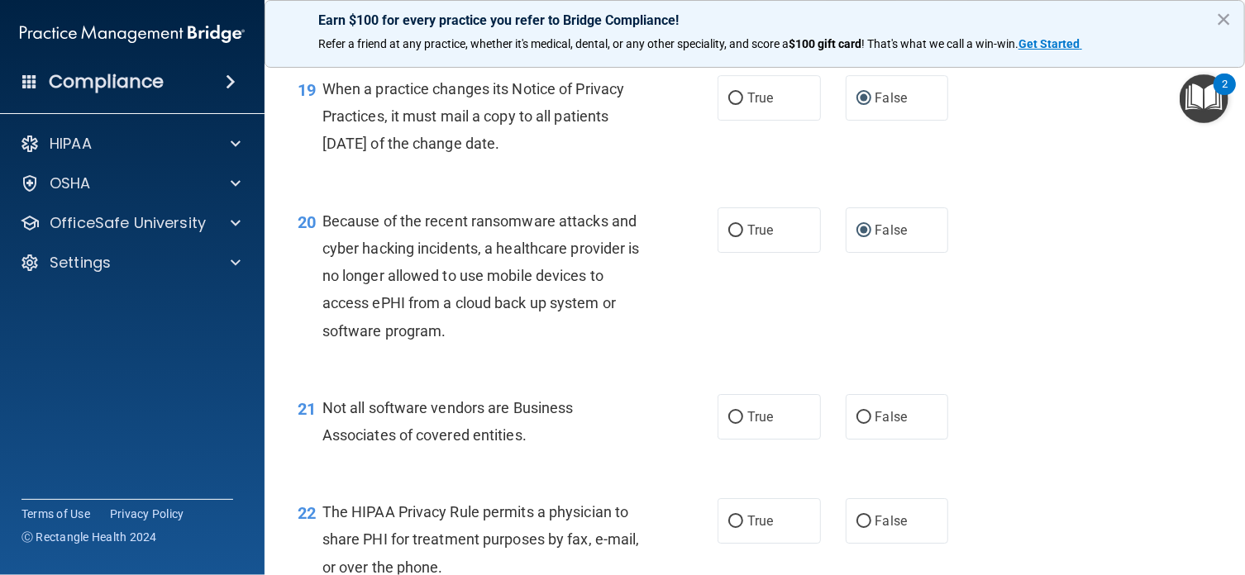
scroll to position [2942, 0]
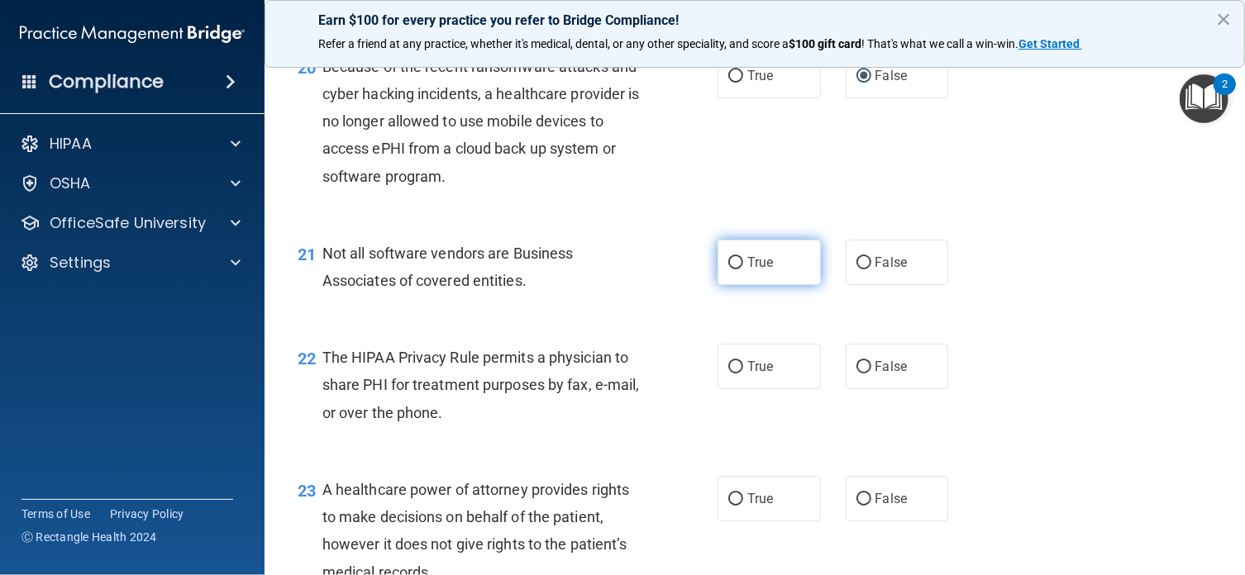
click at [728, 269] on input "True" at bounding box center [735, 263] width 15 height 12
radio input "true"
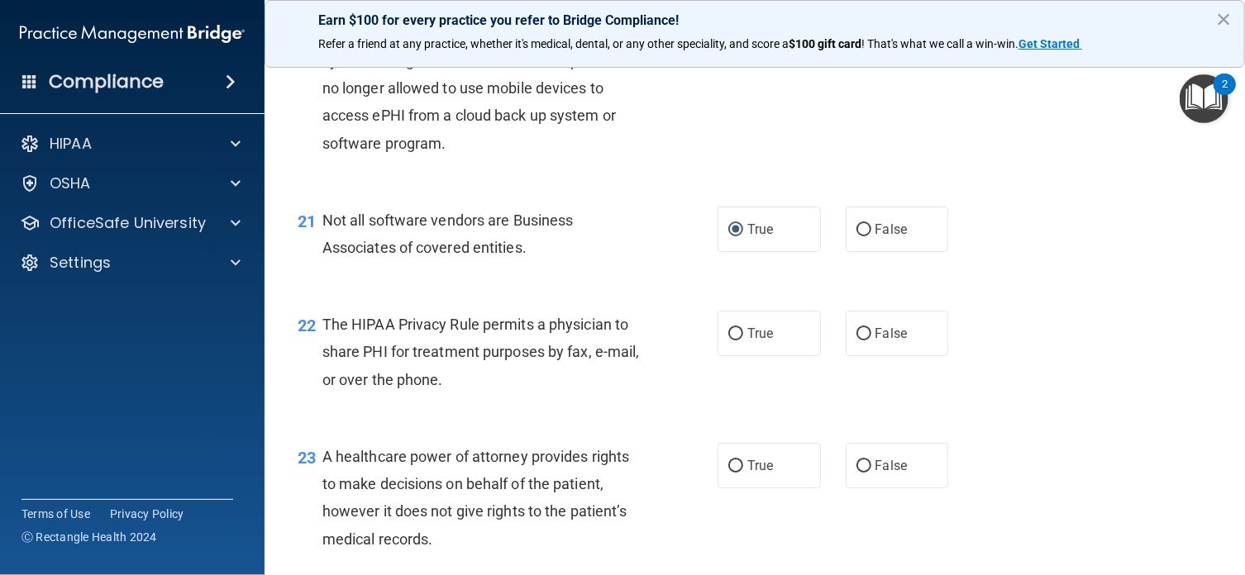
scroll to position [3097, 0]
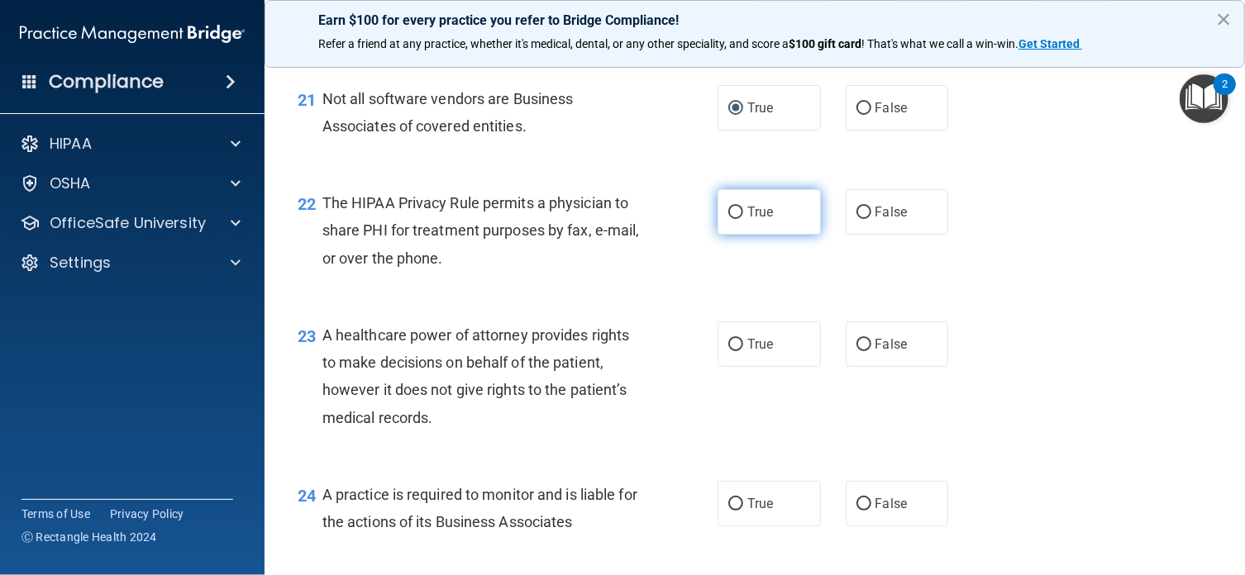
click at [731, 219] on input "True" at bounding box center [735, 213] width 15 height 12
radio input "true"
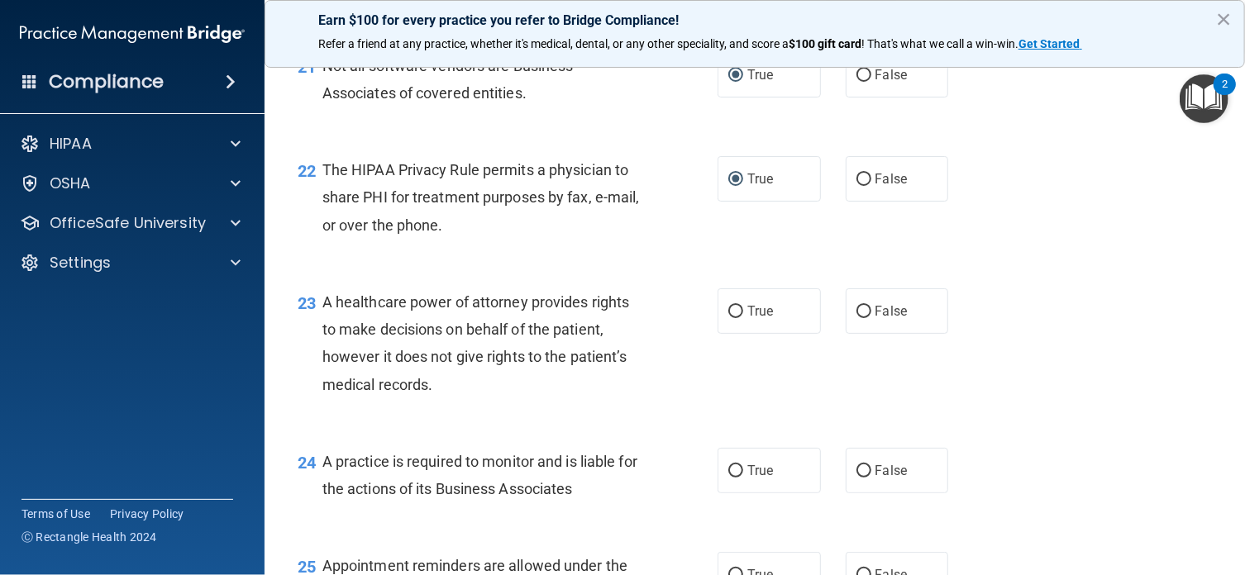
scroll to position [3173, 0]
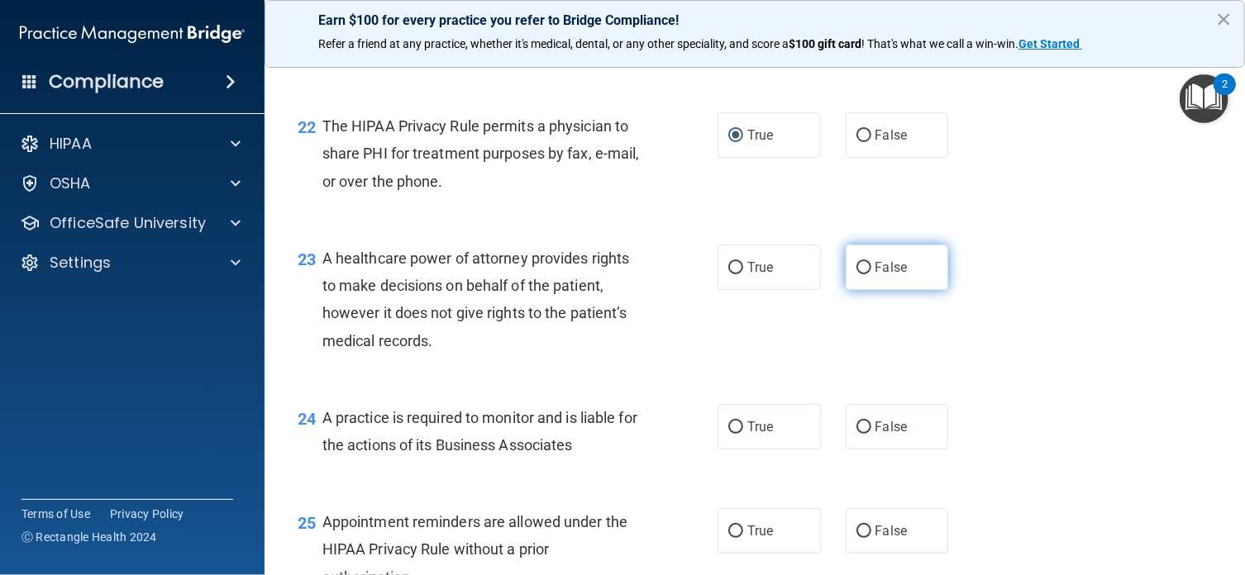
click at [858, 274] on input "False" at bounding box center [863, 268] width 15 height 12
radio input "true"
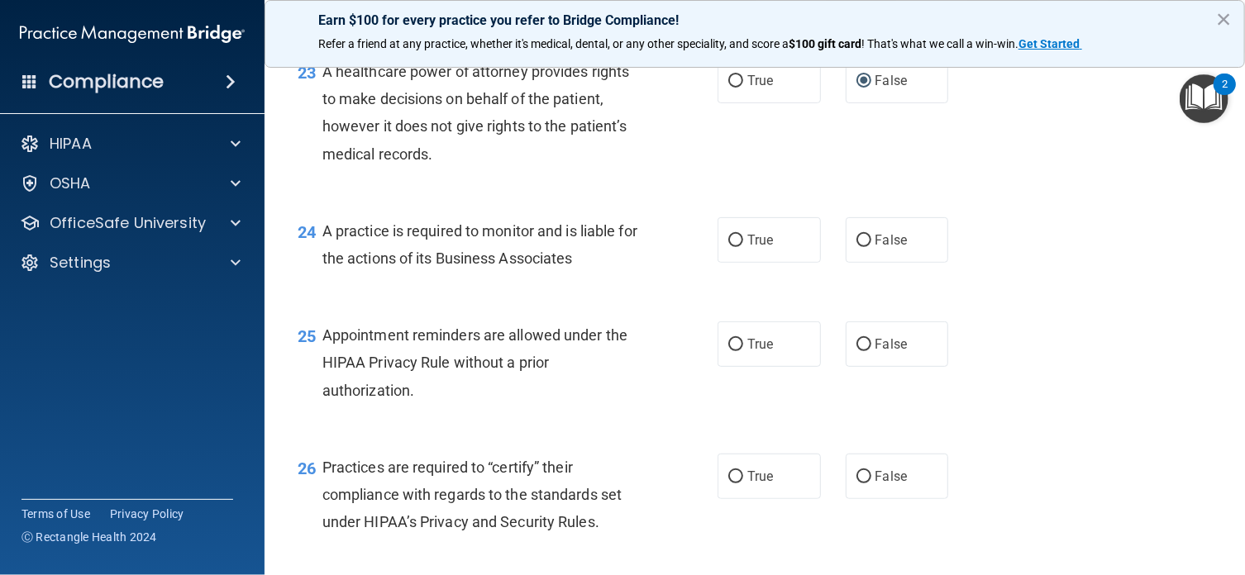
scroll to position [3383, 0]
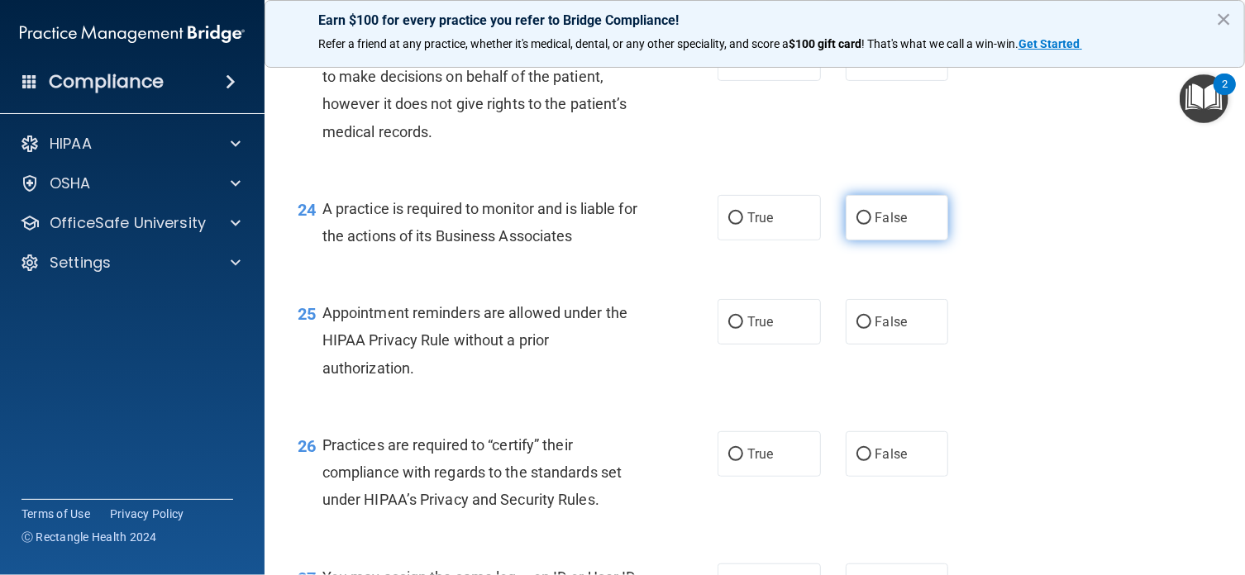
click at [856, 225] on input "False" at bounding box center [863, 218] width 15 height 12
radio input "true"
click at [1038, 411] on div "25 Appointment reminders are allowed under the HIPAA Privacy Rule without a pri…" at bounding box center [754, 345] width 939 height 132
click at [728, 329] on input "True" at bounding box center [735, 323] width 15 height 12
radio input "true"
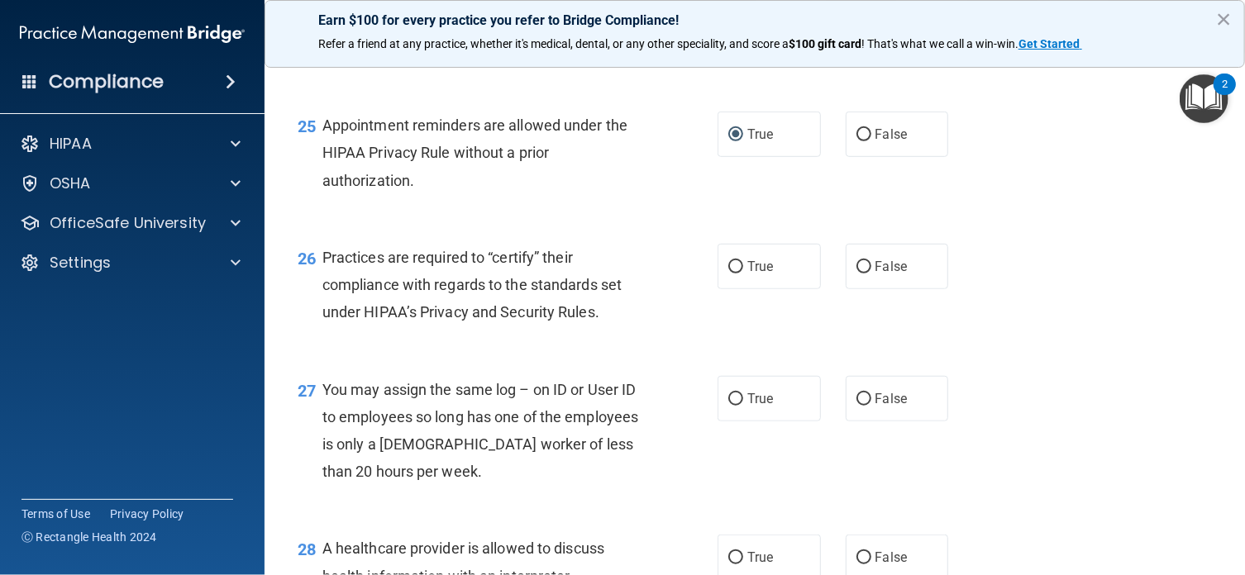
scroll to position [3614, 0]
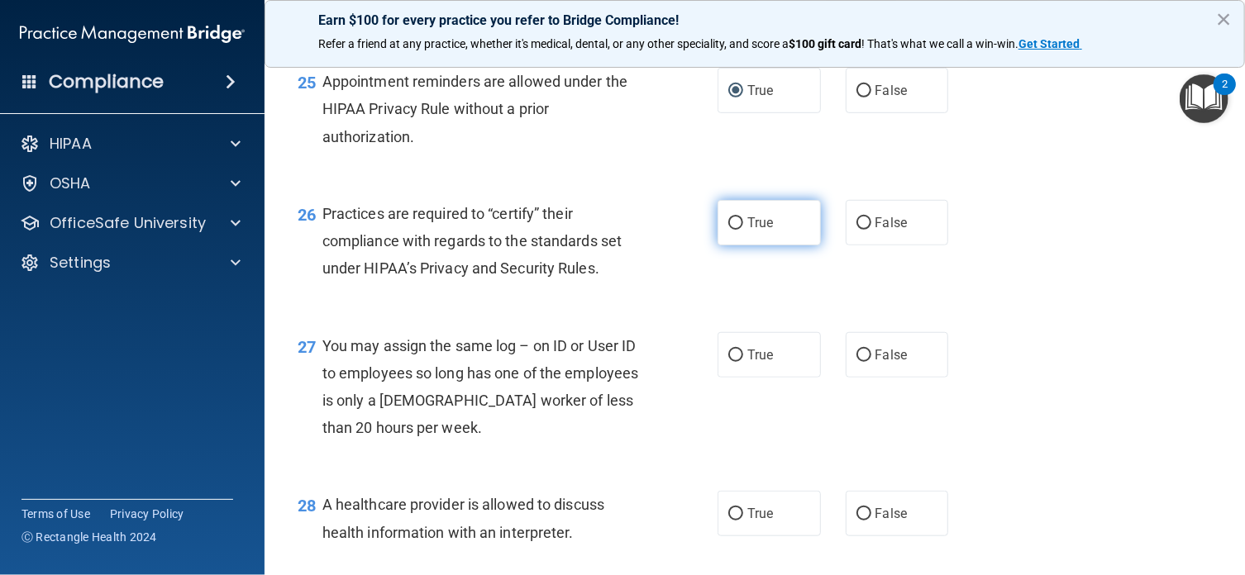
click at [728, 230] on input "True" at bounding box center [735, 223] width 15 height 12
radio input "true"
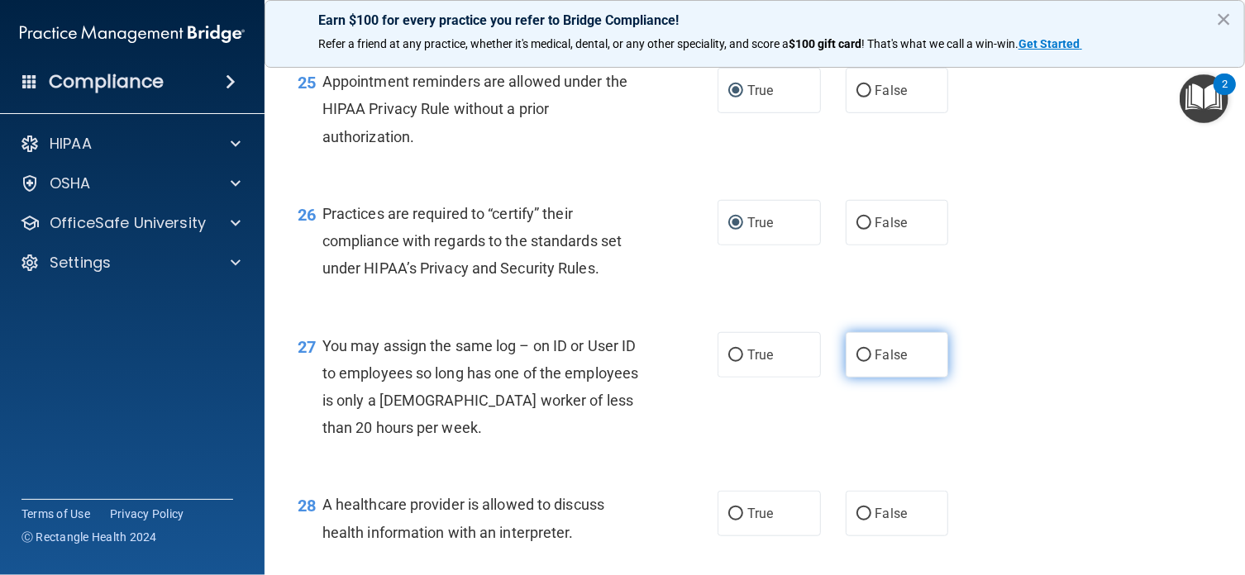
click at [859, 362] on input "False" at bounding box center [863, 356] width 15 height 12
radio input "true"
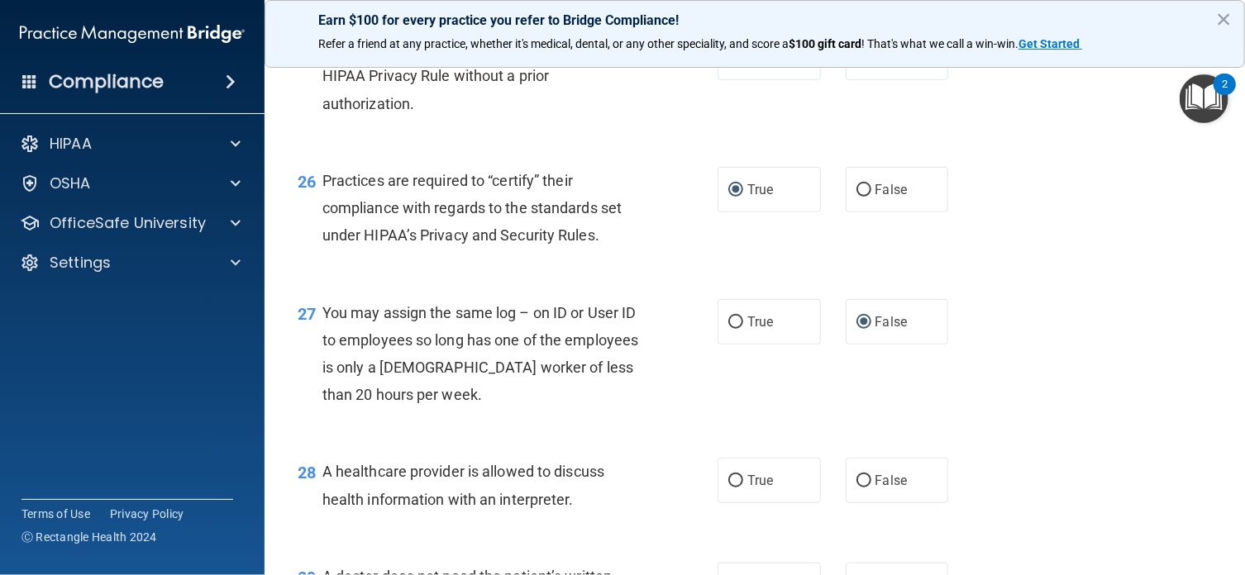
scroll to position [3780, 0]
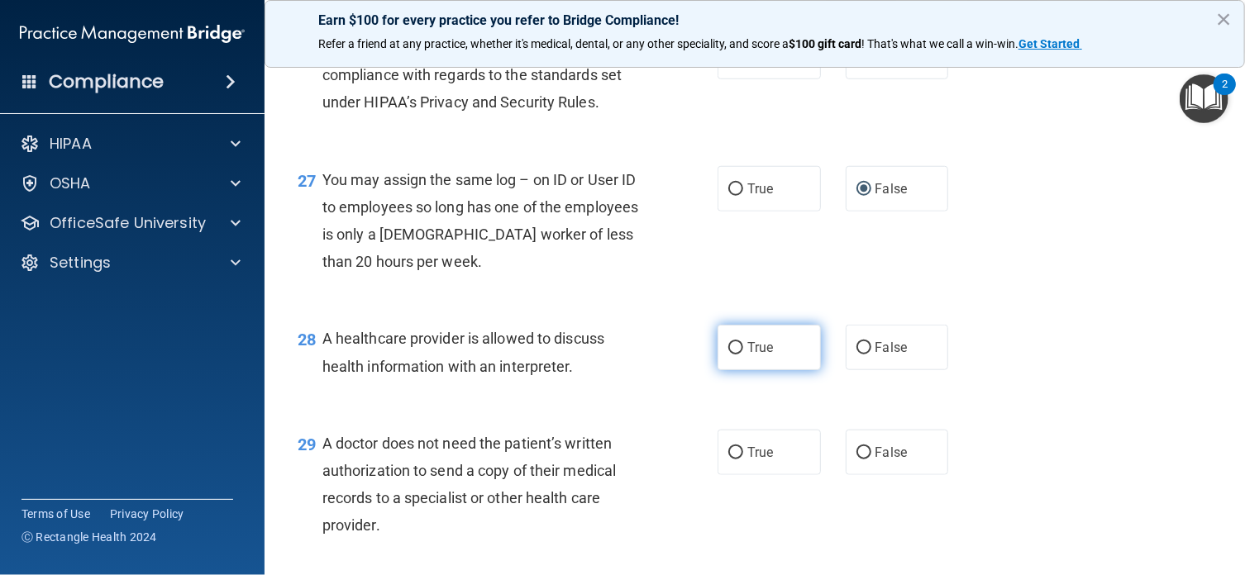
click at [729, 355] on input "True" at bounding box center [735, 348] width 15 height 12
radio input "true"
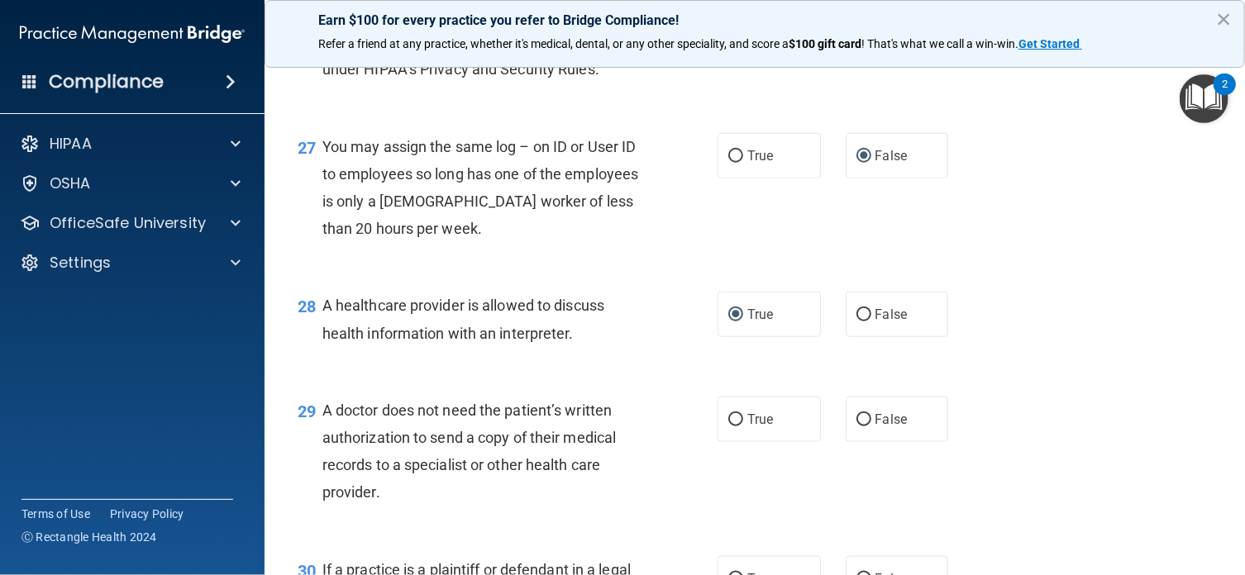
scroll to position [3879, 0]
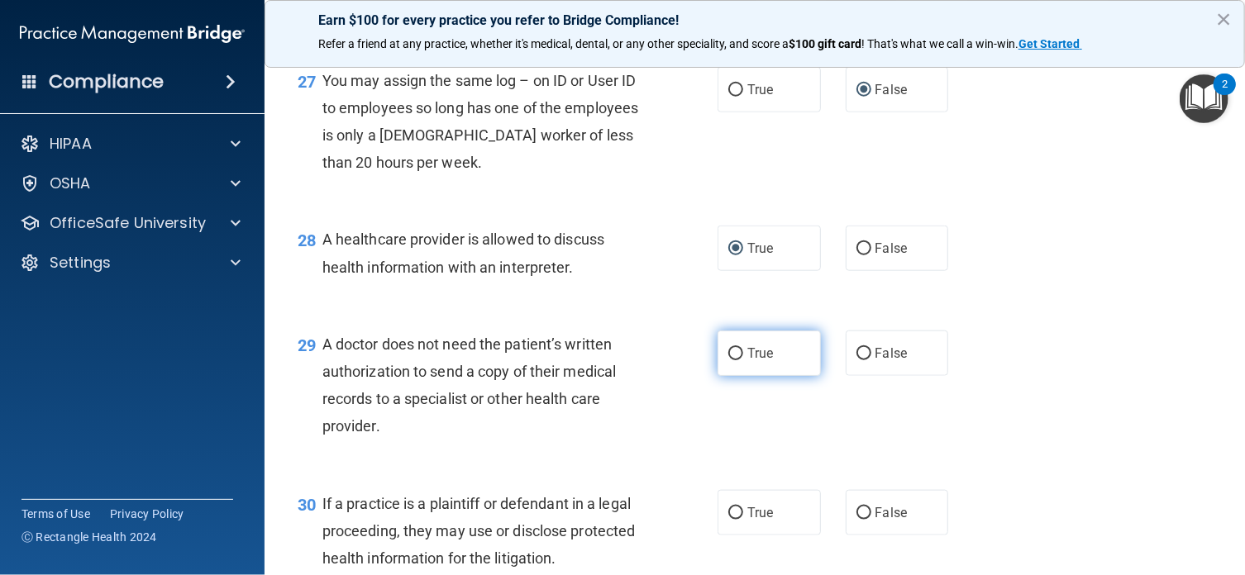
click at [731, 360] on input "True" at bounding box center [735, 354] width 15 height 12
radio input "true"
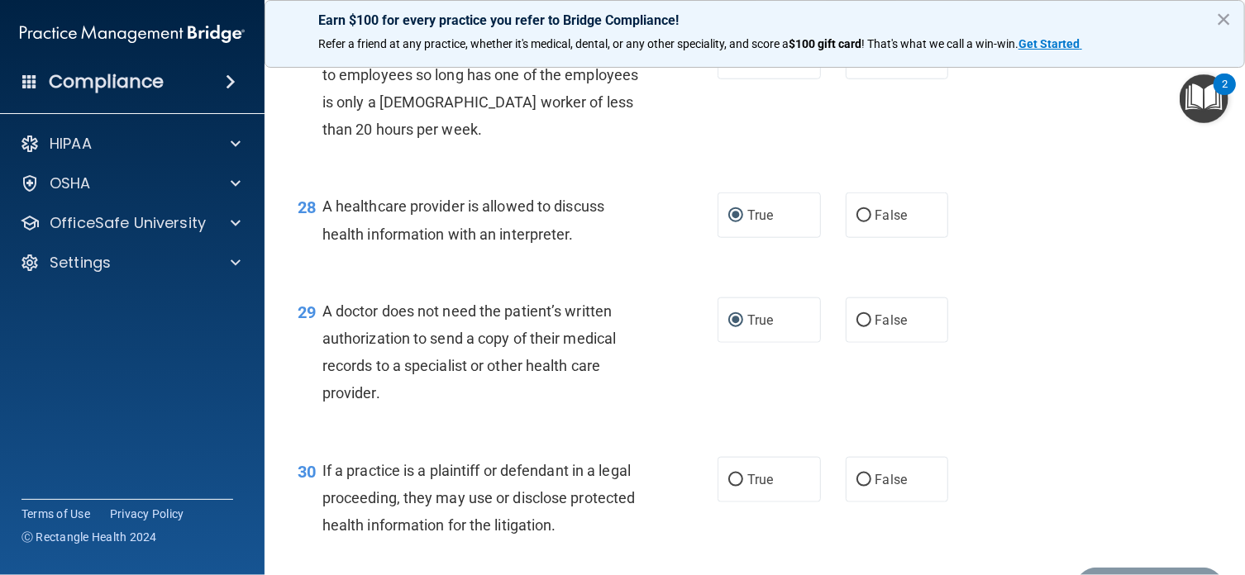
scroll to position [4040, 0]
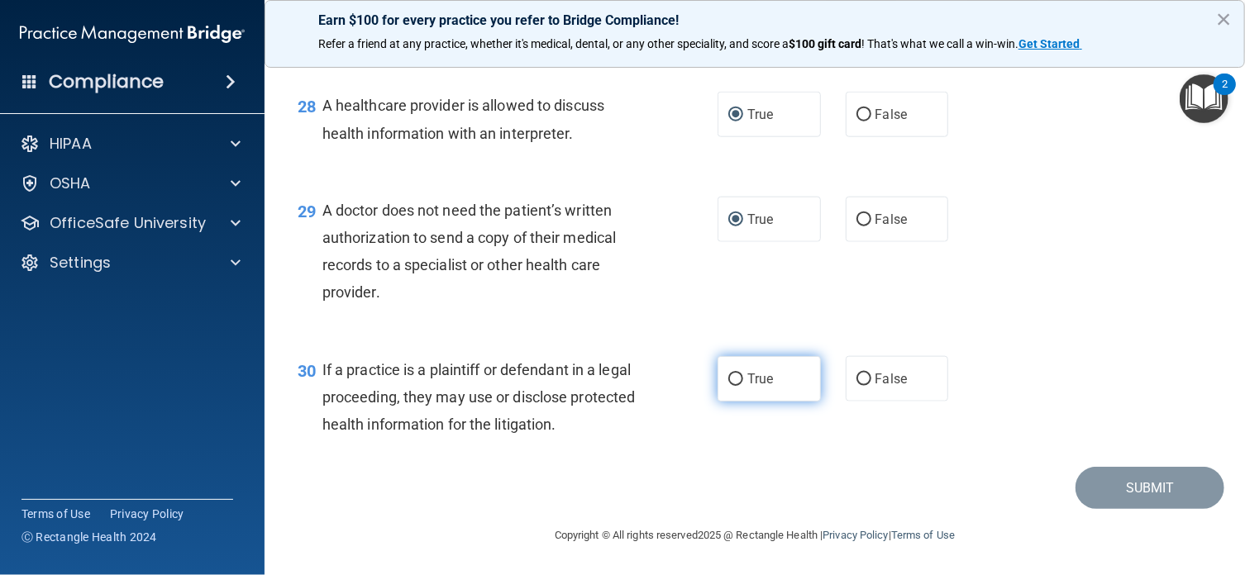
click at [728, 377] on input "True" at bounding box center [735, 380] width 15 height 12
radio input "true"
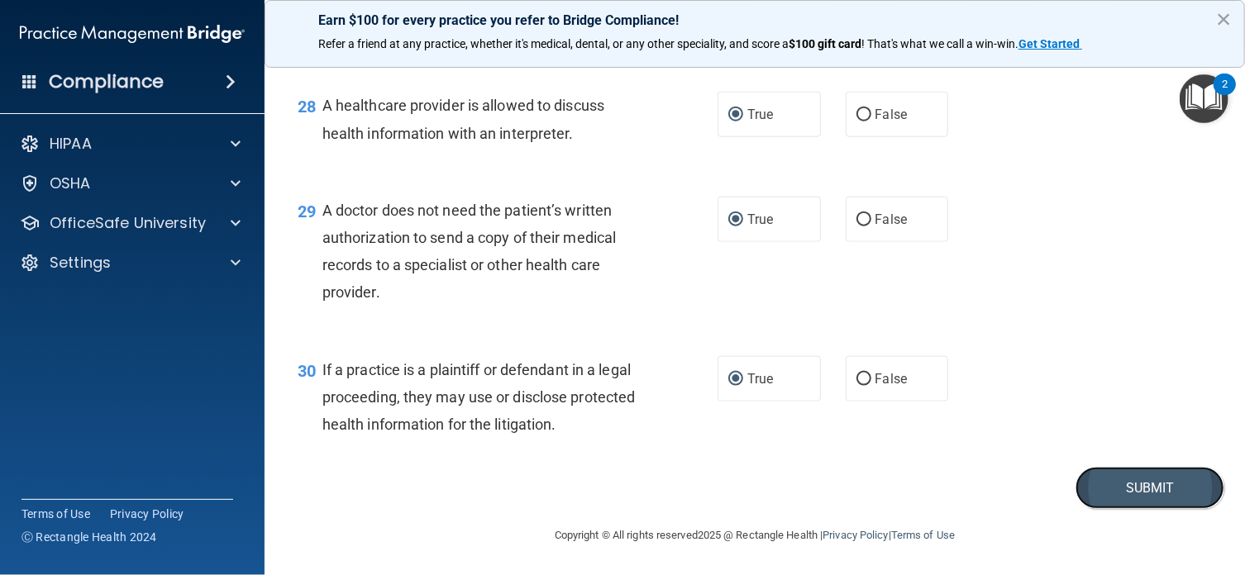
click at [1128, 488] on button "Submit" at bounding box center [1149, 488] width 149 height 42
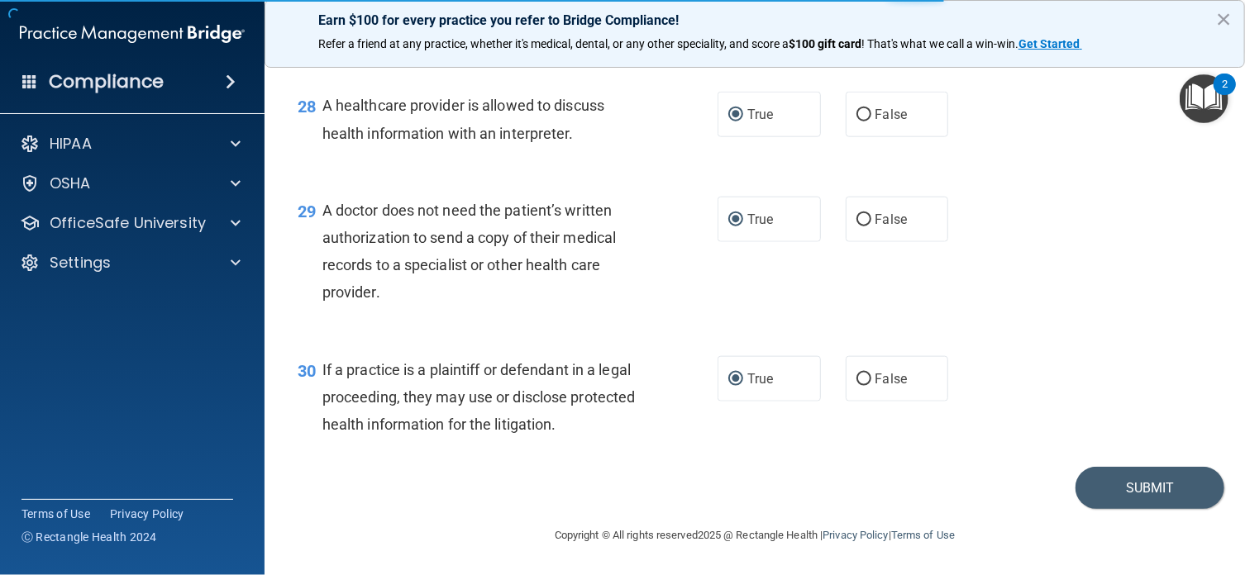
drag, startPoint x: 1188, startPoint y: 260, endPoint x: 1161, endPoint y: 260, distance: 26.4
click at [1161, 260] on div "29 A doctor does not need the patient’s written authorization to send a copy of…" at bounding box center [754, 255] width 939 height 159
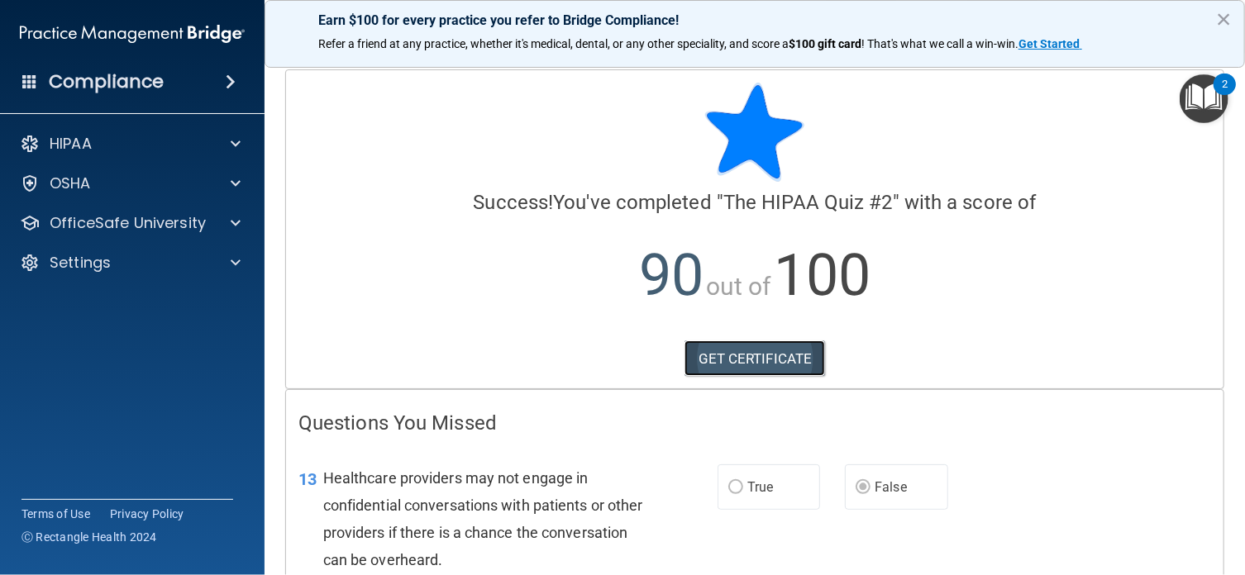
click at [740, 358] on link "GET CERTIFICATE" at bounding box center [754, 358] width 141 height 36
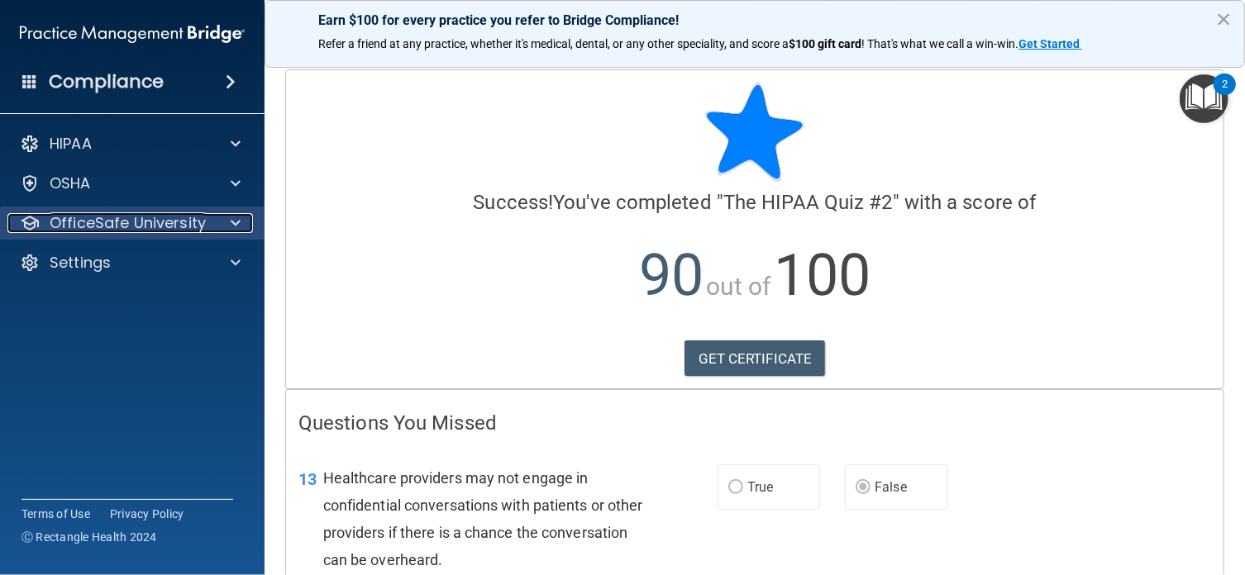
click at [235, 223] on span at bounding box center [236, 223] width 10 height 20
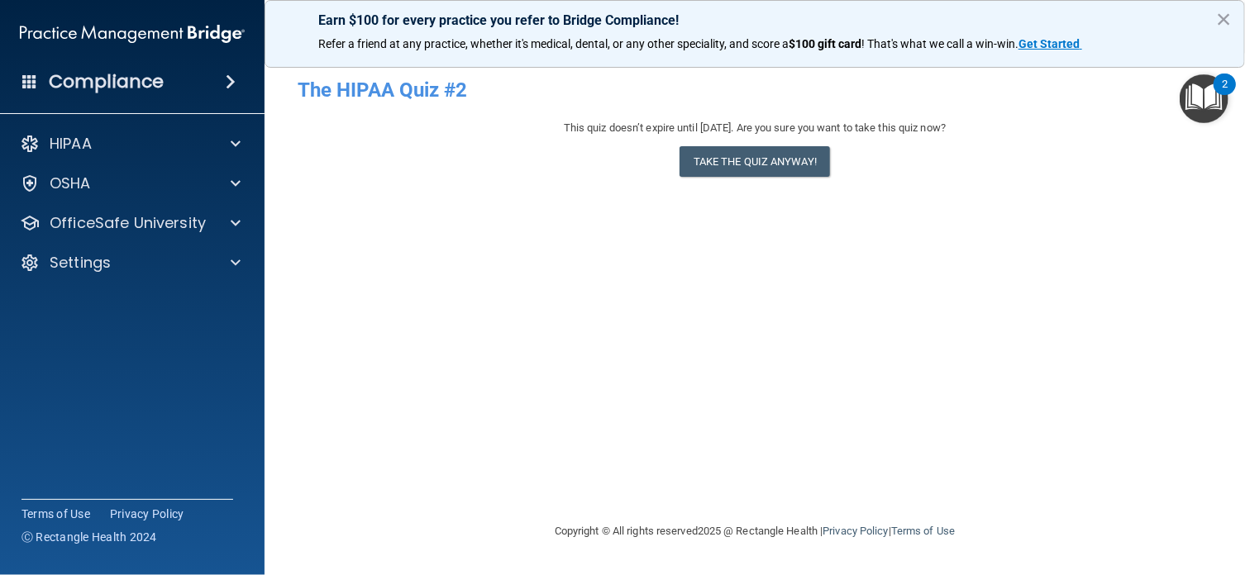
click at [1213, 19] on div "Earn $100 for every practice you refer to Bridge Compliance! Refer a friend at …" at bounding box center [754, 34] width 980 height 68
click at [1222, 17] on button "×" at bounding box center [1224, 19] width 16 height 26
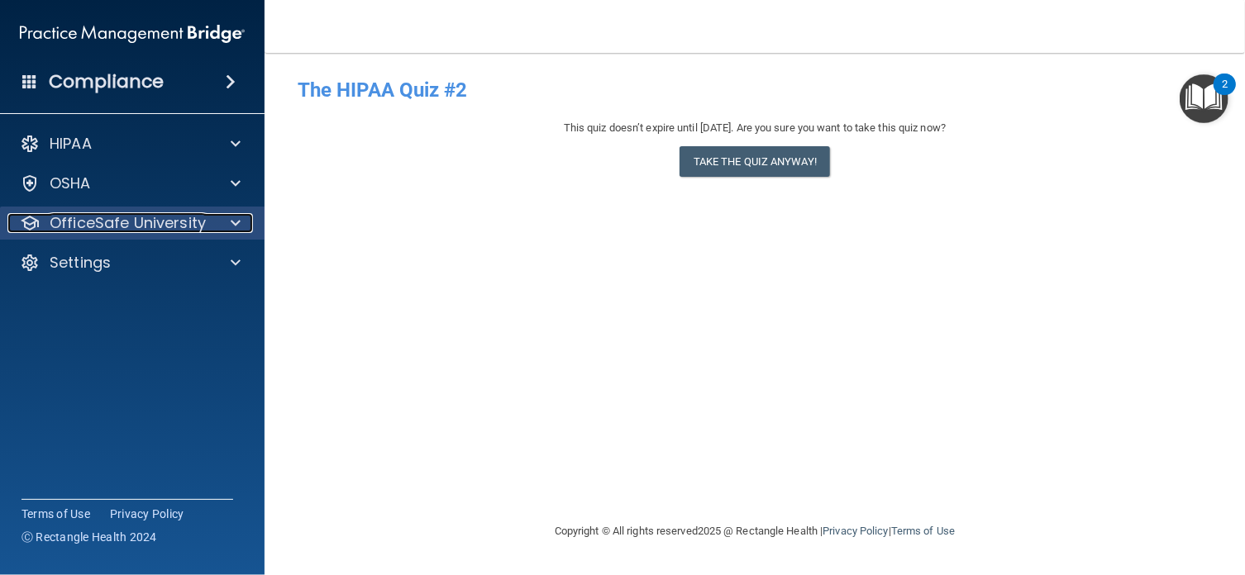
click at [235, 221] on span at bounding box center [236, 223] width 10 height 20
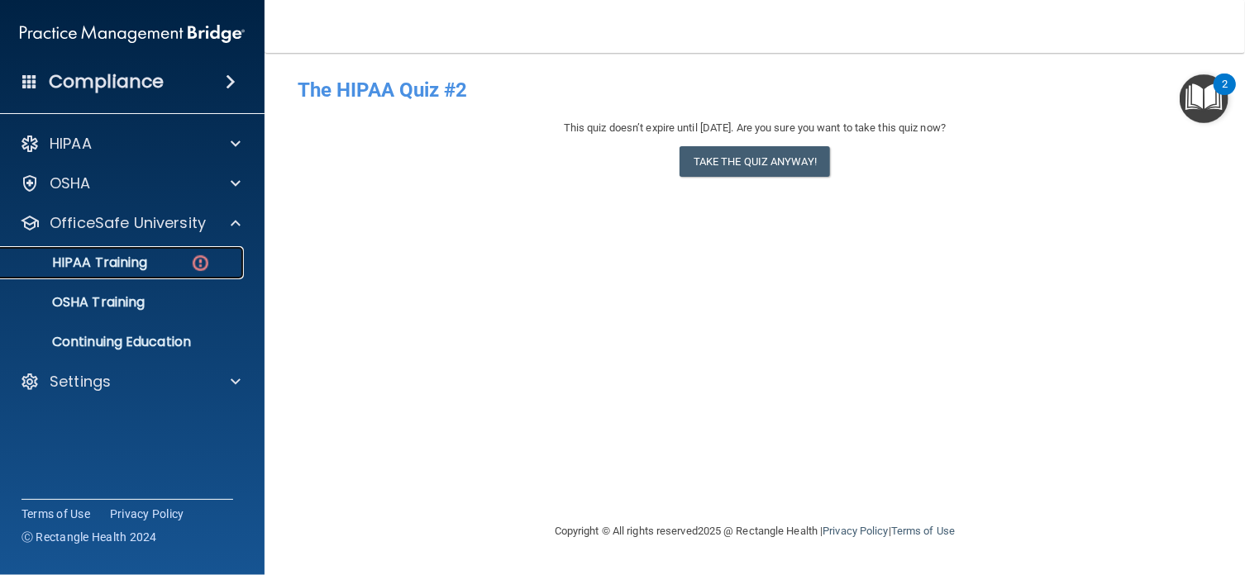
click at [119, 259] on p "HIPAA Training" at bounding box center [79, 263] width 136 height 17
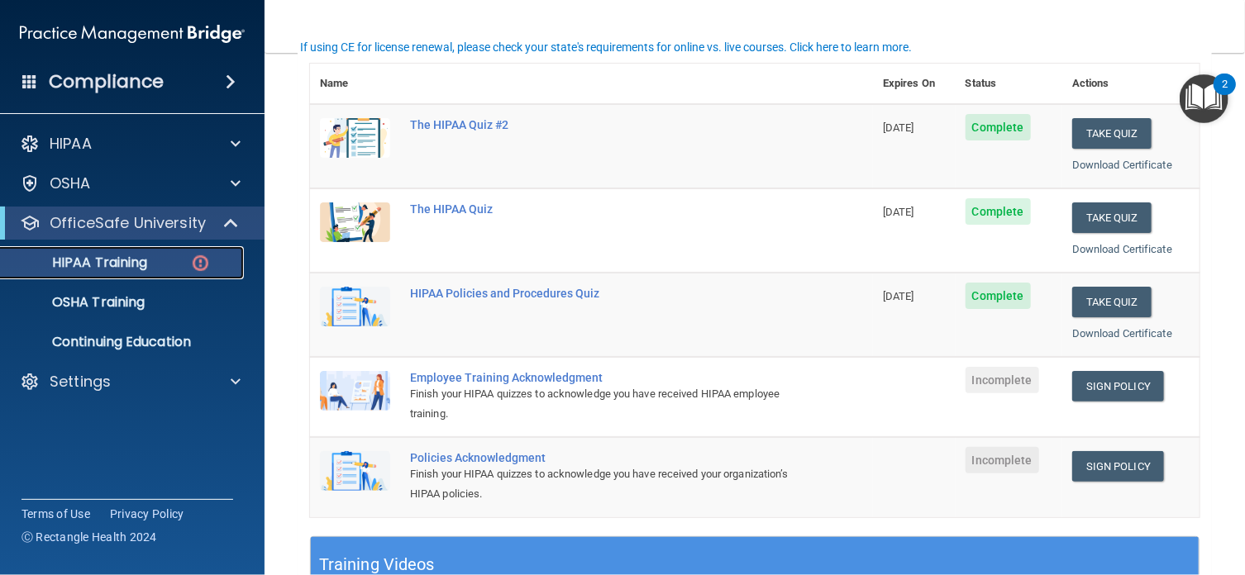
scroll to position [264, 0]
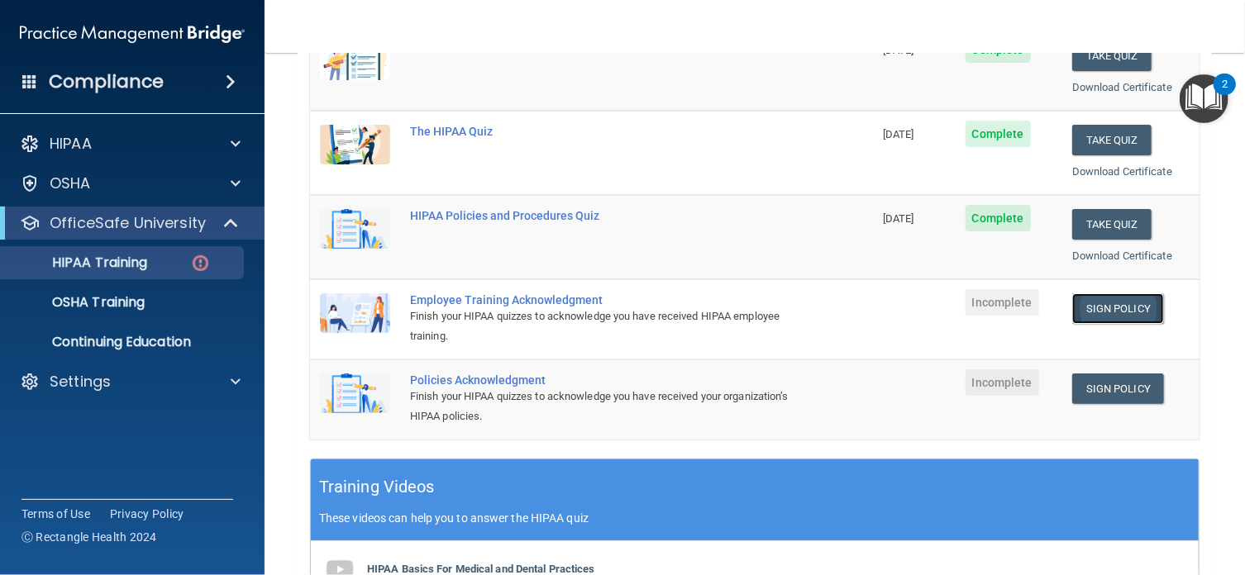
click at [1120, 303] on link "Sign Policy" at bounding box center [1118, 308] width 92 height 31
click at [1093, 392] on link "Sign Policy" at bounding box center [1118, 389] width 92 height 31
click at [1131, 303] on link "Sign Policy" at bounding box center [1118, 308] width 92 height 31
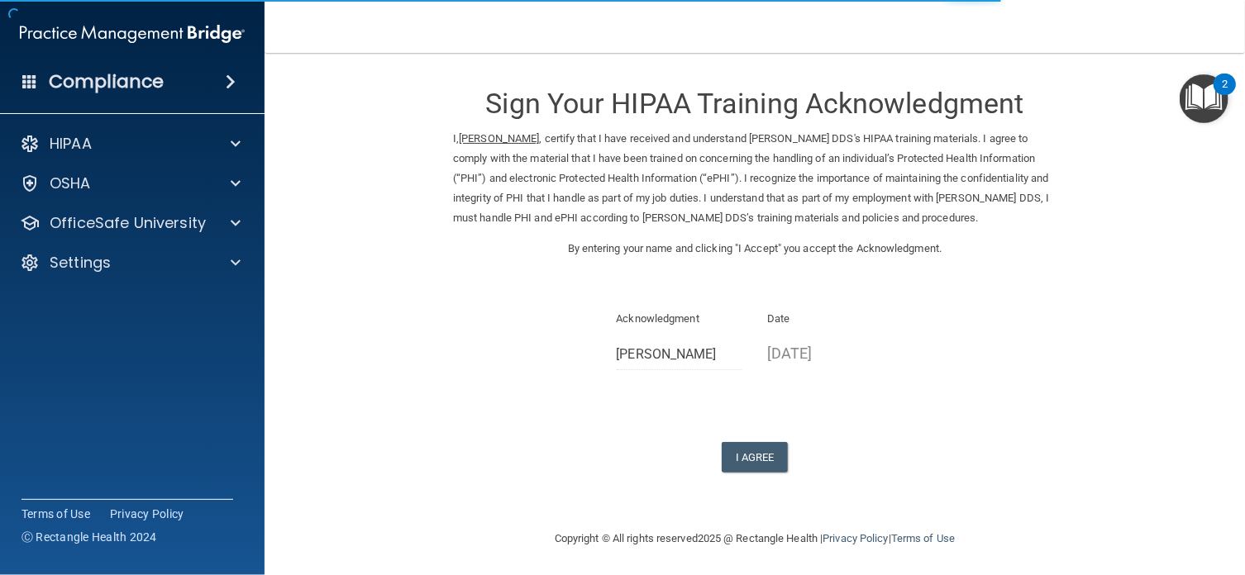
click at [873, 483] on form "Sign Your HIPAA Training Acknowledgment I, [PERSON_NAME] , certify that I have …" at bounding box center [755, 290] width 914 height 443
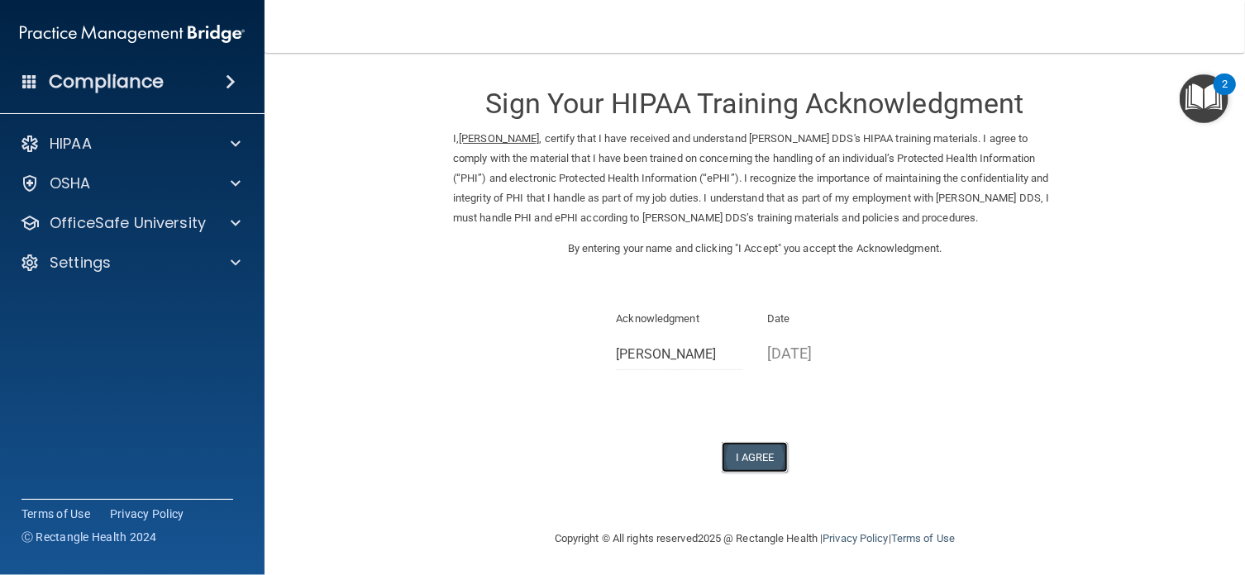
click at [750, 455] on button "I Agree" at bounding box center [754, 457] width 66 height 31
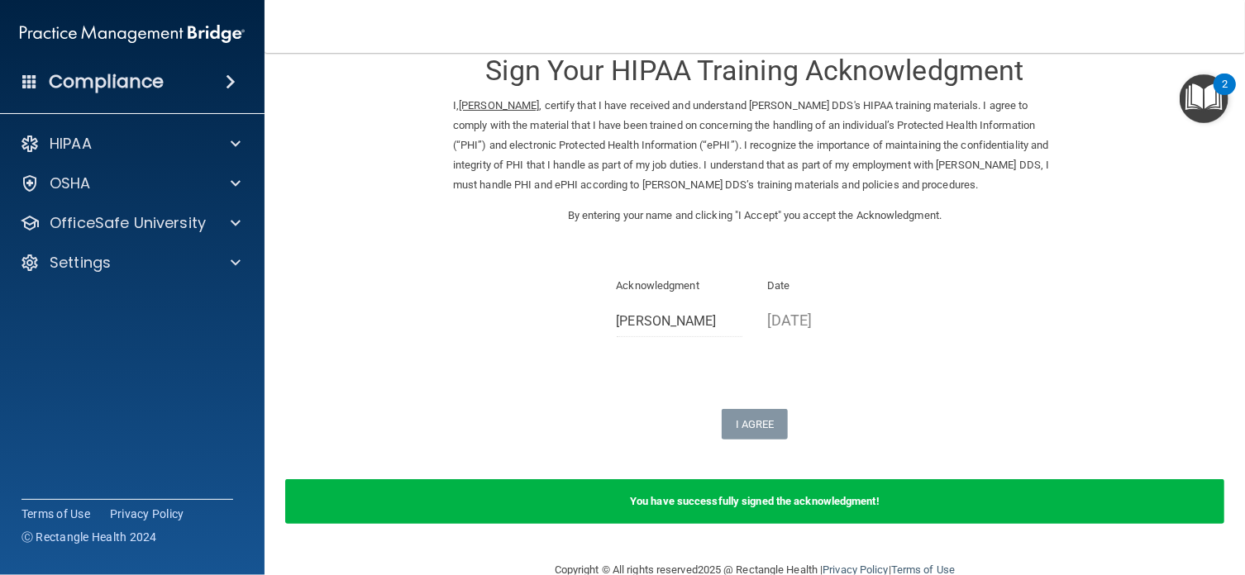
scroll to position [67, 0]
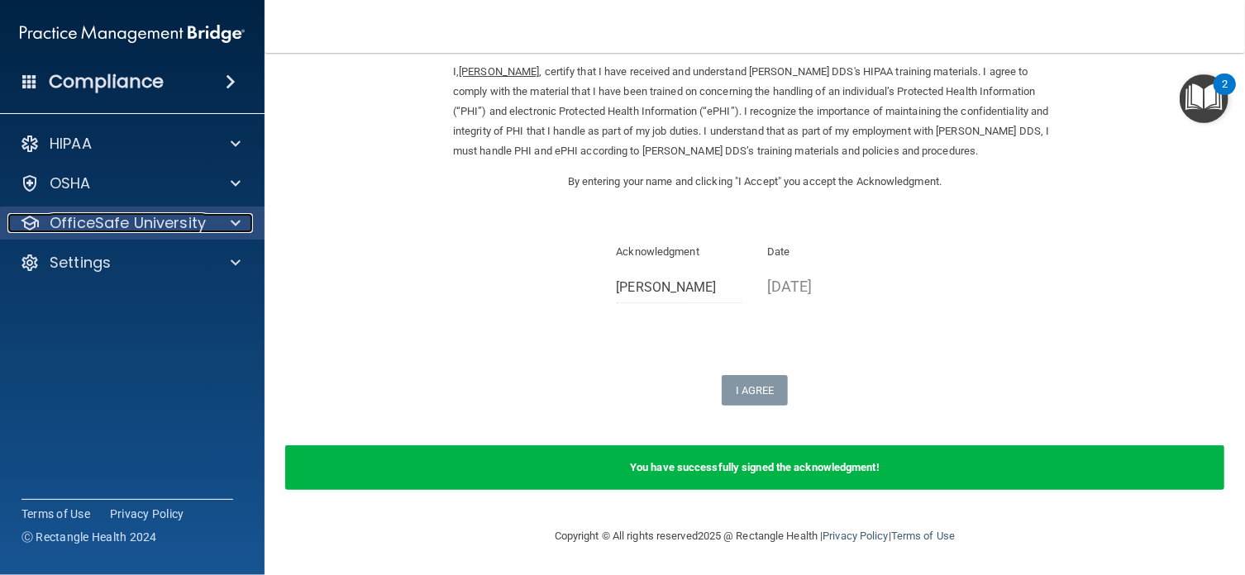
click at [231, 217] on span at bounding box center [236, 223] width 10 height 20
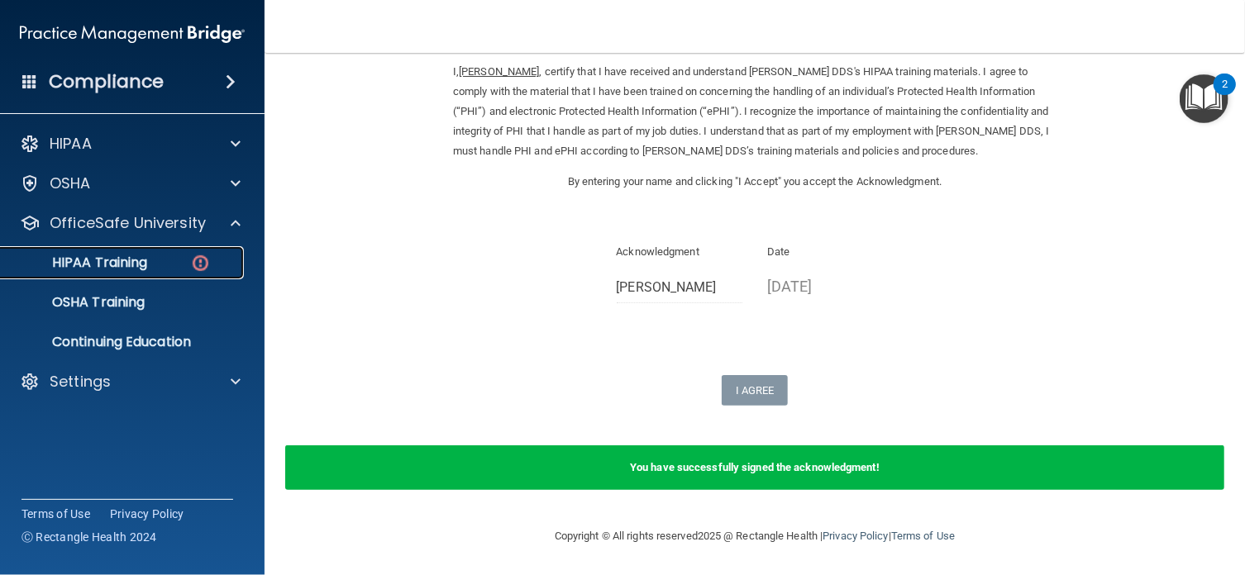
click at [124, 256] on p "HIPAA Training" at bounding box center [79, 263] width 136 height 17
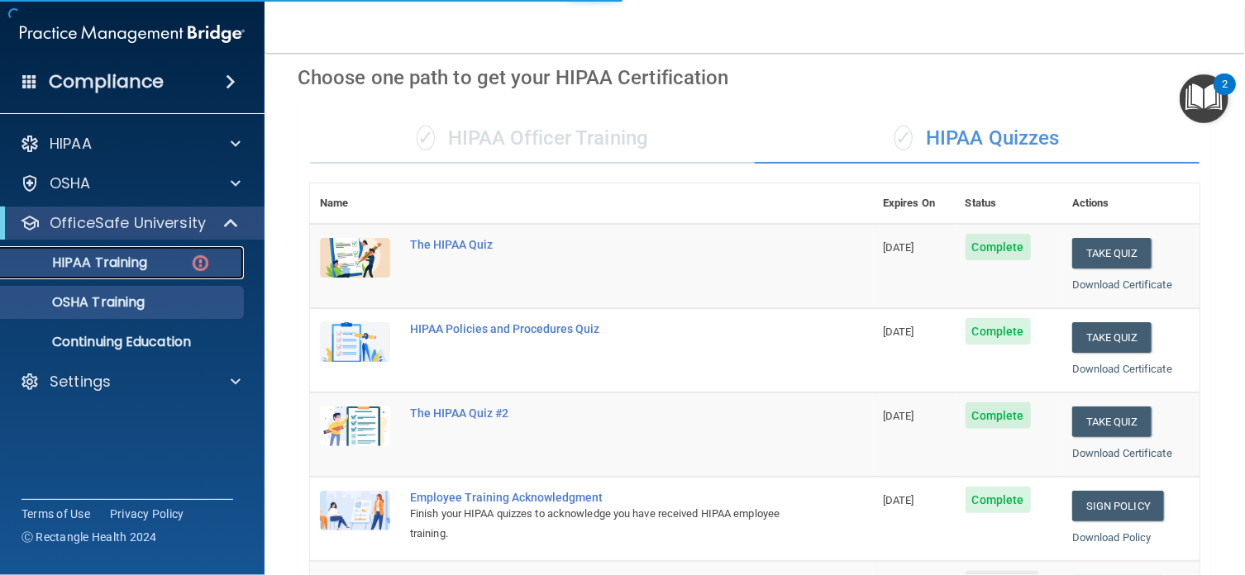
scroll to position [662, 0]
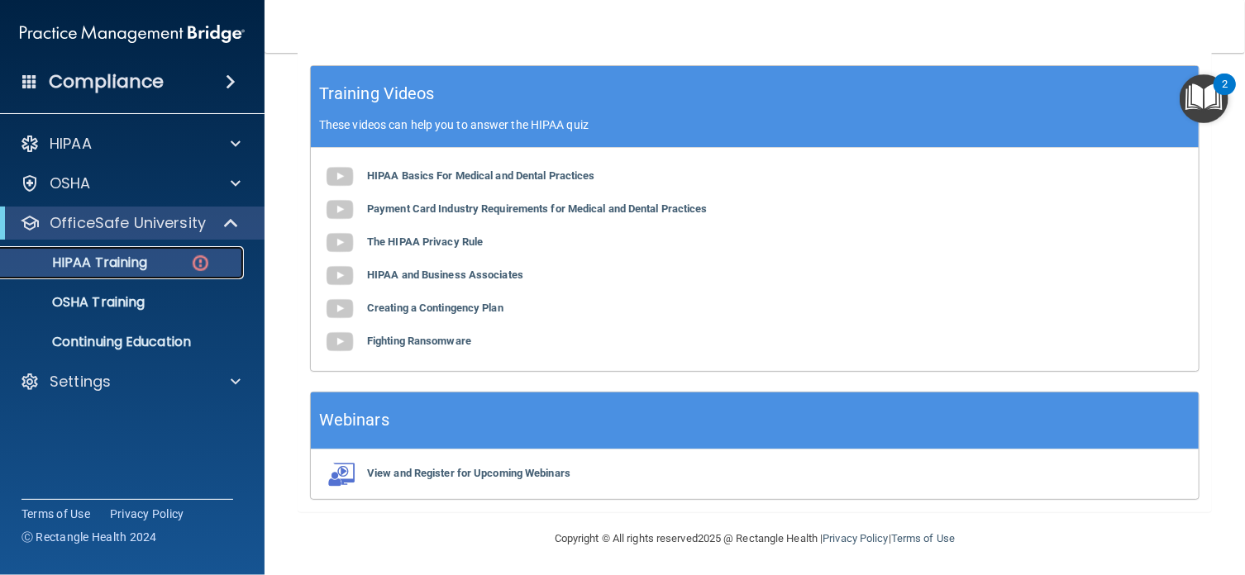
click at [99, 258] on p "HIPAA Training" at bounding box center [79, 263] width 136 height 17
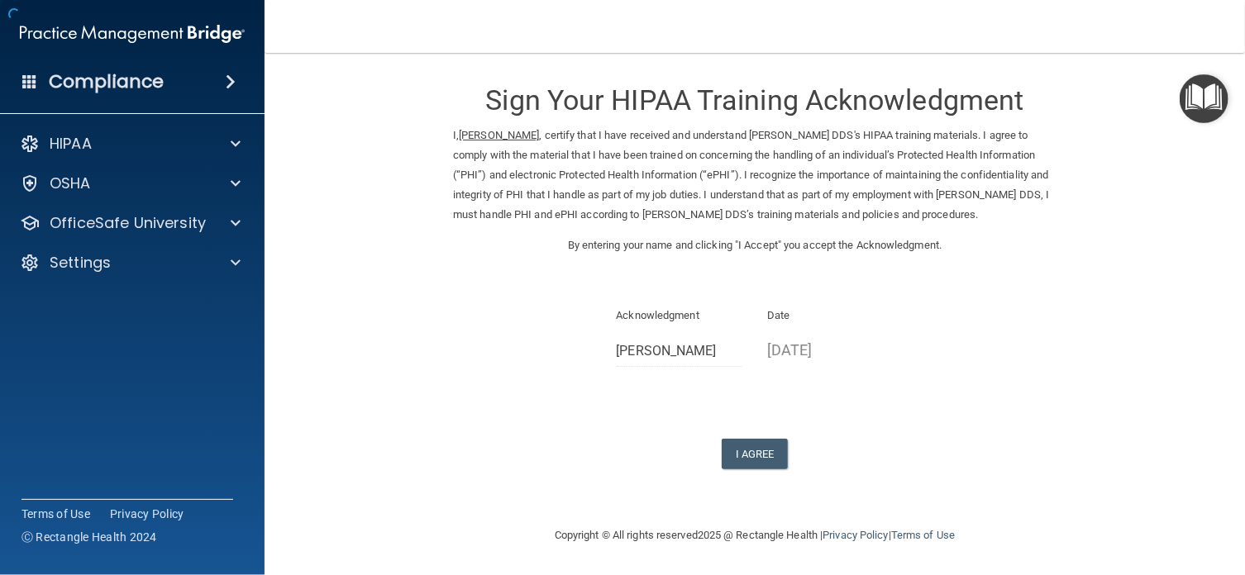
scroll to position [2, 0]
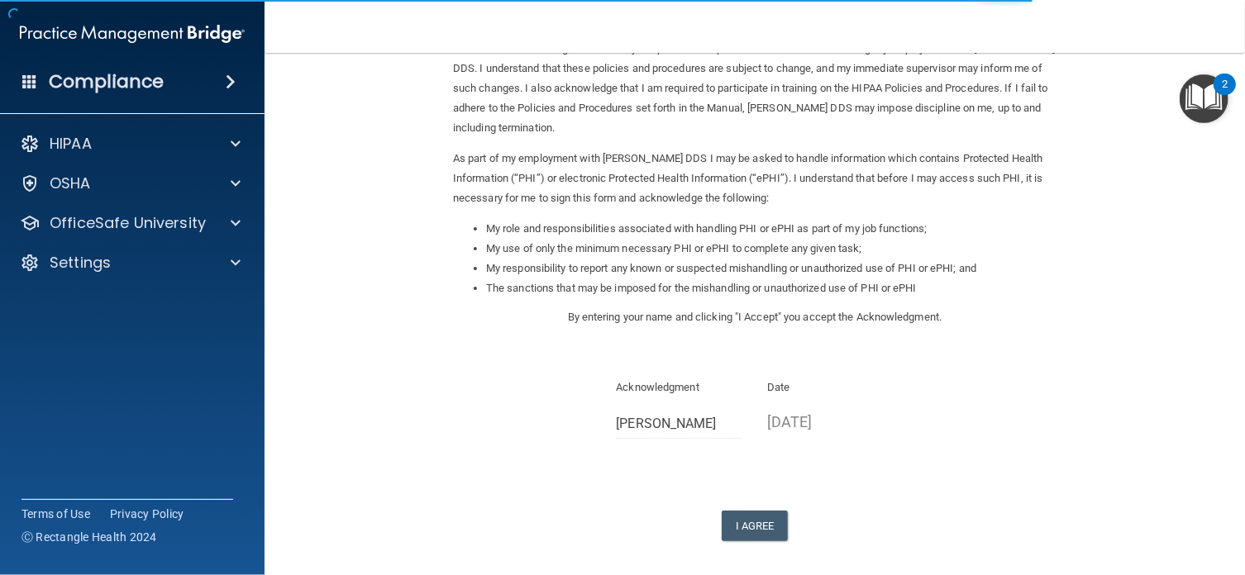
scroll to position [182, 0]
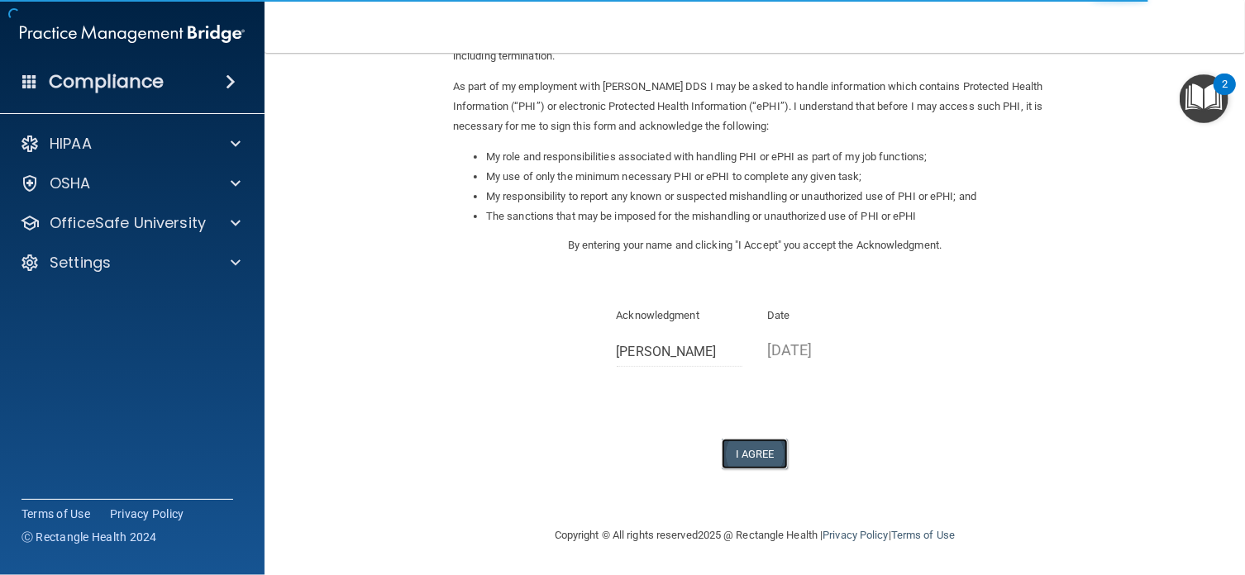
click at [748, 450] on button "I Agree" at bounding box center [754, 454] width 66 height 31
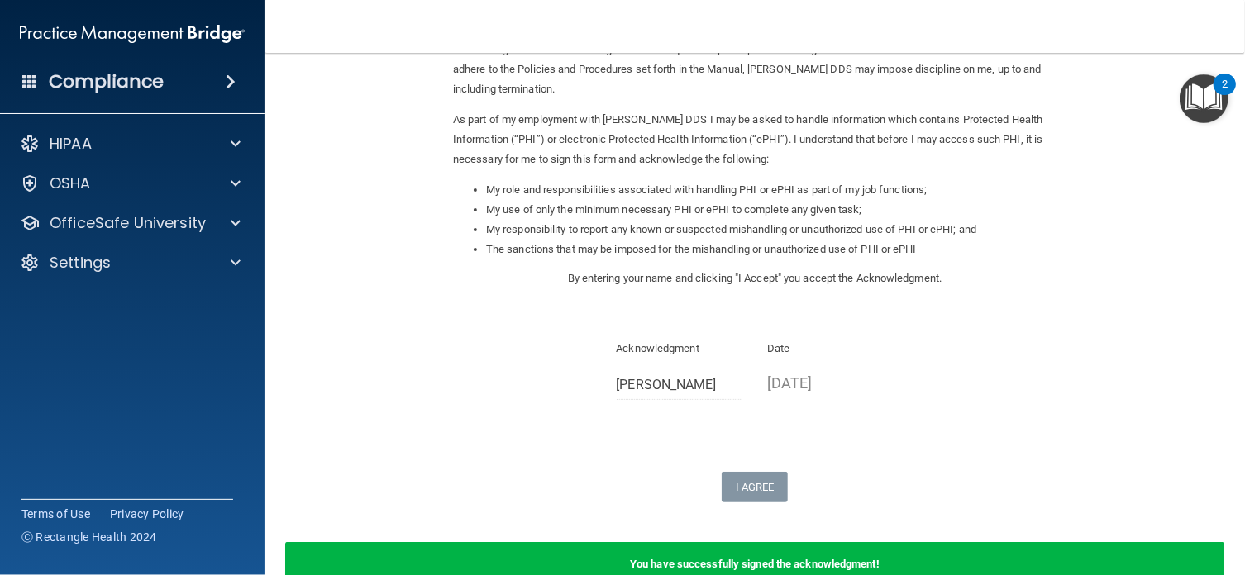
scroll to position [0, 0]
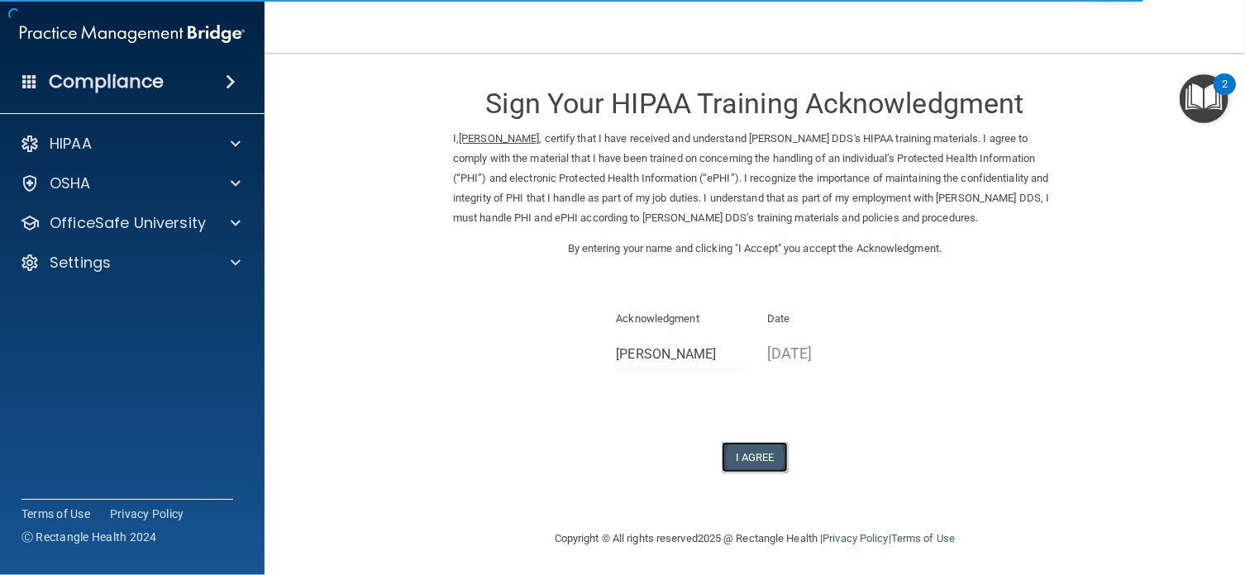
click at [760, 456] on button "I Agree" at bounding box center [754, 457] width 66 height 31
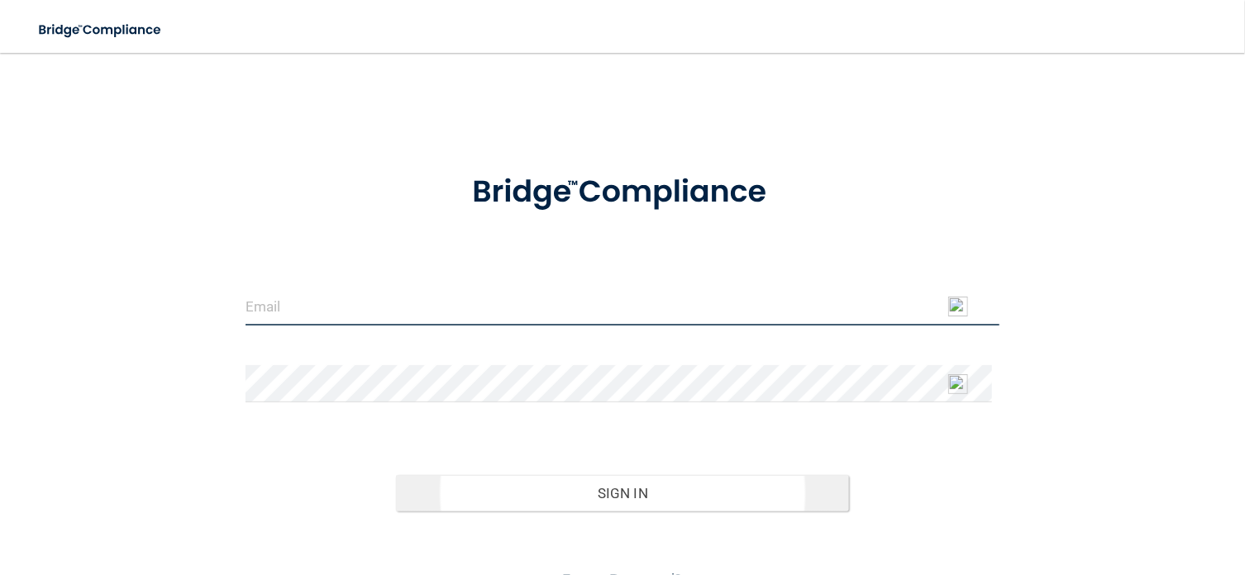
type input "[EMAIL_ADDRESS][DOMAIN_NAME]"
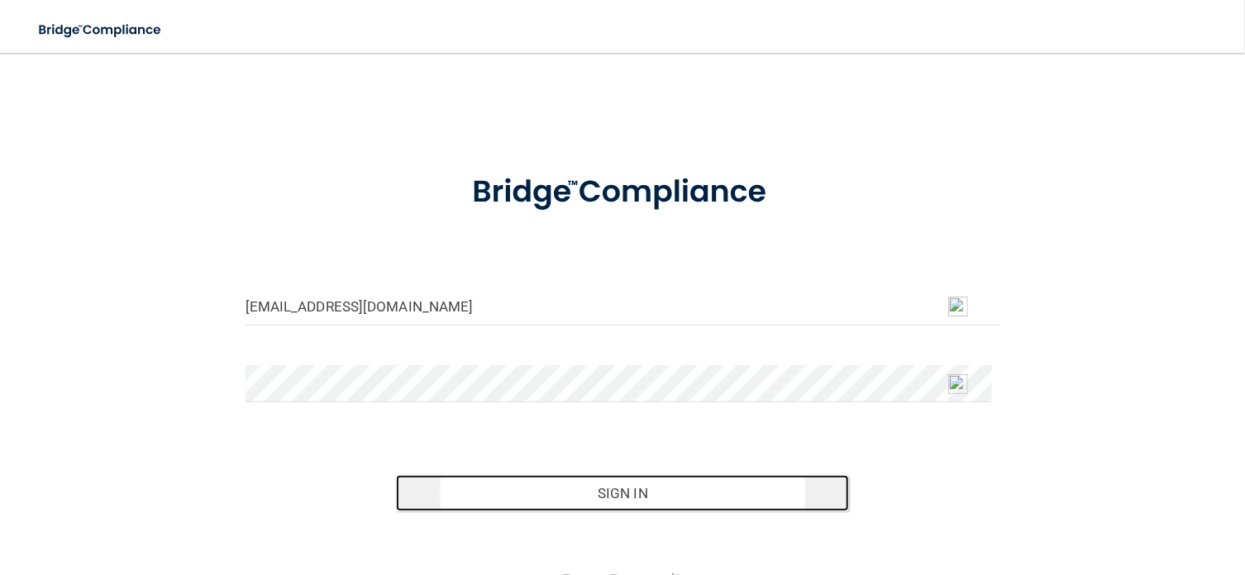
click at [632, 492] on button "Sign In" at bounding box center [622, 493] width 453 height 36
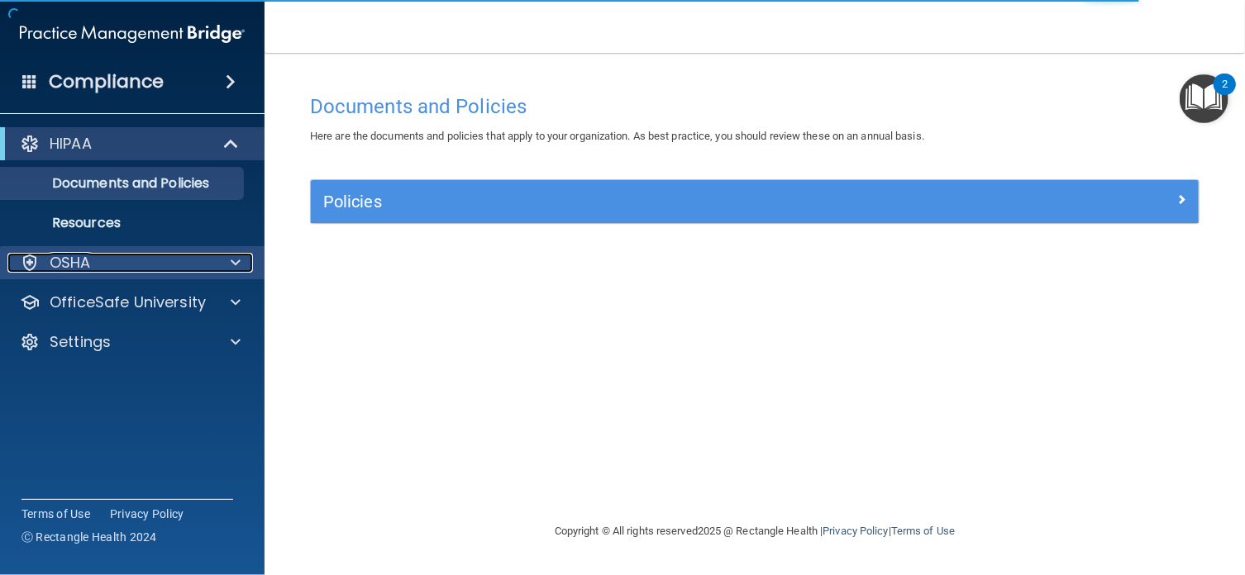
click at [236, 259] on span at bounding box center [236, 263] width 10 height 20
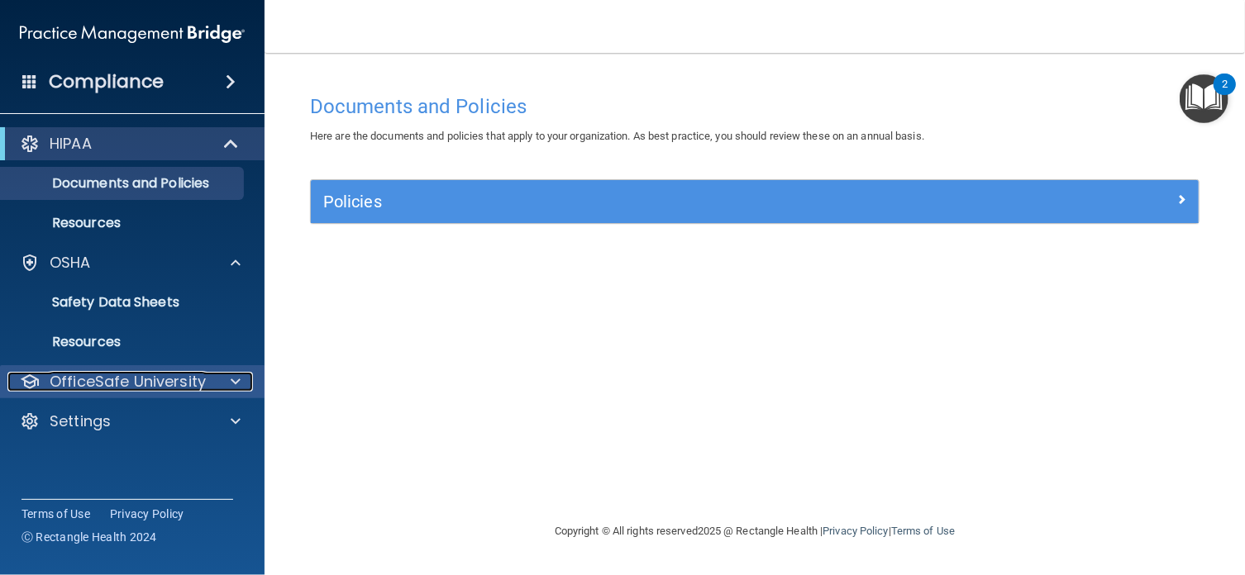
click at [228, 380] on div at bounding box center [232, 382] width 41 height 20
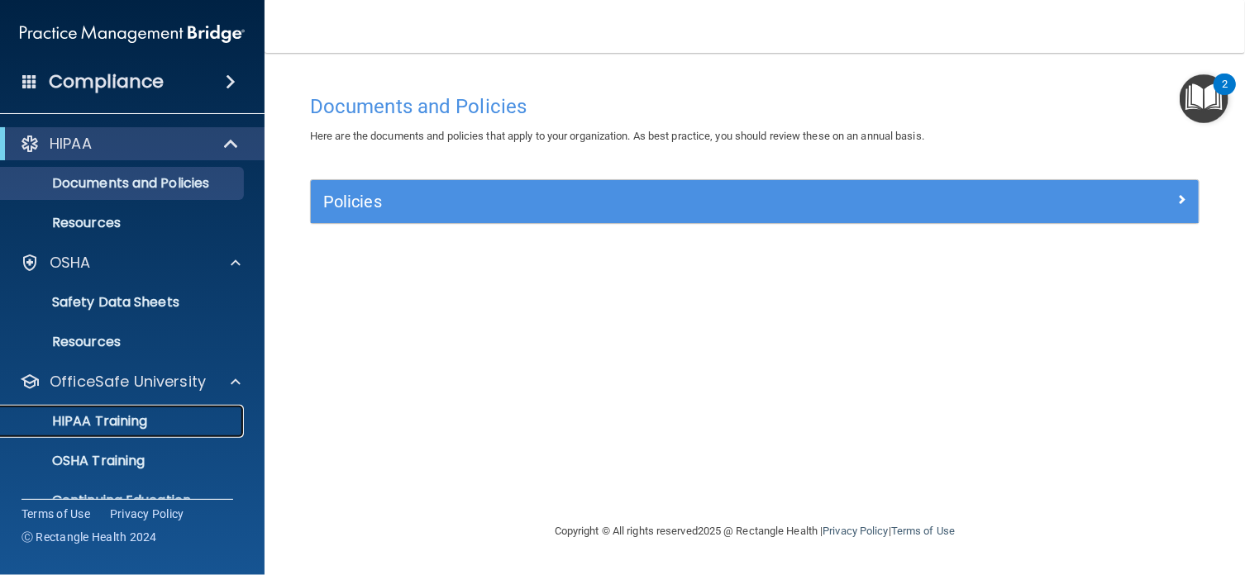
click at [122, 416] on p "HIPAA Training" at bounding box center [79, 421] width 136 height 17
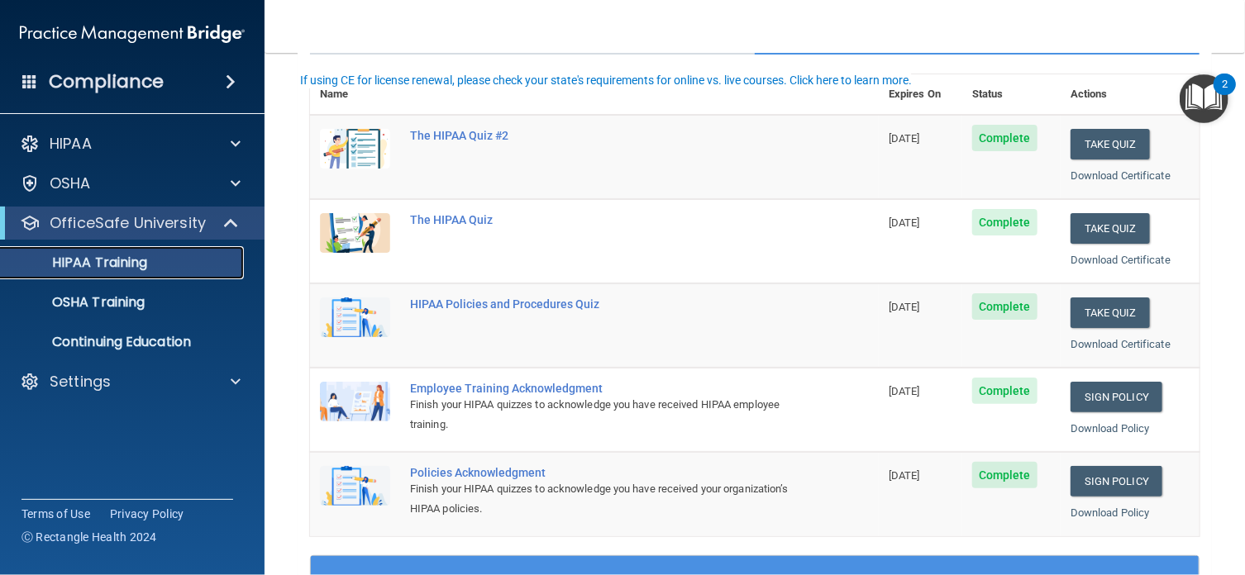
scroll to position [253, 0]
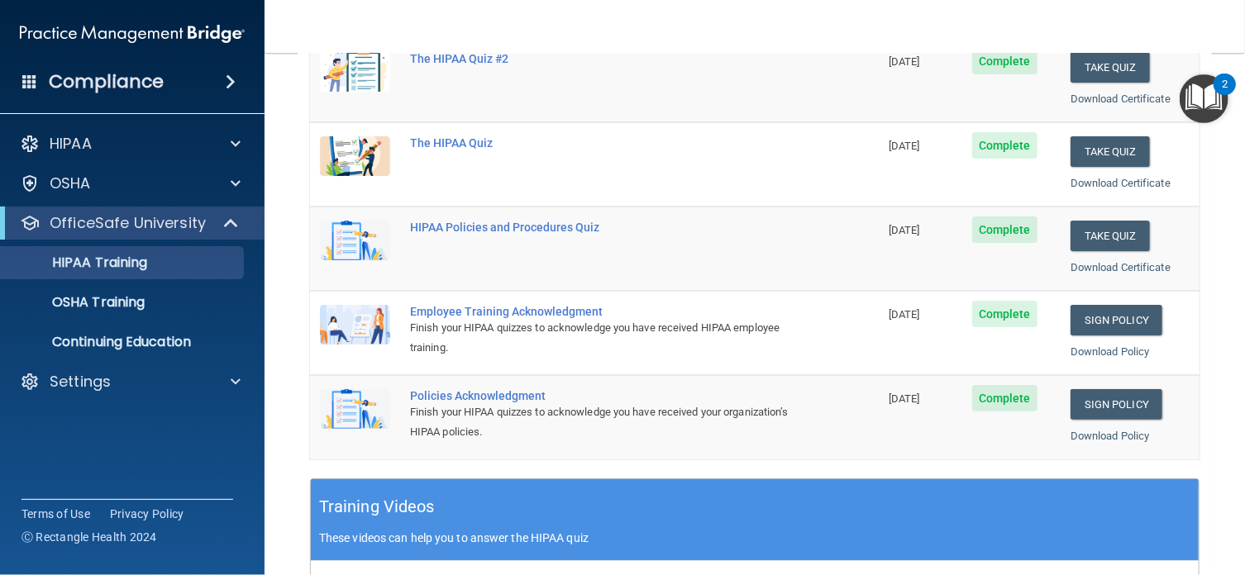
drag, startPoint x: 1216, startPoint y: 86, endPoint x: 1202, endPoint y: 26, distance: 61.0
click at [1202, 26] on nav "Toggle navigation [PERSON_NAME] [EMAIL_ADDRESS][DOMAIN_NAME] Manage My Enterpri…" at bounding box center [754, 26] width 980 height 53
click at [1207, 92] on img "Open Resource Center, 2 new notifications" at bounding box center [1203, 98] width 49 height 49
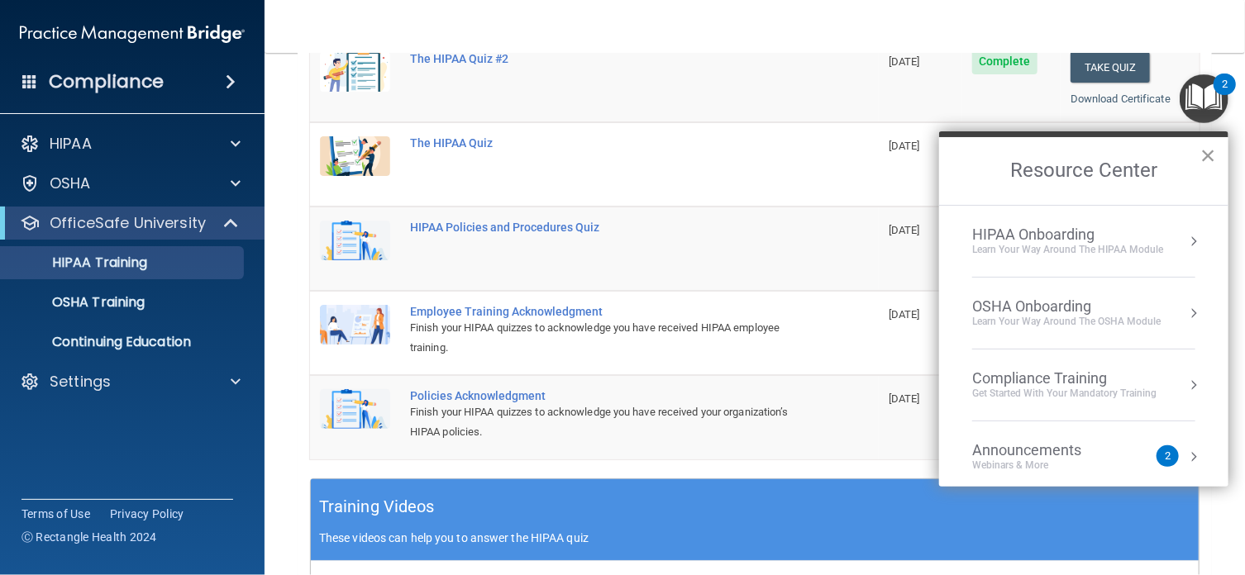
click at [1210, 155] on button "×" at bounding box center [1208, 155] width 16 height 26
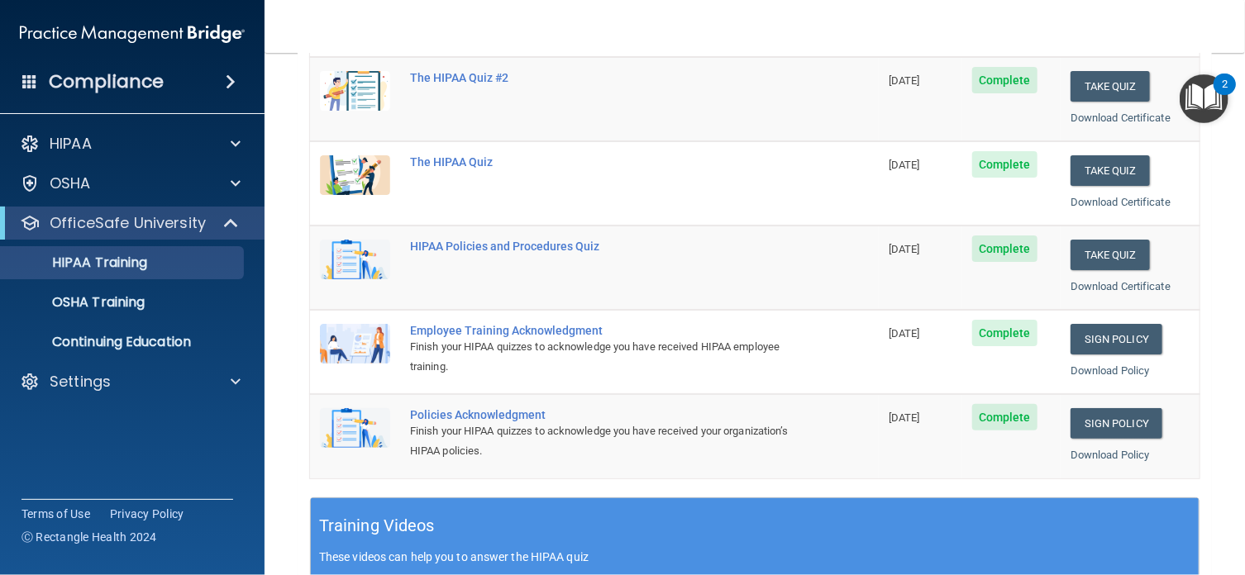
scroll to position [220, 0]
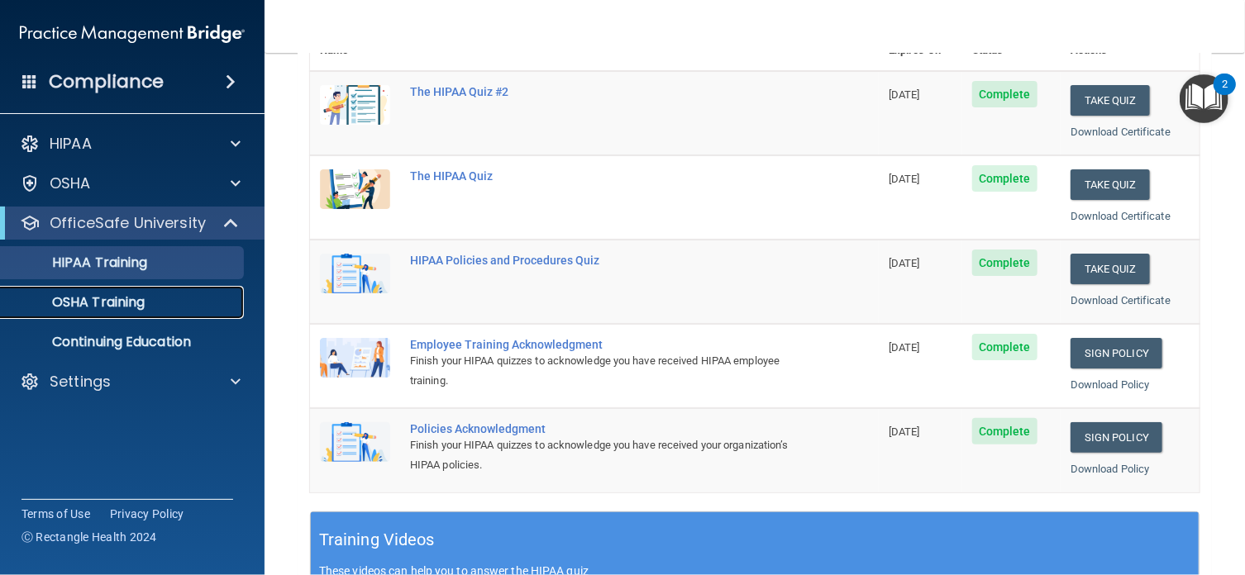
click at [126, 295] on p "OSHA Training" at bounding box center [78, 302] width 134 height 17
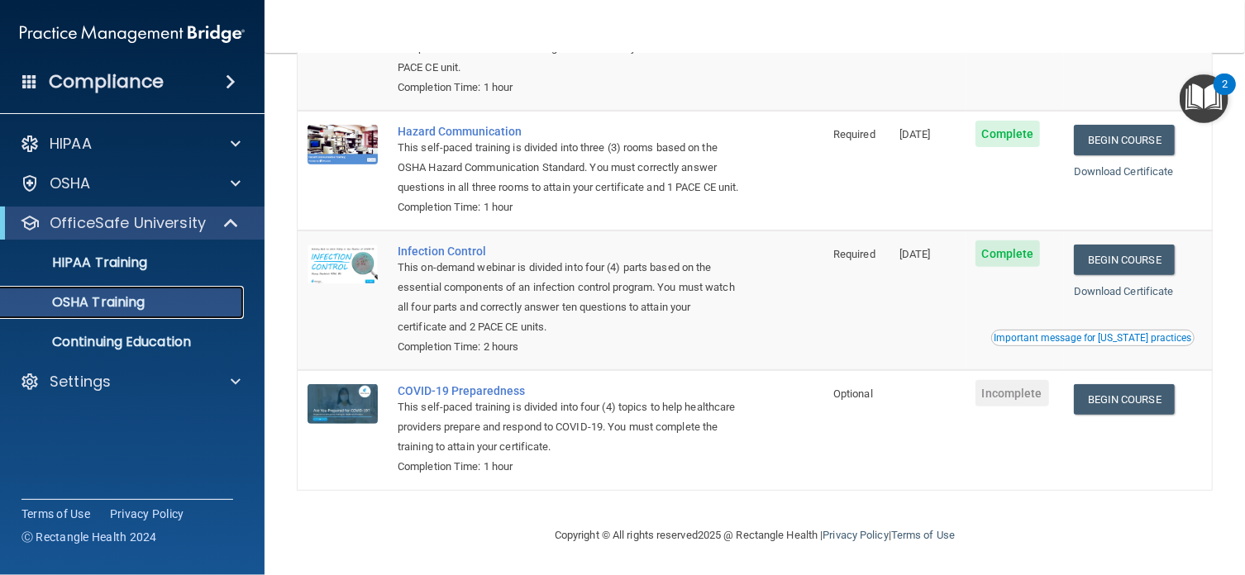
scroll to position [236, 0]
